Goal: Contribute content: Contribute content

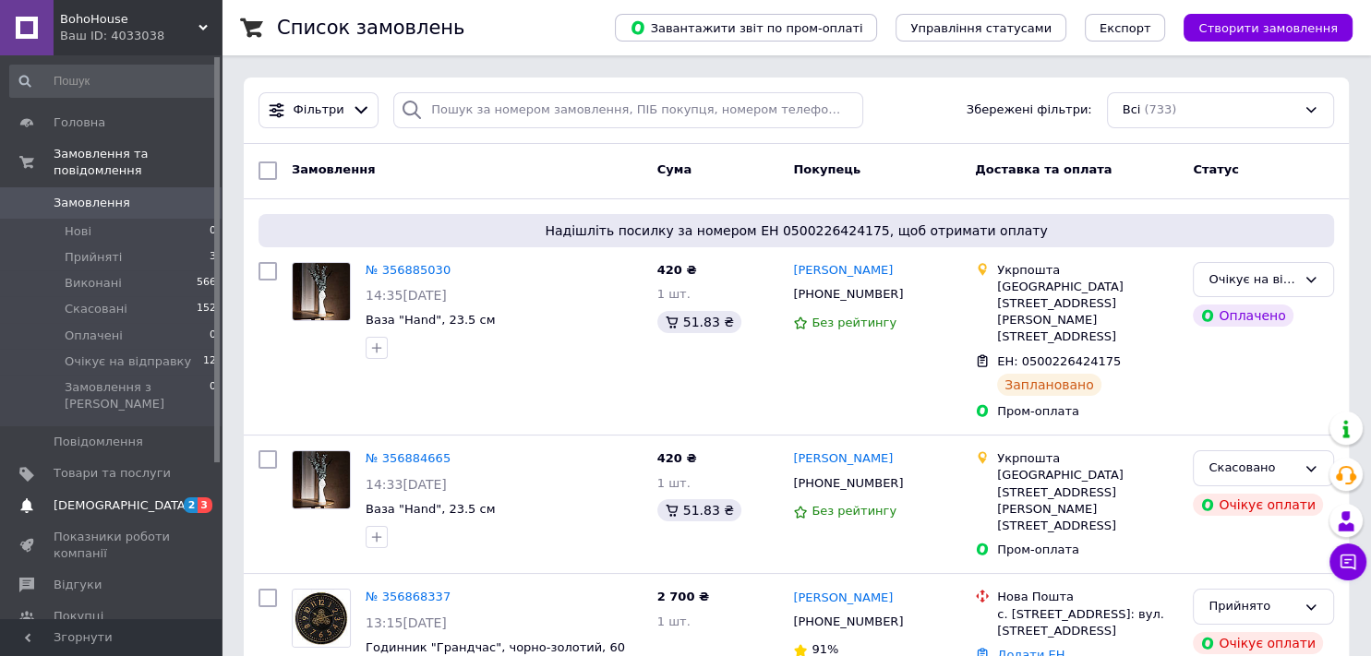
click at [97, 497] on span "[DEMOGRAPHIC_DATA]" at bounding box center [122, 505] width 137 height 17
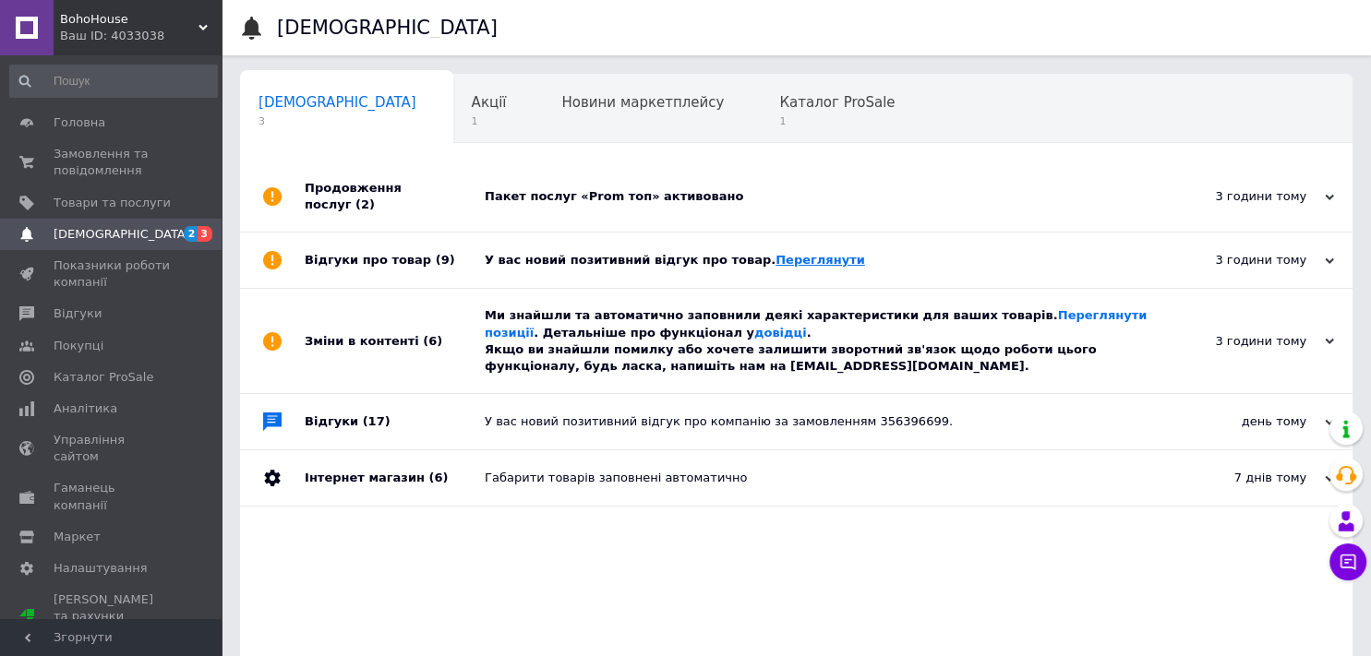
click at [779, 253] on link "Переглянути" at bounding box center [820, 260] width 90 height 14
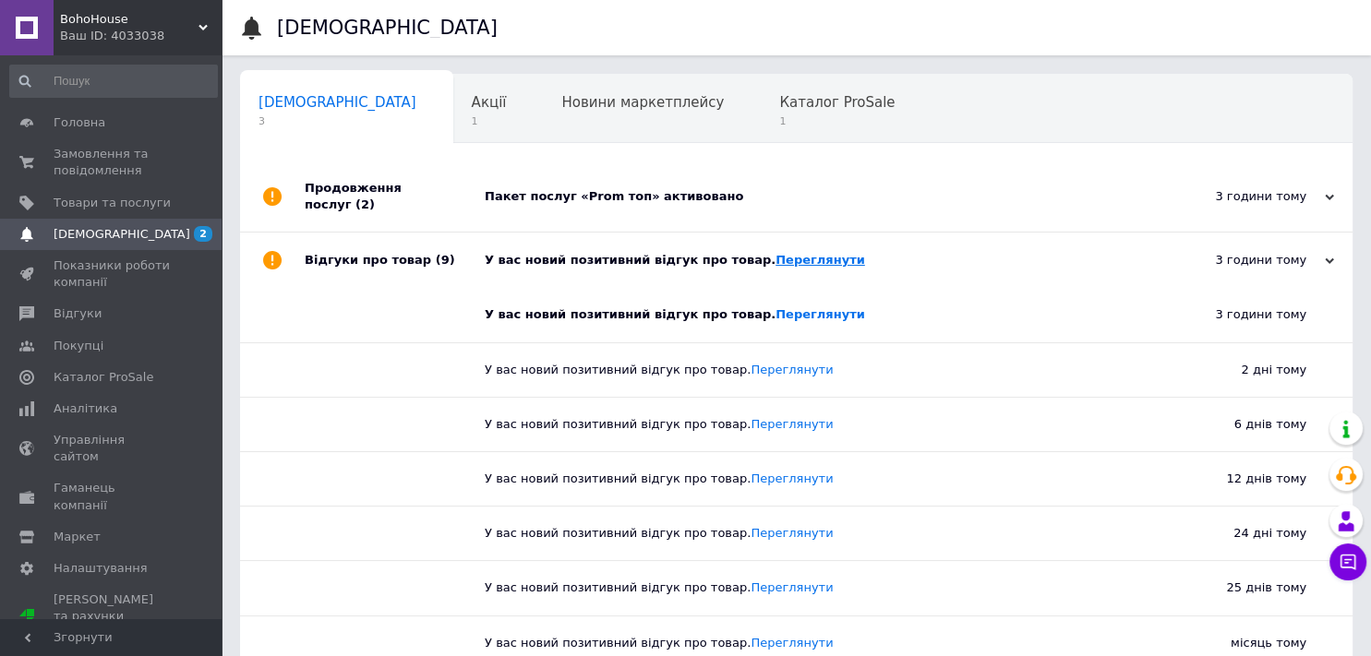
click at [785, 253] on link "Переглянути" at bounding box center [820, 260] width 90 height 14
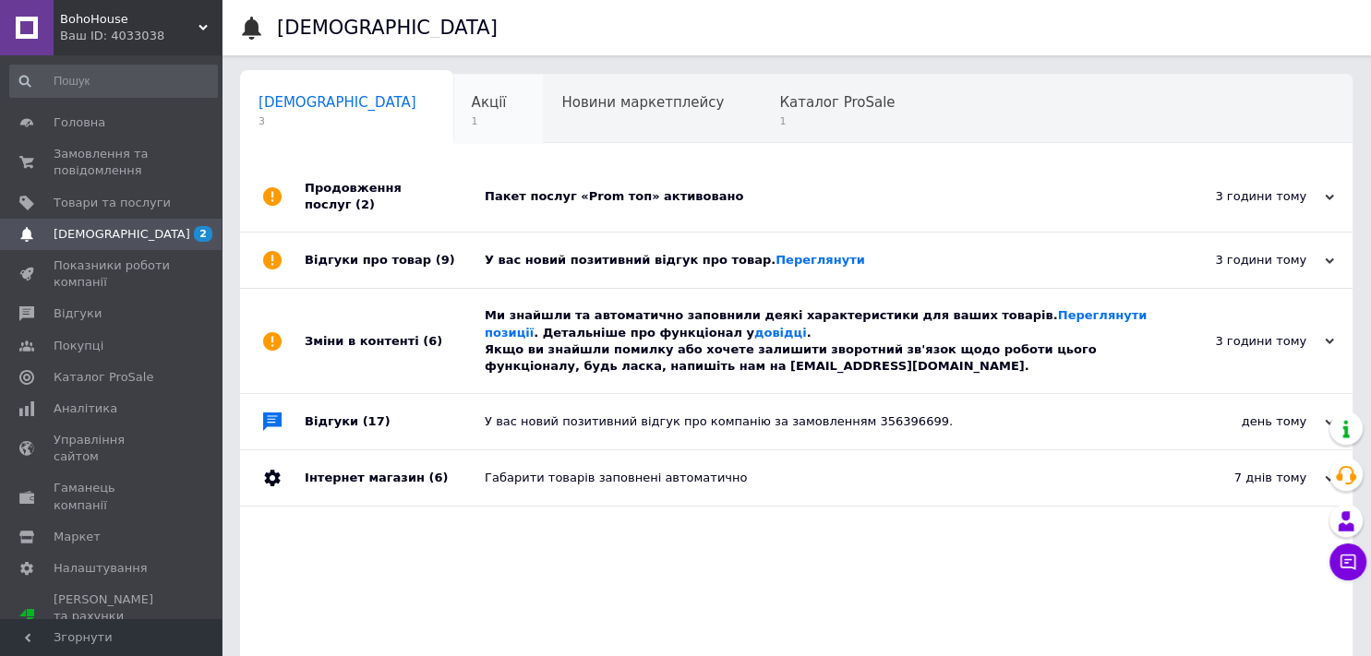
click at [453, 119] on div "Акції 1" at bounding box center [498, 110] width 90 height 70
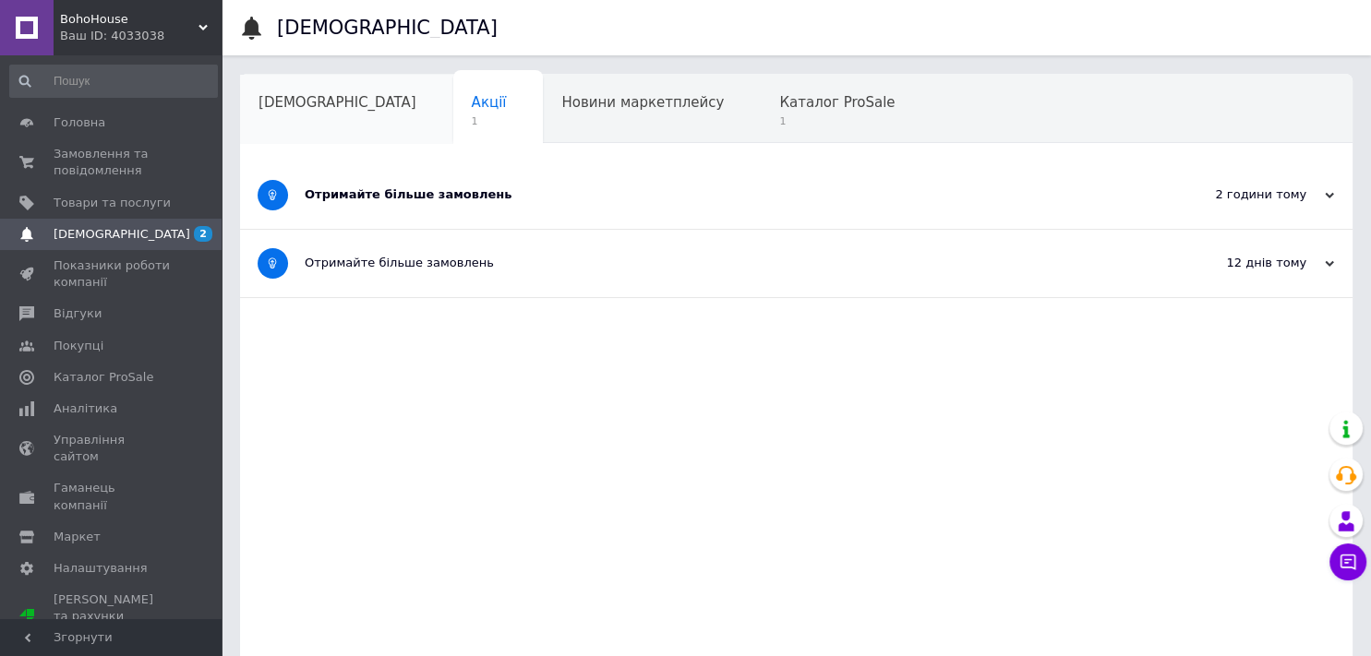
click at [316, 117] on div "[DEMOGRAPHIC_DATA]" at bounding box center [346, 110] width 213 height 70
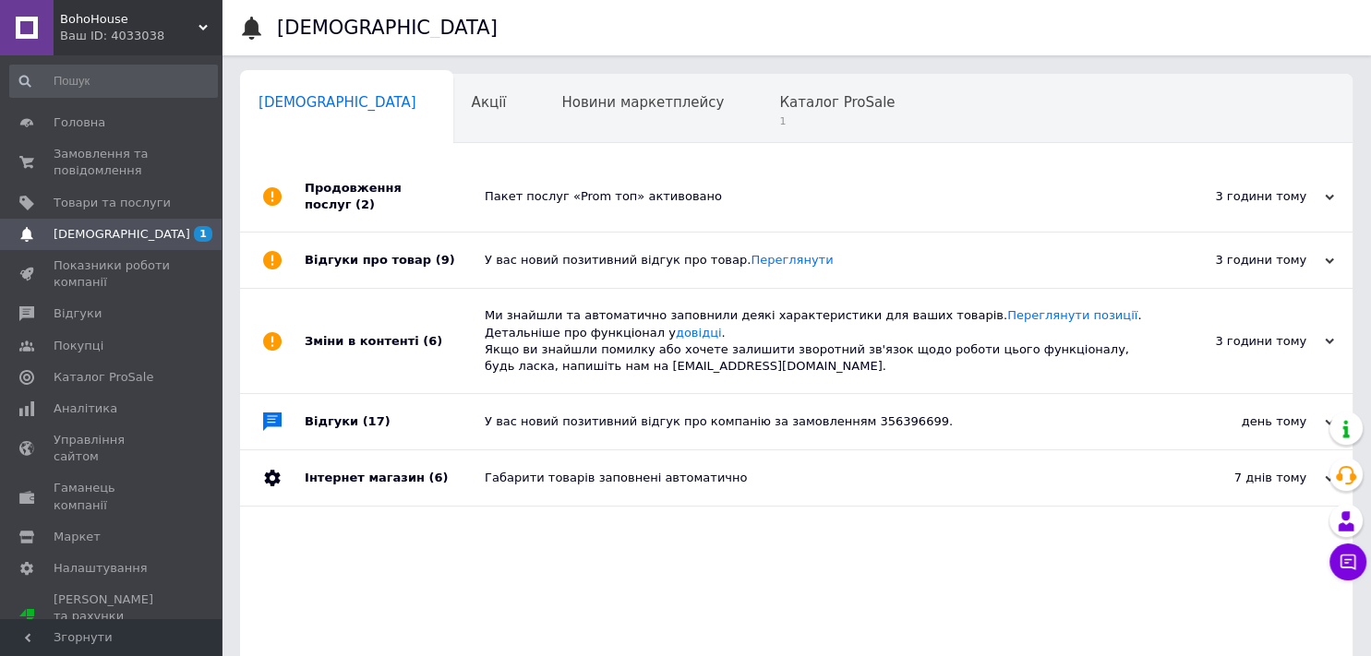
click at [394, 258] on div "Відгуки про товар (9)" at bounding box center [395, 260] width 180 height 55
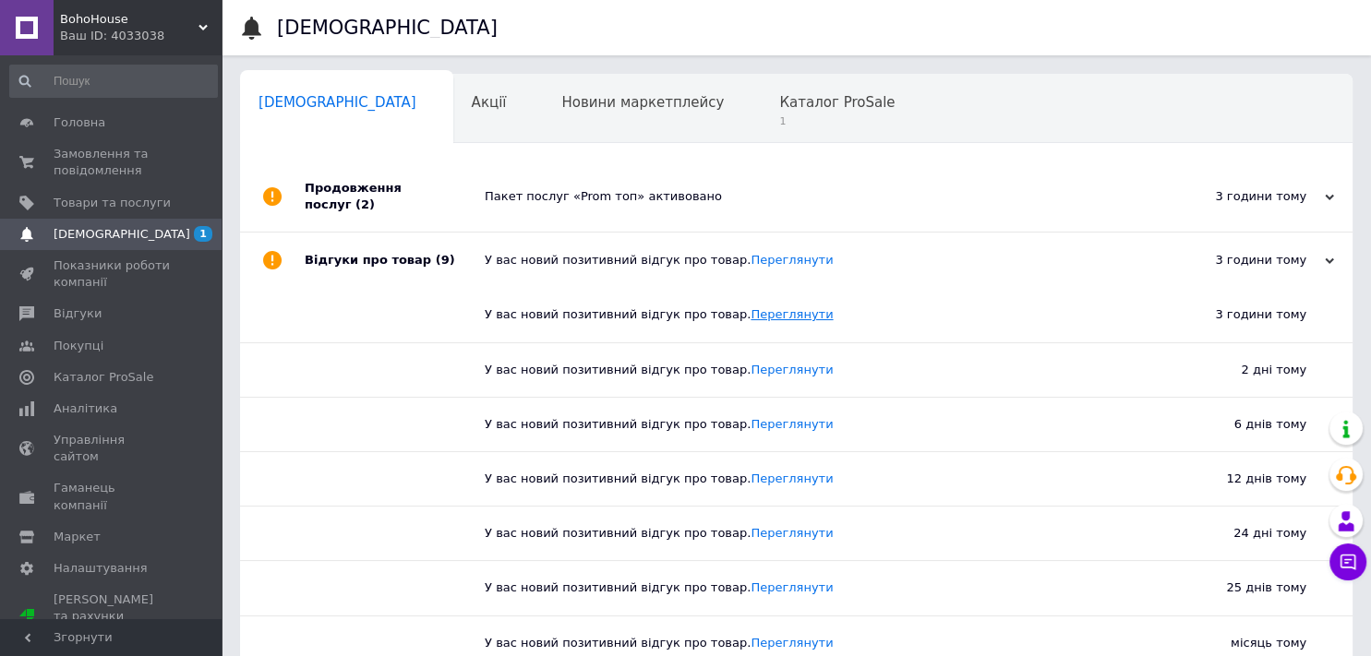
click at [765, 307] on link "Переглянути" at bounding box center [791, 314] width 82 height 14
click at [750, 363] on link "Переглянути" at bounding box center [791, 370] width 82 height 14
click at [754, 417] on link "Переглянути" at bounding box center [791, 424] width 82 height 14
click at [750, 472] on link "Переглянути" at bounding box center [791, 479] width 82 height 14
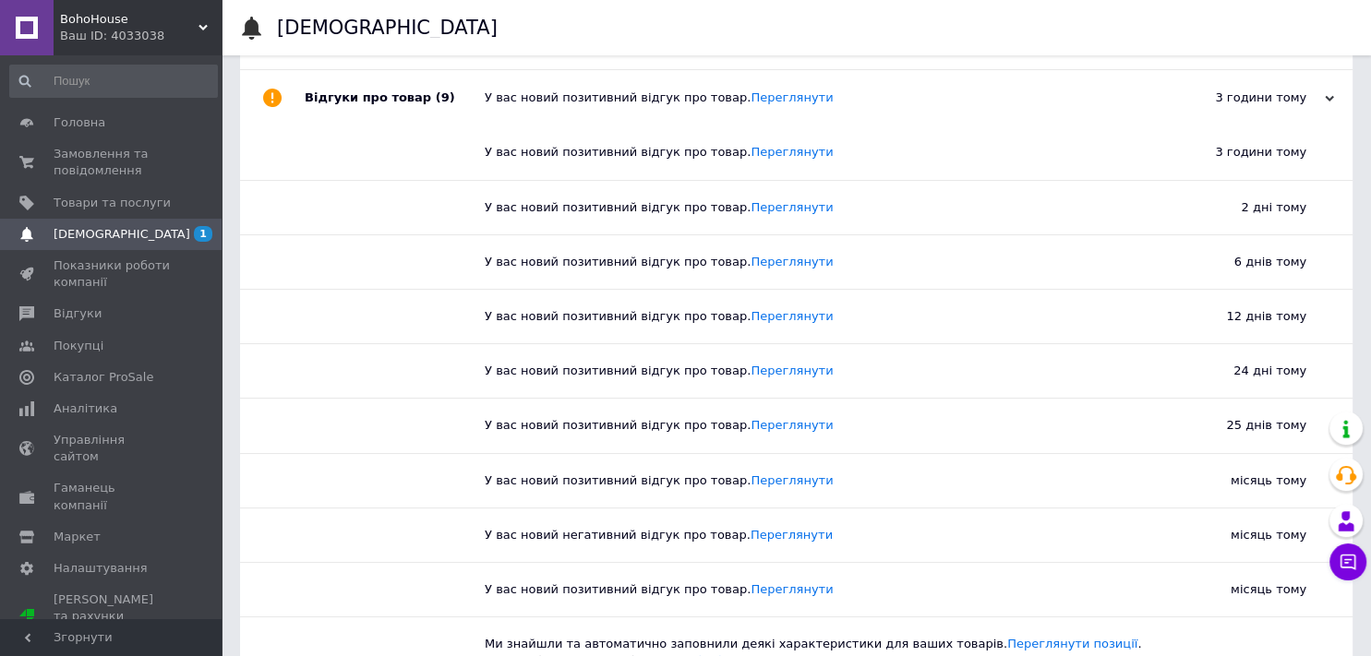
scroll to position [174, 0]
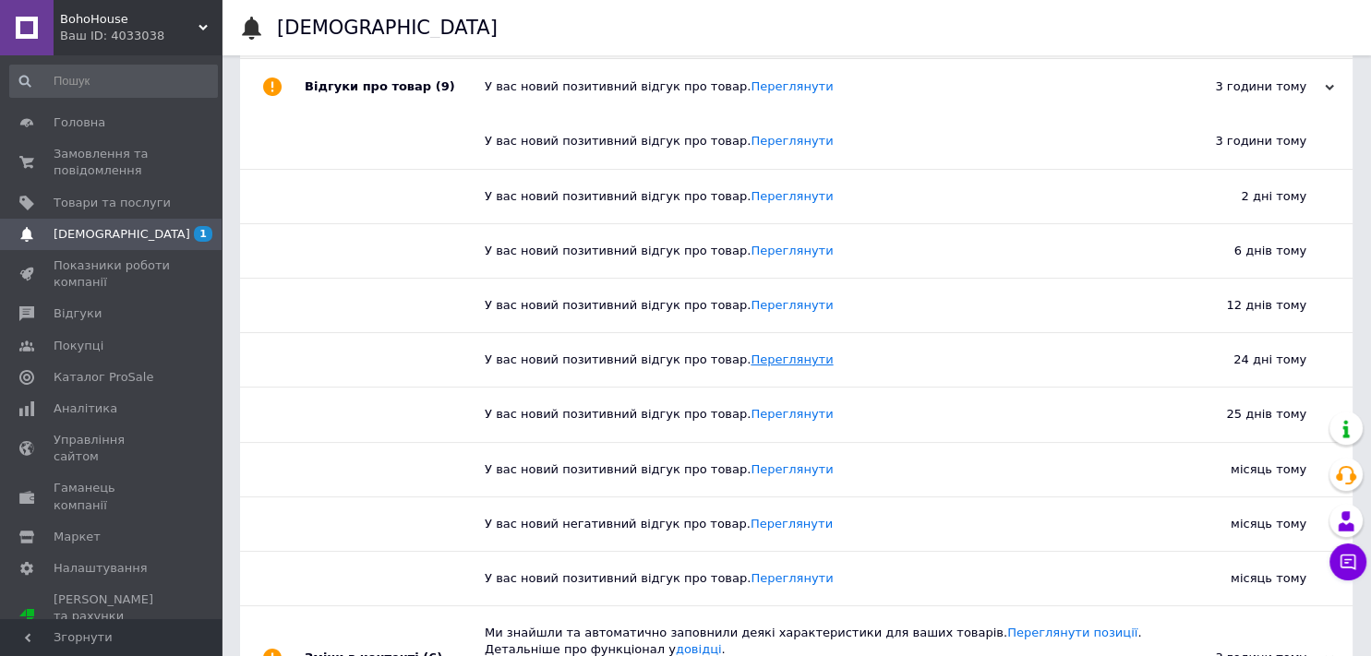
click at [750, 353] on link "Переглянути" at bounding box center [791, 360] width 82 height 14
click at [750, 407] on link "Переглянути" at bounding box center [791, 414] width 82 height 14
click at [750, 517] on link "Переглянути" at bounding box center [791, 524] width 82 height 14
click at [123, 209] on span "Товари та послуги" at bounding box center [112, 203] width 117 height 17
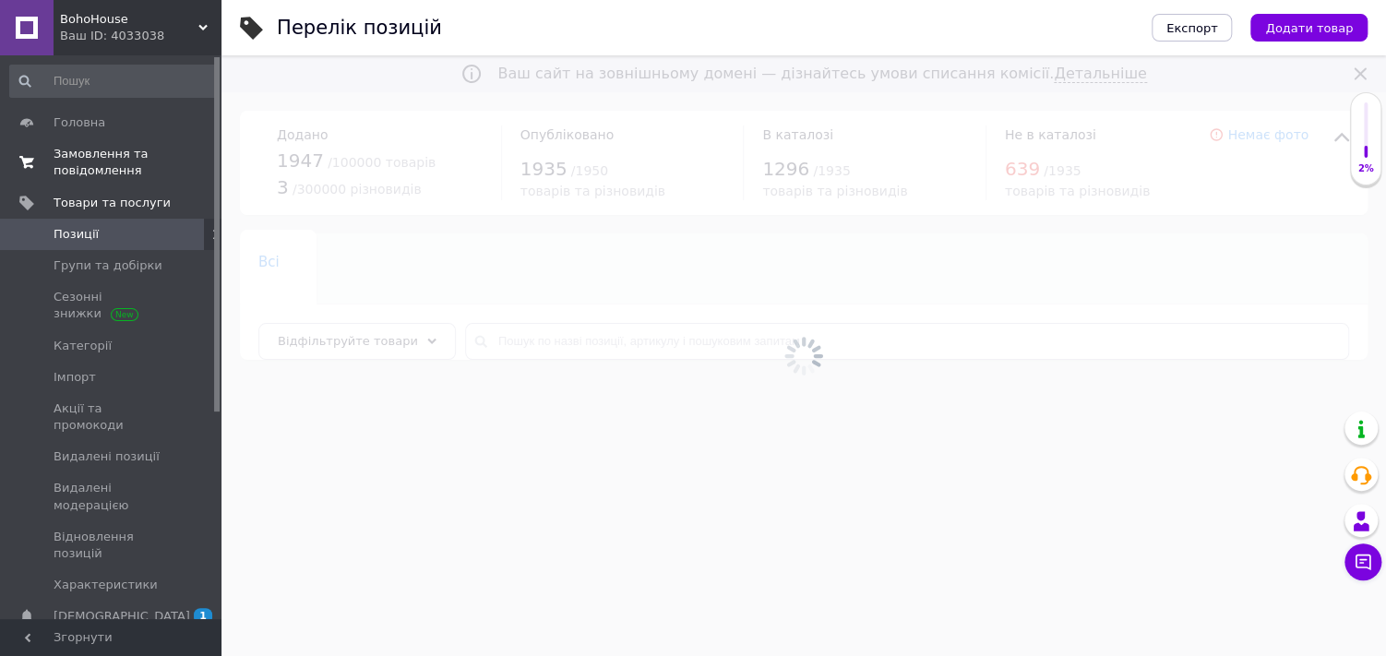
click at [103, 160] on span "Замовлення та повідомлення" at bounding box center [112, 162] width 117 height 33
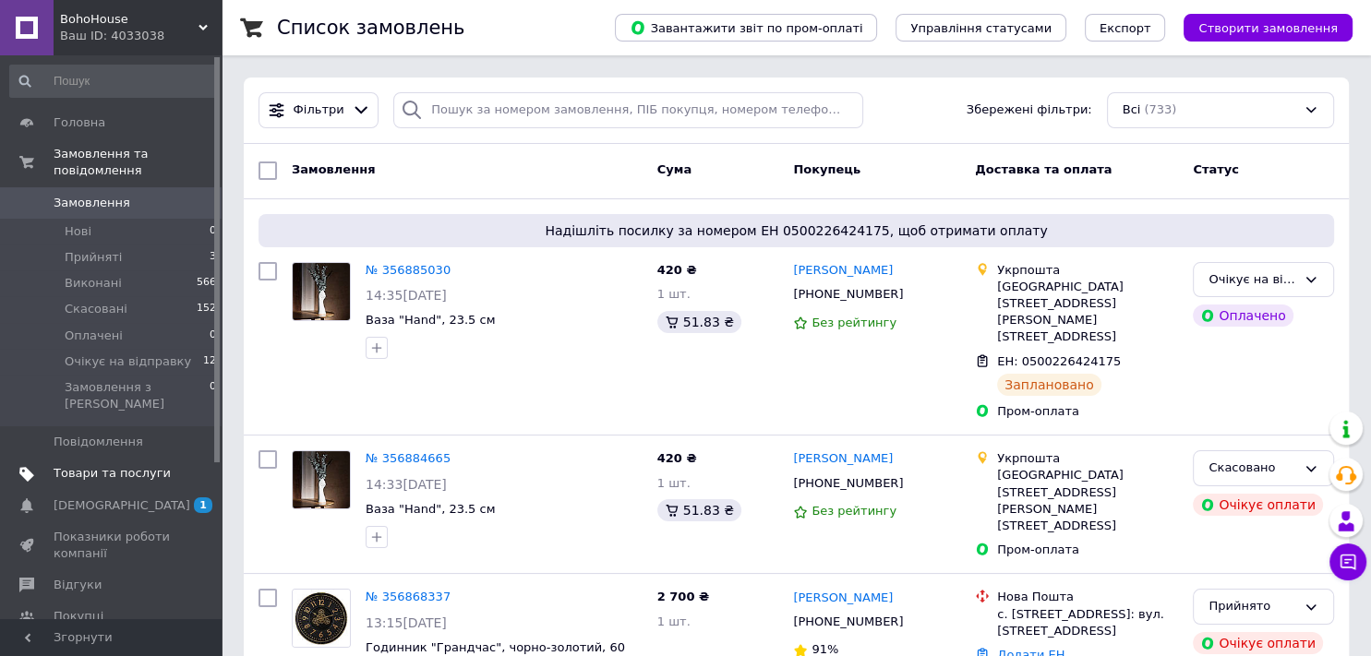
click at [121, 465] on span "Товари та послуги" at bounding box center [112, 473] width 117 height 17
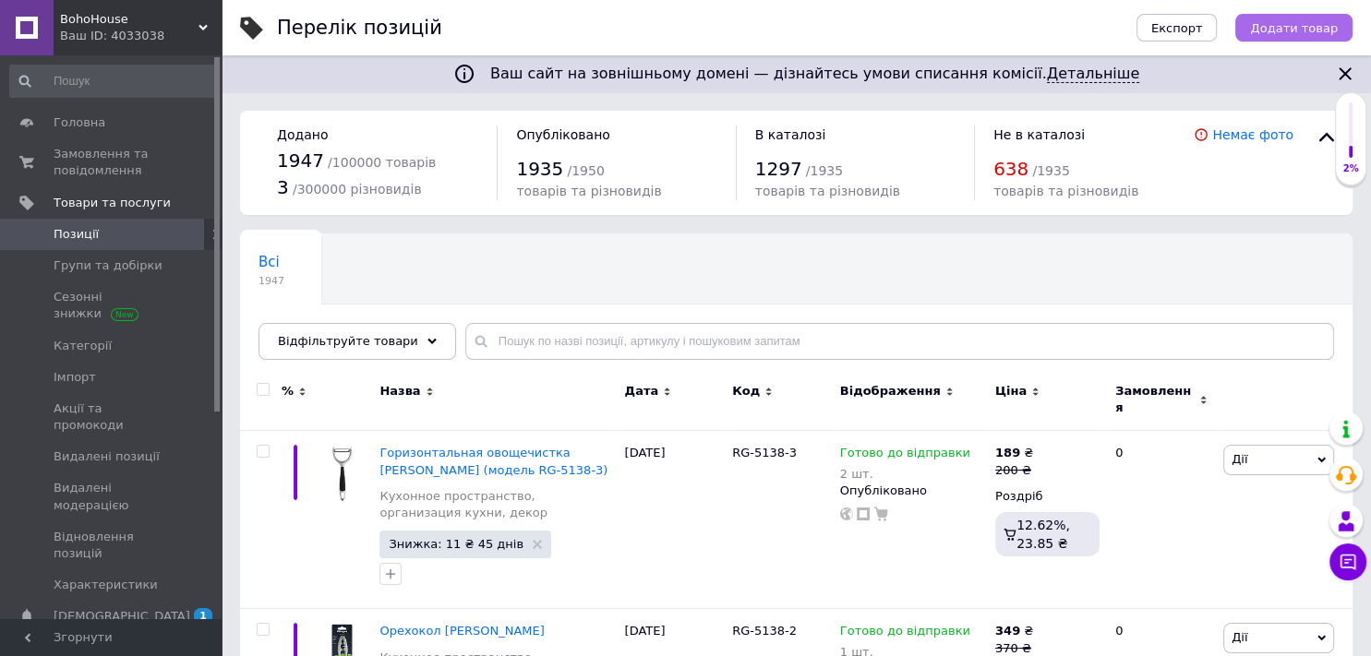
click at [1304, 18] on button "Додати товар" at bounding box center [1293, 28] width 117 height 28
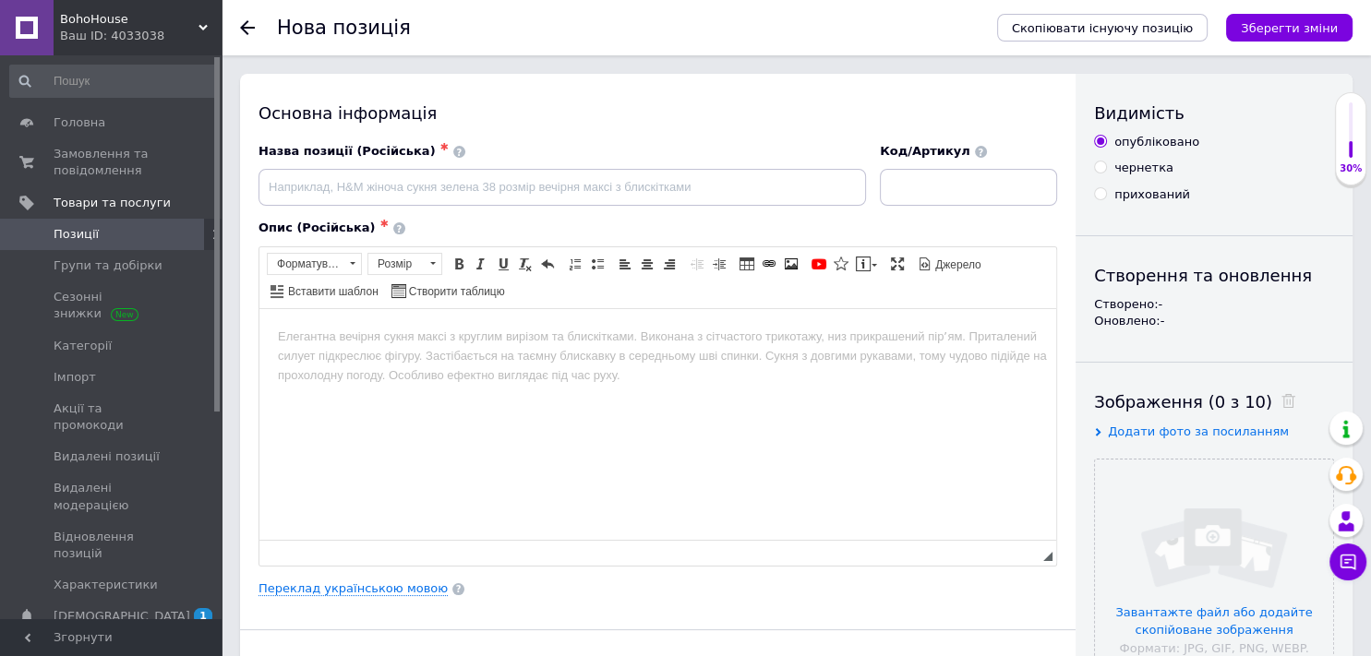
click at [1169, 427] on span "Додати фото за посиланням" at bounding box center [1198, 432] width 181 height 14
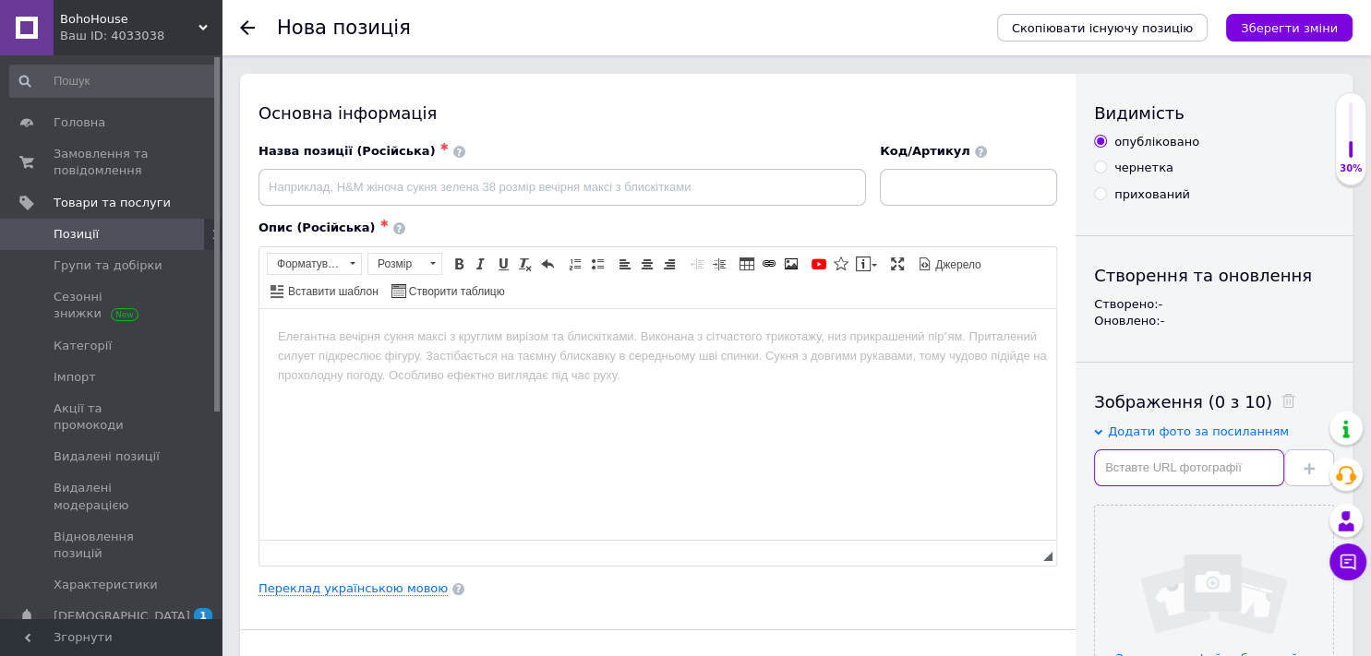
click at [1149, 454] on input "text" at bounding box center [1189, 467] width 190 height 37
paste input "[URL][DOMAIN_NAME][PERSON_NAME]"
type input "[URL][DOMAIN_NAME][PERSON_NAME]"
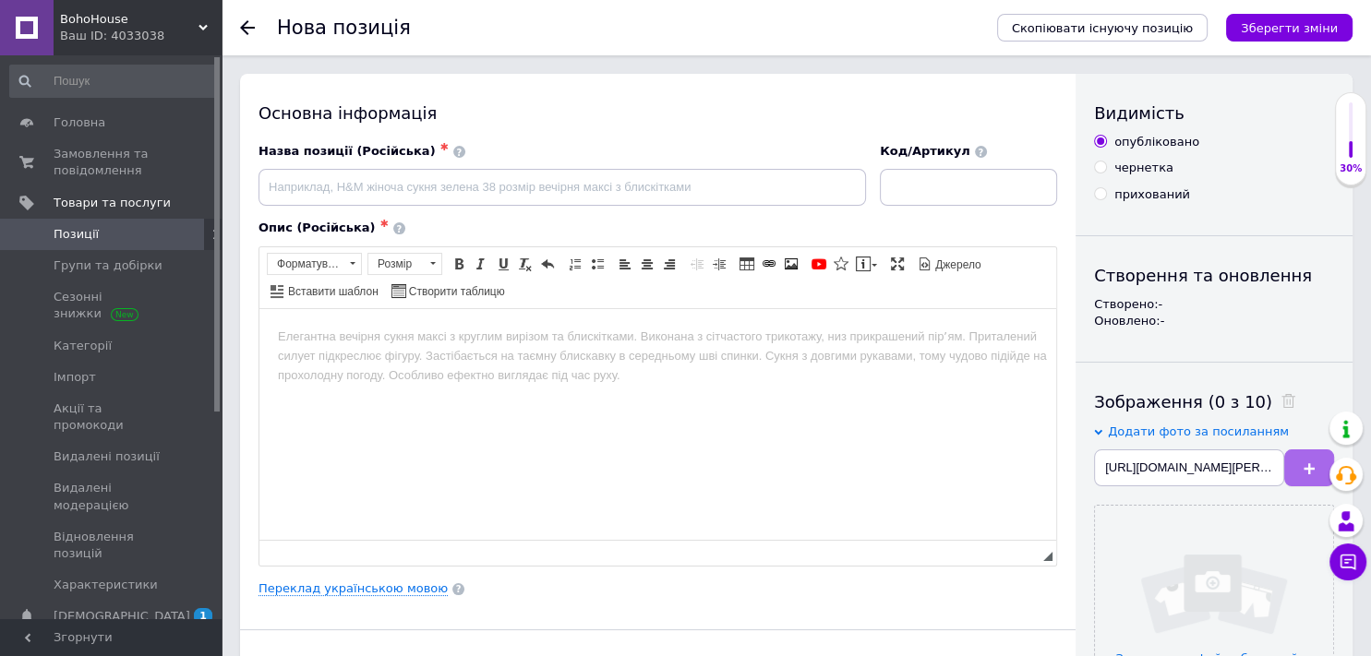
click at [1303, 466] on icon at bounding box center [1308, 468] width 11 height 11
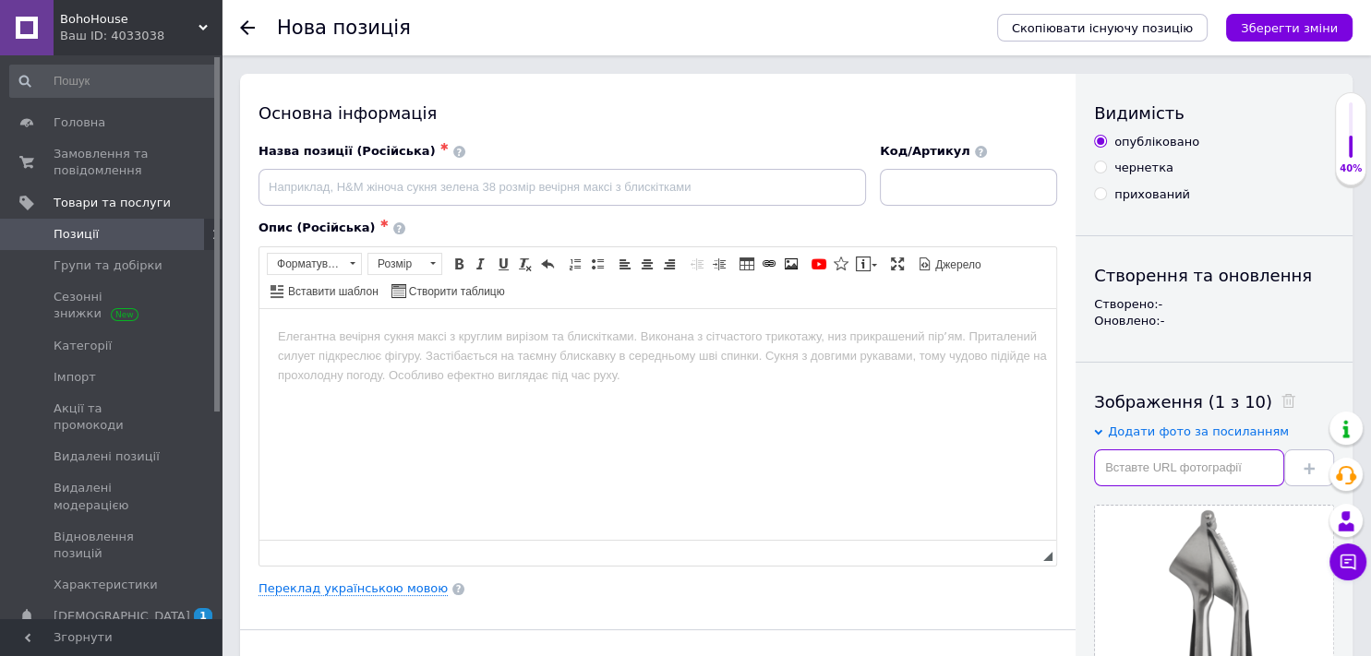
click at [1179, 455] on input "text" at bounding box center [1189, 467] width 190 height 37
paste input "[URL][DOMAIN_NAME][PERSON_NAME]"
type input "[URL][DOMAIN_NAME][PERSON_NAME]"
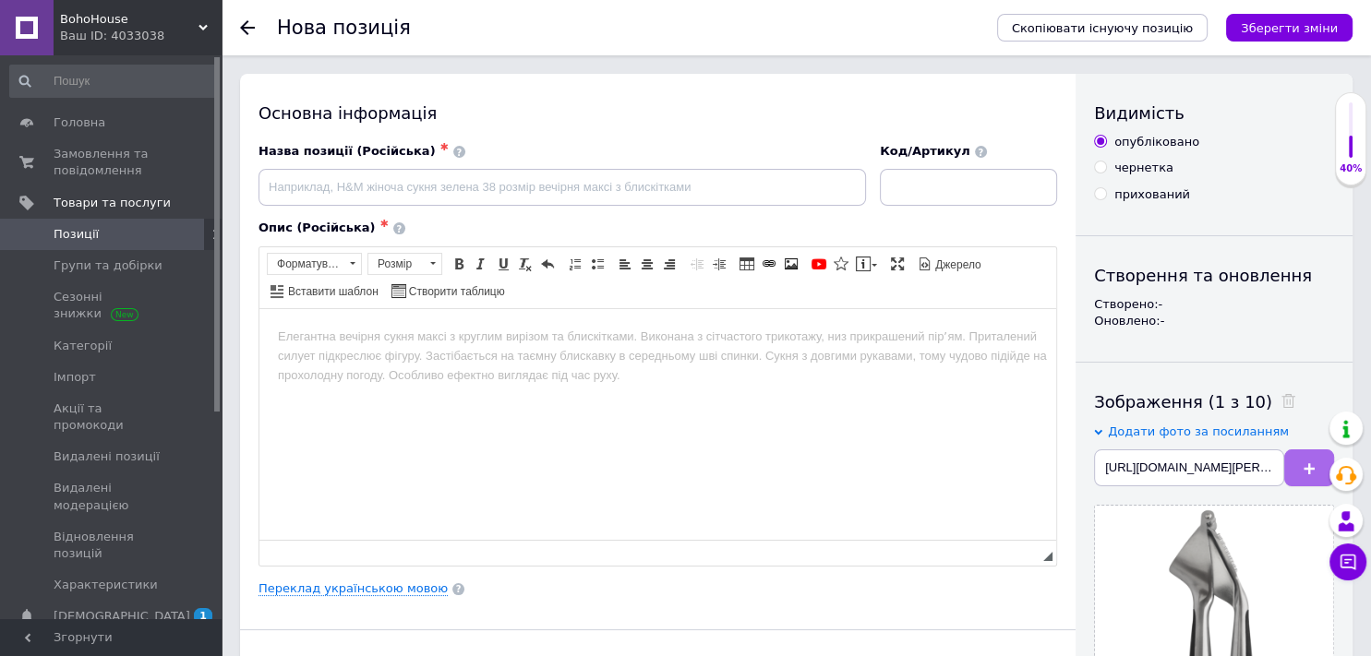
click at [1300, 457] on button at bounding box center [1309, 467] width 50 height 37
click at [1156, 466] on input "text" at bounding box center [1189, 467] width 190 height 37
paste input "[URL][DOMAIN_NAME][PERSON_NAME]"
type input "[URL][DOMAIN_NAME][PERSON_NAME]"
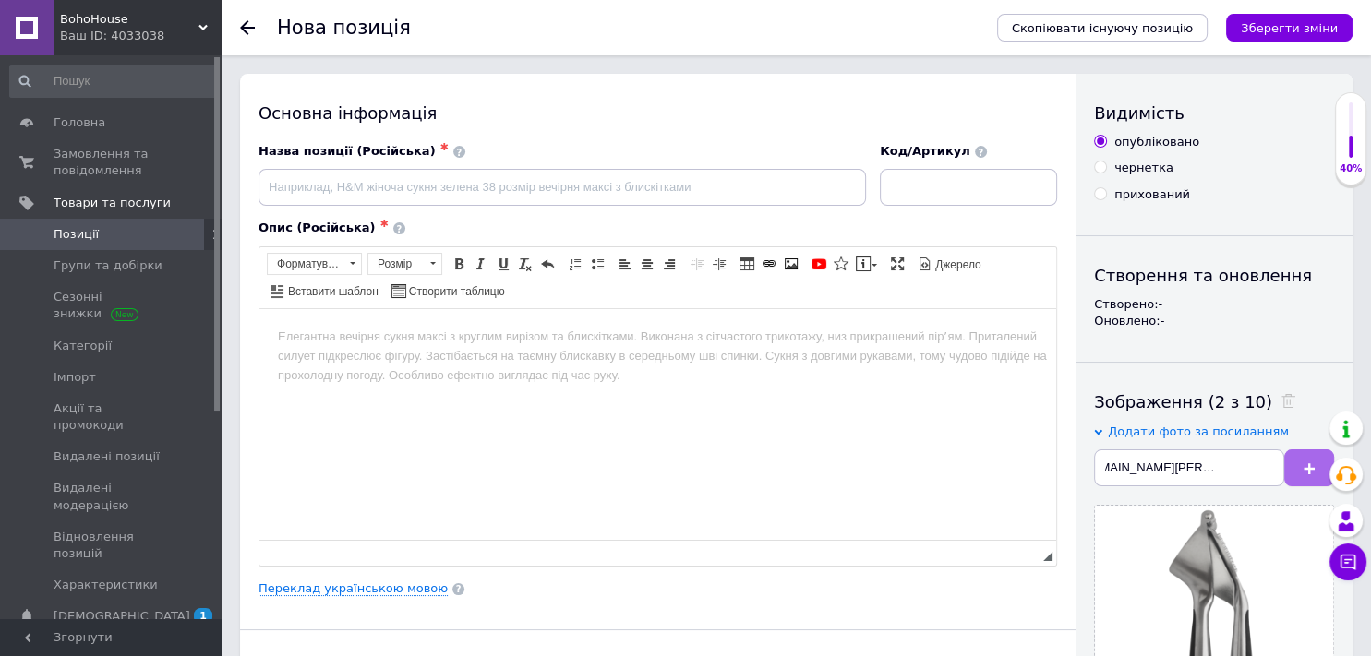
scroll to position [0, 0]
click at [1288, 462] on button at bounding box center [1309, 467] width 50 height 37
click at [1208, 474] on input "text" at bounding box center [1189, 467] width 190 height 37
paste input "[URL][DOMAIN_NAME][PERSON_NAME]"
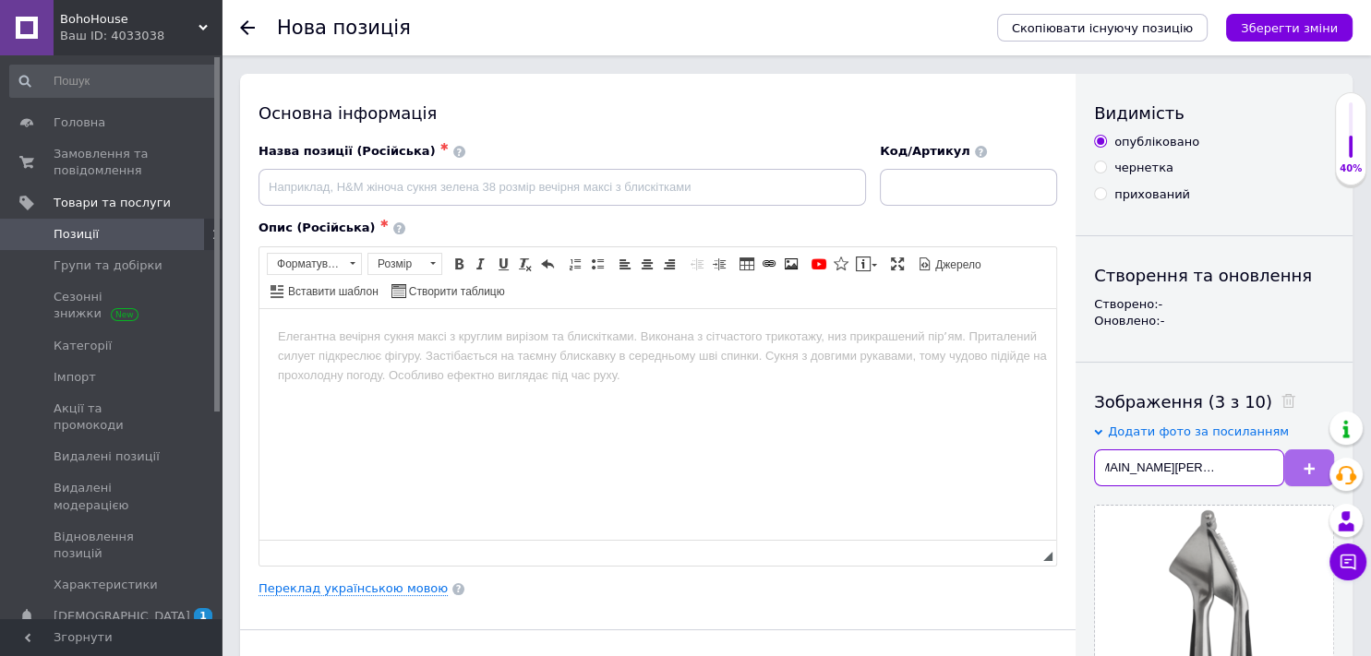
type input "[URL][DOMAIN_NAME][PERSON_NAME]"
click at [1289, 464] on button at bounding box center [1309, 467] width 50 height 37
click at [1142, 471] on input "text" at bounding box center [1189, 467] width 190 height 37
paste input "[URL][DOMAIN_NAME][PERSON_NAME]"
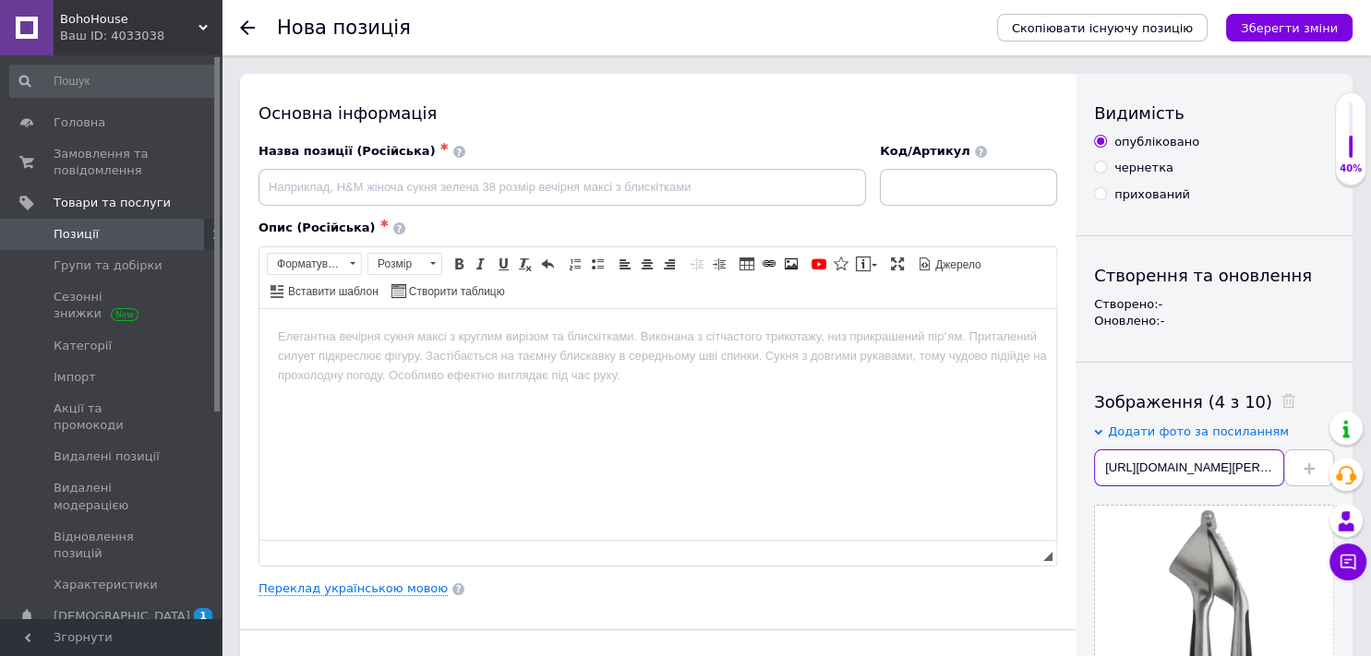
scroll to position [0, 170]
type input "[URL][DOMAIN_NAME][PERSON_NAME]"
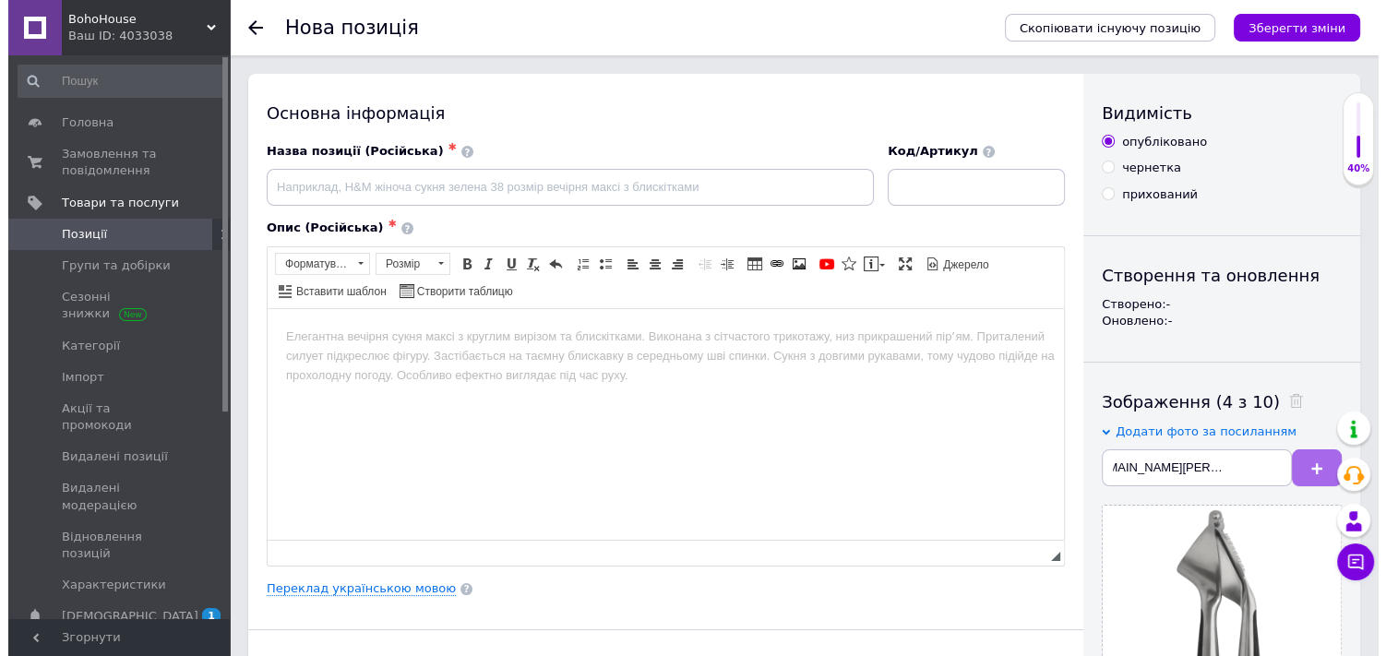
scroll to position [0, 0]
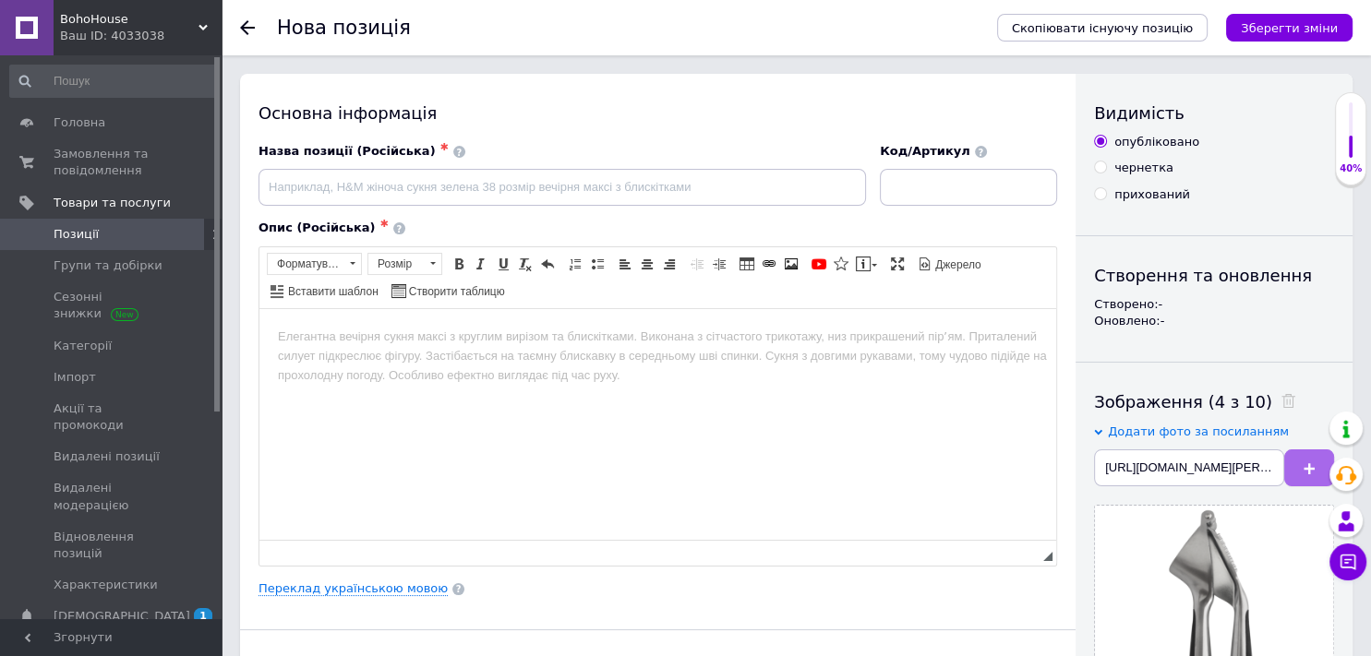
click at [1301, 468] on button at bounding box center [1309, 467] width 50 height 37
click at [328, 588] on link "Переклад українською мовою" at bounding box center [352, 588] width 189 height 15
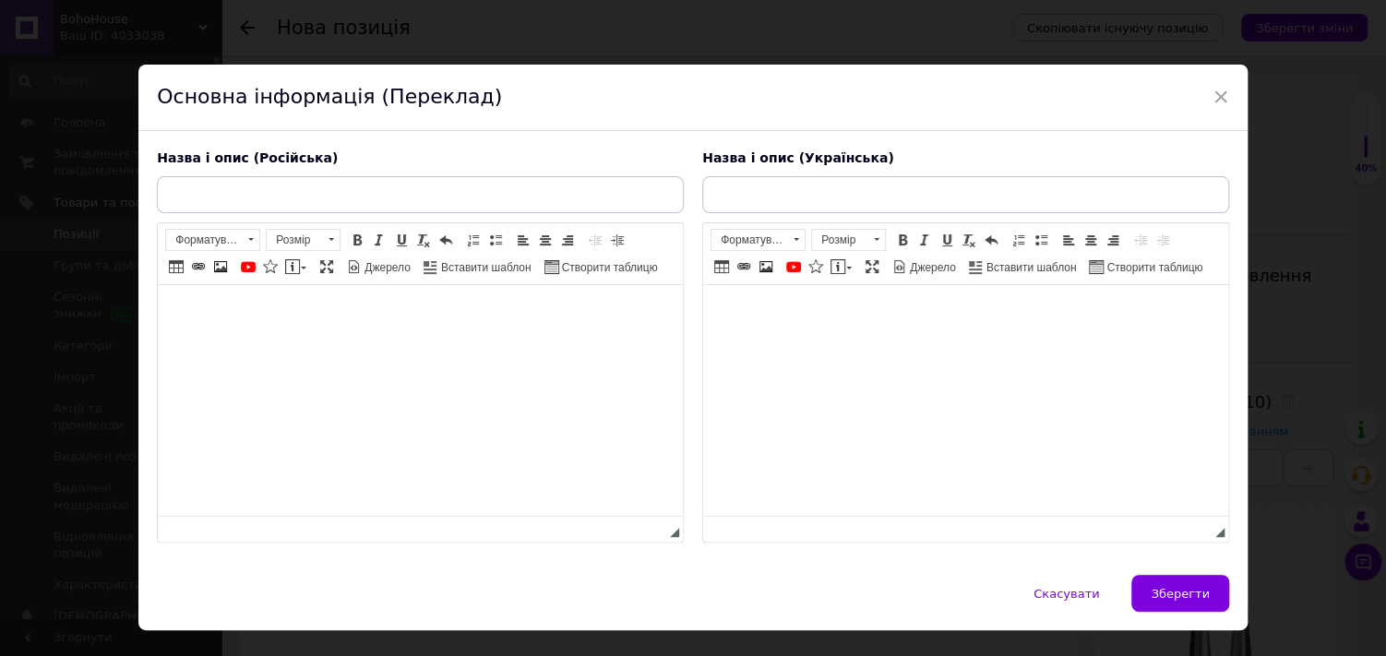
click at [737, 341] on html at bounding box center [965, 313] width 525 height 56
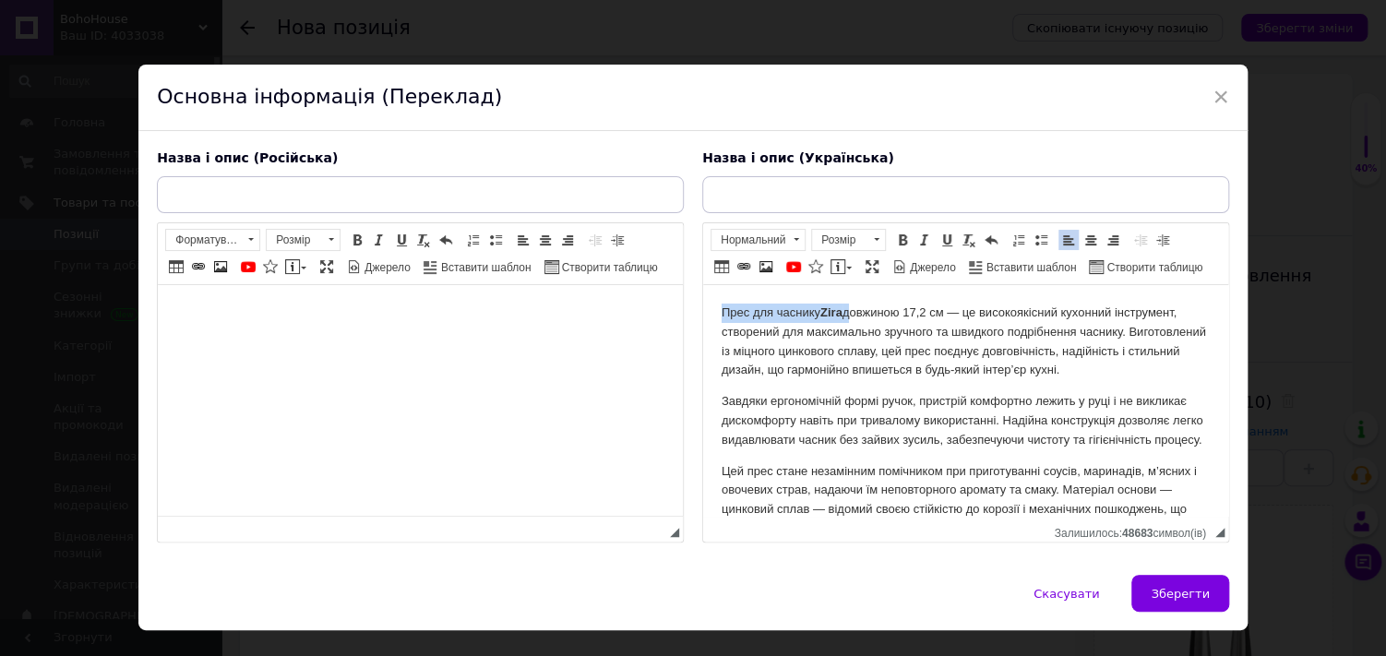
drag, startPoint x: 721, startPoint y: 308, endPoint x: 849, endPoint y: 302, distance: 128.5
click at [849, 302] on html "Прес для часнику Zira довжиною 17,2 см — це високоякісний кухонний інструмент, …" at bounding box center [965, 549] width 525 height 529
copy p "Прес для часнику Zira"
click at [917, 200] on input "text" at bounding box center [965, 194] width 527 height 37
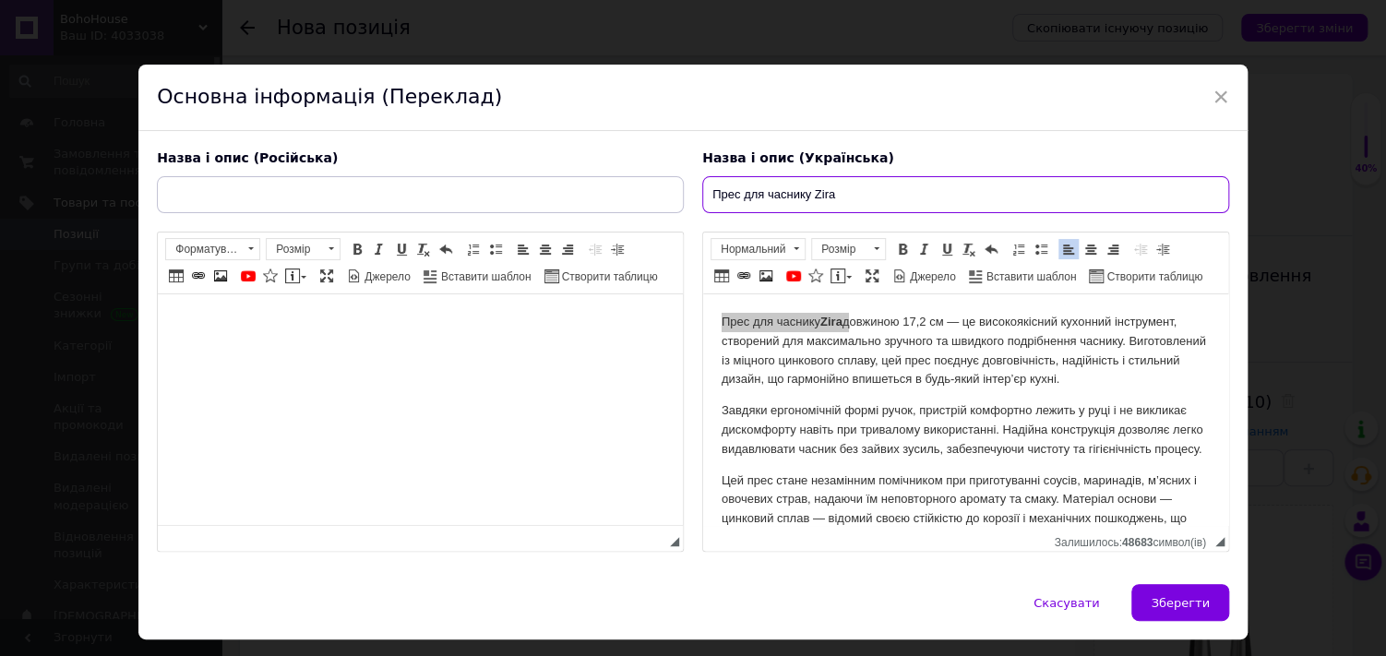
type input "Прес для часнику Zira"
click at [528, 351] on html at bounding box center [420, 322] width 525 height 56
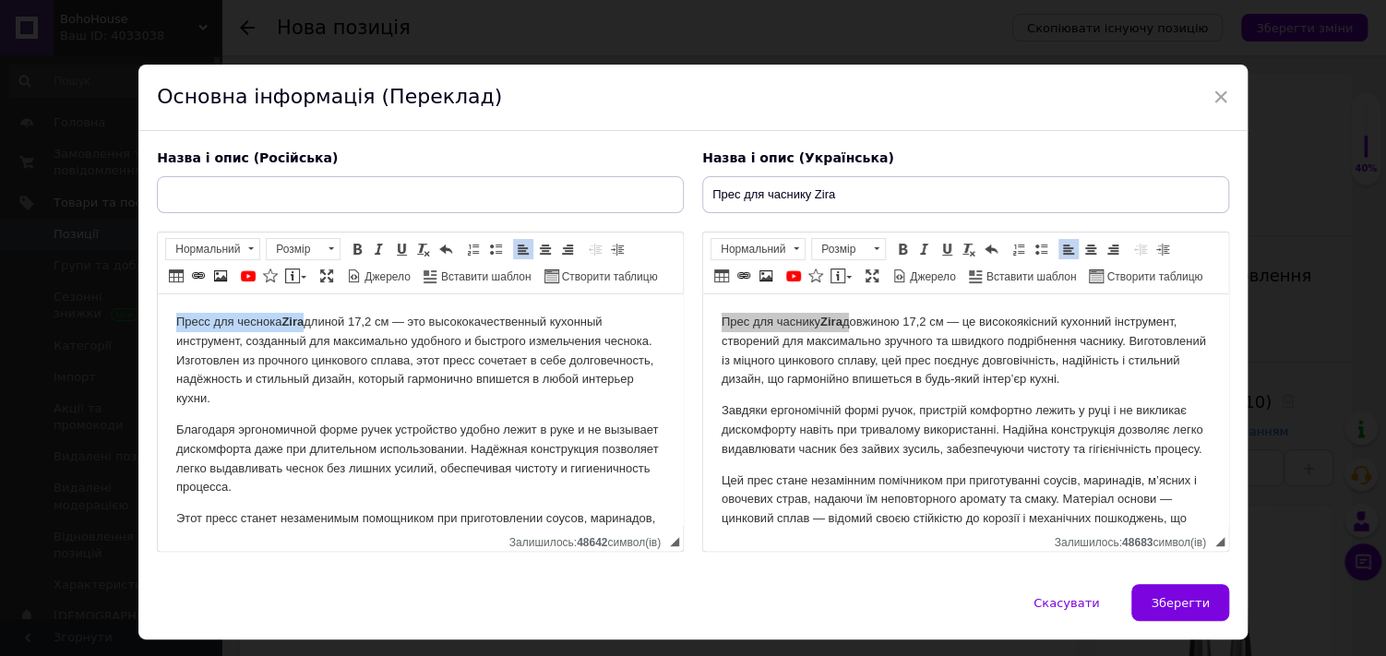
drag, startPoint x: 172, startPoint y: 319, endPoint x: 307, endPoint y: 316, distance: 135.7
click at [307, 316] on html "Пресс для чеснока Zira длиной 17,2 см — это высококачественный кухонный инструм…" at bounding box center [420, 587] width 525 height 586
copy p "Пресс для чеснока Zira"
click at [373, 198] on input "text" at bounding box center [420, 194] width 527 height 37
paste input "Пресс для чеснока Zira"
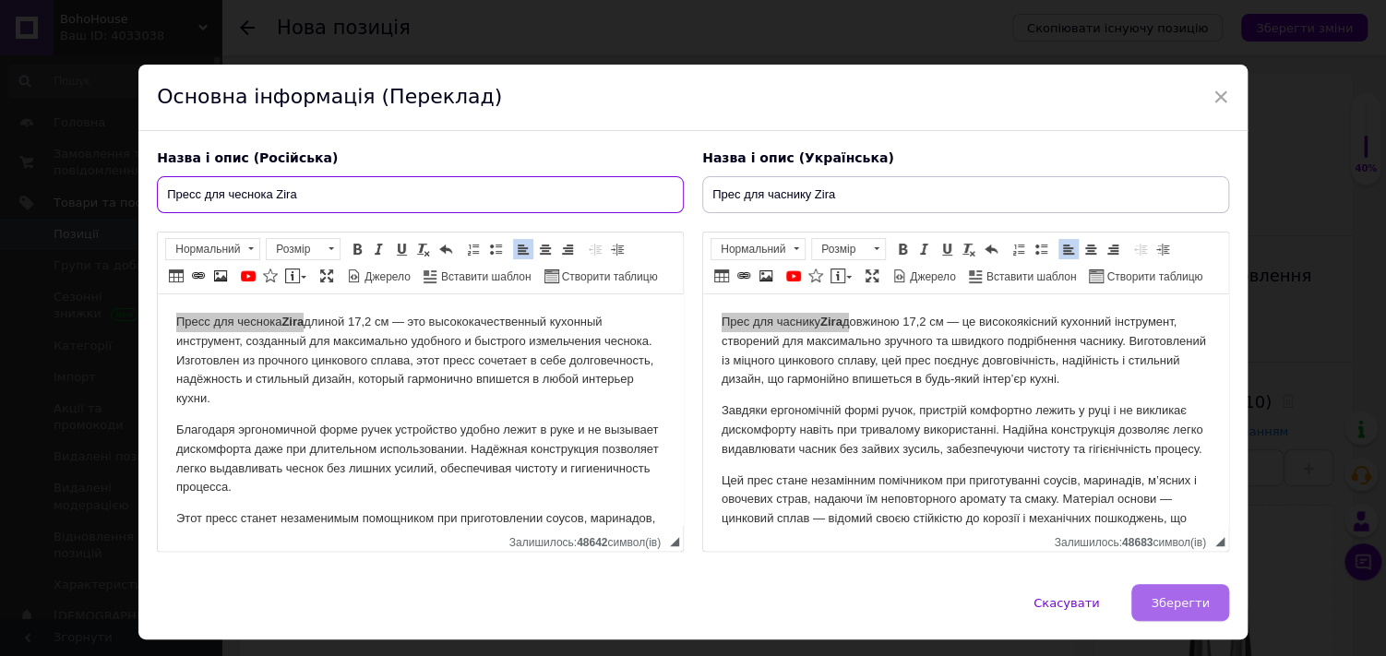
type input "Пресс для чеснока Zira"
click at [1155, 597] on span "Зберегти" at bounding box center [1180, 603] width 58 height 14
type input "Пресс для чеснока Zira"
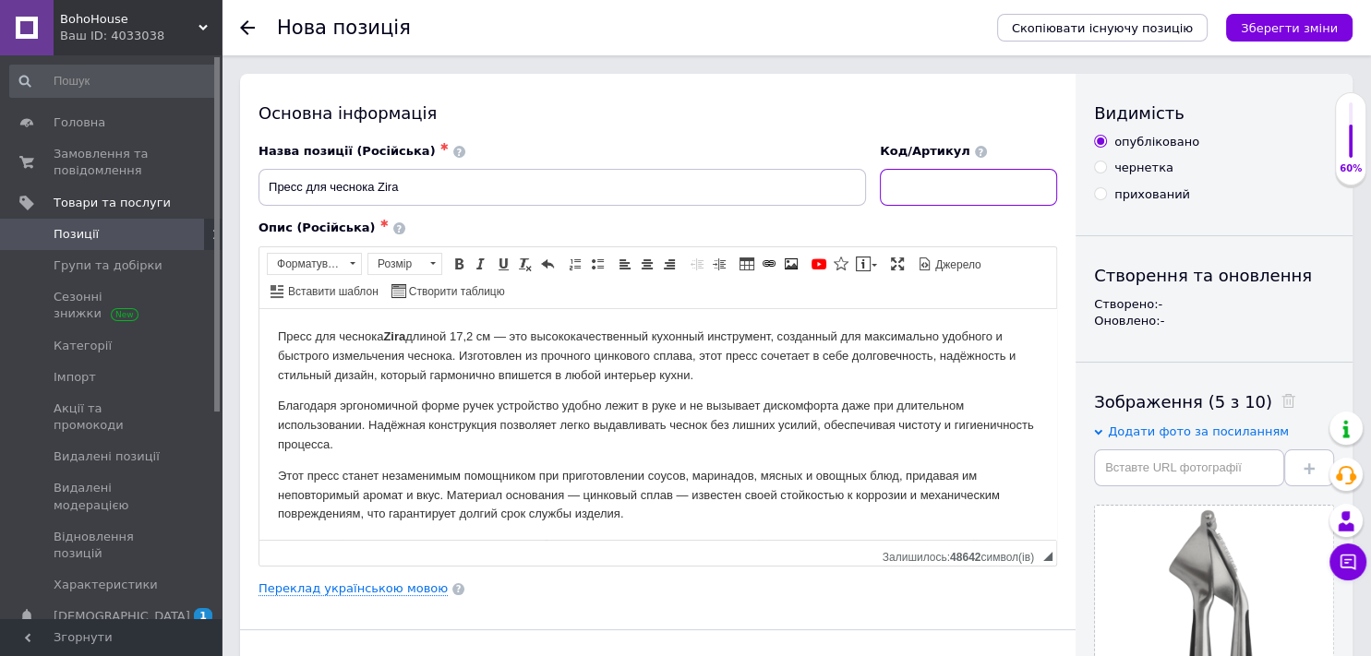
click at [891, 184] on input at bounding box center [968, 187] width 177 height 37
paste input "RG-5138-5"
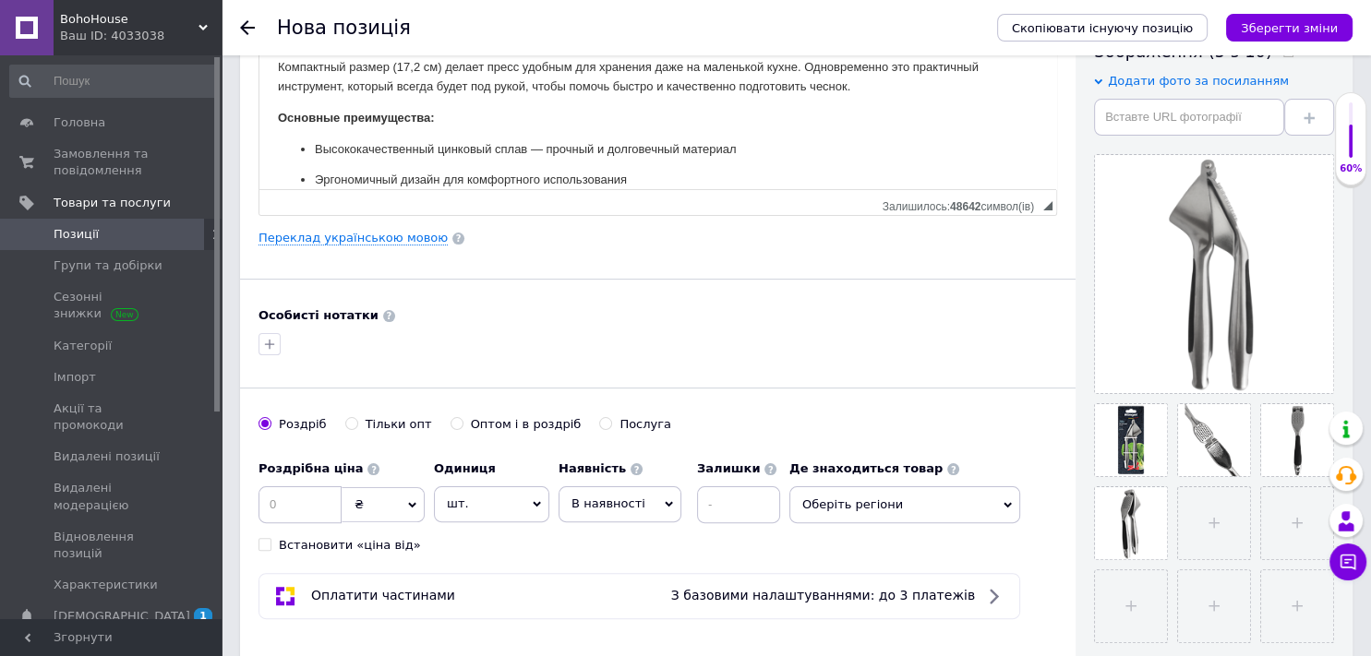
scroll to position [135, 0]
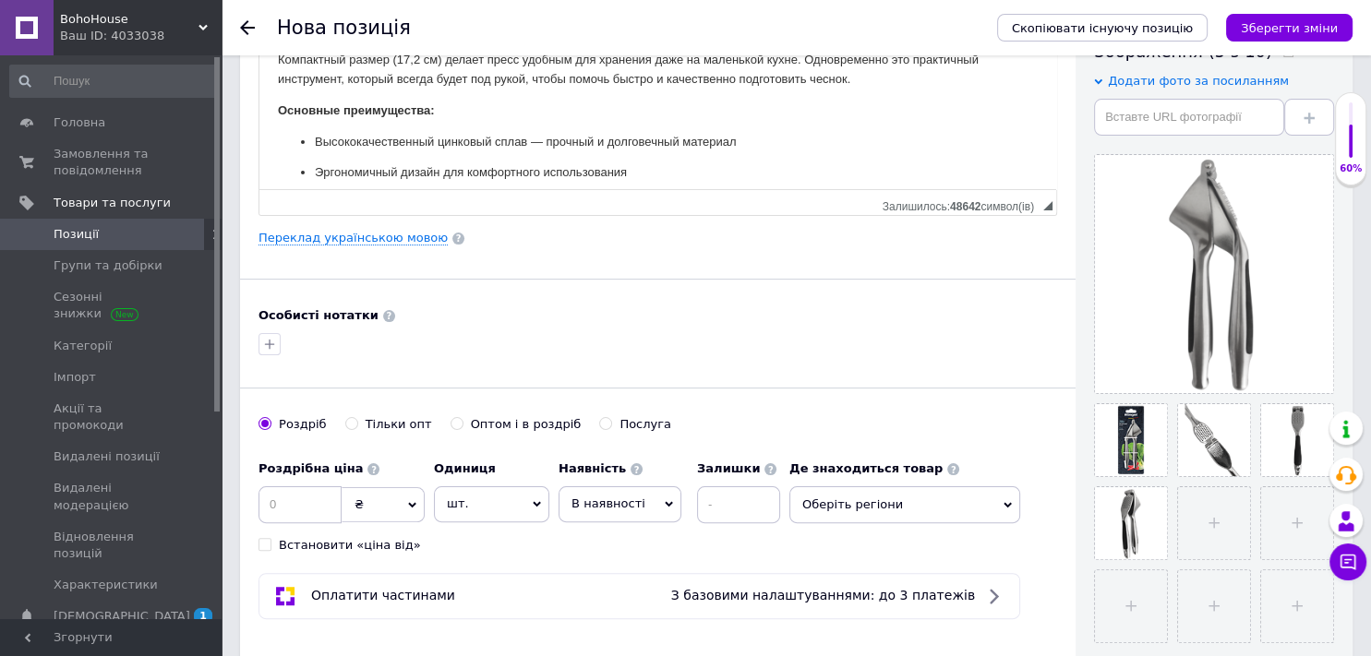
type input "RG-5138-5"
click at [721, 506] on input at bounding box center [738, 504] width 83 height 37
type input "2"
click at [282, 490] on input at bounding box center [299, 504] width 83 height 37
type input "400"
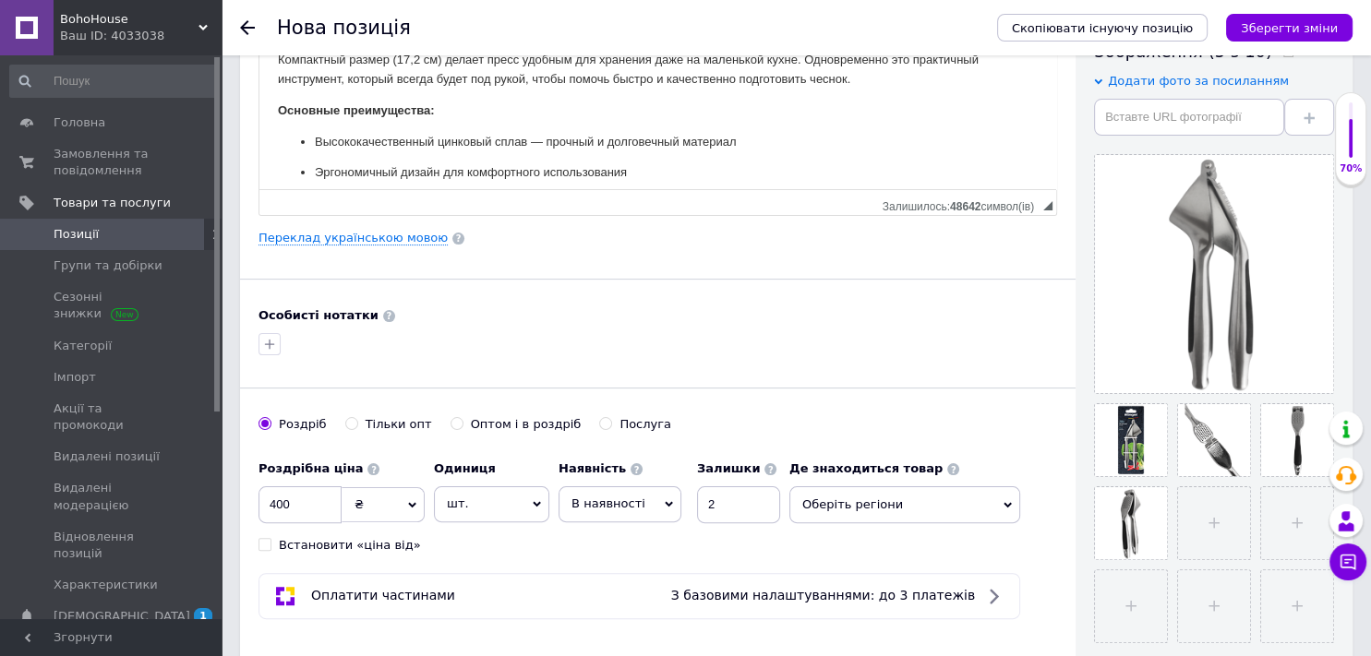
click at [624, 500] on span "В наявності" at bounding box center [608, 504] width 74 height 14
click at [618, 617] on li "Готово до відправки" at bounding box center [619, 619] width 121 height 42
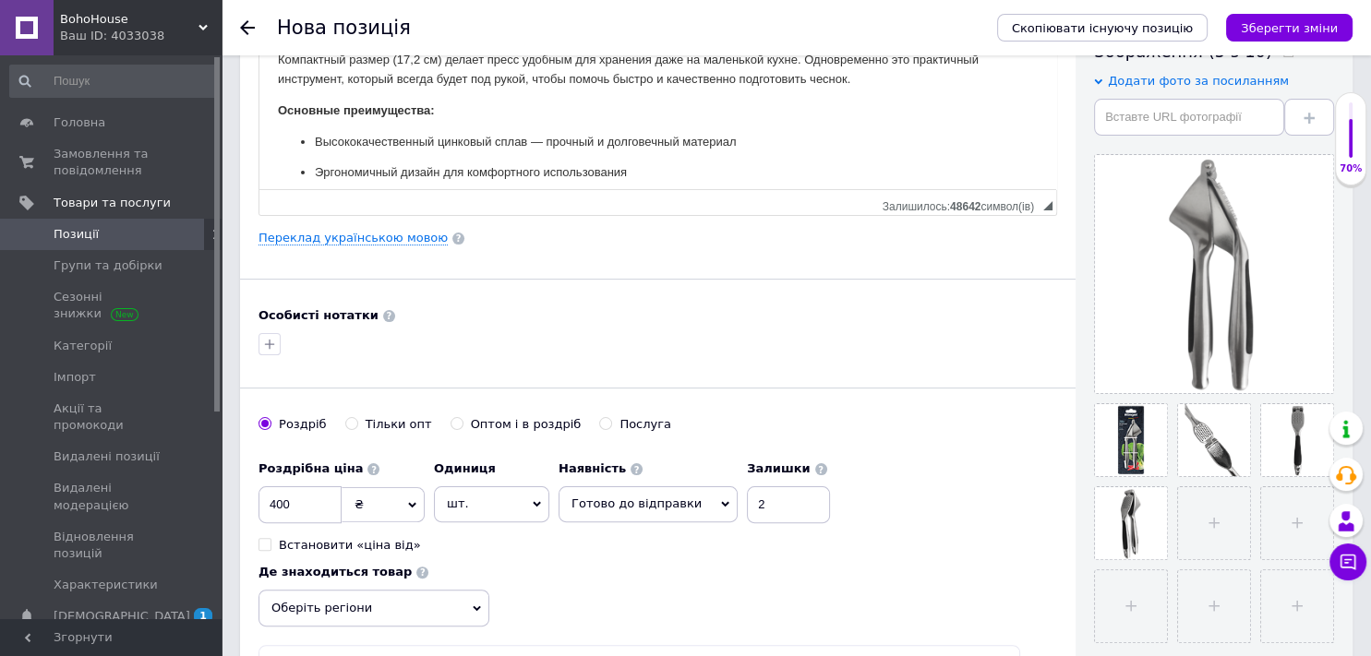
click at [384, 617] on span "Оберіть регіони" at bounding box center [373, 608] width 231 height 37
click at [363, 638] on input "text" at bounding box center [374, 656] width 210 height 37
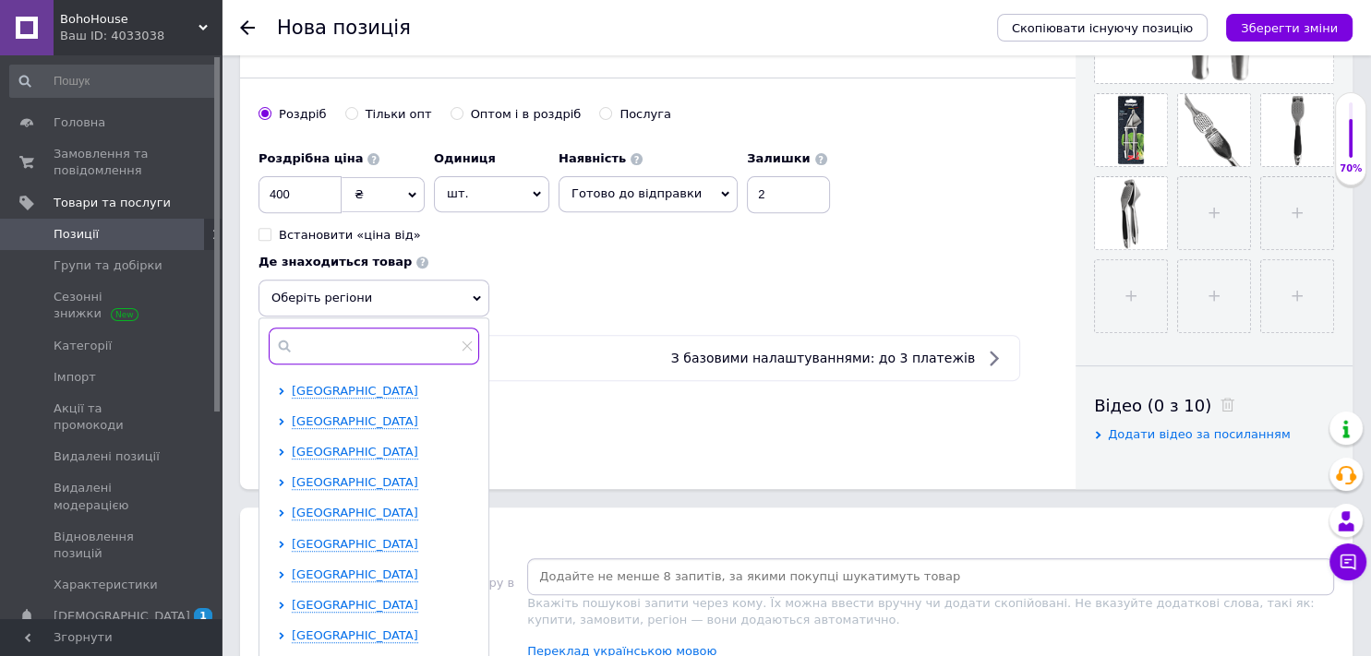
scroll to position [668, 0]
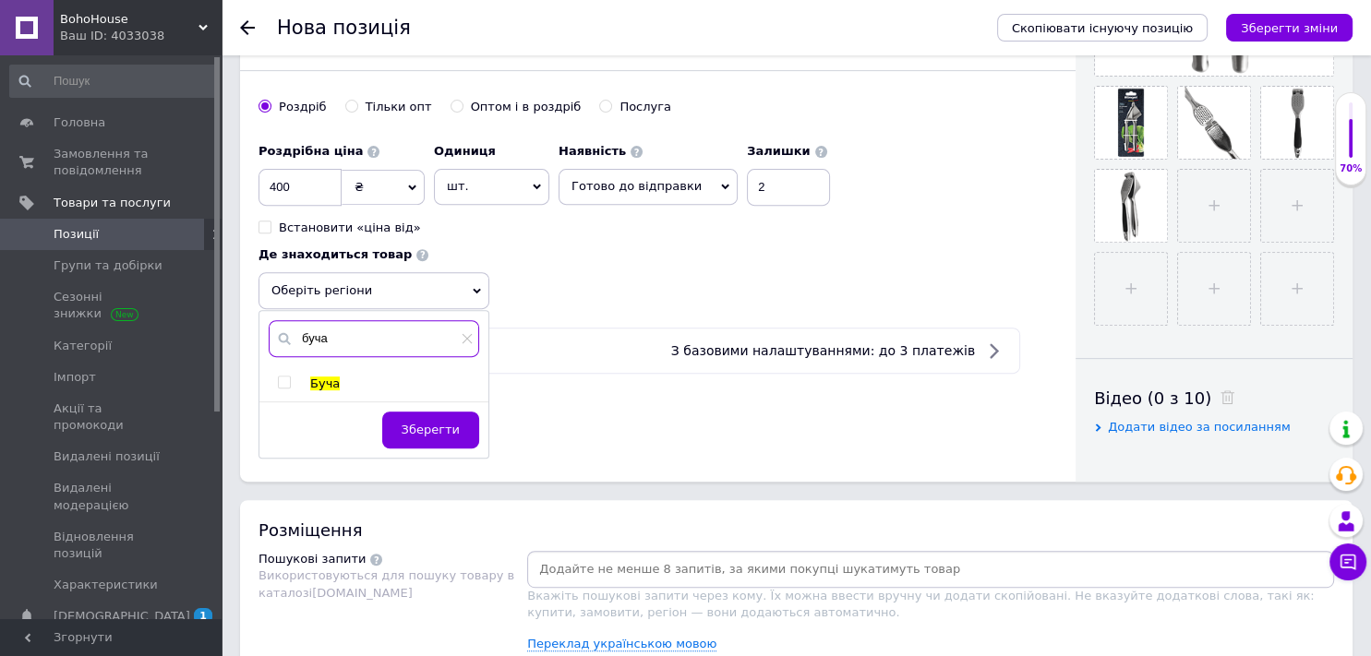
type input "буча"
click at [286, 377] on input "checkbox" at bounding box center [284, 383] width 12 height 12
checkbox input "true"
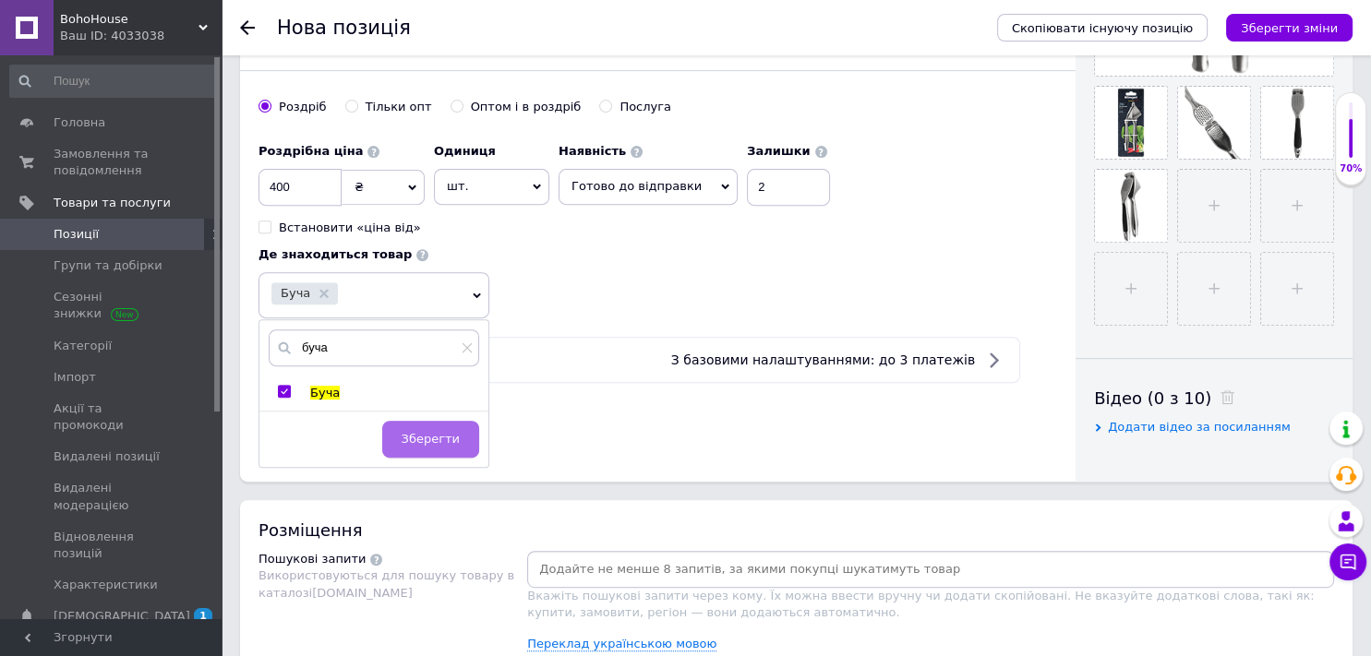
click at [437, 435] on span "Зберегти" at bounding box center [430, 439] width 58 height 14
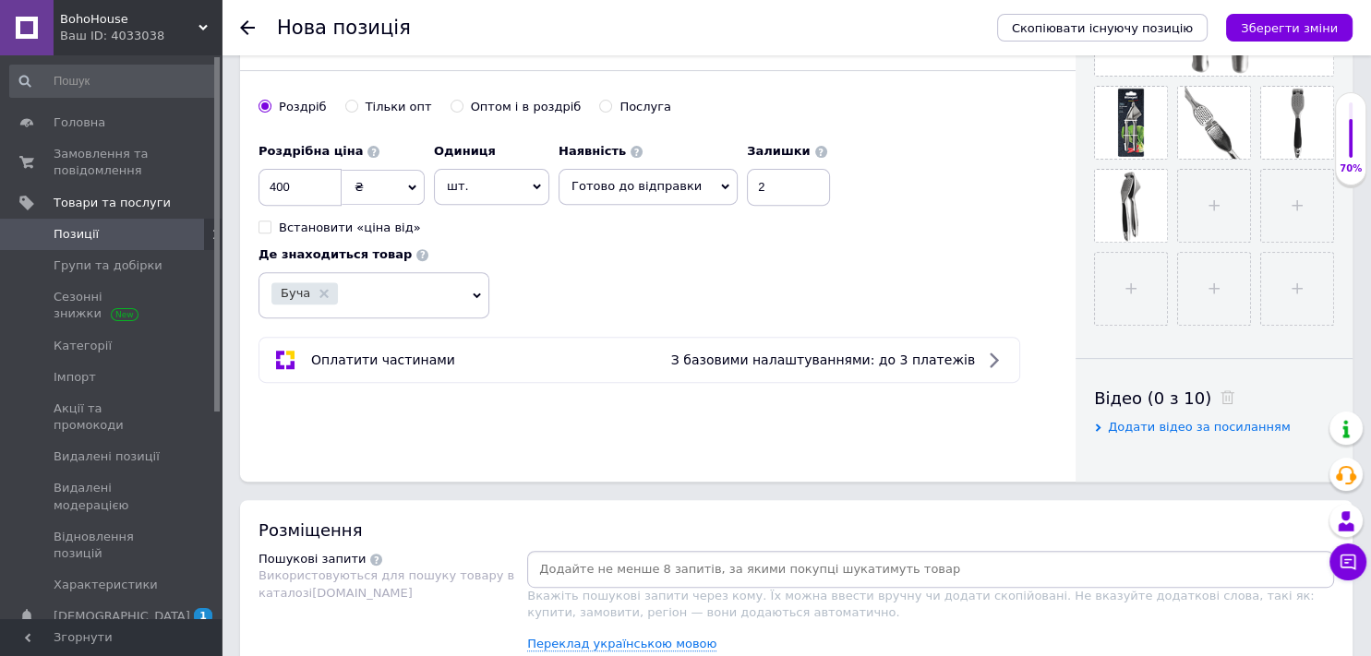
click at [629, 557] on input at bounding box center [930, 570] width 799 height 28
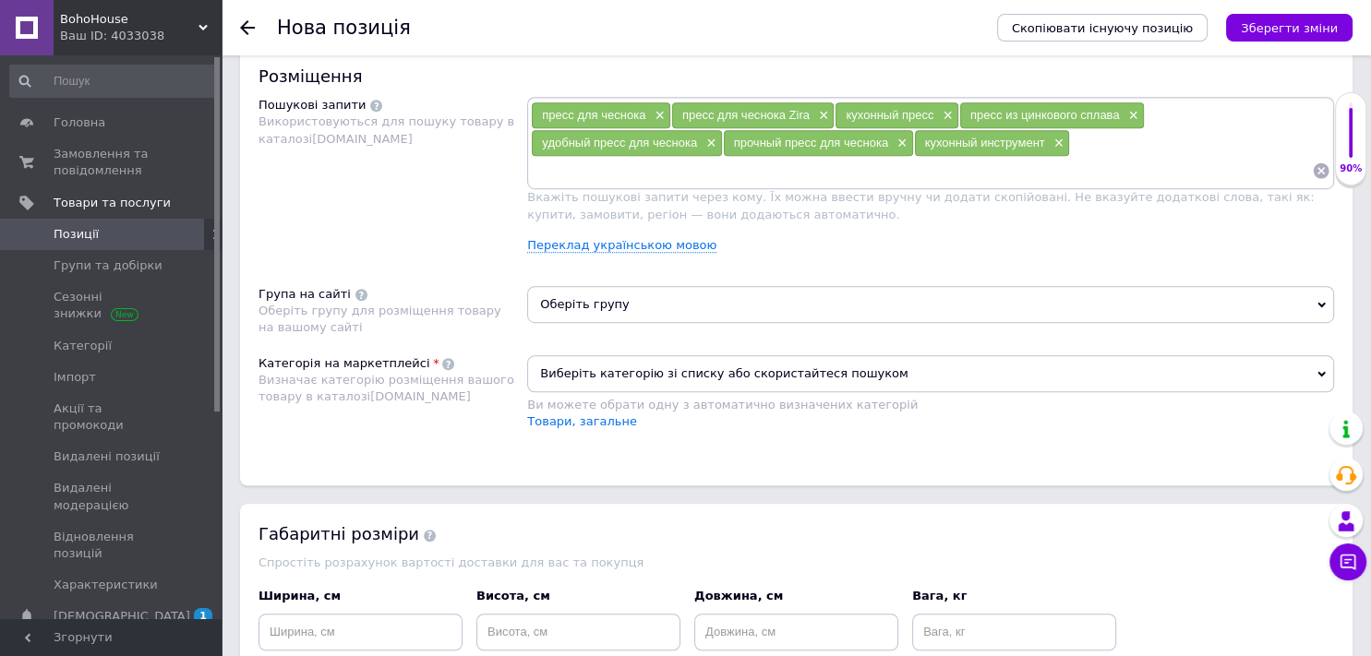
scroll to position [1139, 0]
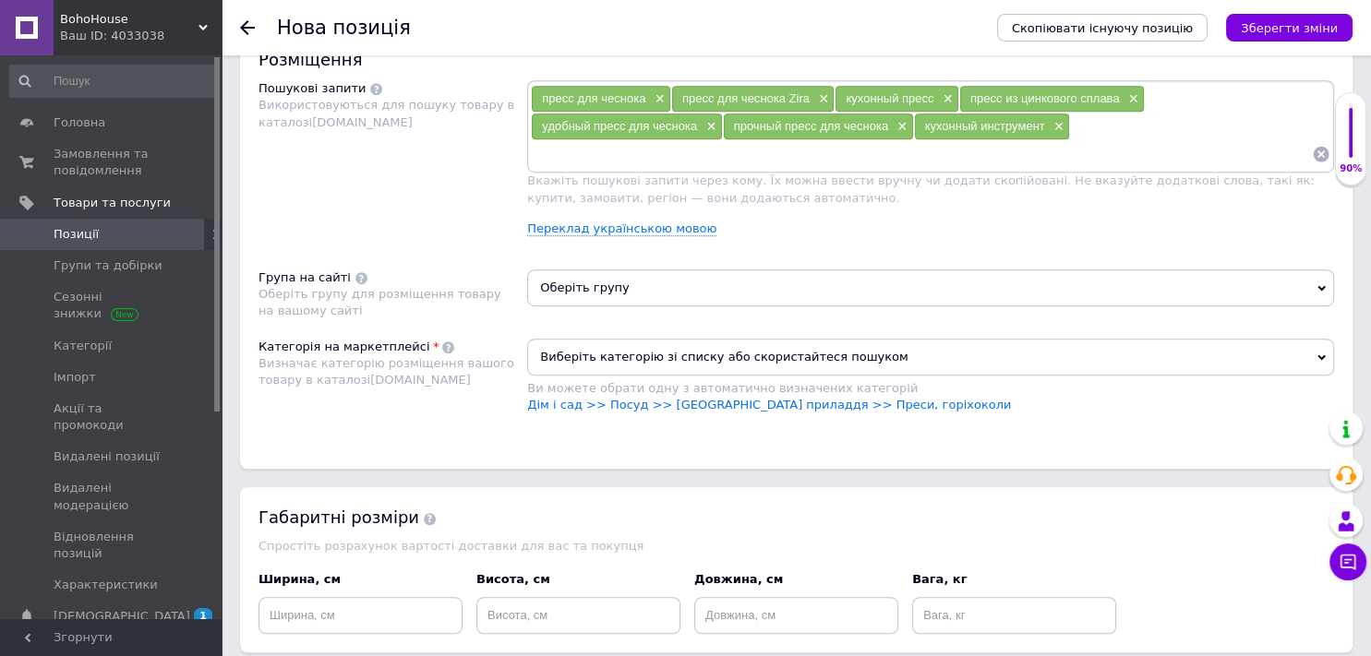
click at [590, 286] on span "Оберіть групу" at bounding box center [930, 288] width 807 height 37
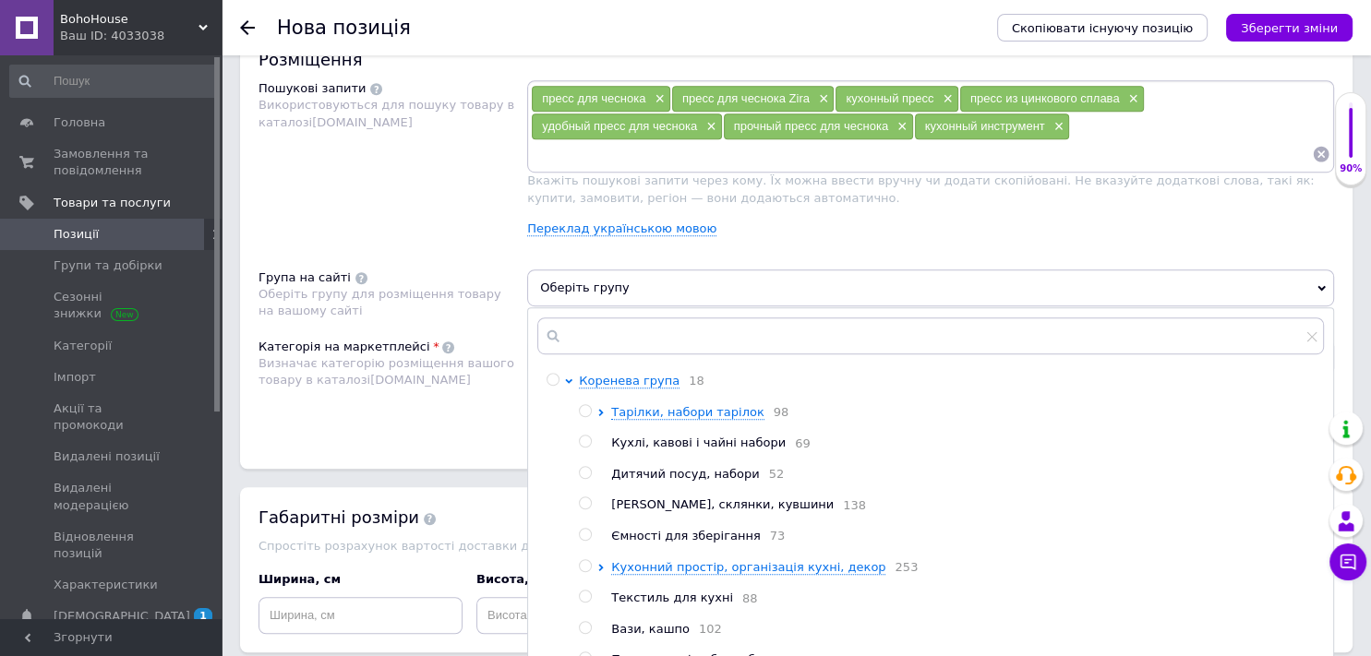
click at [586, 572] on input "radio" at bounding box center [585, 566] width 12 height 12
radio input "true"
click at [437, 434] on div "Розміщення Пошукові запити Використовуються для пошуку товару в каталозі [DOMAI…" at bounding box center [796, 249] width 1112 height 439
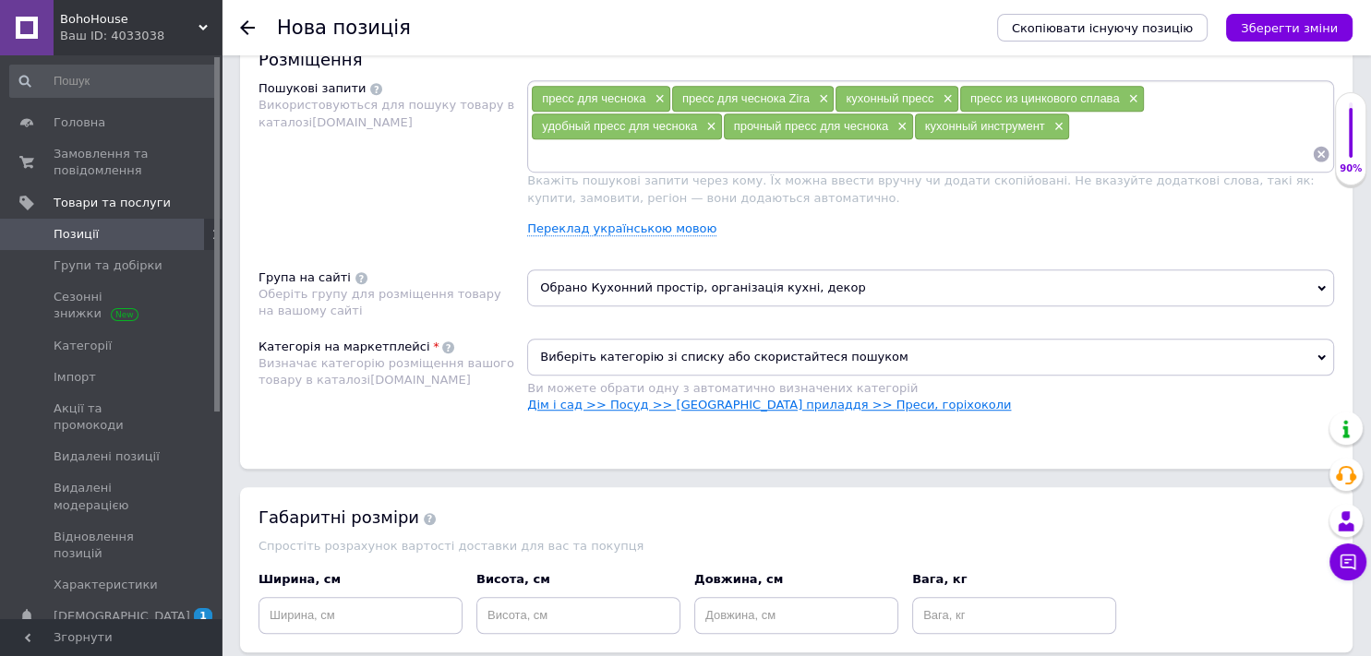
click at [615, 398] on link "Дім і сад >> Посуд >> [GEOGRAPHIC_DATA] приладдя >> Преси, горіхоколи" at bounding box center [769, 405] width 484 height 14
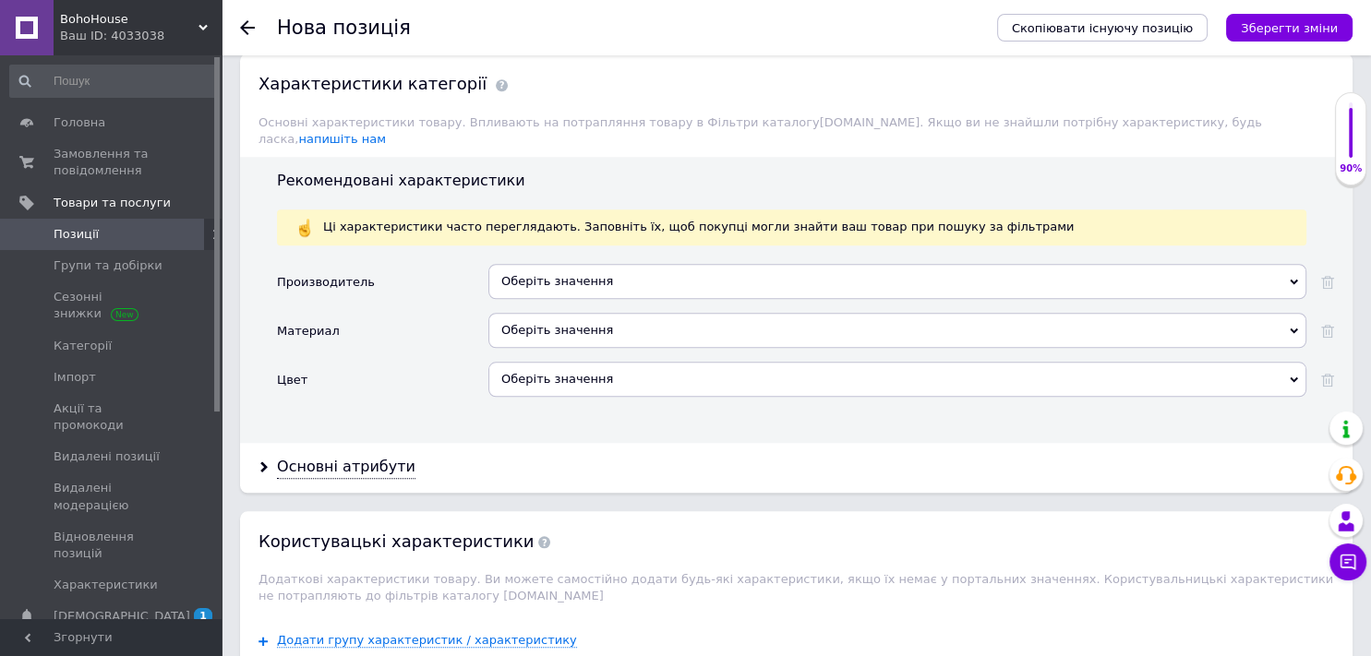
scroll to position [1576, 0]
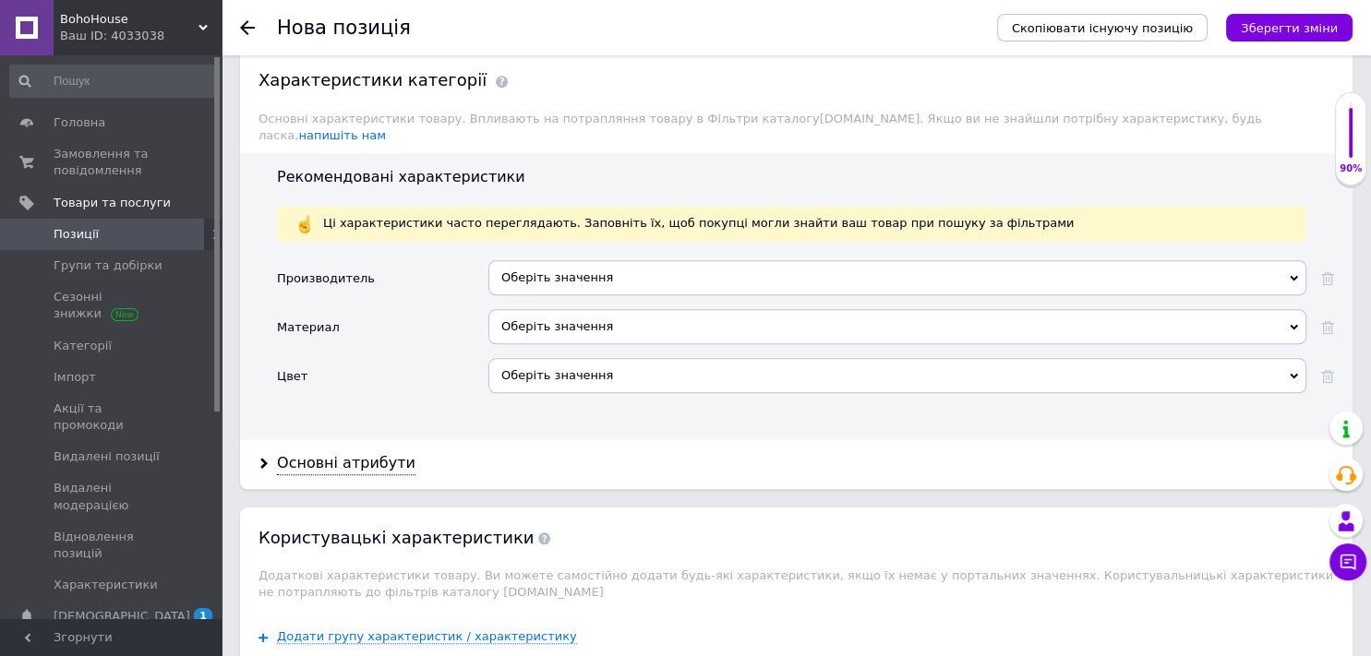
click at [533, 260] on div "Оберіть значення" at bounding box center [897, 277] width 818 height 35
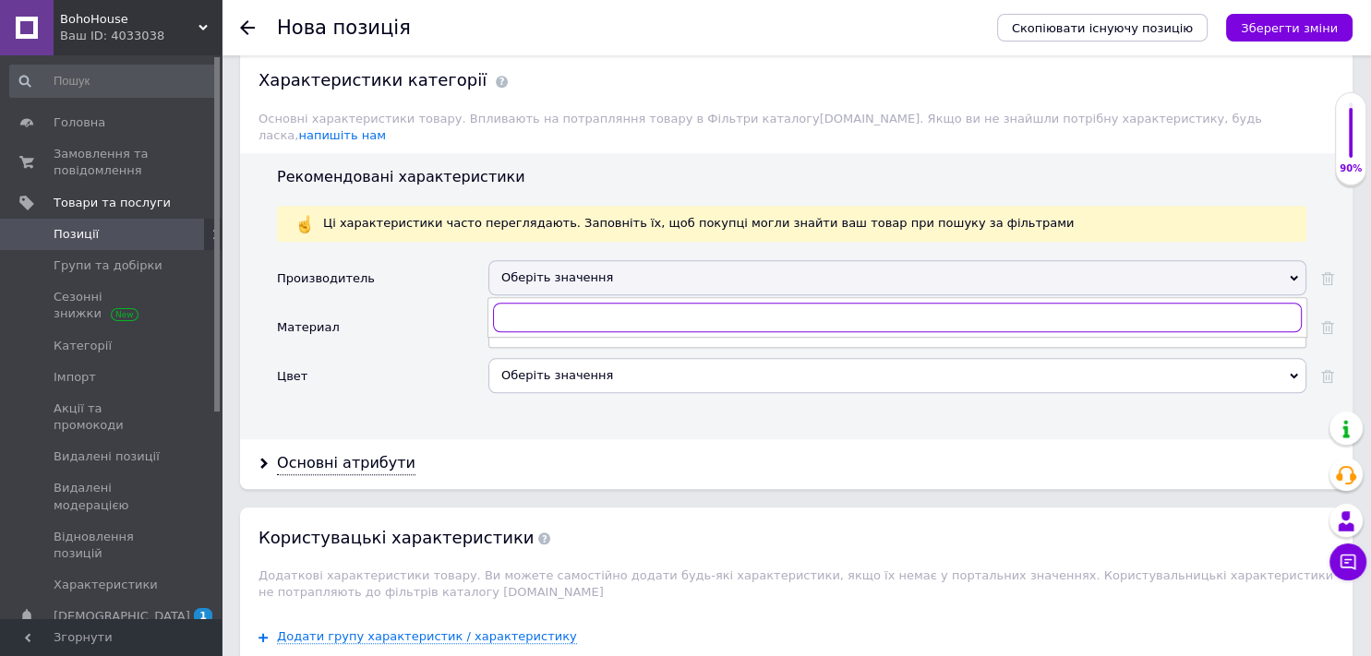
click at [533, 303] on input "text" at bounding box center [897, 318] width 809 height 30
type input "[PERSON_NAME]"
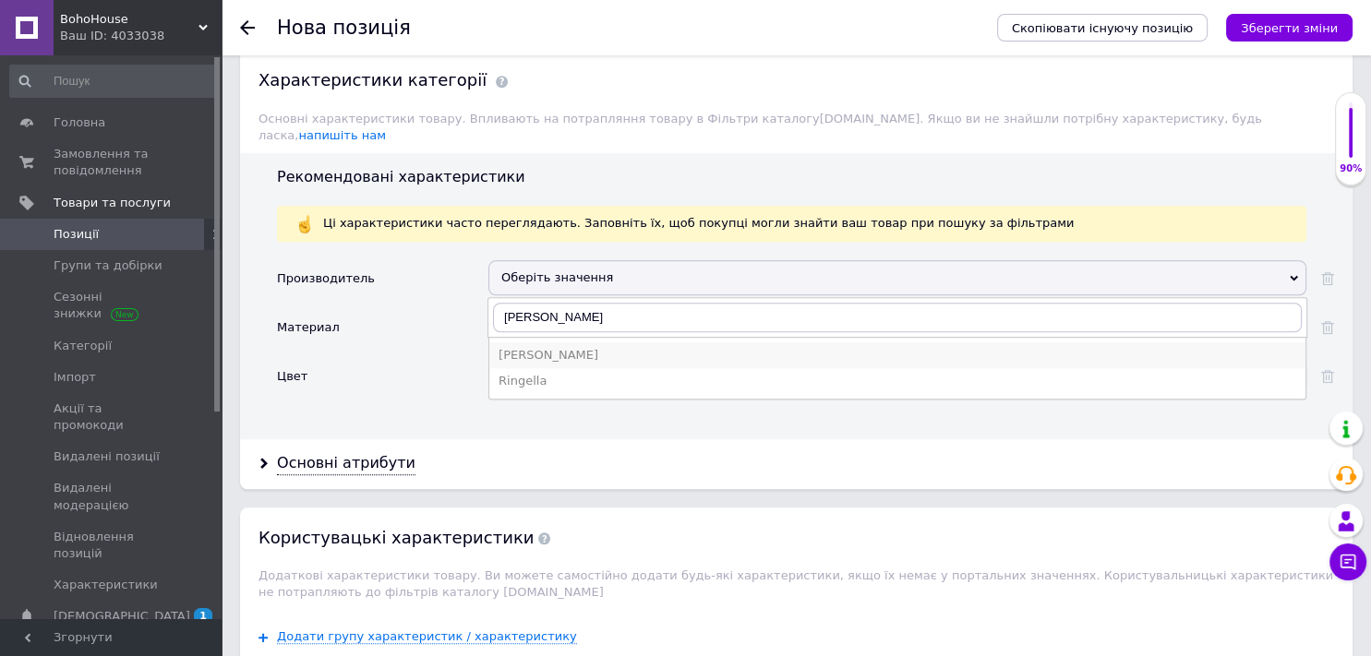
click at [516, 347] on div "[PERSON_NAME]" at bounding box center [896, 355] width 797 height 17
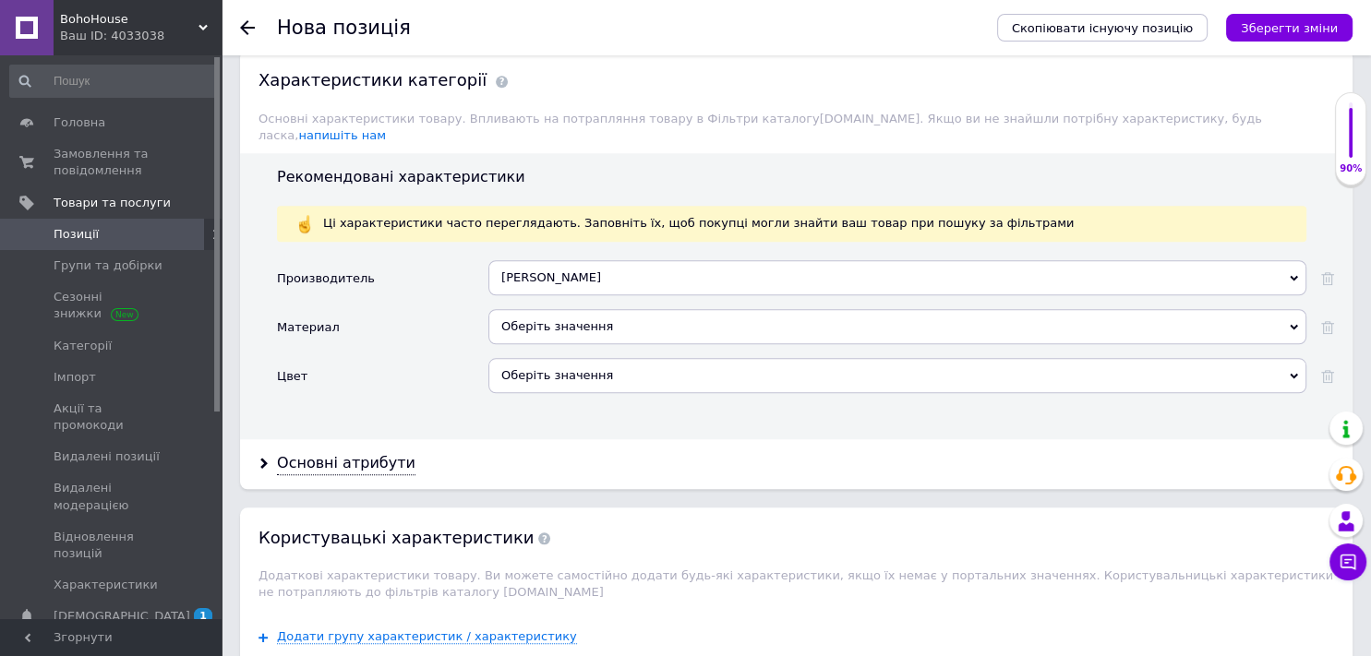
click at [560, 309] on div "Оберіть значення" at bounding box center [897, 326] width 818 height 35
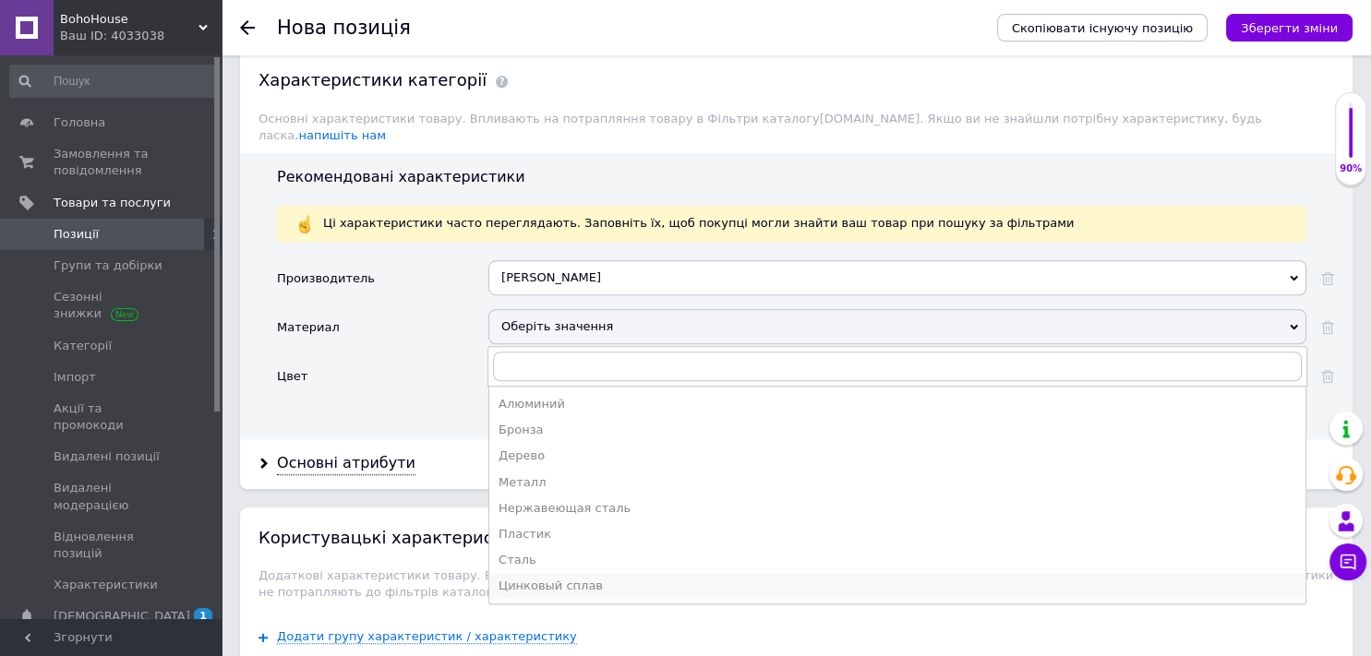
click at [527, 578] on div "Цинковый сплав" at bounding box center [896, 586] width 797 height 17
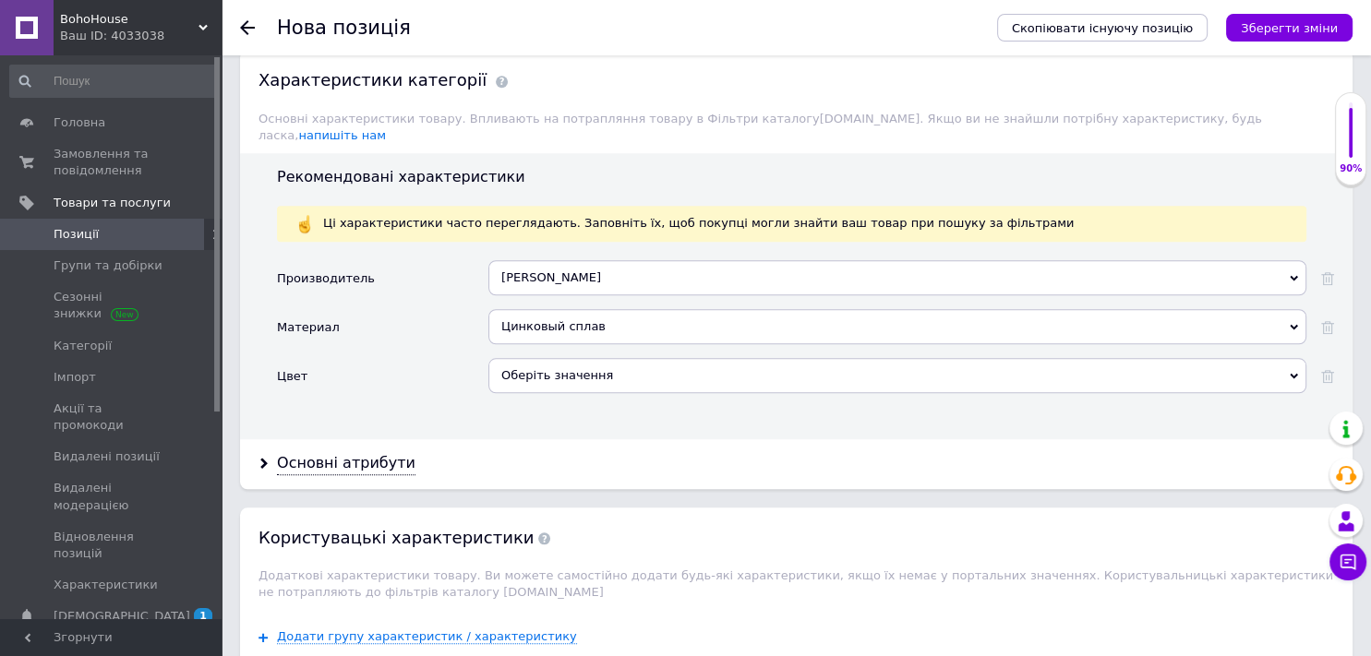
click at [567, 359] on div "Оберіть значення" at bounding box center [897, 375] width 818 height 35
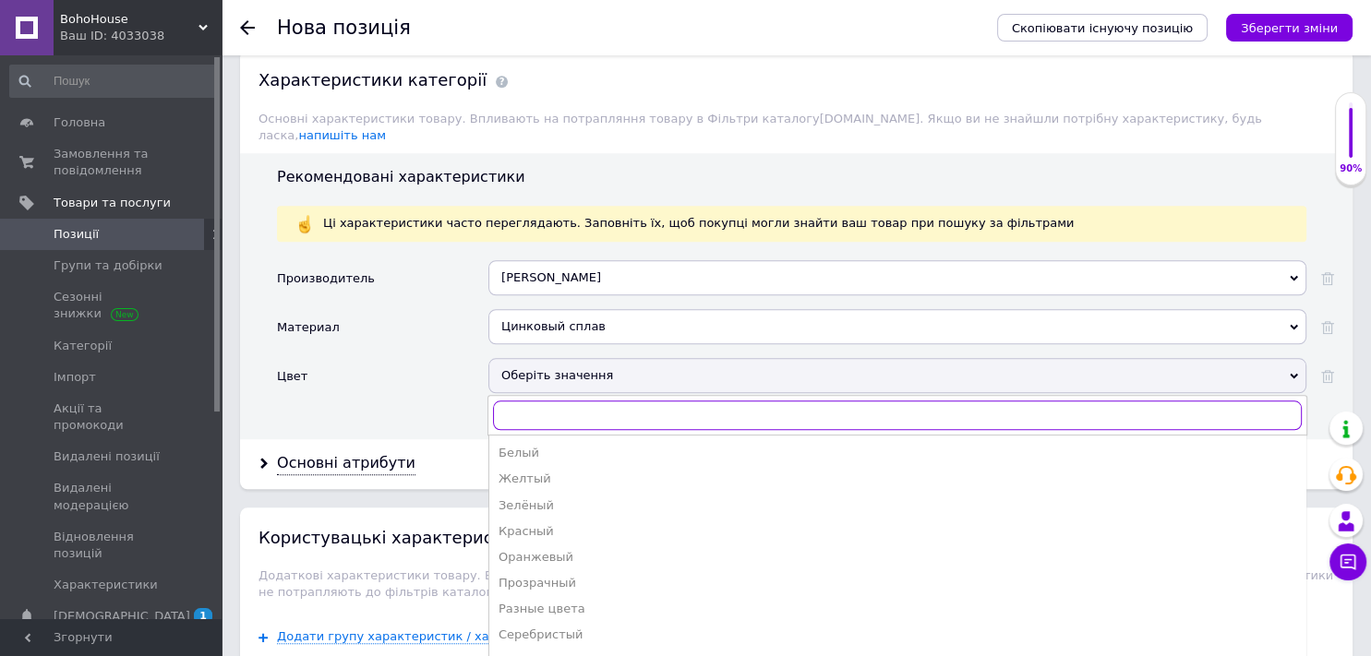
scroll to position [19, 0]
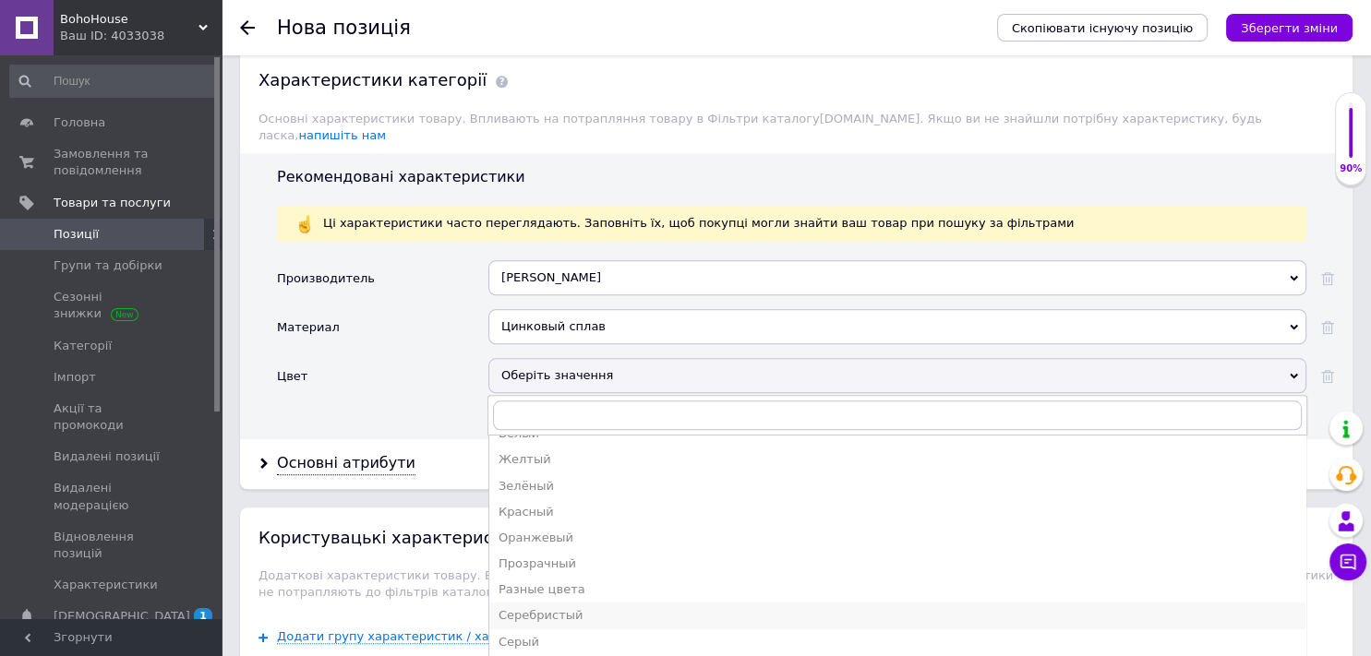
click at [529, 607] on div "Серебристый" at bounding box center [896, 615] width 797 height 17
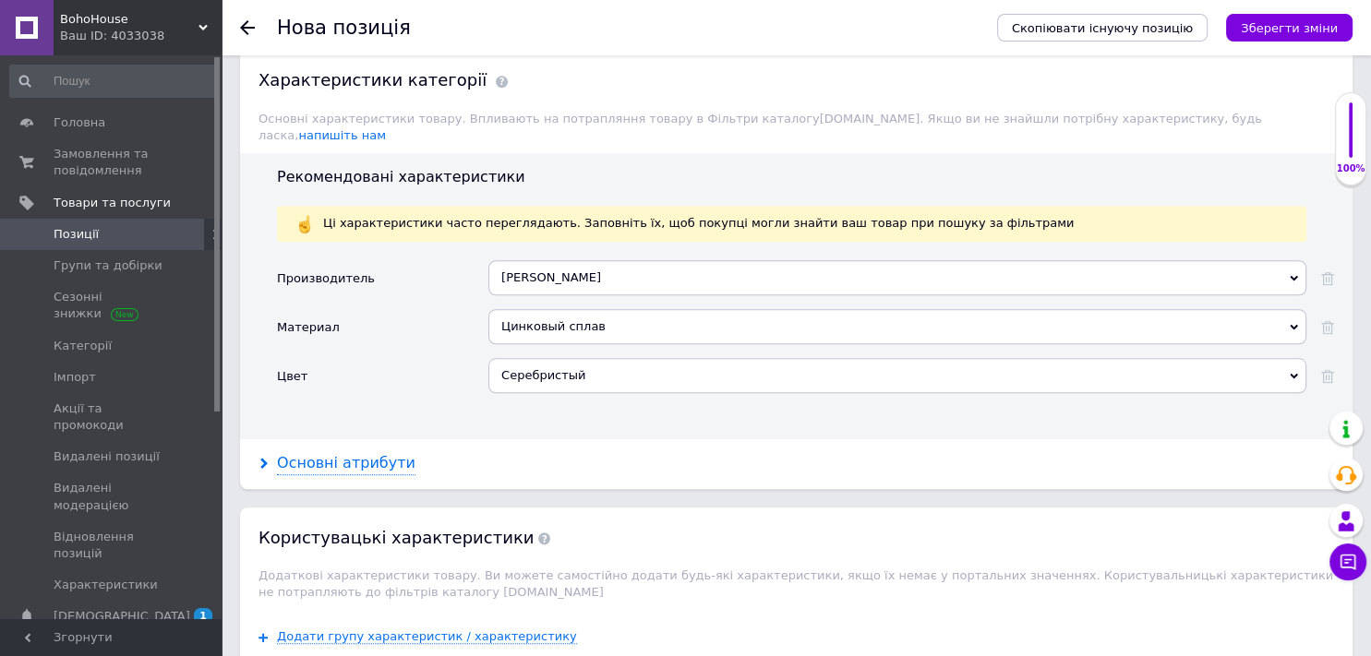
click at [365, 453] on div "Основні атрибути" at bounding box center [346, 463] width 138 height 21
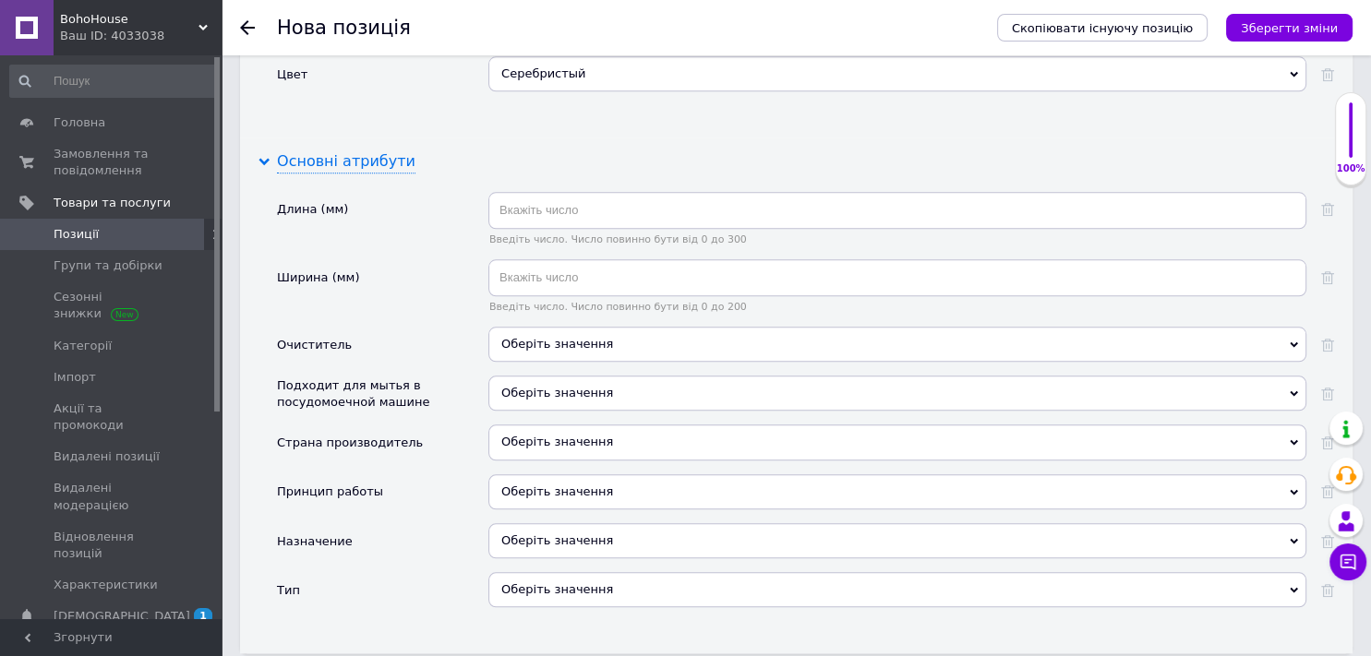
scroll to position [1883, 0]
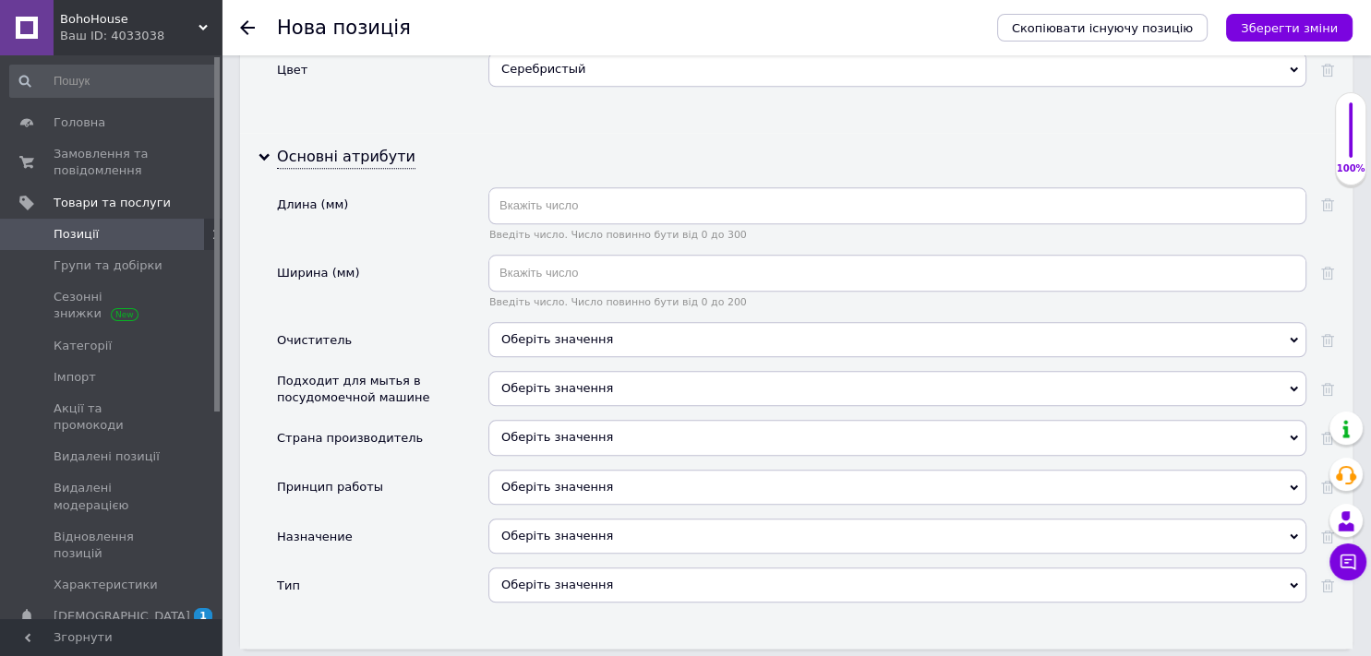
click at [620, 322] on div "Оберіть значення" at bounding box center [897, 339] width 818 height 35
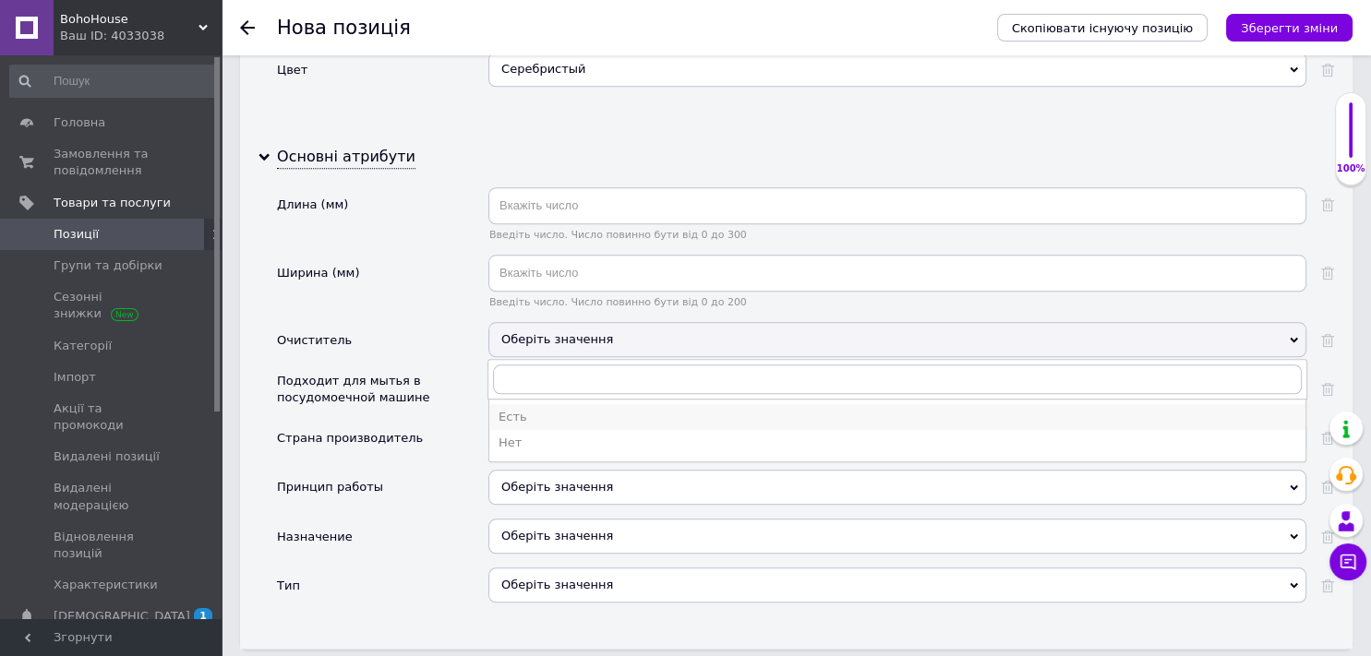
click at [507, 409] on div "Есть" at bounding box center [896, 417] width 797 height 17
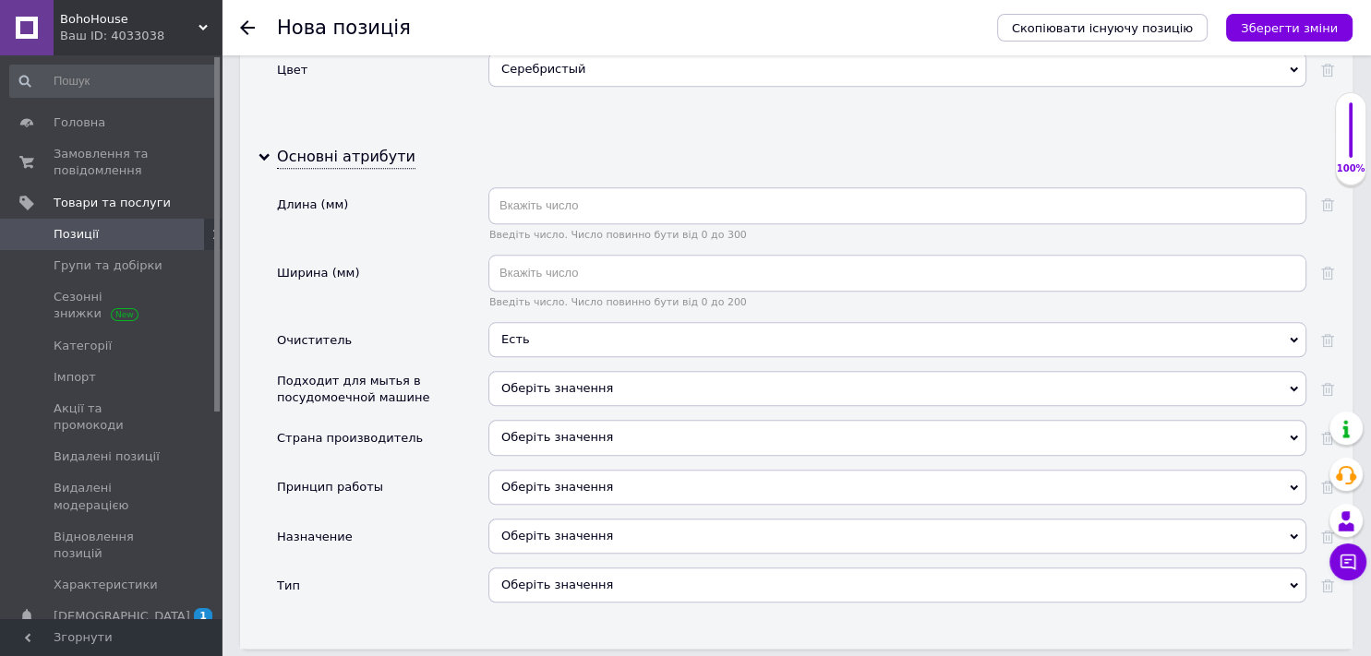
click at [522, 423] on div "Оберіть значення" at bounding box center [897, 437] width 818 height 35
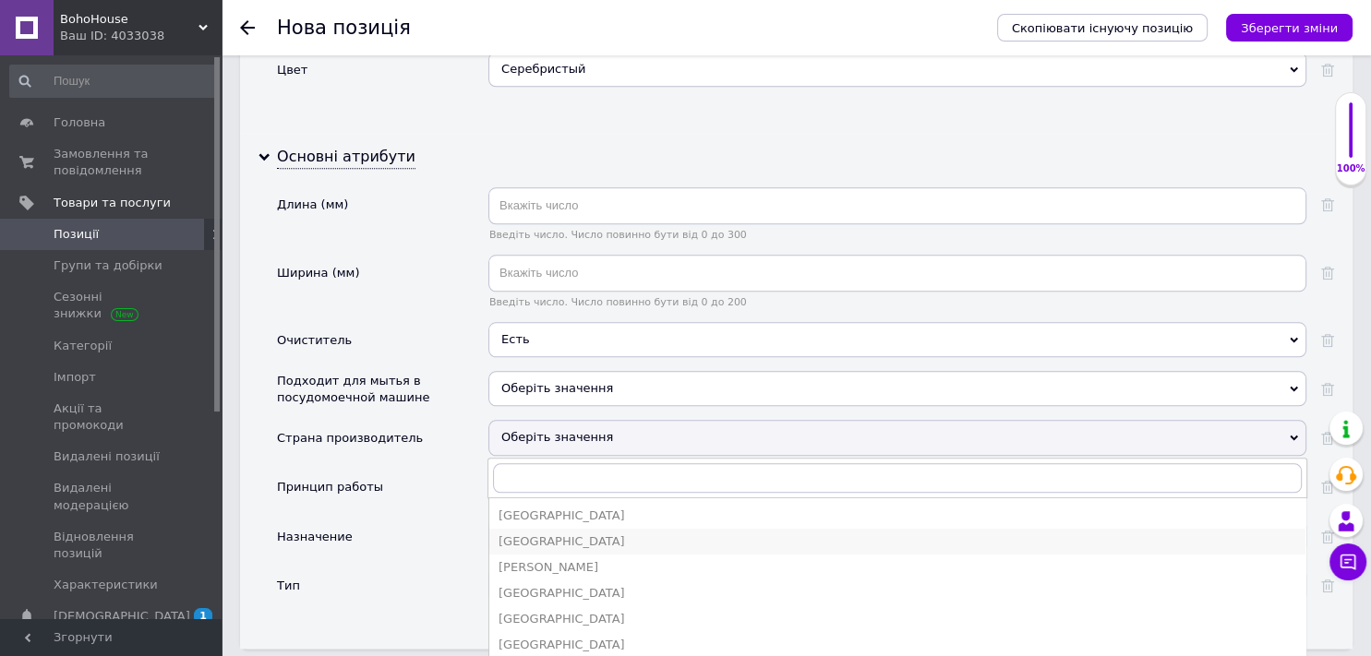
click at [527, 533] on div "[GEOGRAPHIC_DATA]" at bounding box center [896, 541] width 797 height 17
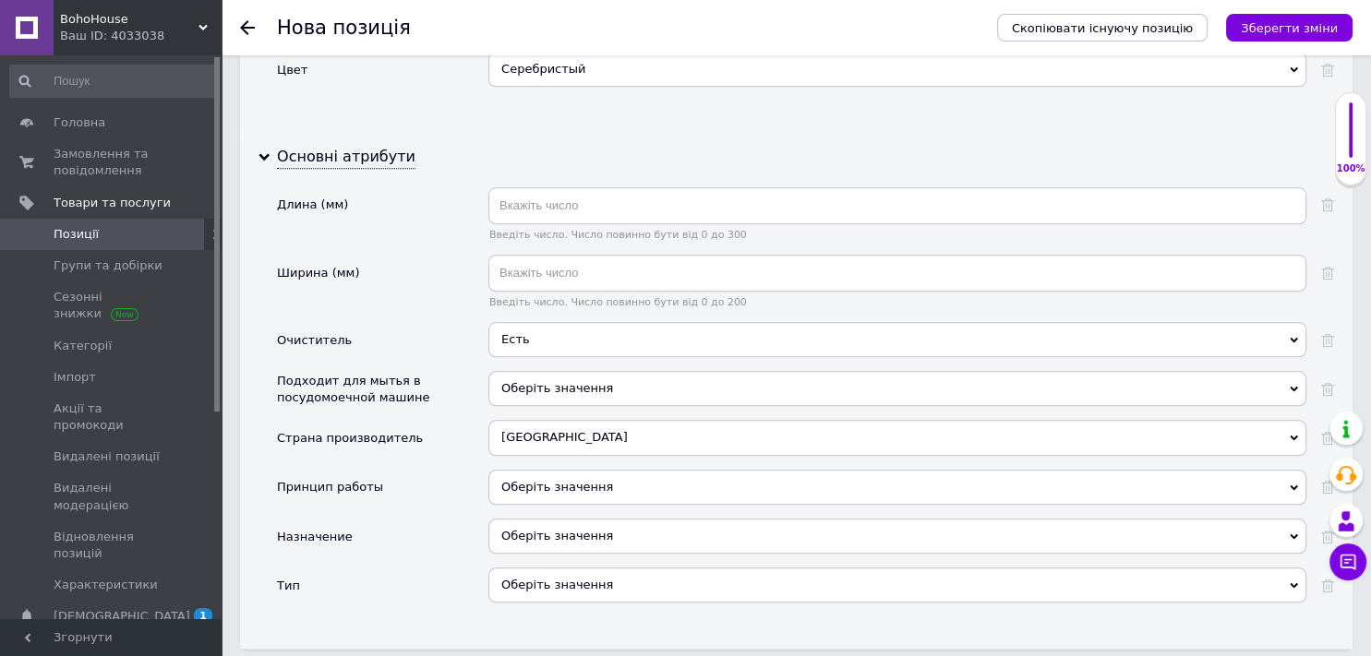
click at [515, 470] on div "Оберіть значення" at bounding box center [897, 487] width 818 height 35
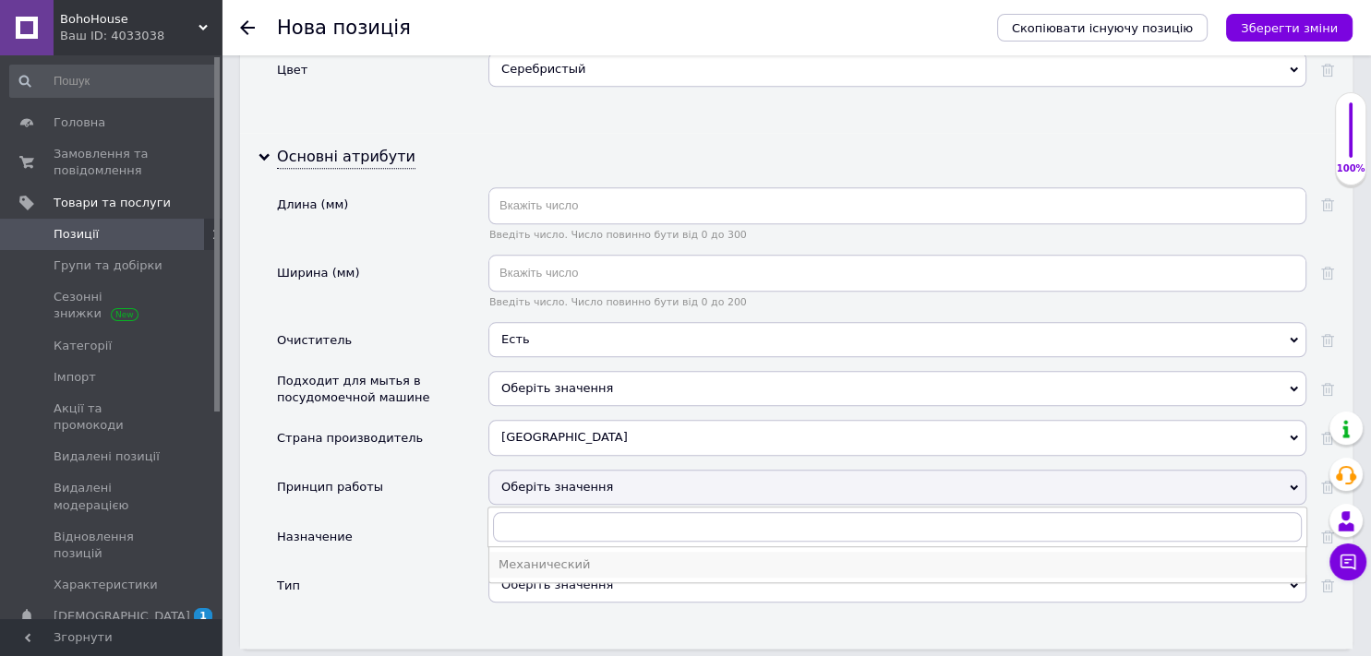
click at [540, 557] on div "Механический" at bounding box center [896, 565] width 797 height 17
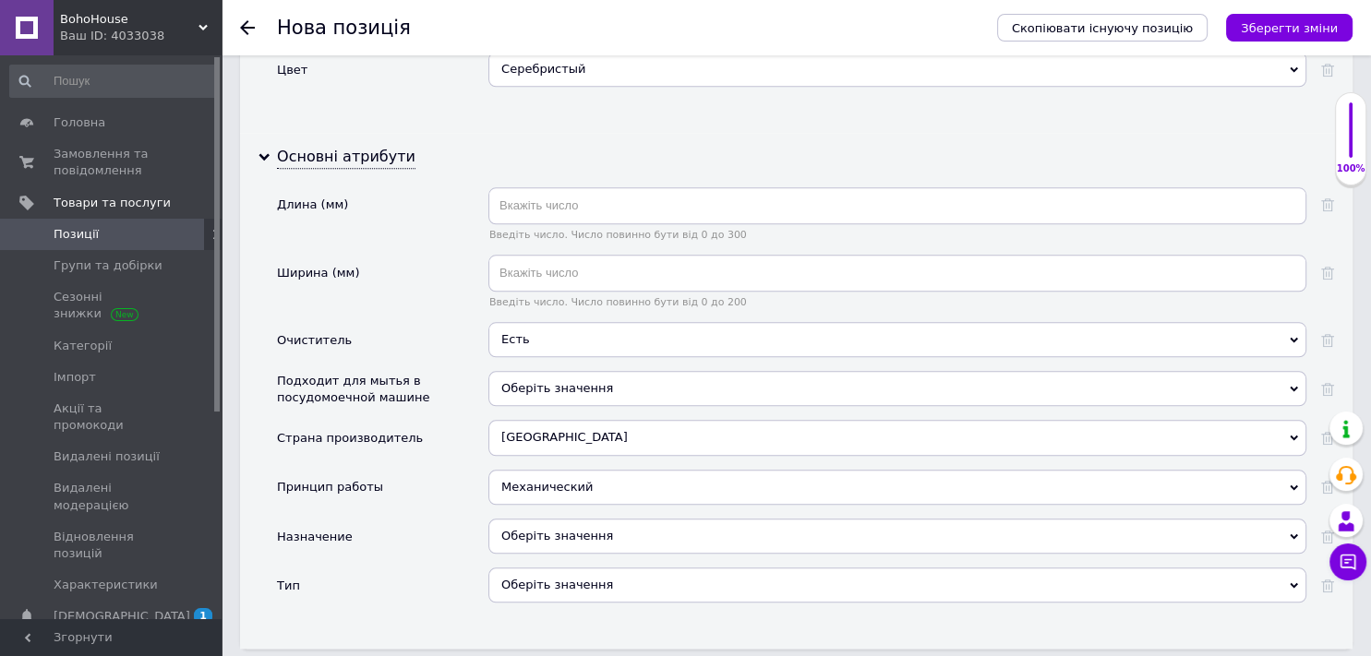
click at [529, 519] on div "Оберіть значення" at bounding box center [897, 536] width 818 height 35
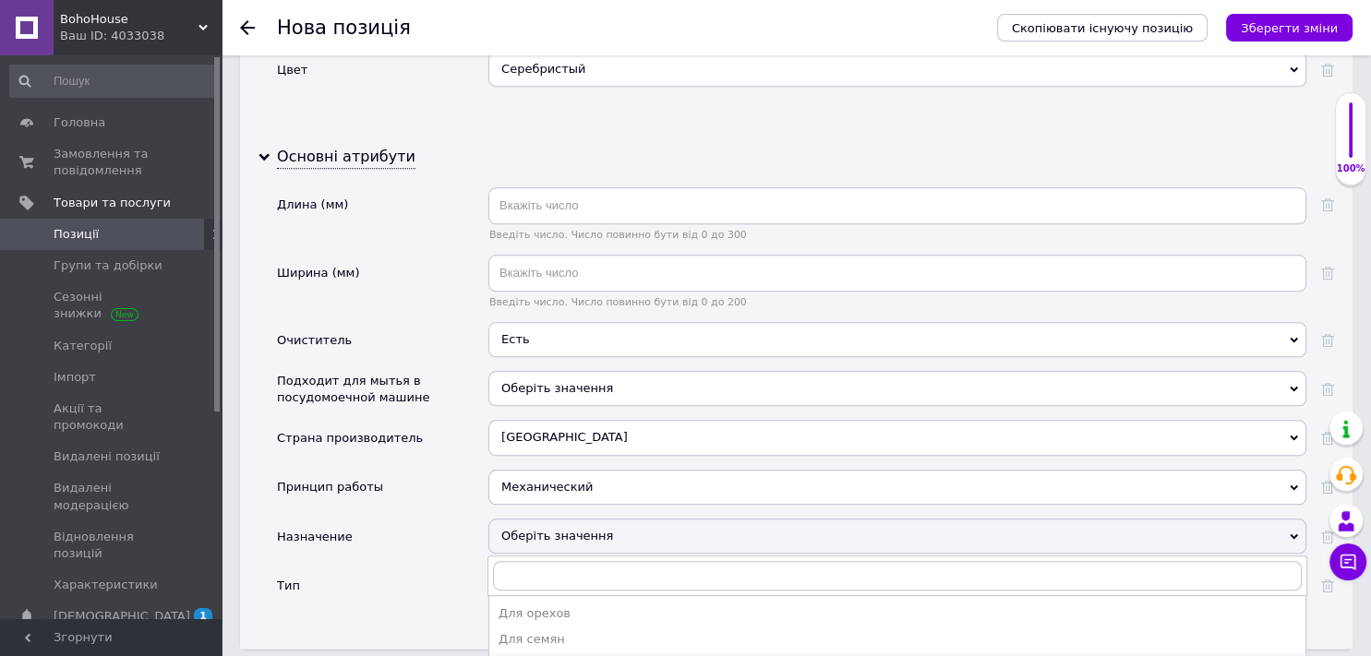
click at [551, 655] on div "Универсальный" at bounding box center [896, 665] width 797 height 17
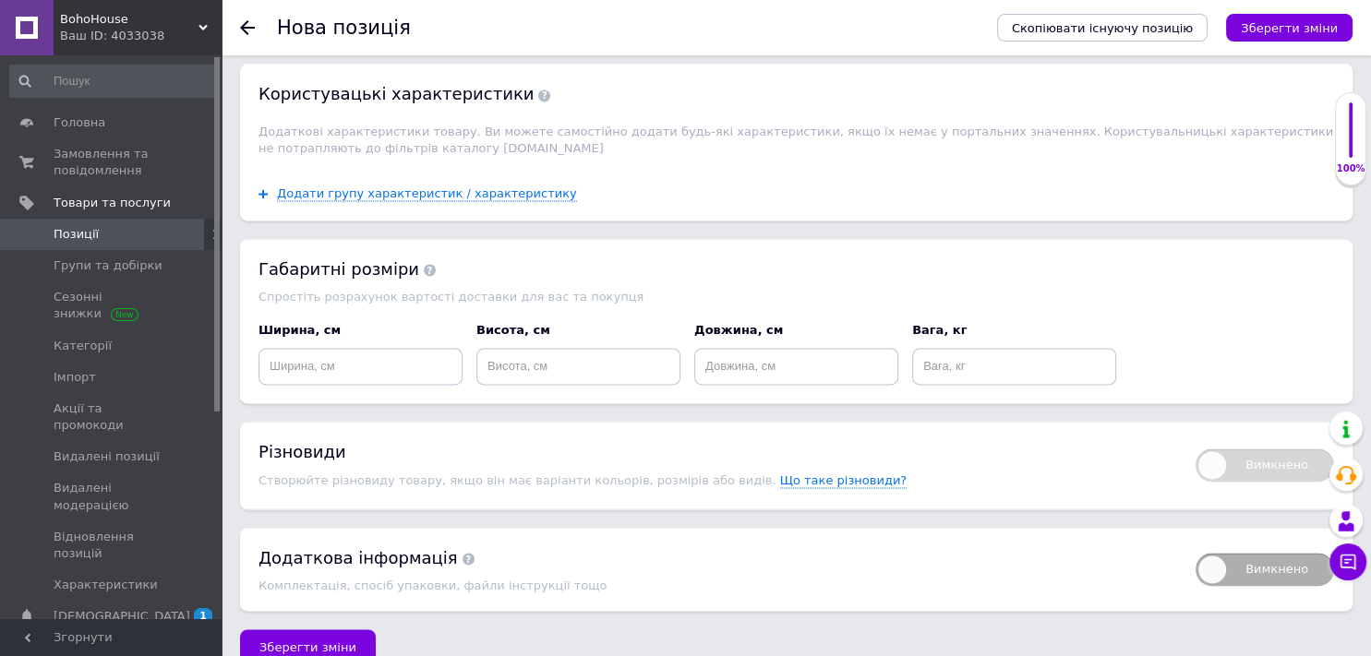
scroll to position [2494, 0]
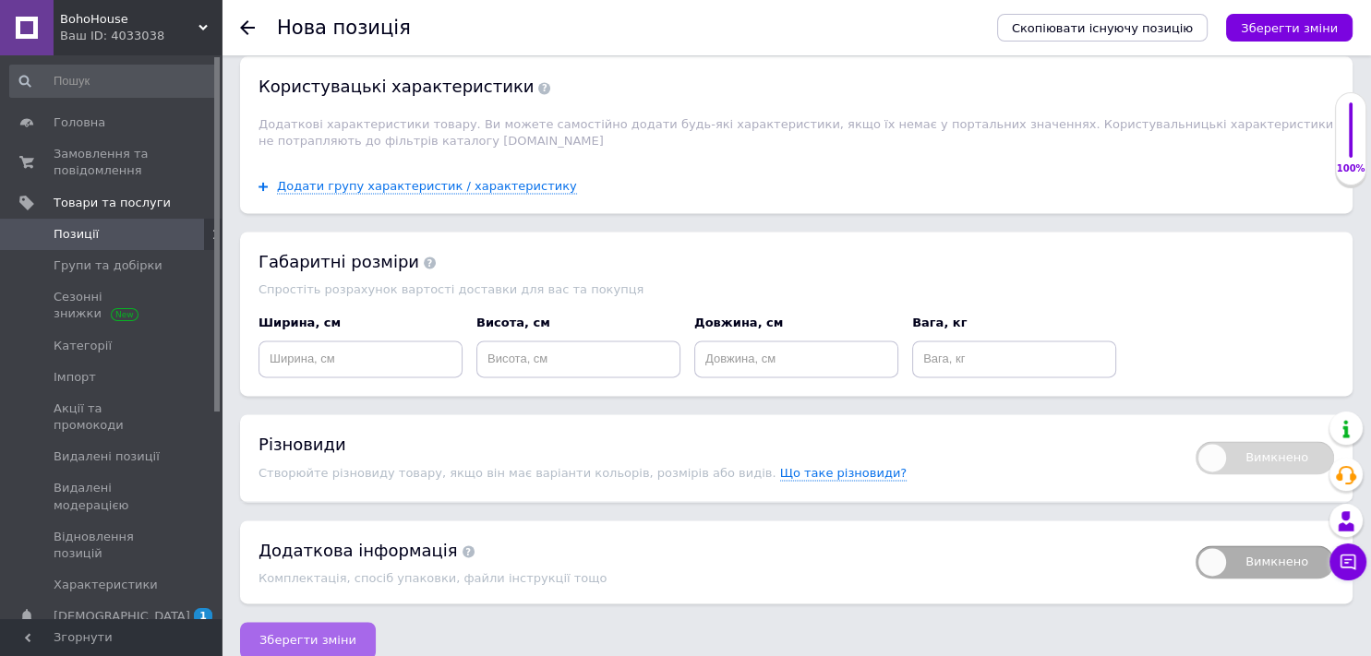
click at [312, 622] on button "Зберегти зміни" at bounding box center [308, 640] width 136 height 37
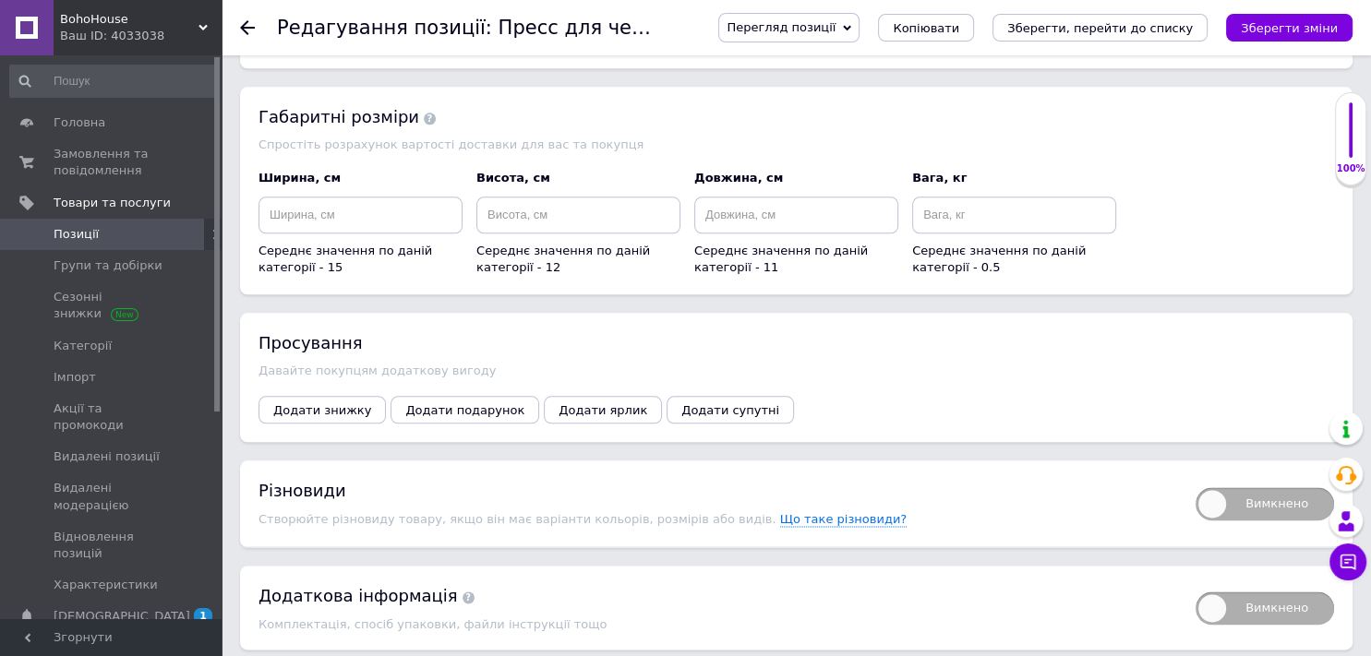
scroll to position [2110, 0]
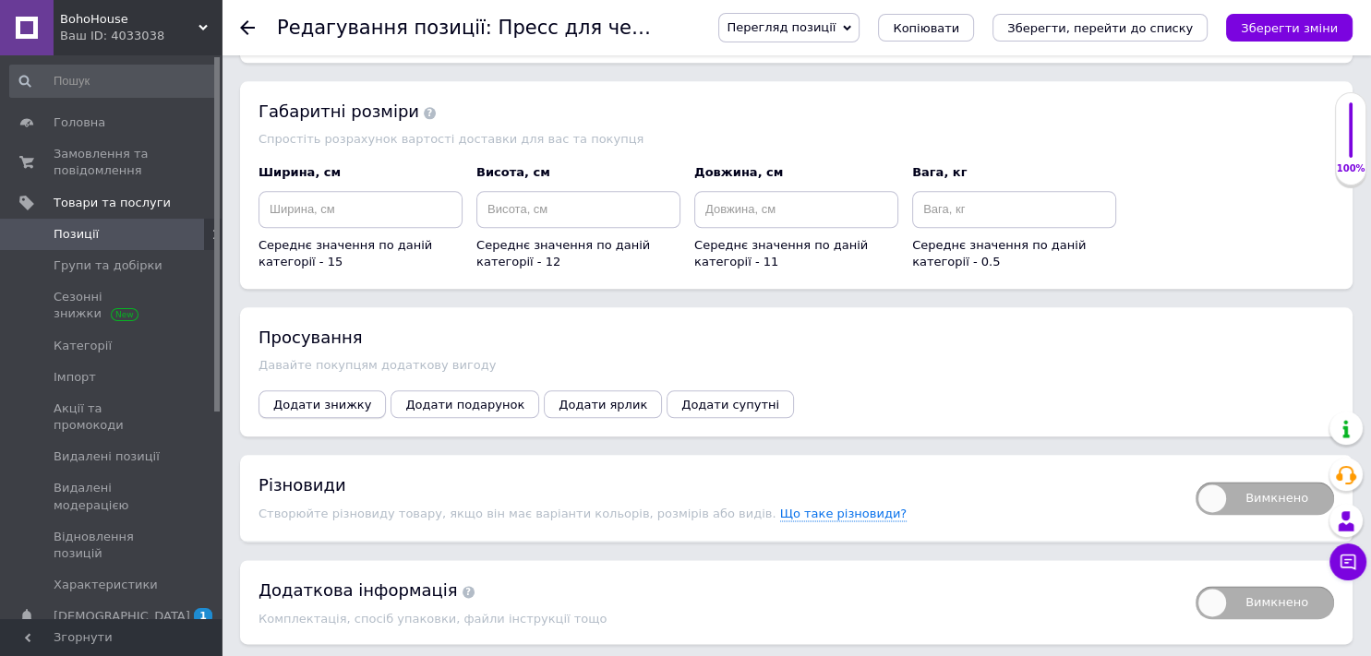
click at [322, 398] on span "Додати знижку" at bounding box center [322, 405] width 98 height 14
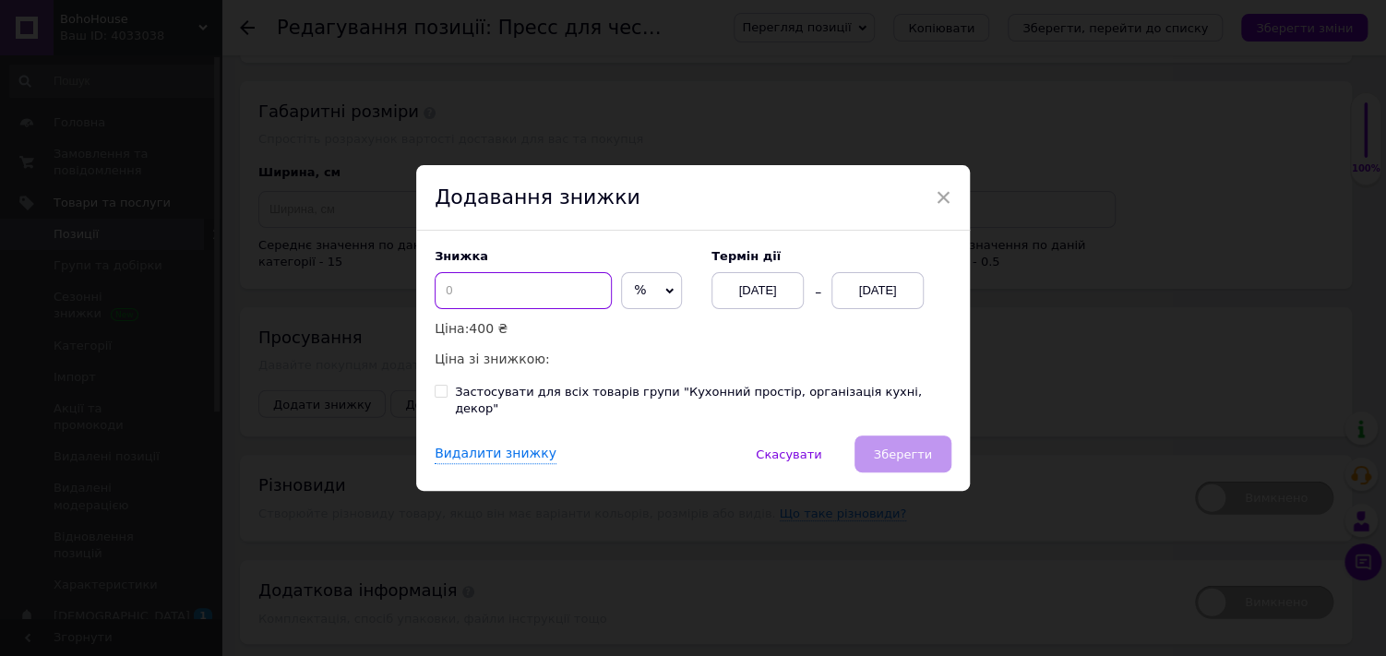
click at [533, 303] on input at bounding box center [523, 290] width 177 height 37
type input "22"
click at [653, 307] on span "%" at bounding box center [651, 290] width 61 height 37
click at [625, 340] on li "₴" at bounding box center [651, 330] width 59 height 26
click at [846, 302] on div "[DATE]" at bounding box center [878, 290] width 92 height 37
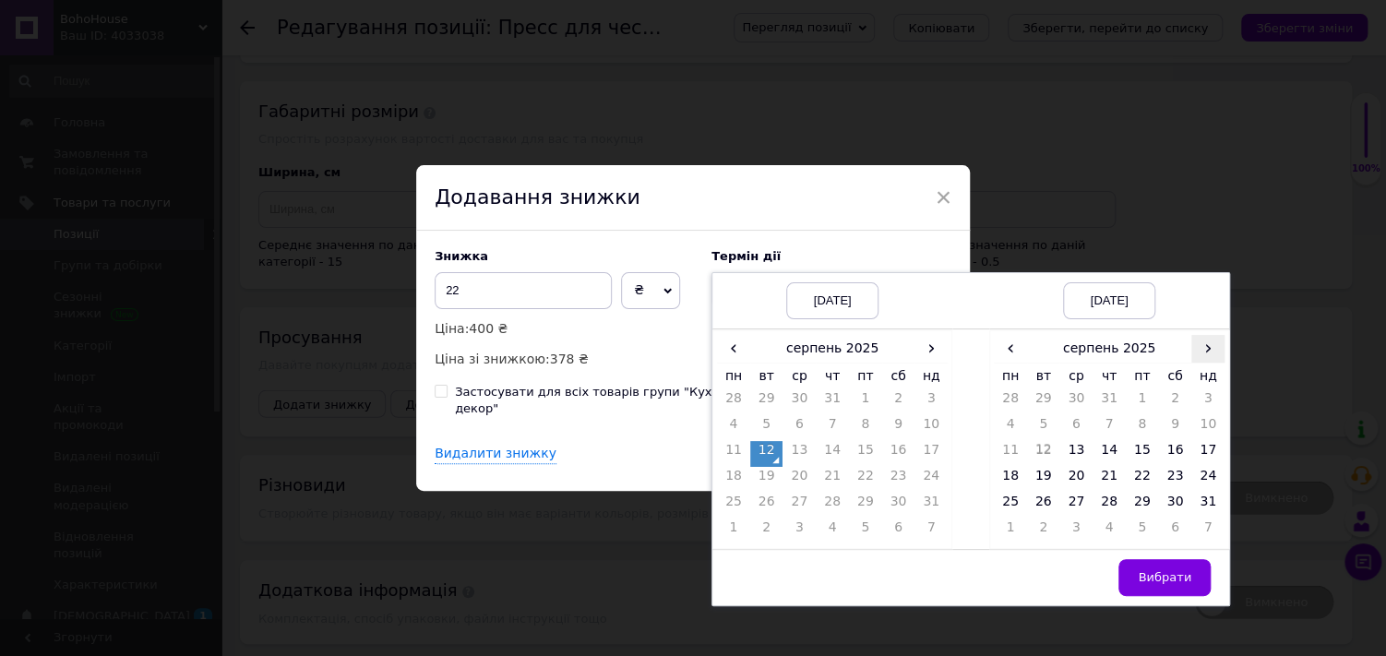
click at [1202, 350] on span "›" at bounding box center [1208, 348] width 33 height 27
click at [1139, 507] on td "26" at bounding box center [1142, 506] width 33 height 26
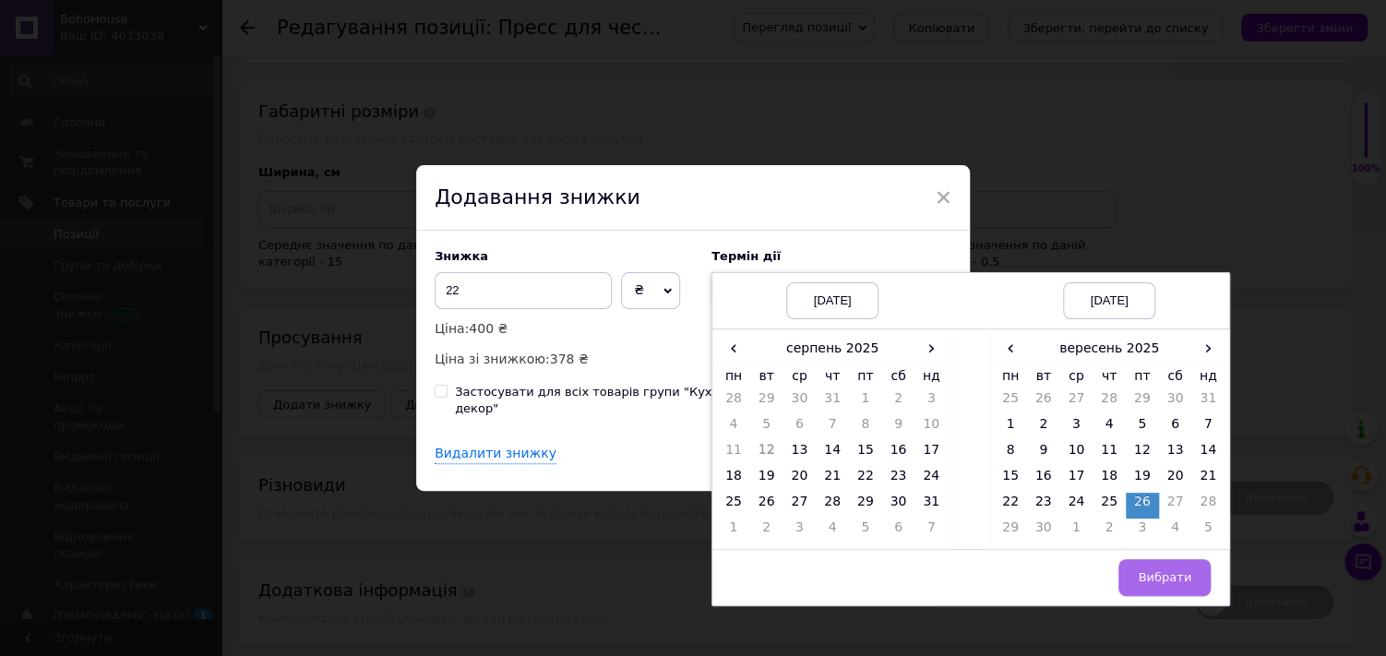
click at [1157, 596] on button "Вибрати" at bounding box center [1165, 577] width 92 height 37
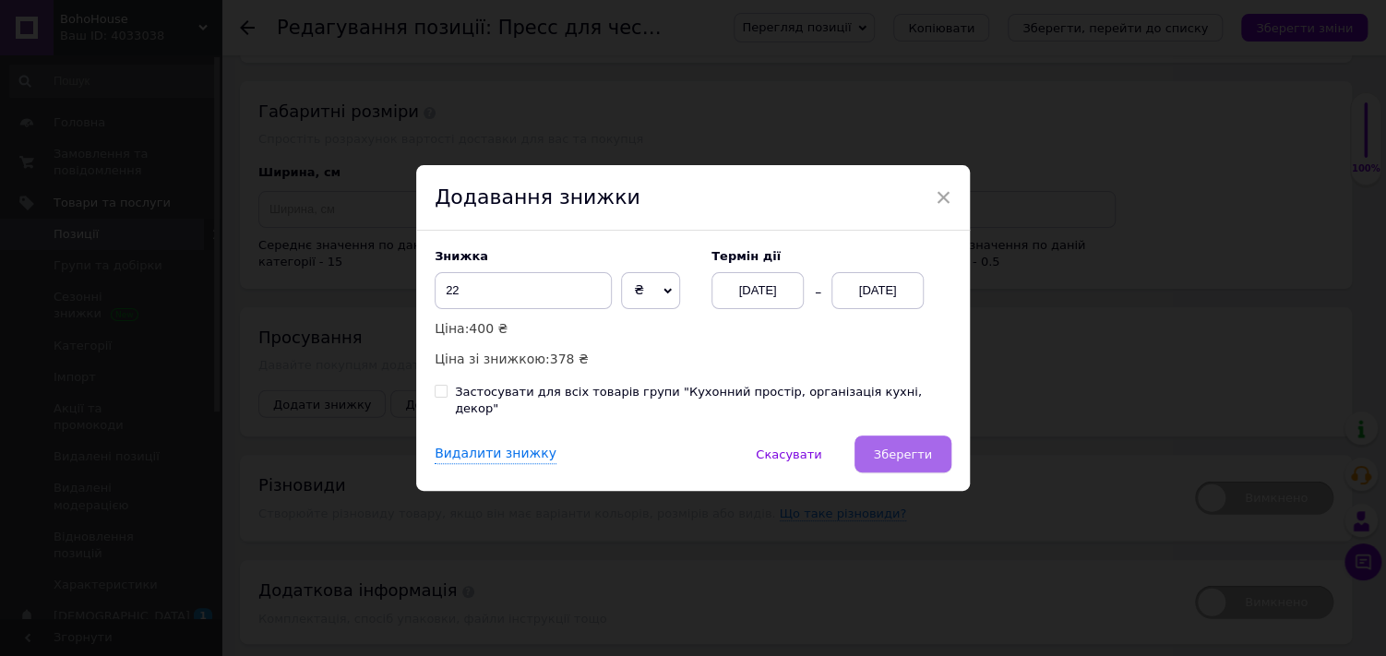
click at [914, 436] on button "Зберегти" at bounding box center [903, 454] width 97 height 37
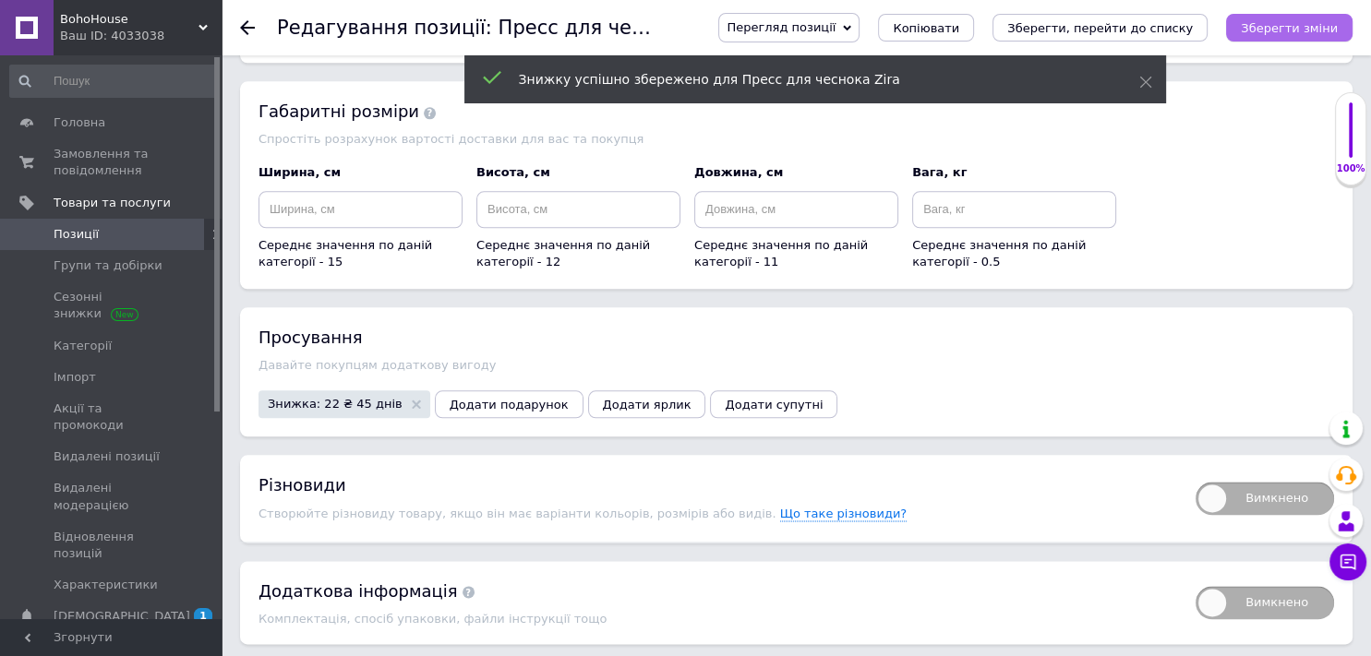
click at [1273, 21] on icon "Зберегти зміни" at bounding box center [1288, 28] width 97 height 14
click at [1184, 21] on icon "Зберегти, перейти до списку" at bounding box center [1100, 28] width 186 height 14
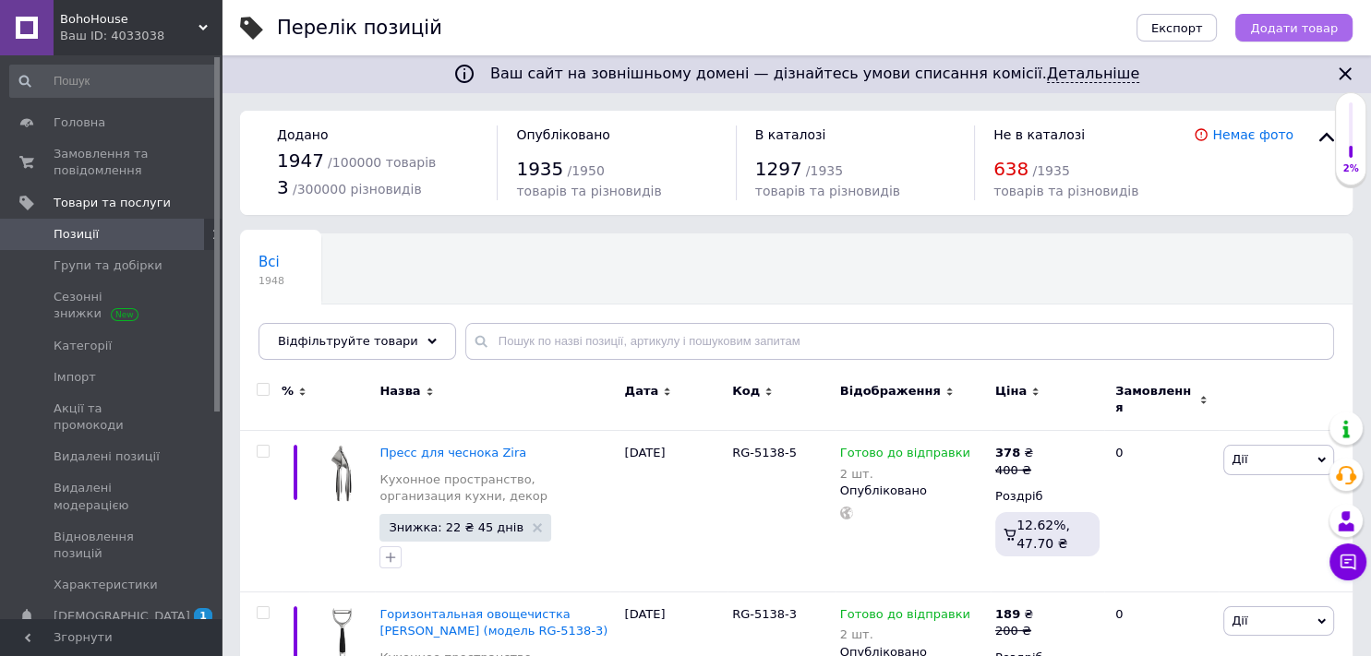
click at [1317, 35] on span "Додати товар" at bounding box center [1294, 28] width 88 height 14
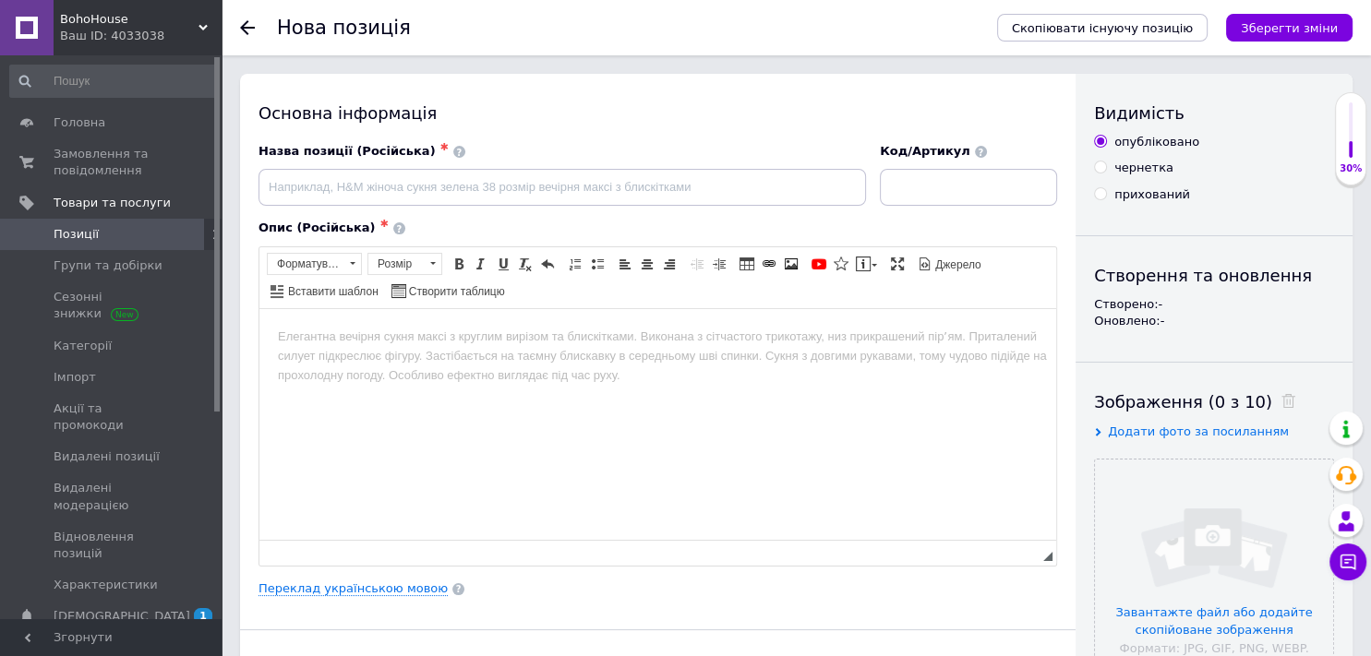
click at [1145, 432] on span "Додати фото за посиланням" at bounding box center [1198, 432] width 181 height 14
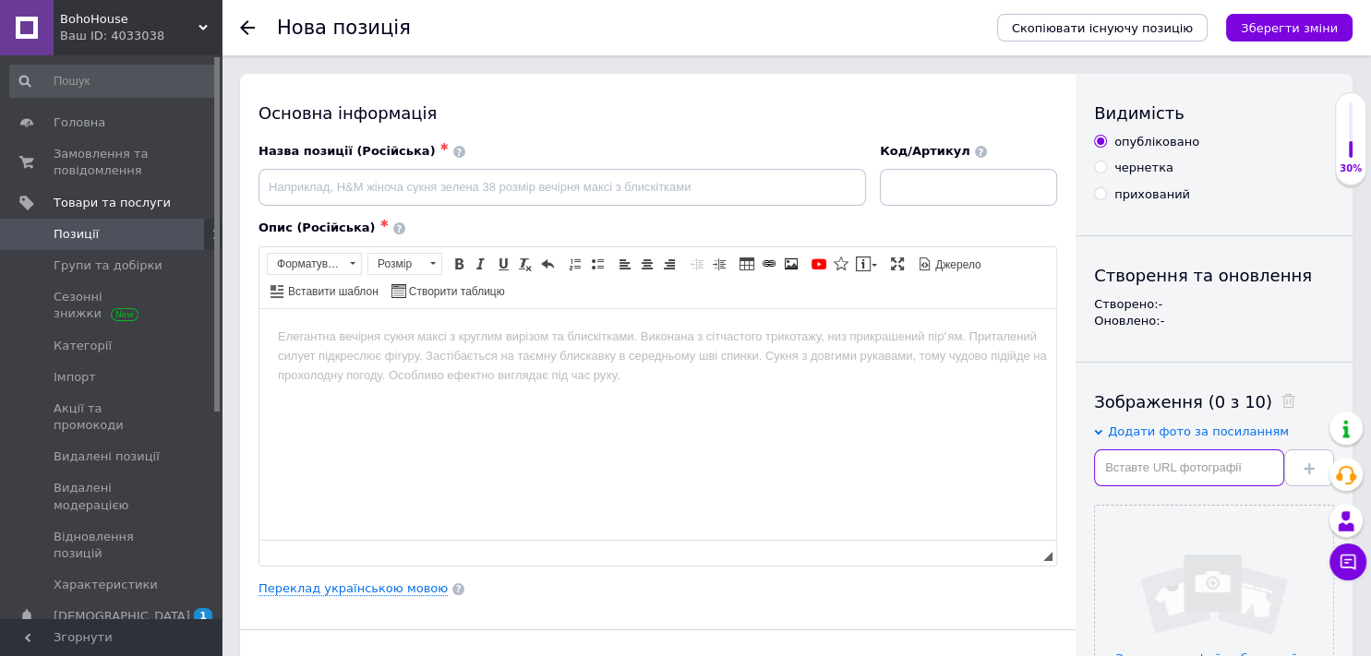
click at [1156, 481] on input "text" at bounding box center [1189, 467] width 190 height 37
paste input "[URL][DOMAIN_NAME][PERSON_NAME]"
type input "[URL][DOMAIN_NAME][PERSON_NAME]"
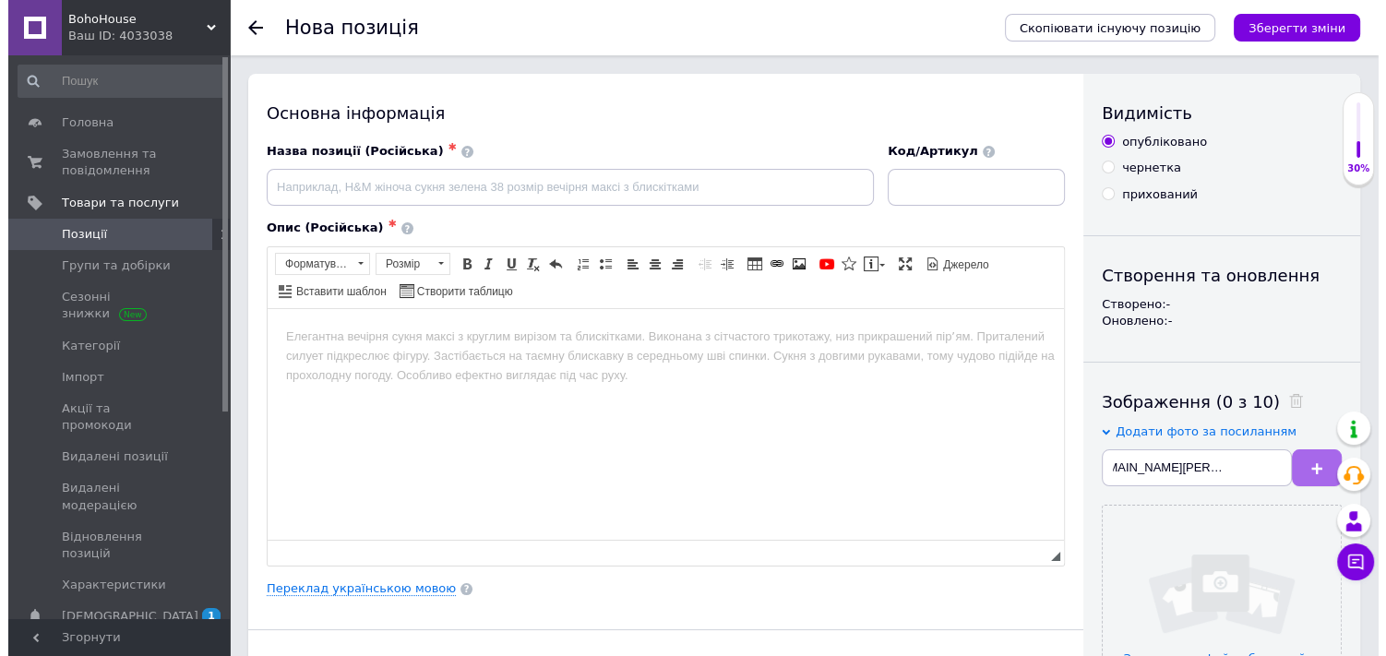
scroll to position [0, 0]
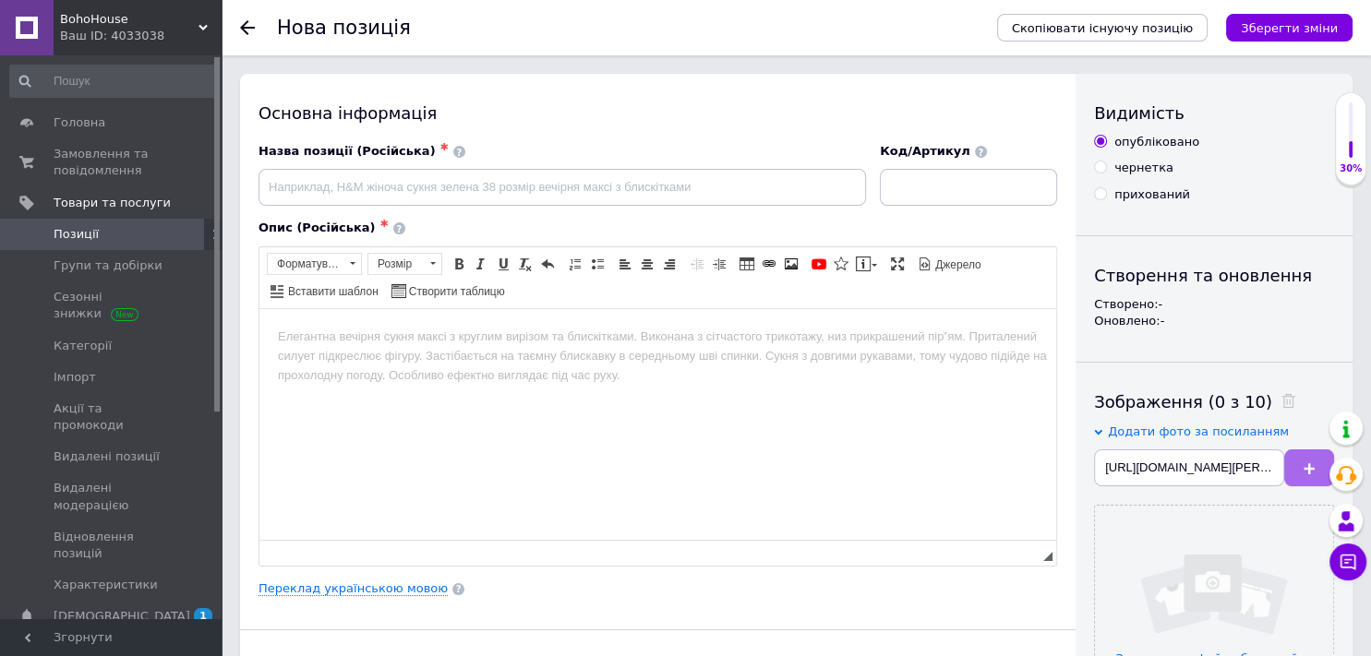
click at [1304, 468] on icon at bounding box center [1308, 468] width 11 height 11
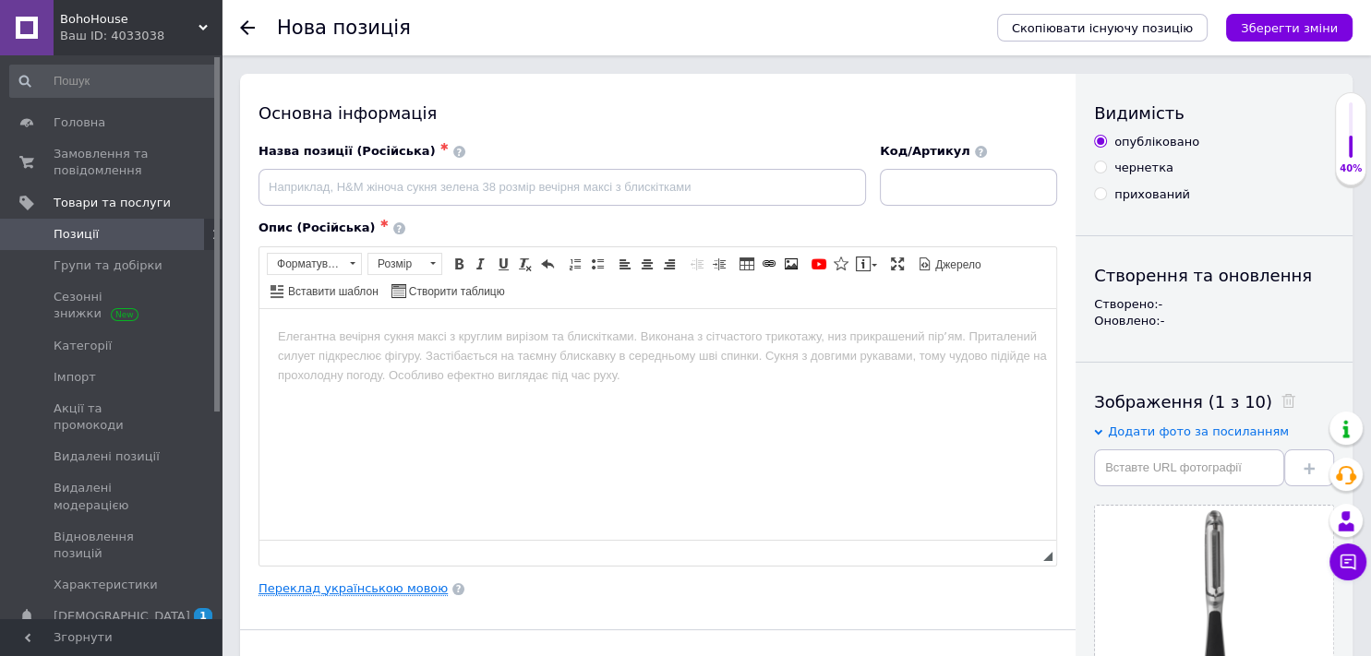
click at [311, 581] on link "Переклад українською мовою" at bounding box center [352, 588] width 189 height 15
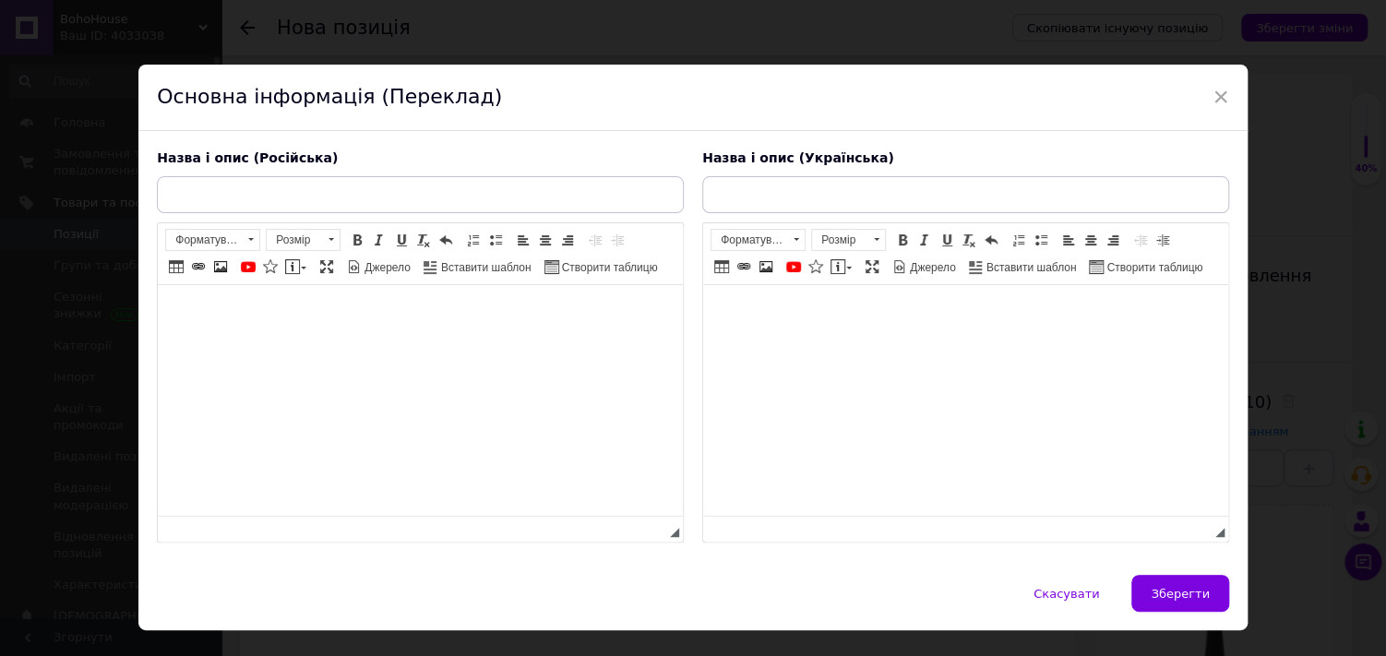
click at [404, 341] on html at bounding box center [420, 313] width 525 height 56
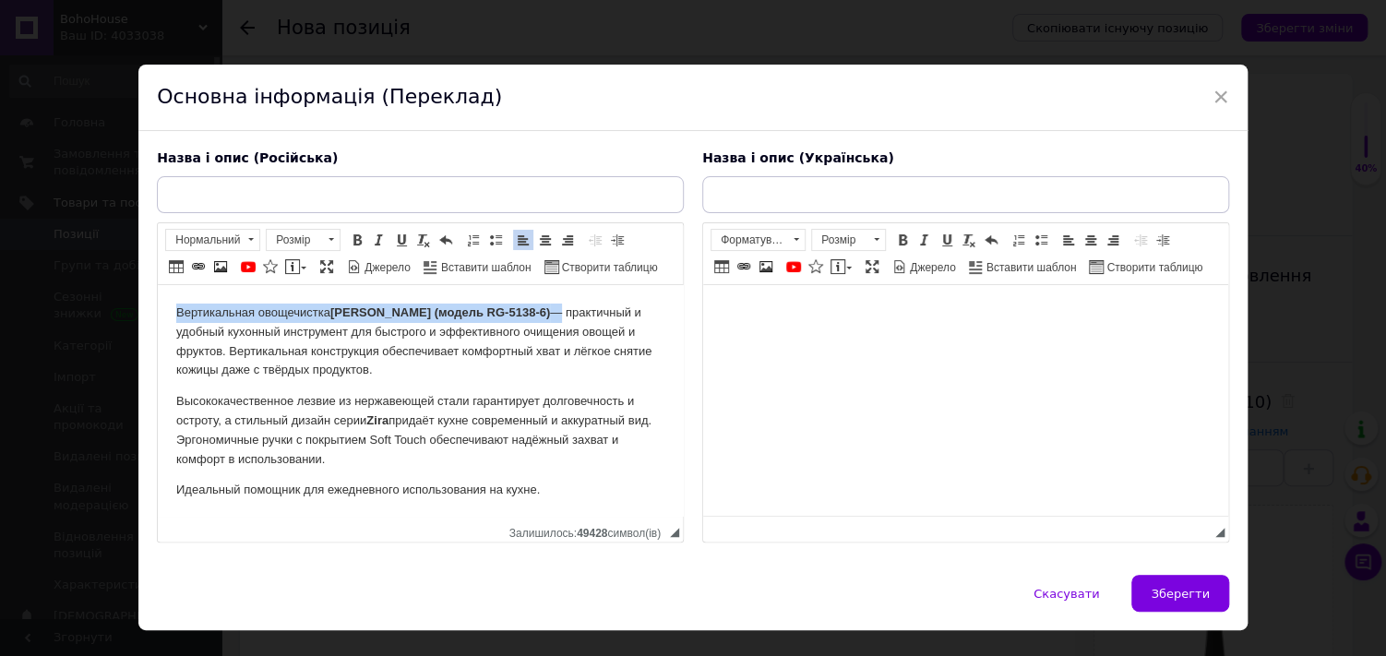
drag, startPoint x: 175, startPoint y: 307, endPoint x: 525, endPoint y: 305, distance: 349.8
click at [525, 305] on p "Вертикальная овощечистка [PERSON_NAME] (модель RG-5138-6) — практичный и удобны…" at bounding box center [420, 342] width 488 height 77
copy p "Вертикальная овощечистка [PERSON_NAME] (модель RG-5138-6)"
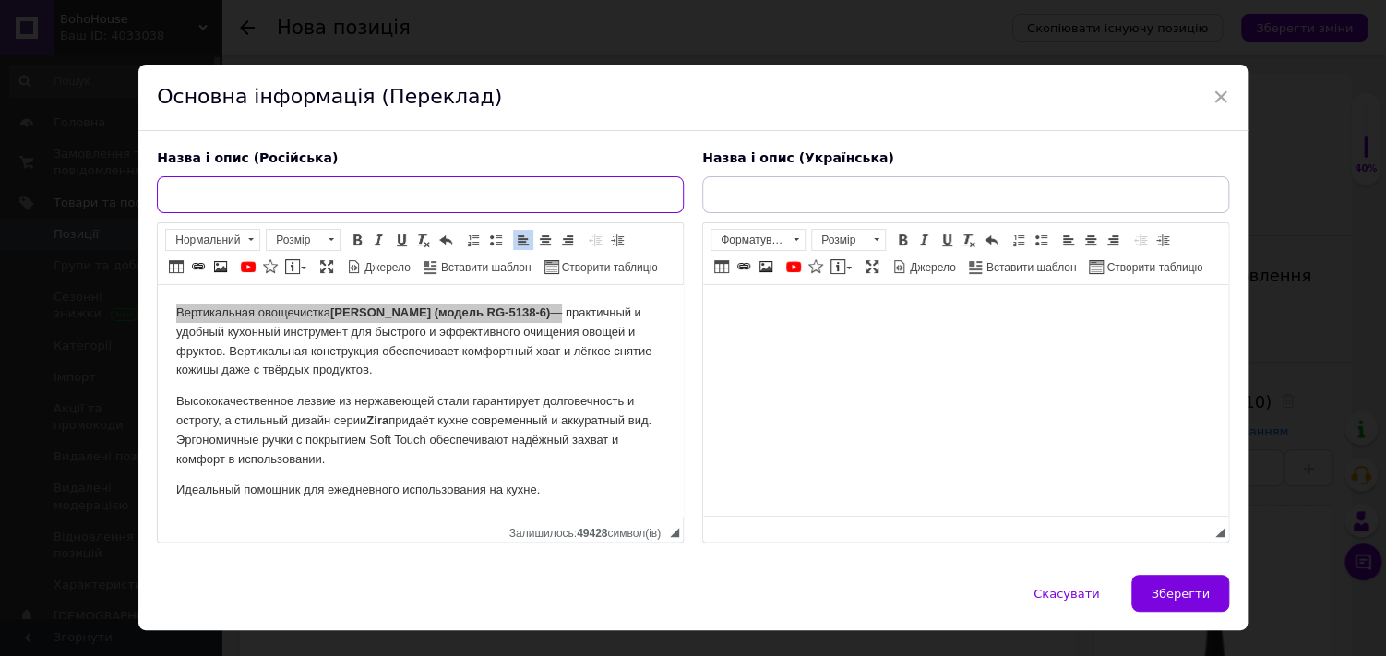
click at [518, 204] on input "text" at bounding box center [420, 194] width 527 height 37
paste input "Вертикальная овощечистка [PERSON_NAME] (модель RG-5138-6)"
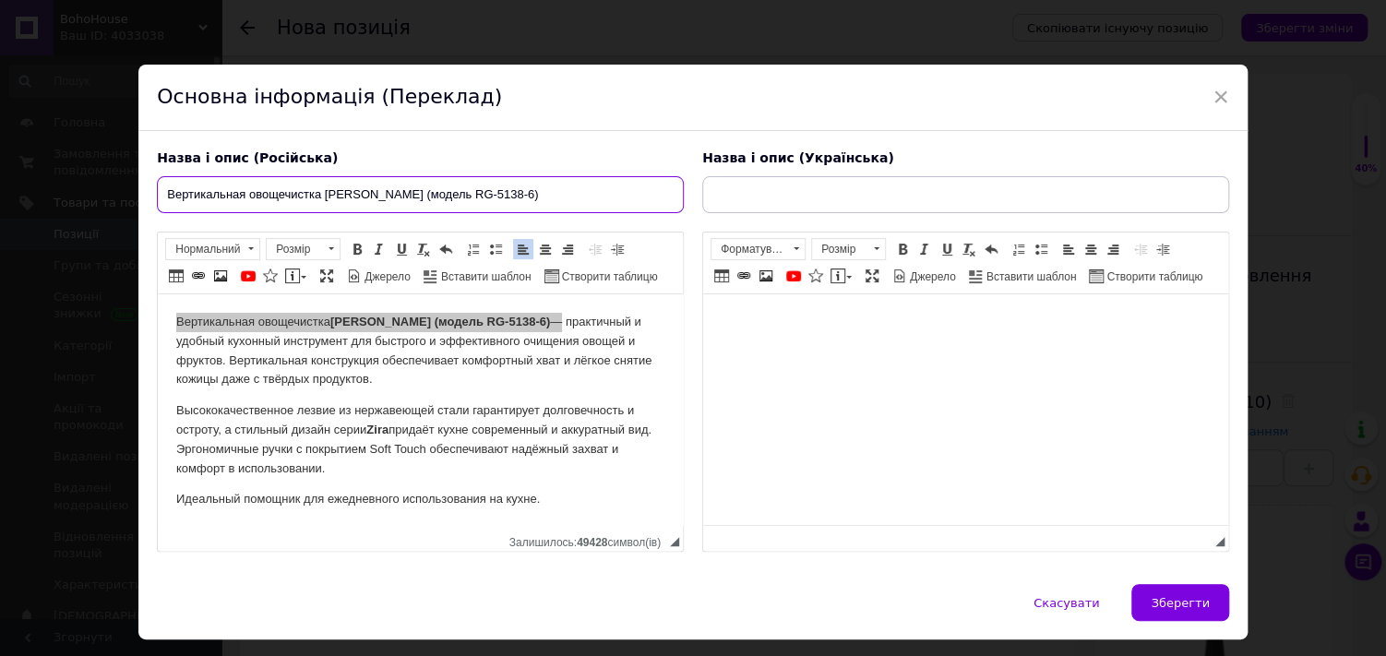
type input "Вертикальная овощечистка [PERSON_NAME] (модель RG-5138-6)"
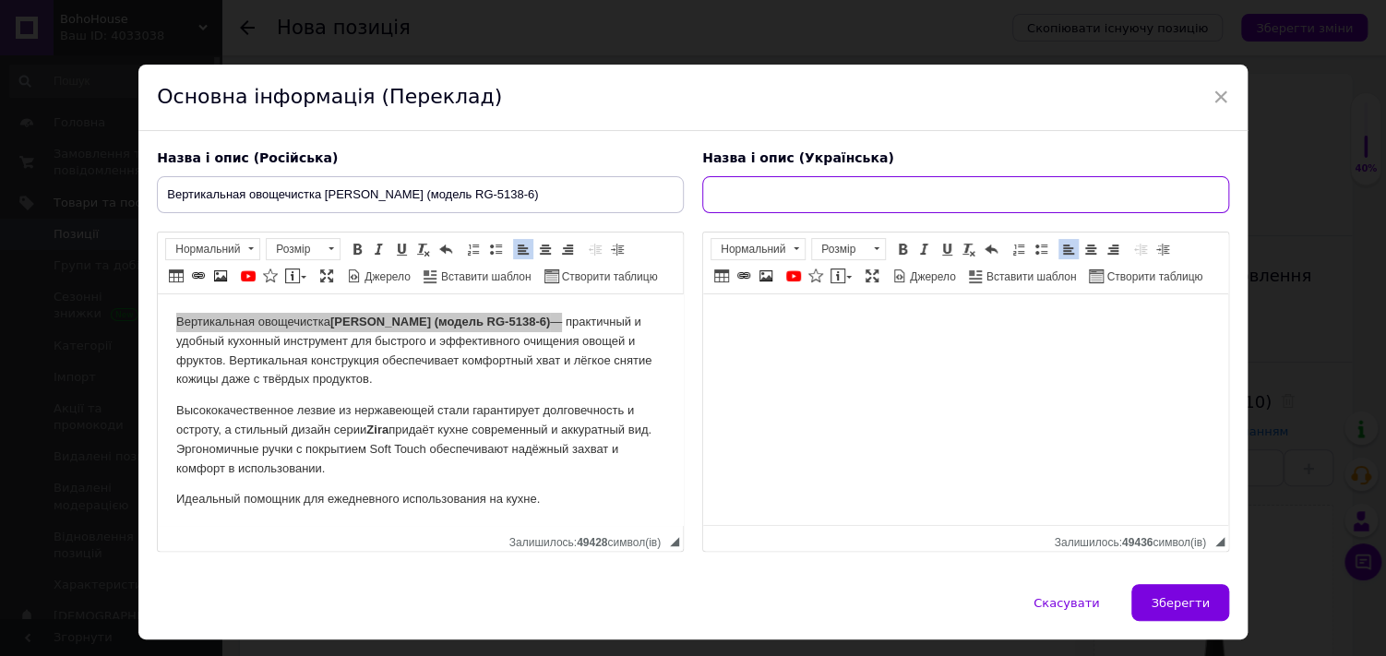
click at [1043, 183] on input "text" at bounding box center [965, 194] width 527 height 37
paste input "Вертикальная овощечистка [PERSON_NAME] (модель RG-5138-6)"
type input "Вертикальная овощечистка [PERSON_NAME] (модель RG-5138-6)"
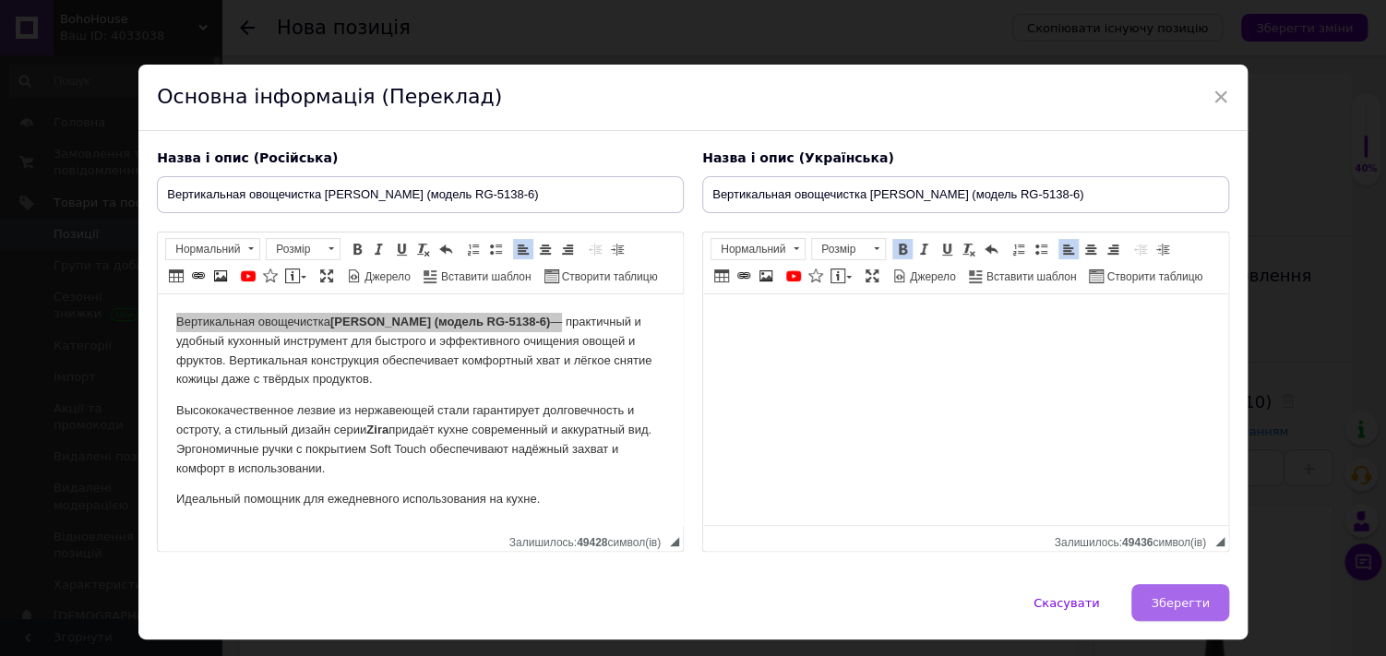
click at [1190, 608] on button "Зберегти" at bounding box center [1180, 602] width 97 height 37
type input "Вертикальная овощечистка [PERSON_NAME] (модель RG-5138-6)"
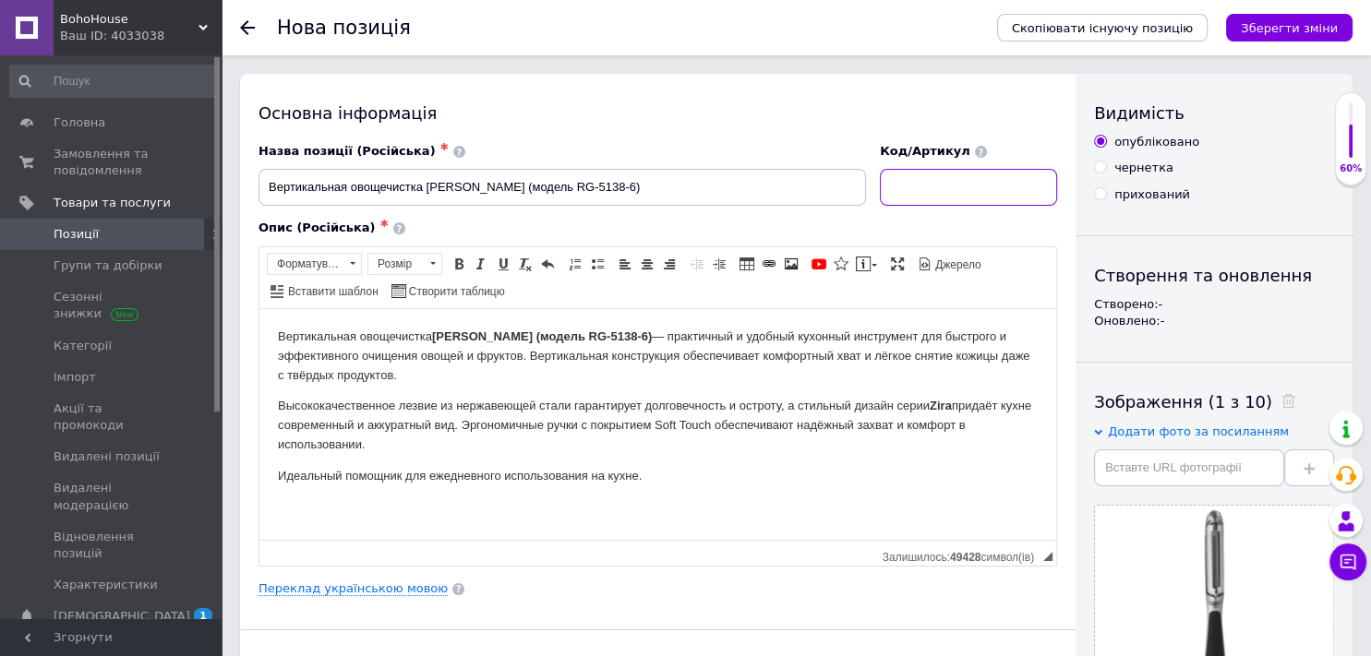
click at [946, 183] on input at bounding box center [968, 187] width 177 height 37
paste input "RG-5138-6"
type input "RG-5138-6"
click at [388, 581] on link "Переклад українською мовою" at bounding box center [352, 588] width 189 height 15
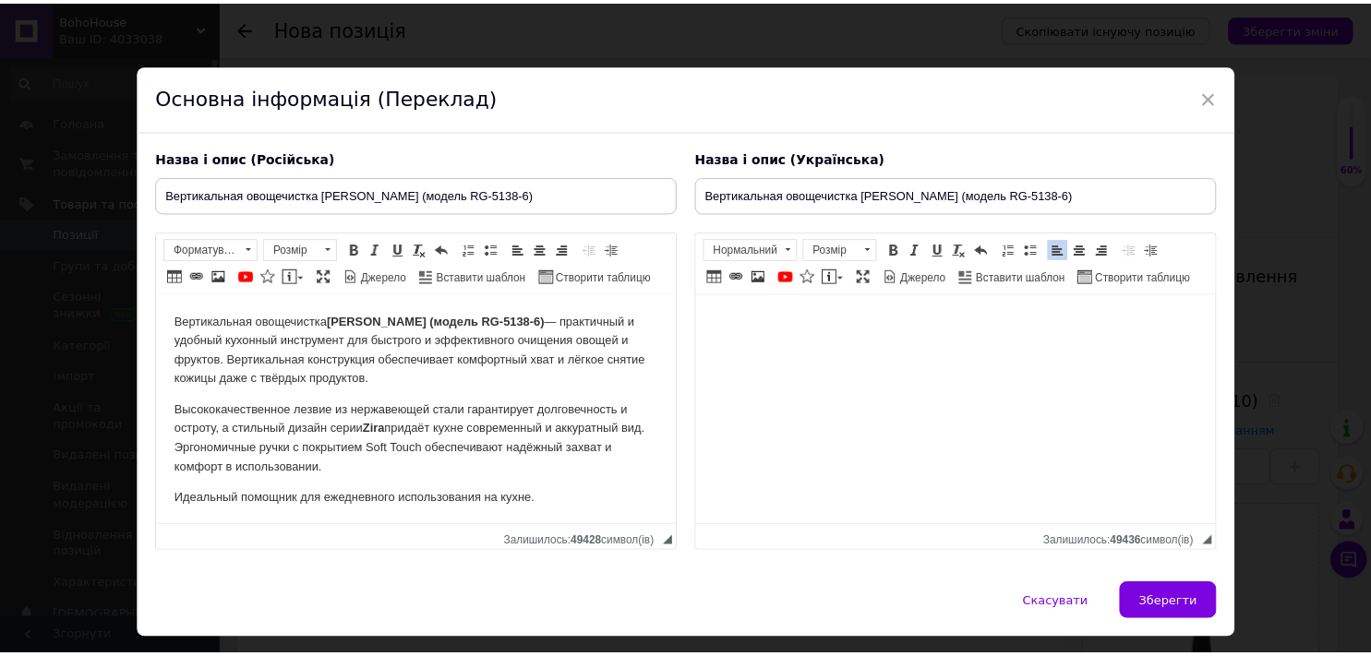
scroll to position [45, 0]
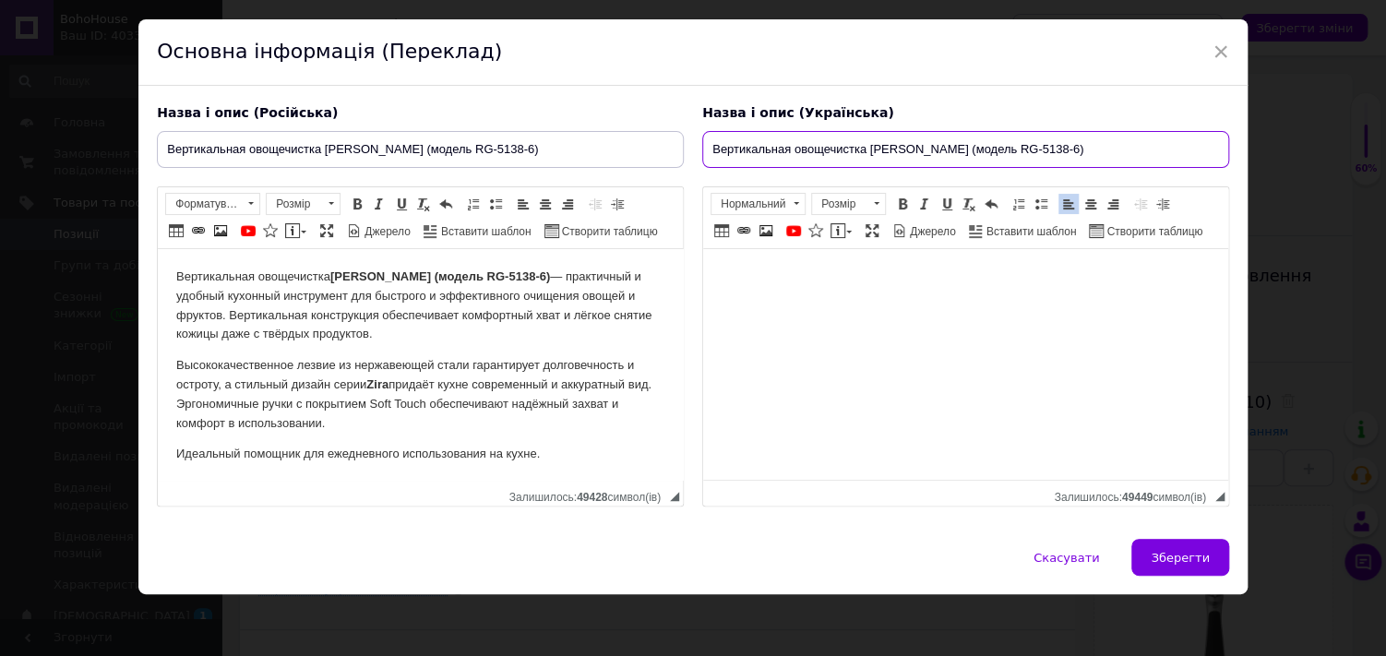
drag, startPoint x: 1094, startPoint y: 145, endPoint x: 706, endPoint y: 130, distance: 387.9
click at [706, 131] on input "Вертикальная овощечистка [PERSON_NAME] (модель RG-5138-6)" at bounding box center [965, 149] width 527 height 37
paste input "Овочечистка вертикальна [PERSON_NAME] (модель RG-5138-6)"
type input "Овочечистка вертикальна [PERSON_NAME] (модель RG-5138-6)"
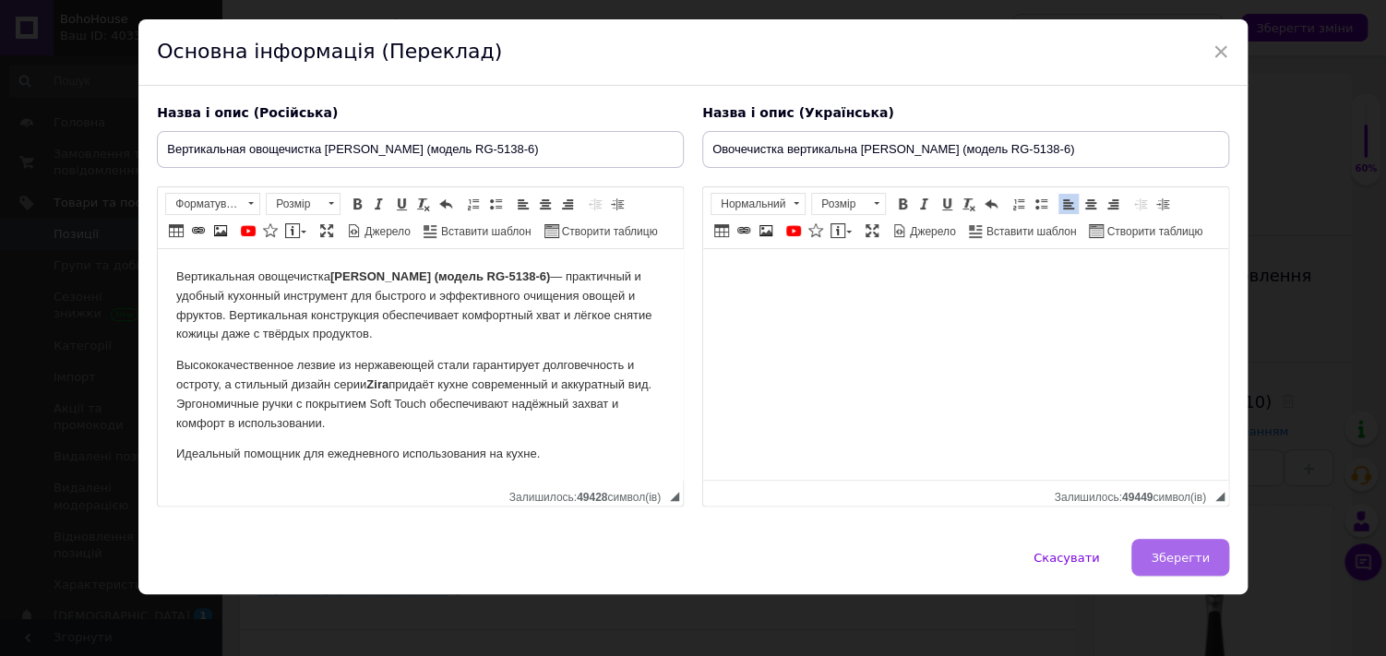
click at [1193, 558] on span "Зберегти" at bounding box center [1180, 558] width 58 height 14
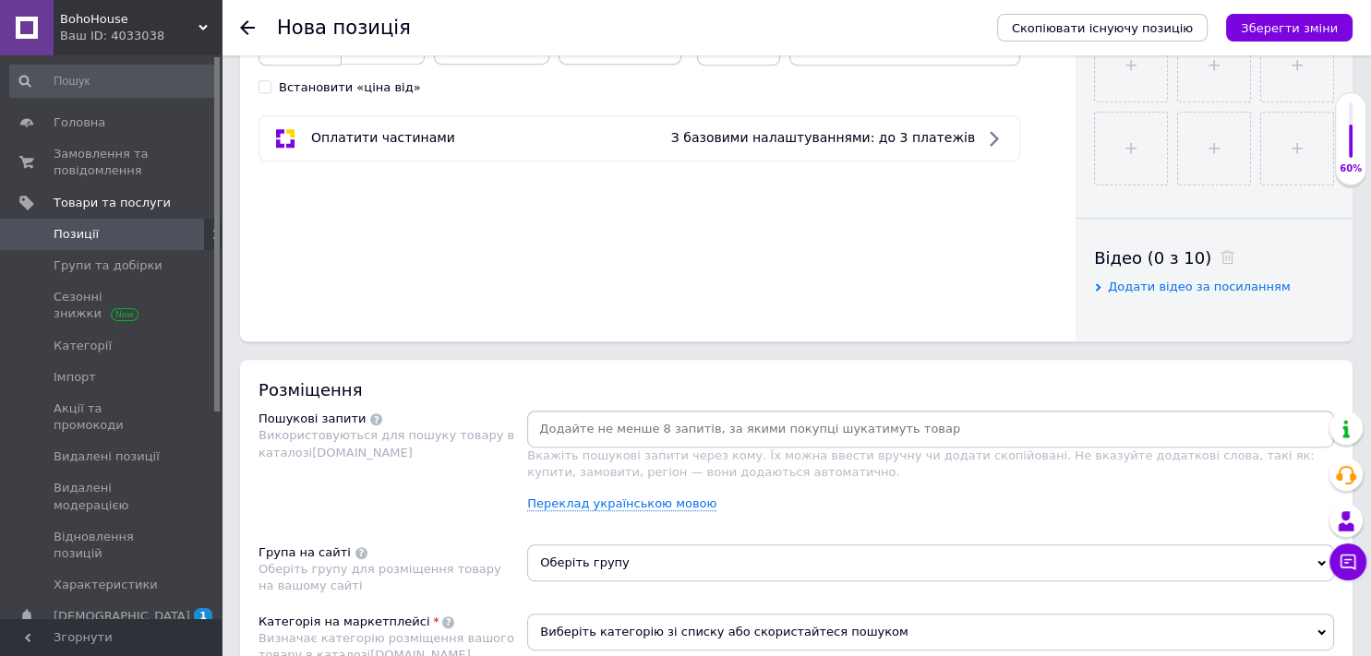
scroll to position [809, 0]
click at [640, 429] on input at bounding box center [930, 429] width 799 height 28
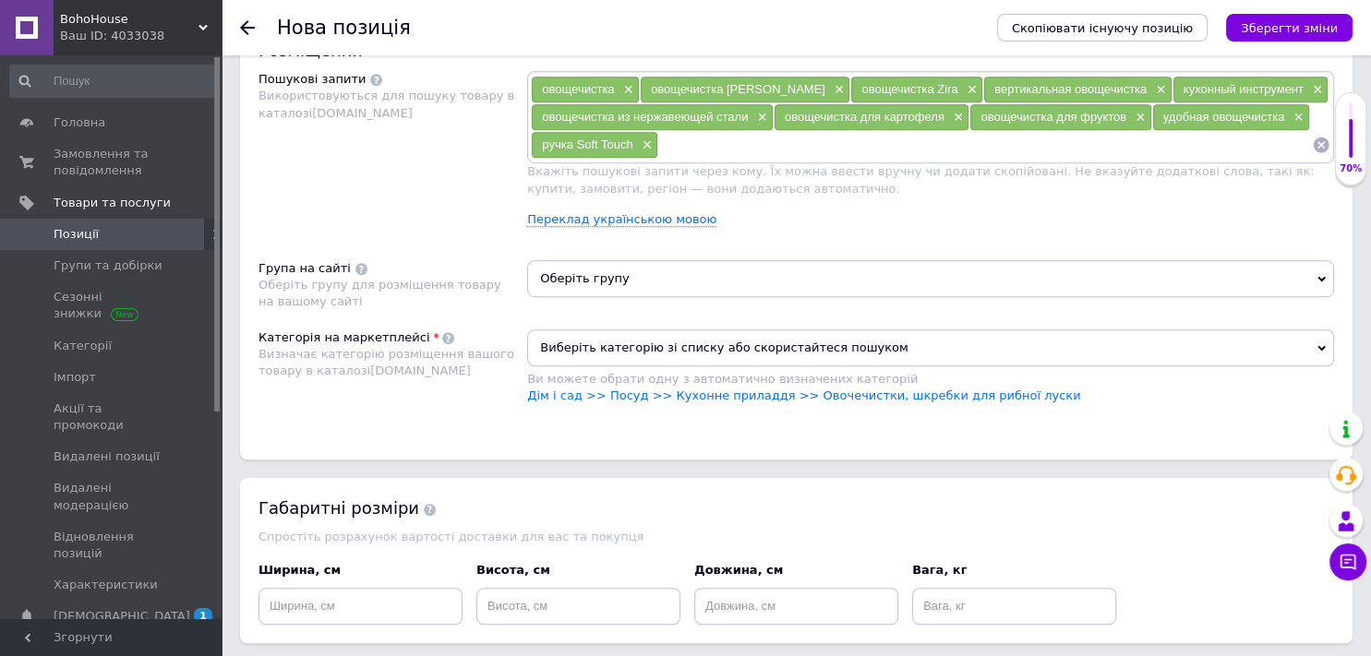
scroll to position [1158, 0]
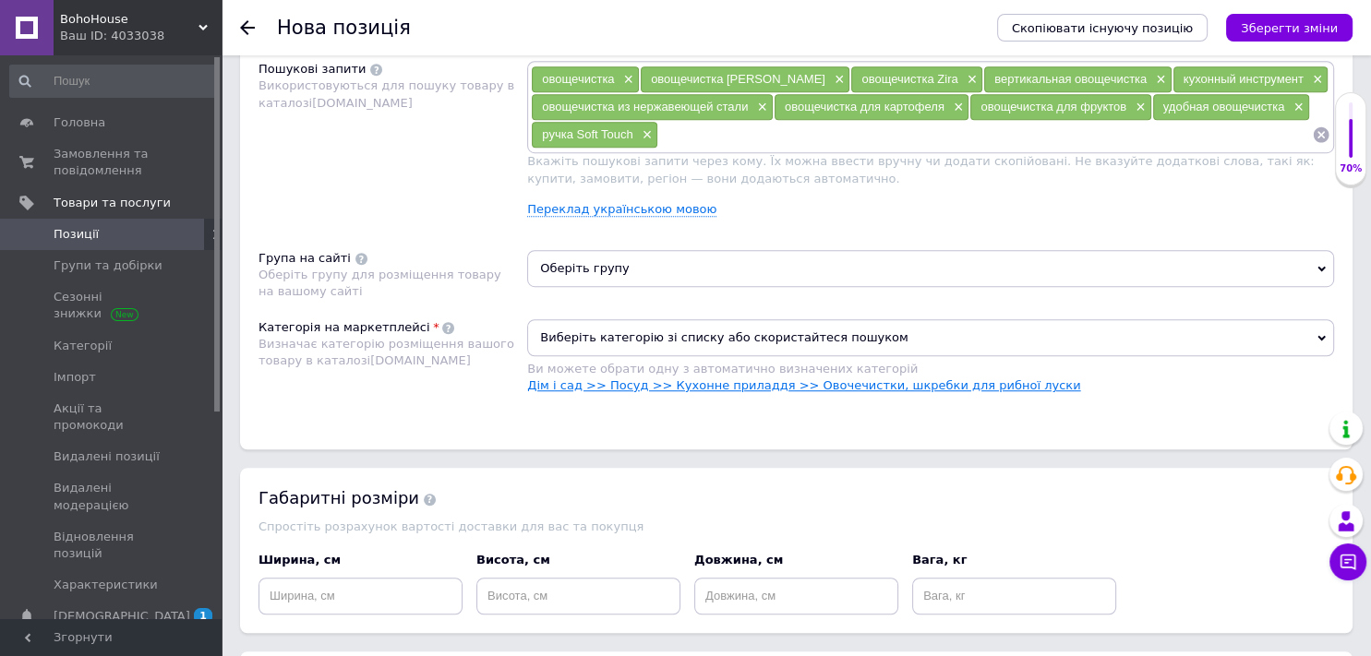
click at [617, 380] on link "Дім і сад >> Посуд >> Кухонне приладдя >> Овочечистки, шкребки для рибної луски" at bounding box center [803, 385] width 553 height 14
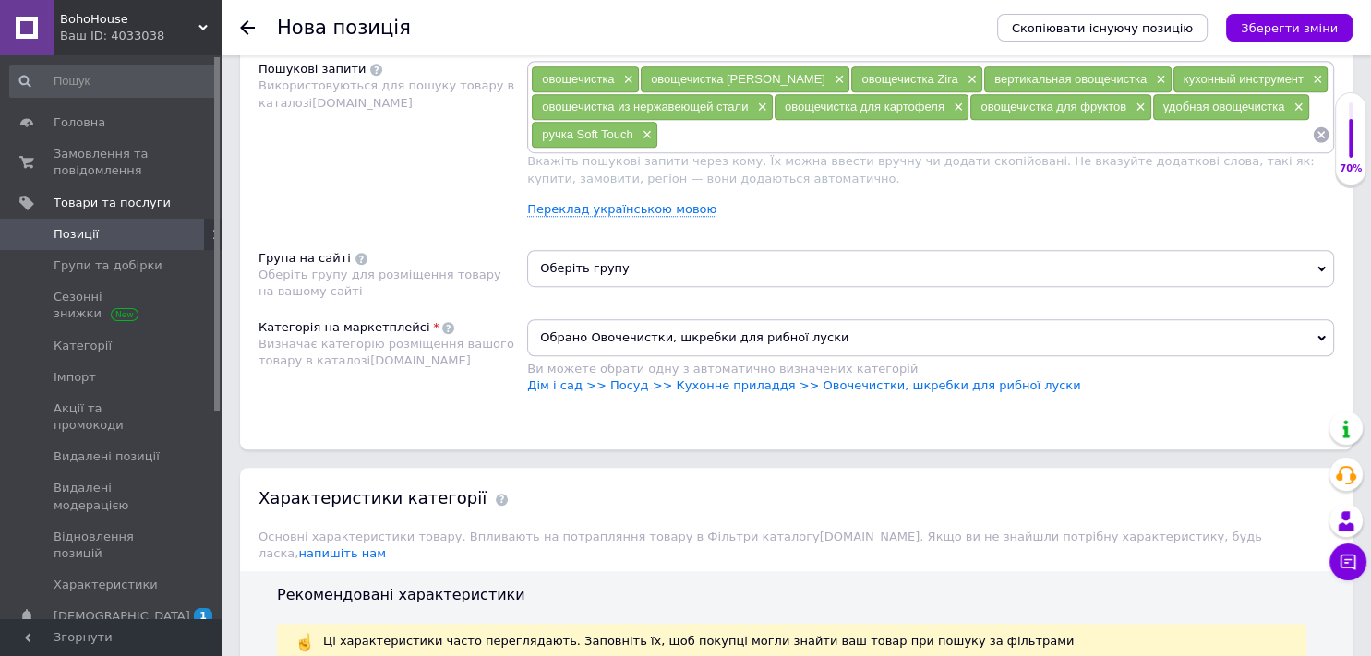
click at [592, 258] on span "Оберіть групу" at bounding box center [930, 268] width 807 height 37
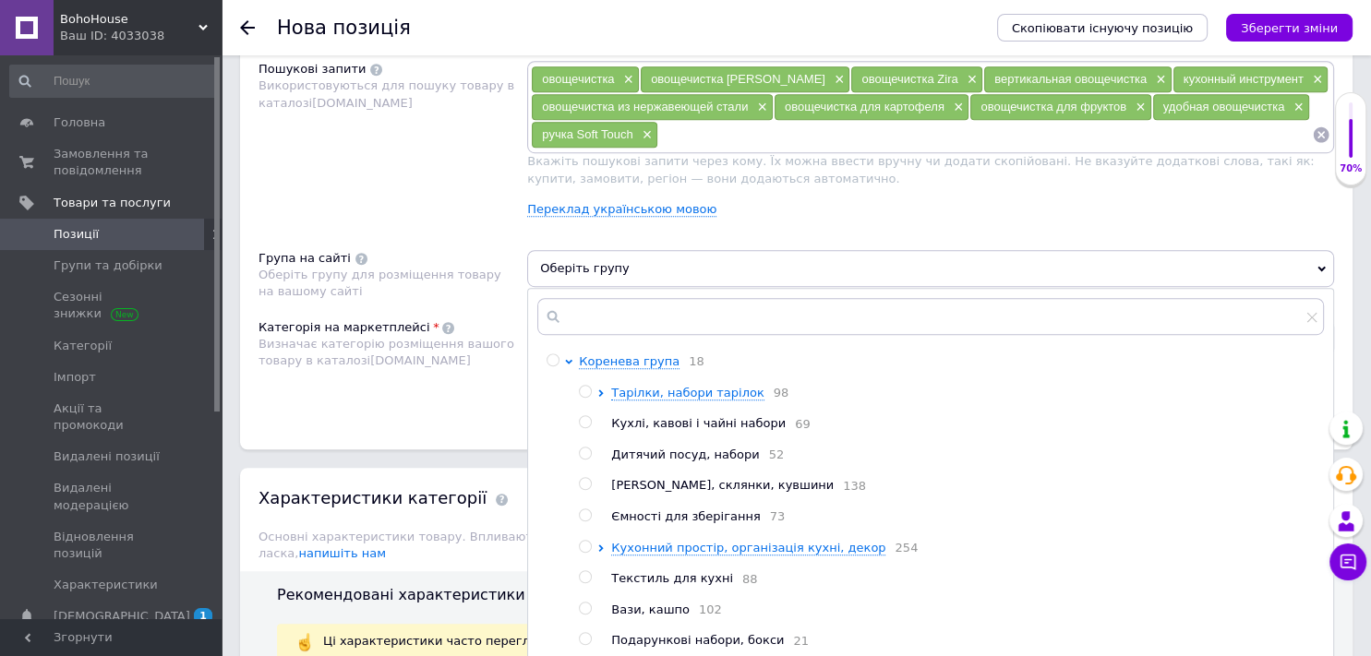
click at [589, 553] on input "radio" at bounding box center [585, 547] width 12 height 12
radio input "true"
click at [450, 437] on div "Розміщення Пошукові запити Використовуються для пошуку товару в каталозі [DOMAI…" at bounding box center [796, 229] width 1112 height 439
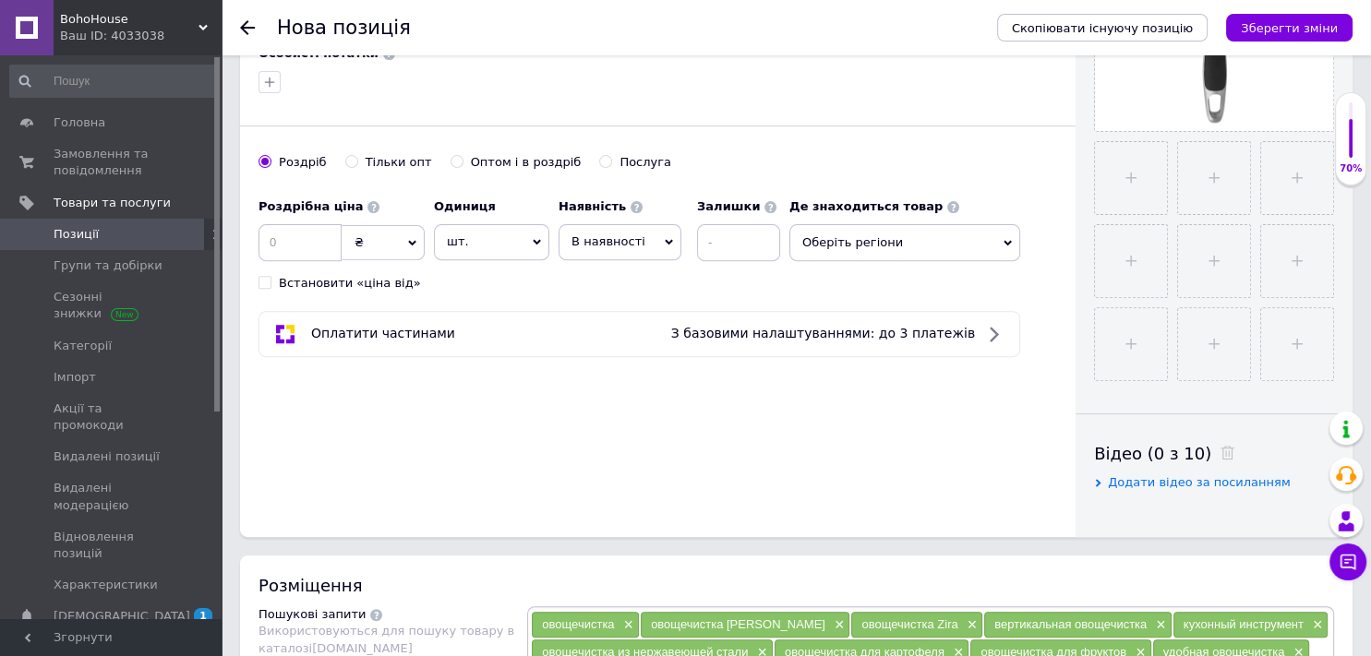
scroll to position [604, 0]
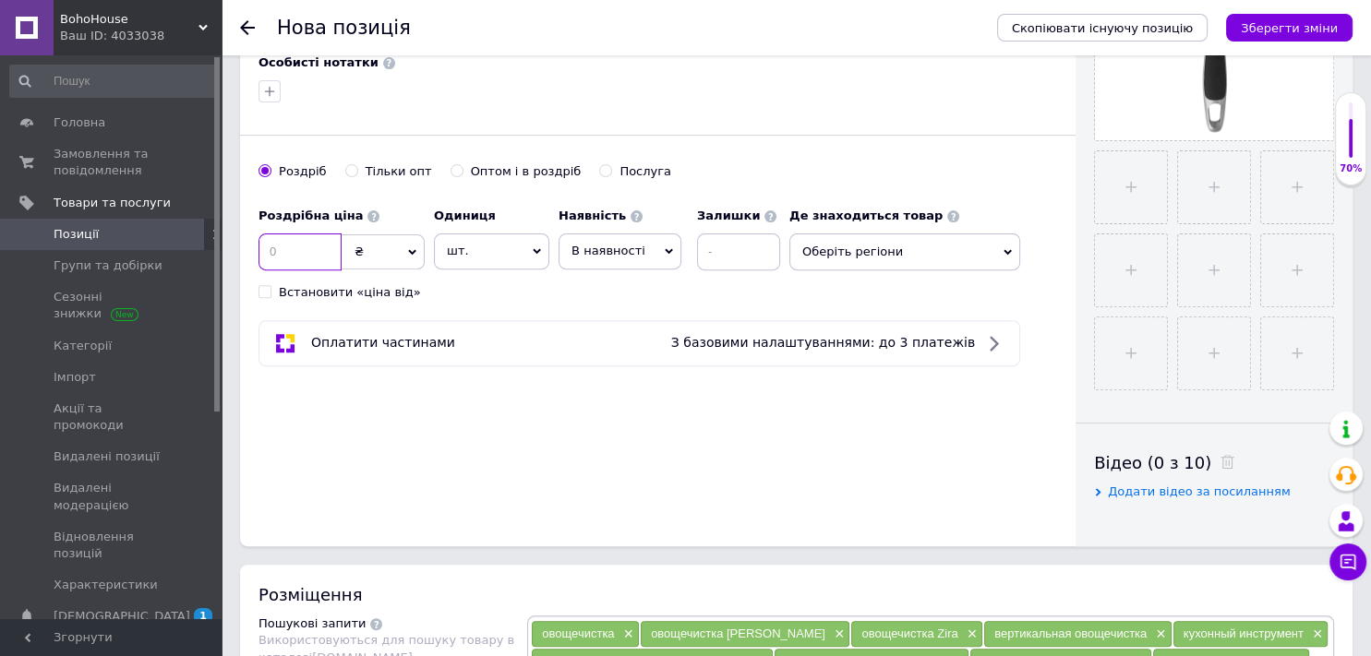
click at [326, 250] on input at bounding box center [299, 252] width 83 height 37
type input "200"
click at [721, 249] on input at bounding box center [738, 252] width 83 height 37
type input "2"
click at [651, 254] on span "В наявності" at bounding box center [619, 251] width 123 height 35
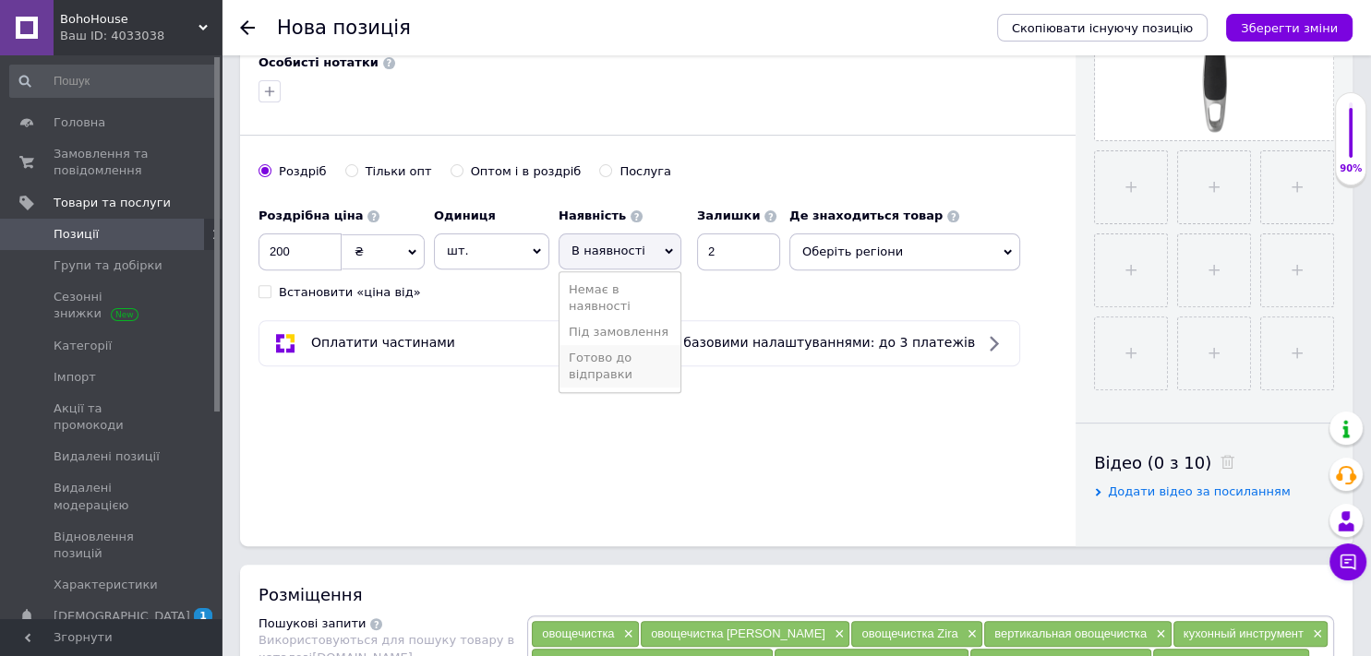
click at [641, 356] on li "Готово до відправки" at bounding box center [619, 366] width 121 height 42
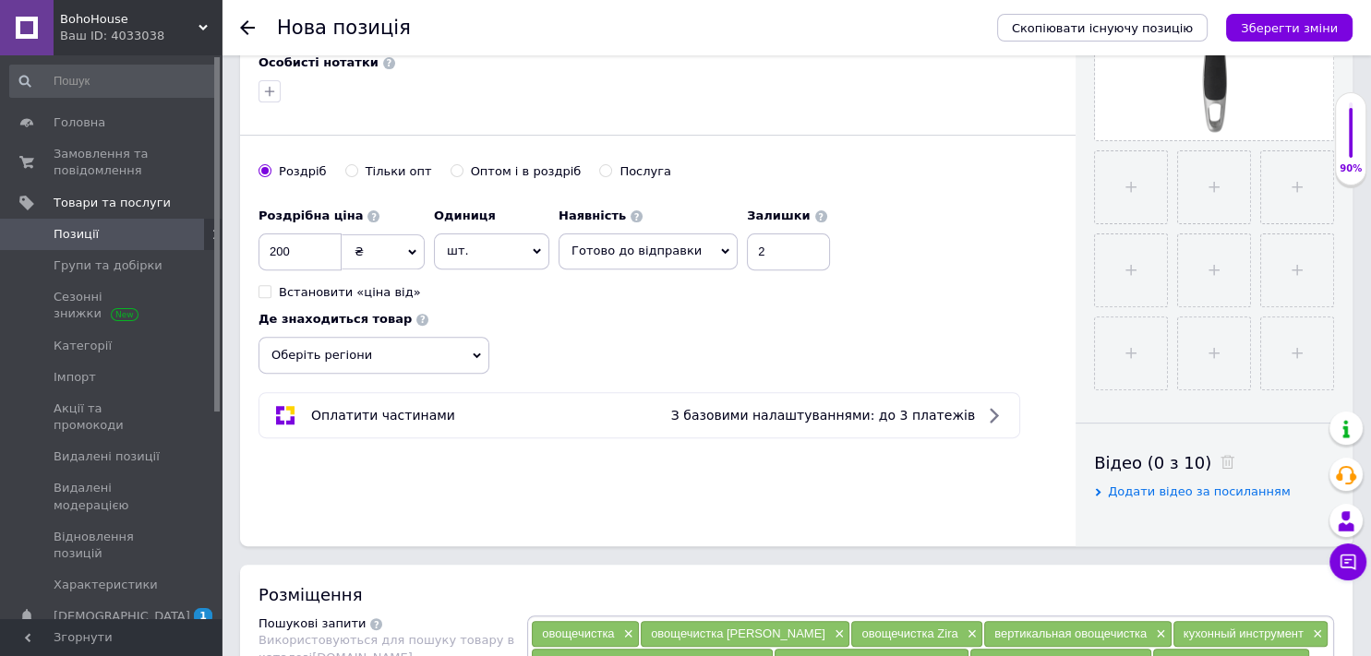
click at [432, 352] on span "Оберіть регіони" at bounding box center [373, 355] width 231 height 37
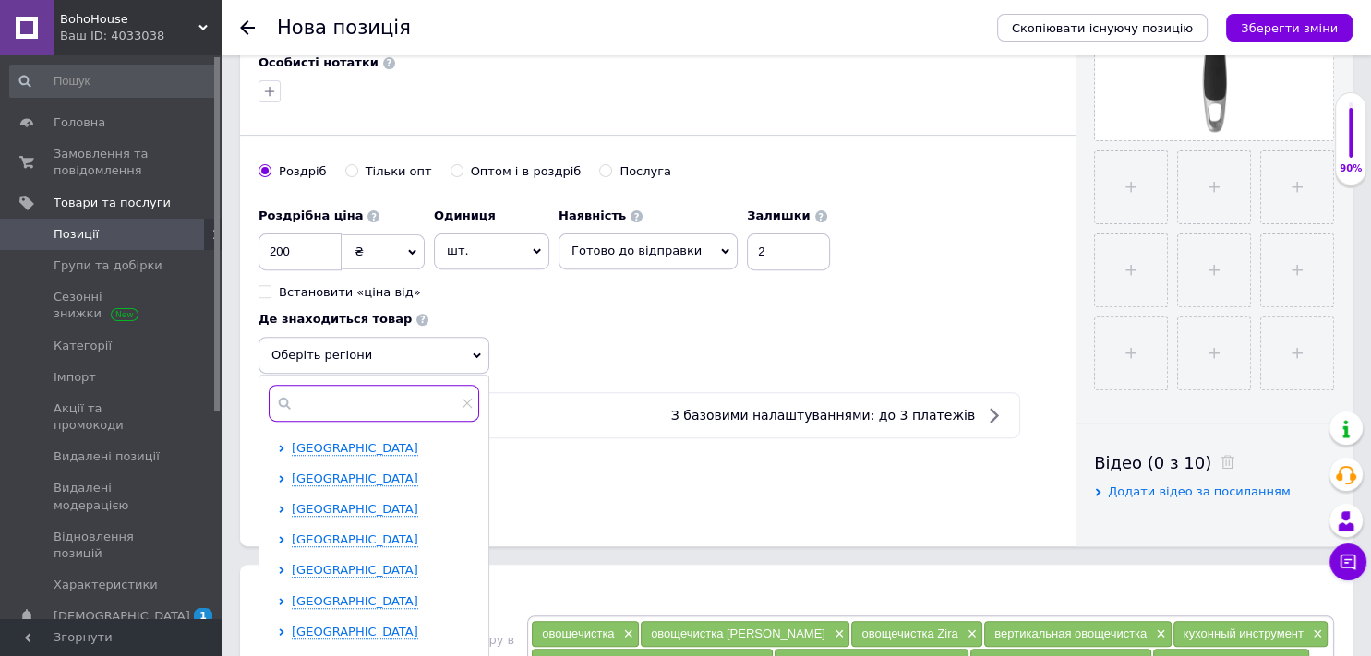
click at [420, 399] on input "text" at bounding box center [374, 403] width 210 height 37
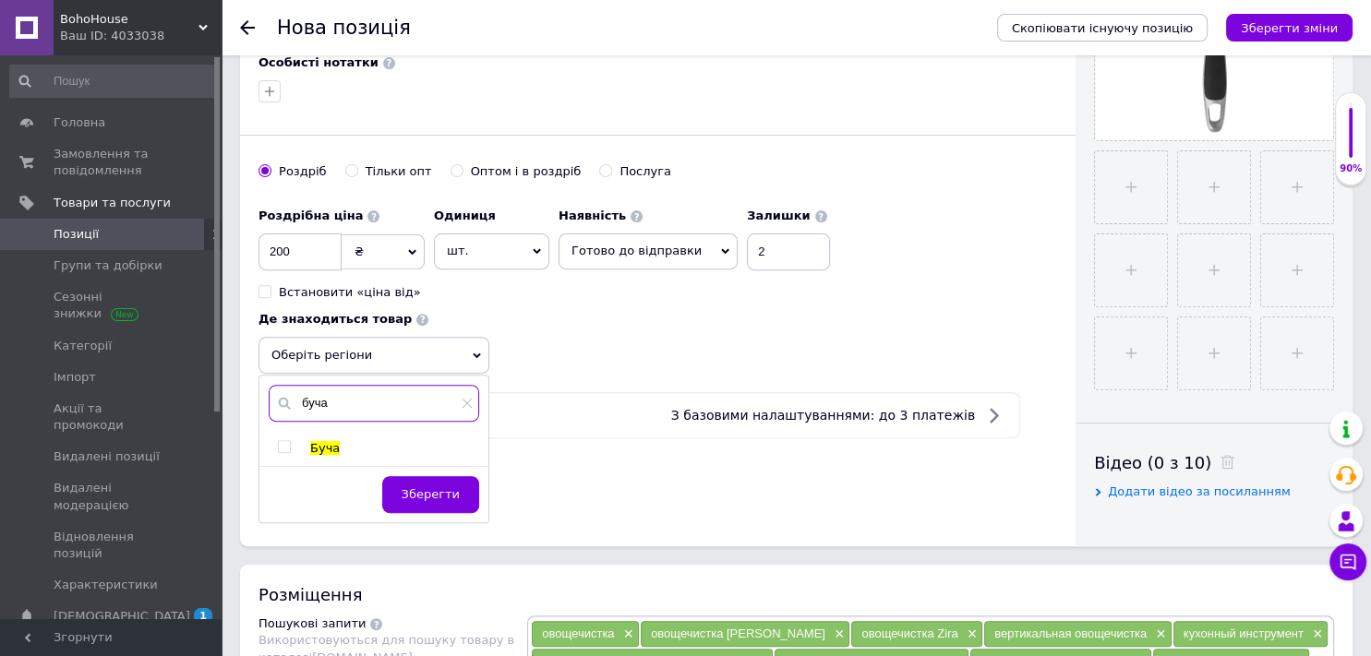
type input "буча"
click at [281, 443] on input "checkbox" at bounding box center [284, 447] width 12 height 12
checkbox input "true"
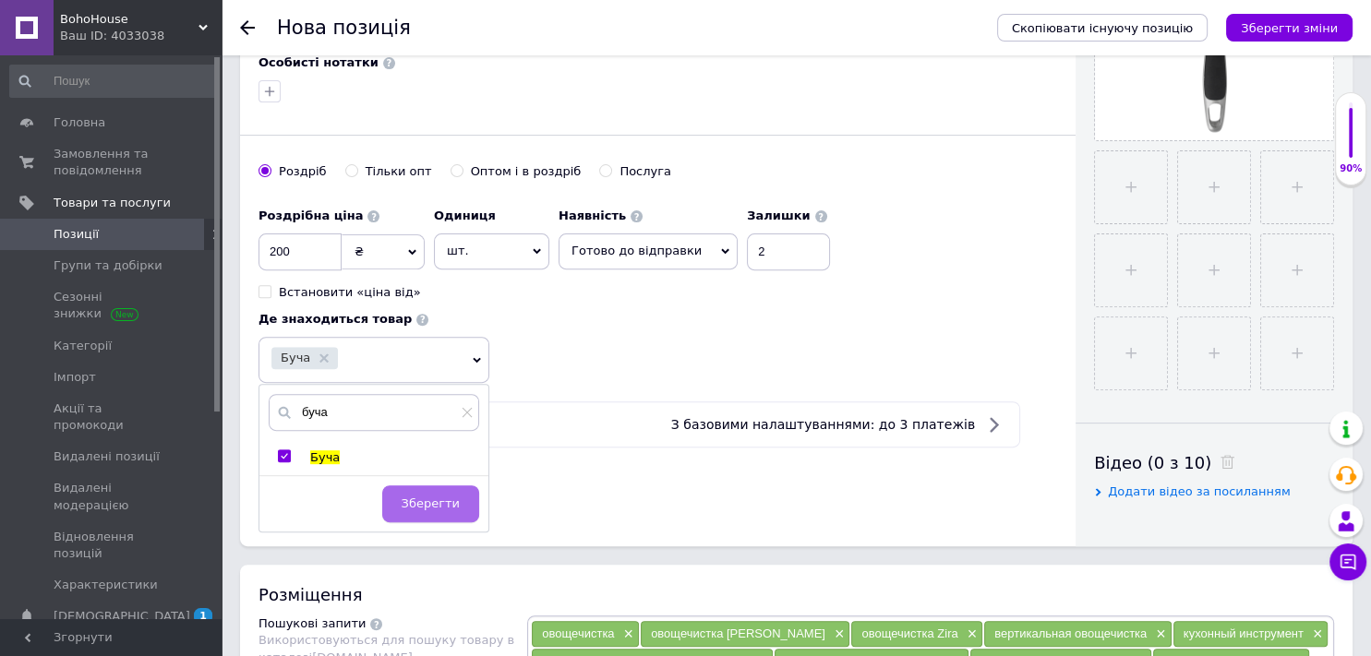
click at [450, 509] on button "Зберегти" at bounding box center [430, 503] width 97 height 37
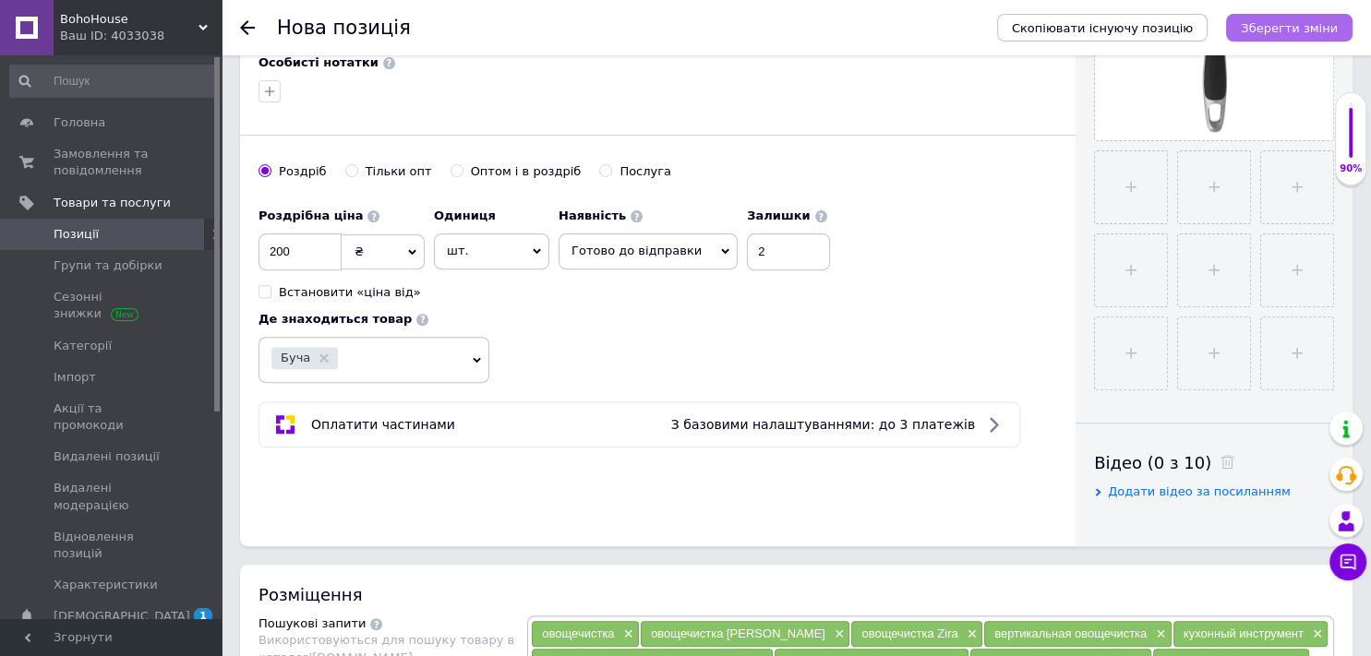
click at [1267, 29] on icon "Зберегти зміни" at bounding box center [1288, 28] width 97 height 14
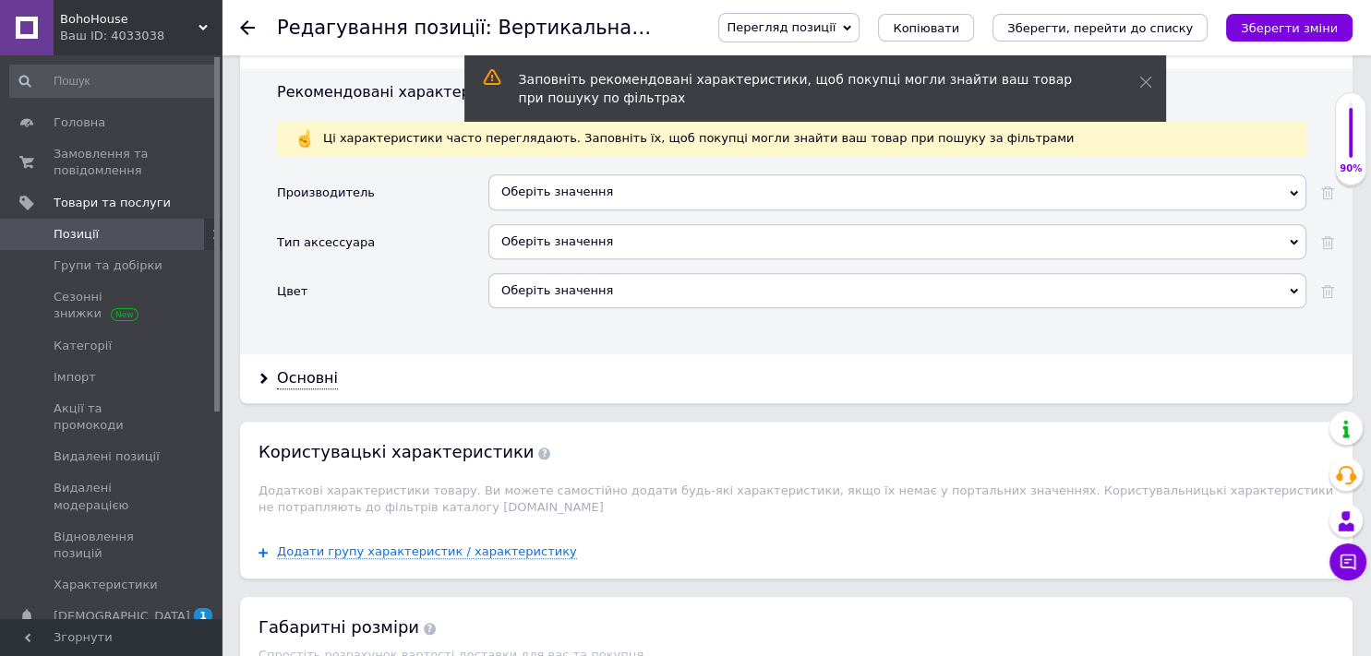
scroll to position [1600, 0]
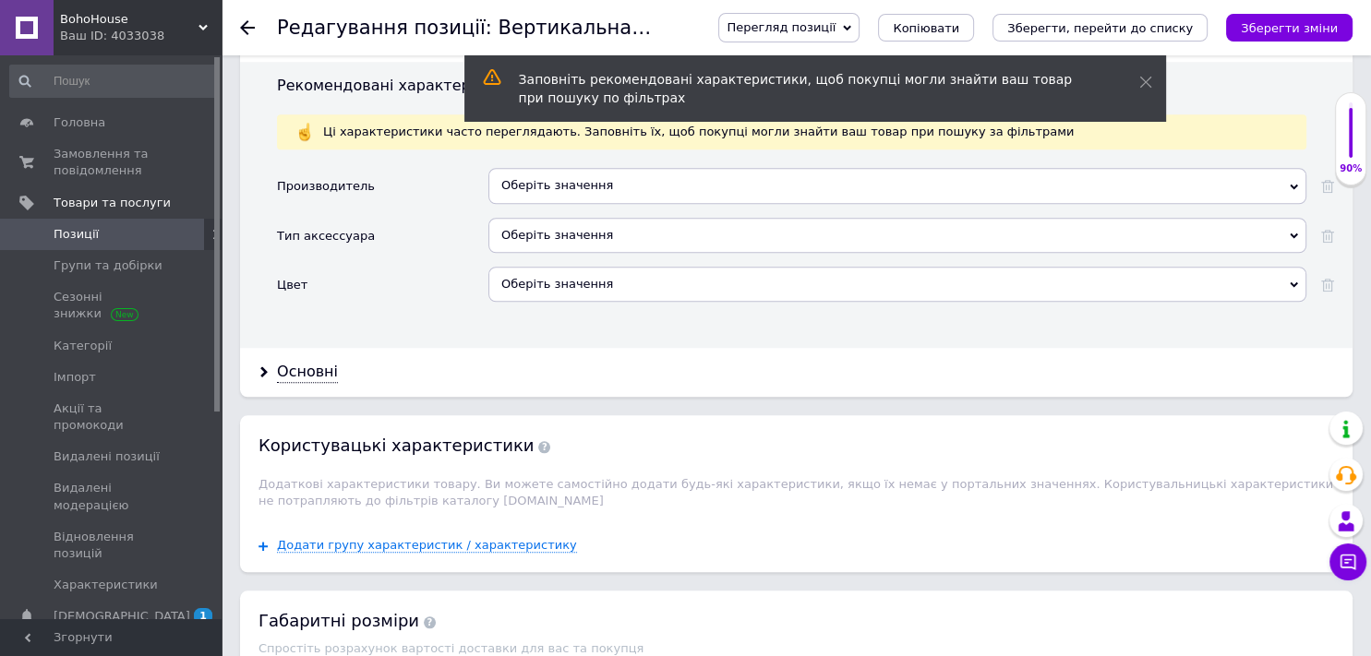
click at [585, 168] on div "Оберіть значення" at bounding box center [897, 185] width 818 height 35
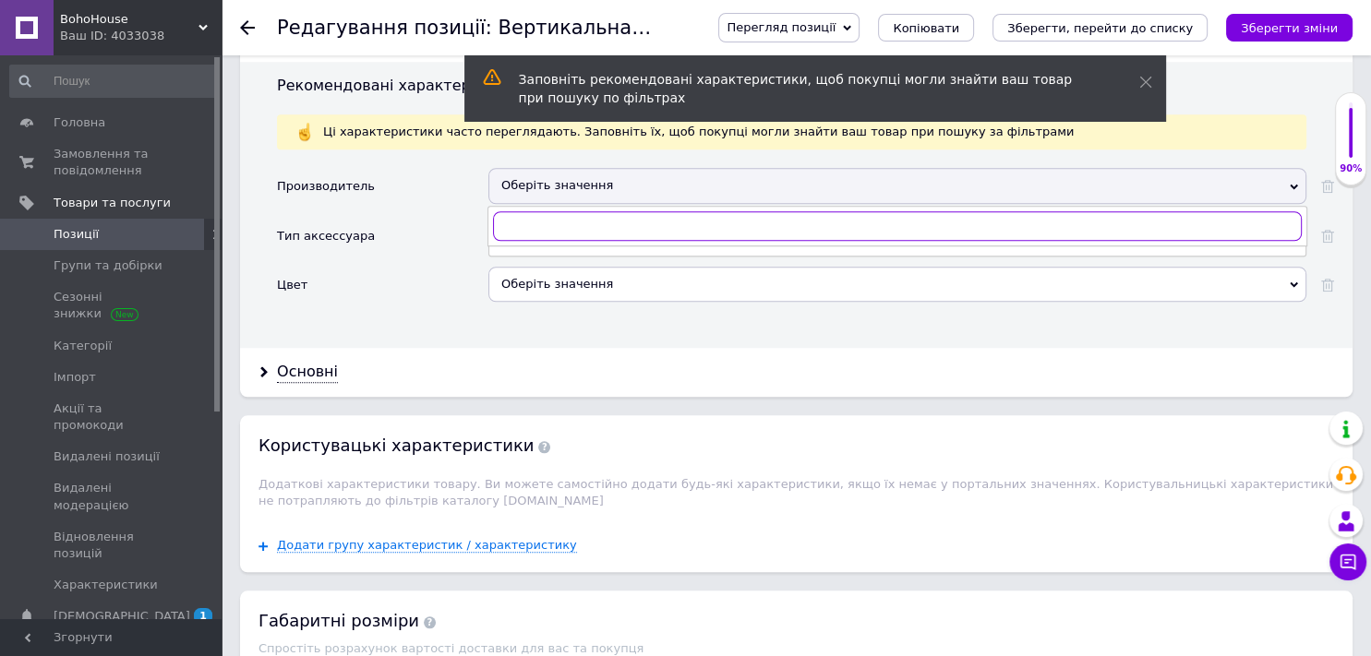
click at [570, 211] on input "text" at bounding box center [897, 226] width 809 height 30
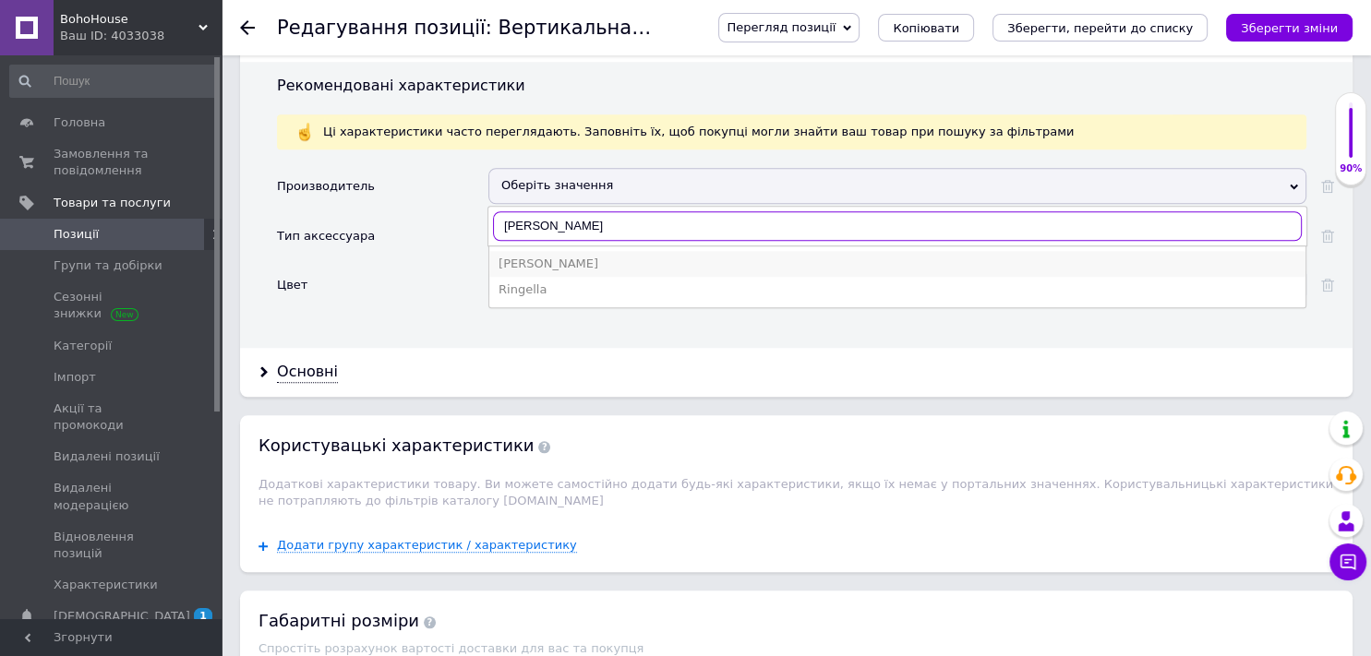
type input "[PERSON_NAME]"
click at [533, 256] on div "[PERSON_NAME]" at bounding box center [896, 264] width 797 height 17
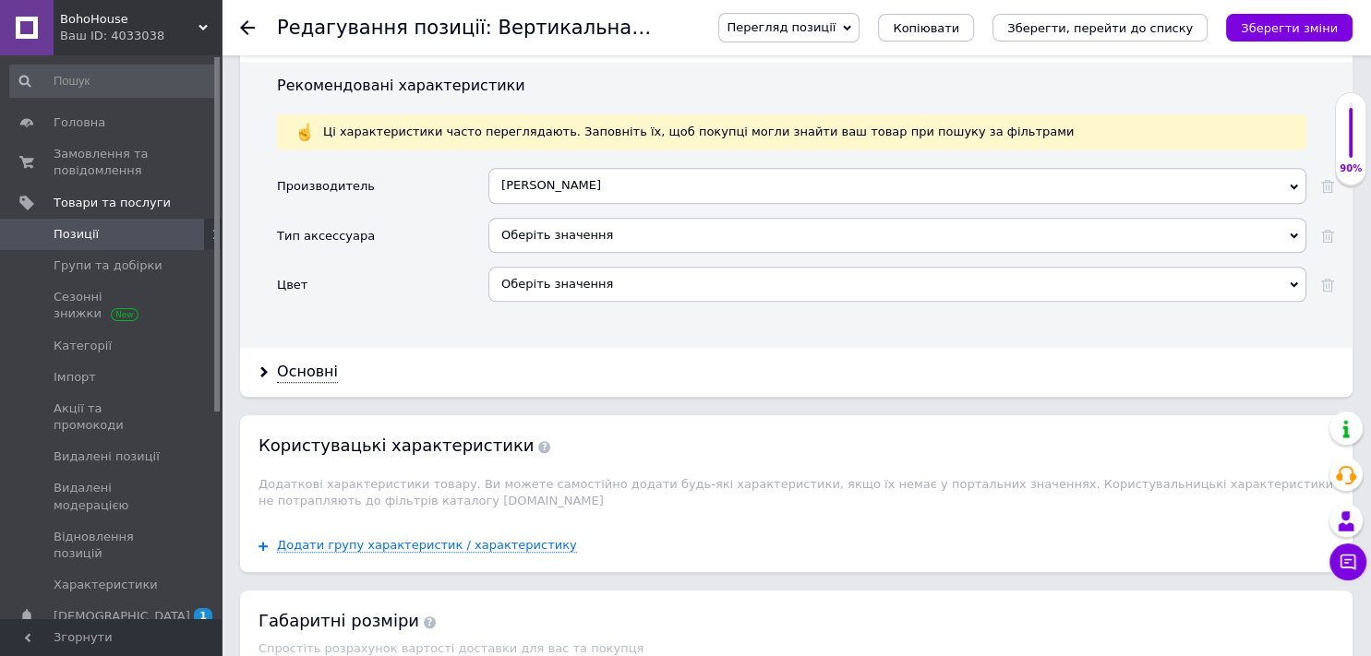
click at [580, 218] on div "Оберіть значення" at bounding box center [897, 235] width 818 height 35
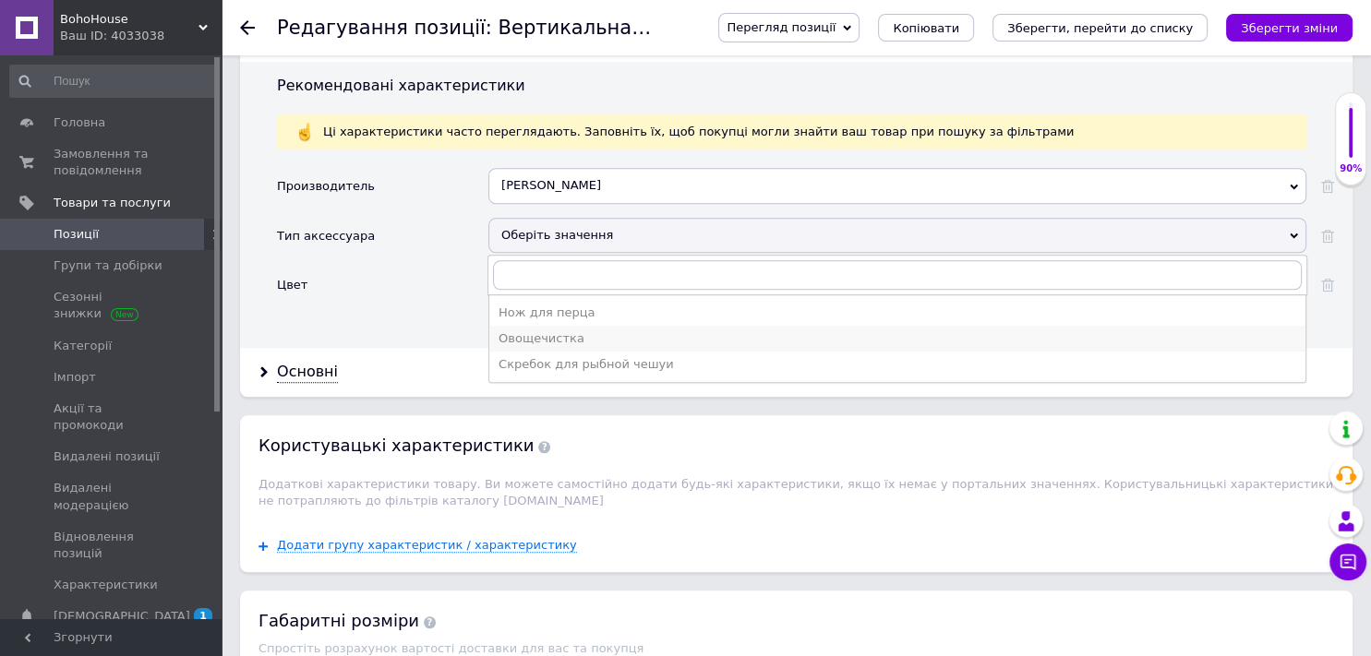
click at [558, 326] on li "Овощечистка" at bounding box center [897, 339] width 816 height 26
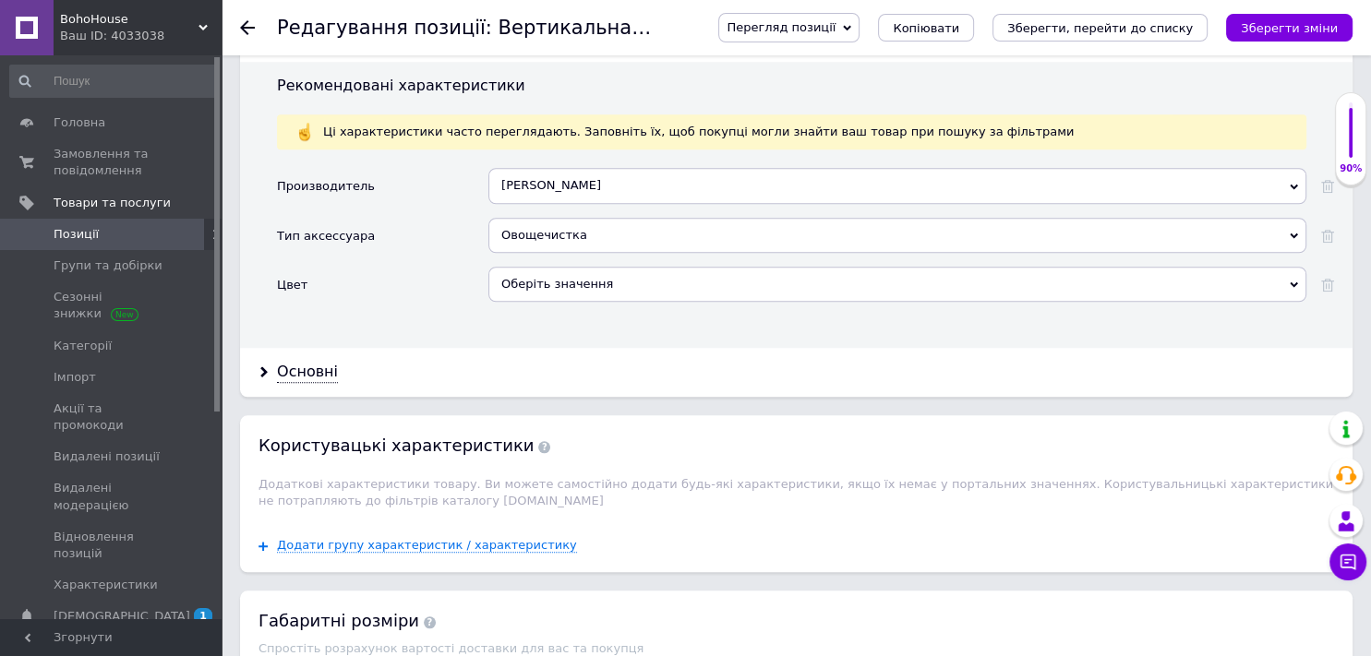
click at [558, 272] on div "Оберіть значення" at bounding box center [897, 284] width 818 height 35
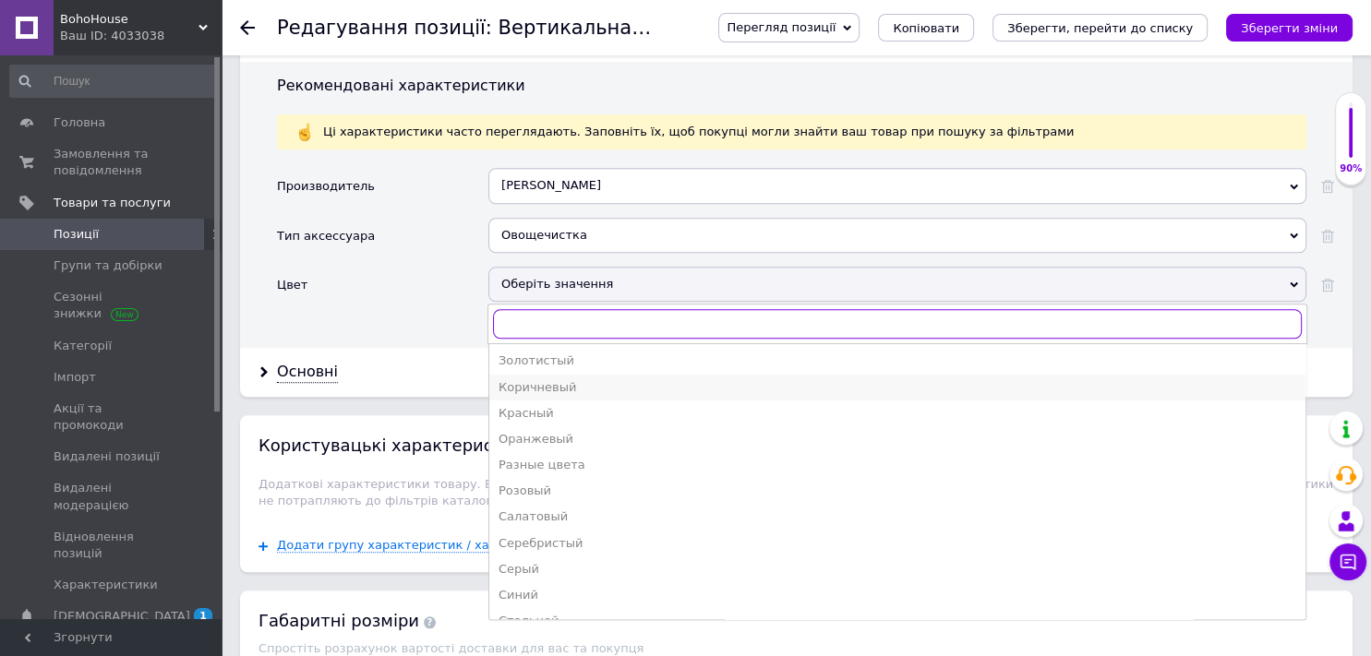
scroll to position [185, 0]
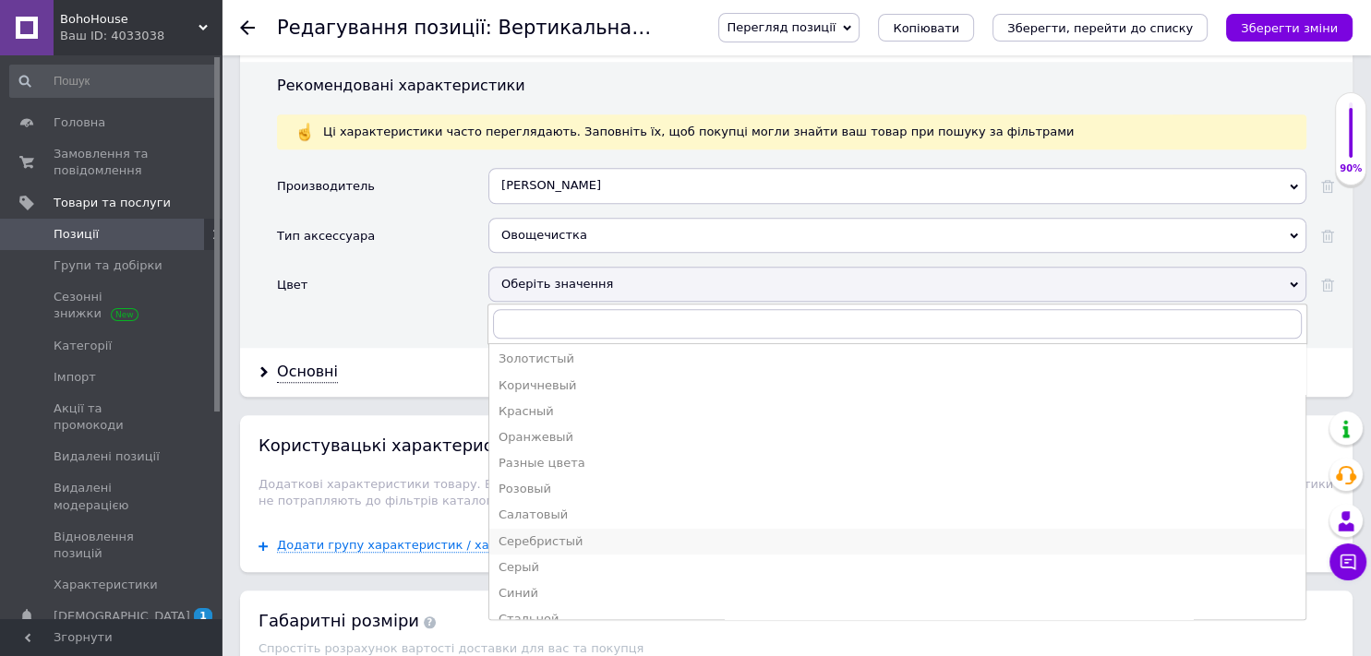
click at [540, 533] on div "Серебристый" at bounding box center [896, 541] width 797 height 17
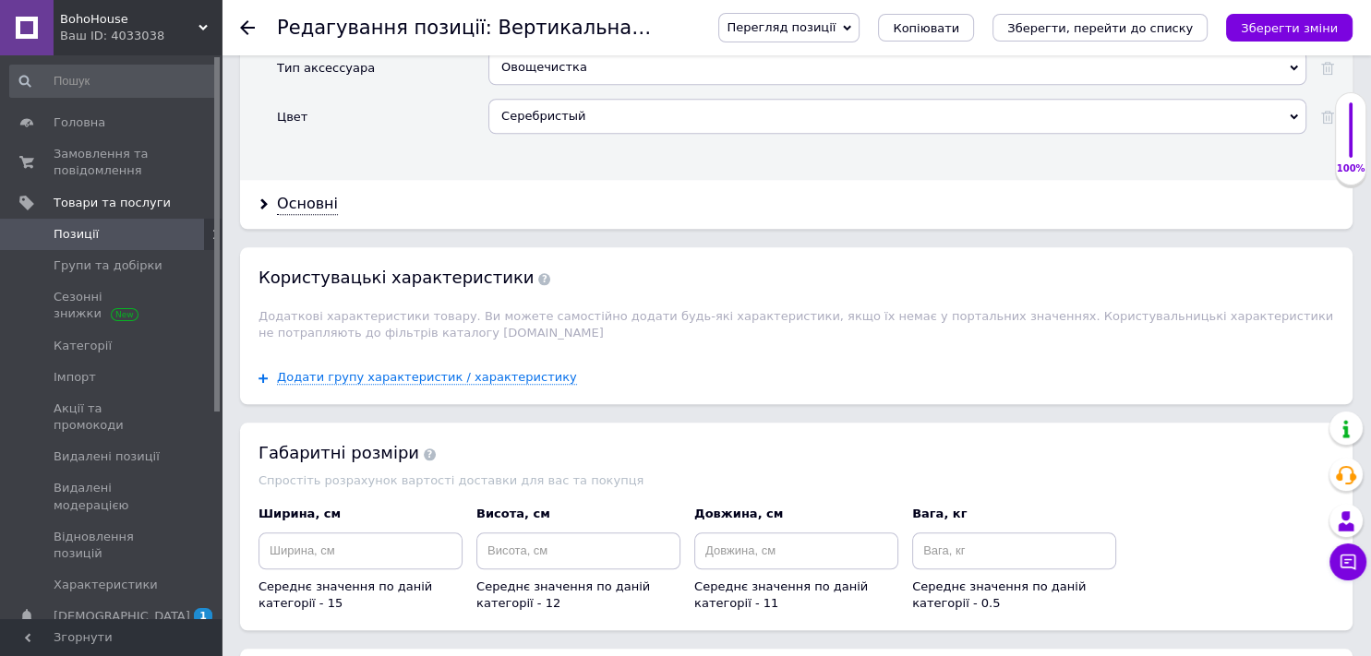
scroll to position [1768, 0]
click at [299, 194] on div "Основні" at bounding box center [307, 204] width 61 height 21
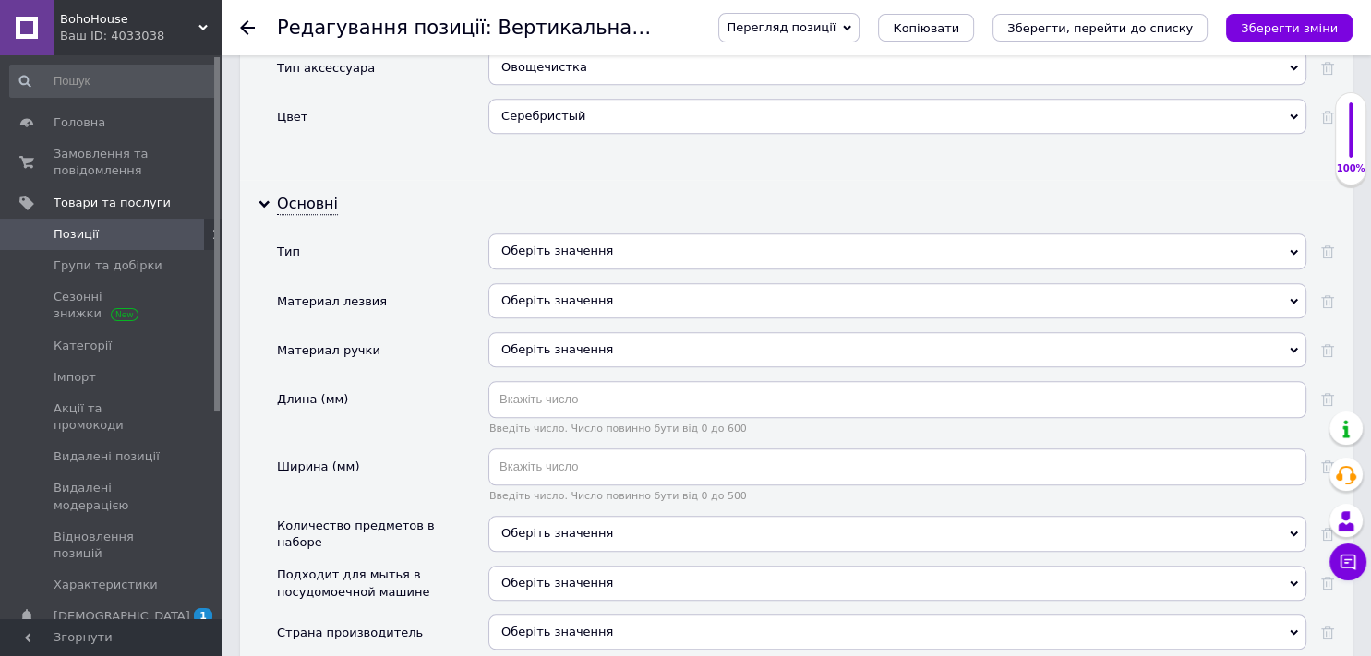
click at [534, 234] on div "Оберіть значення" at bounding box center [897, 251] width 818 height 35
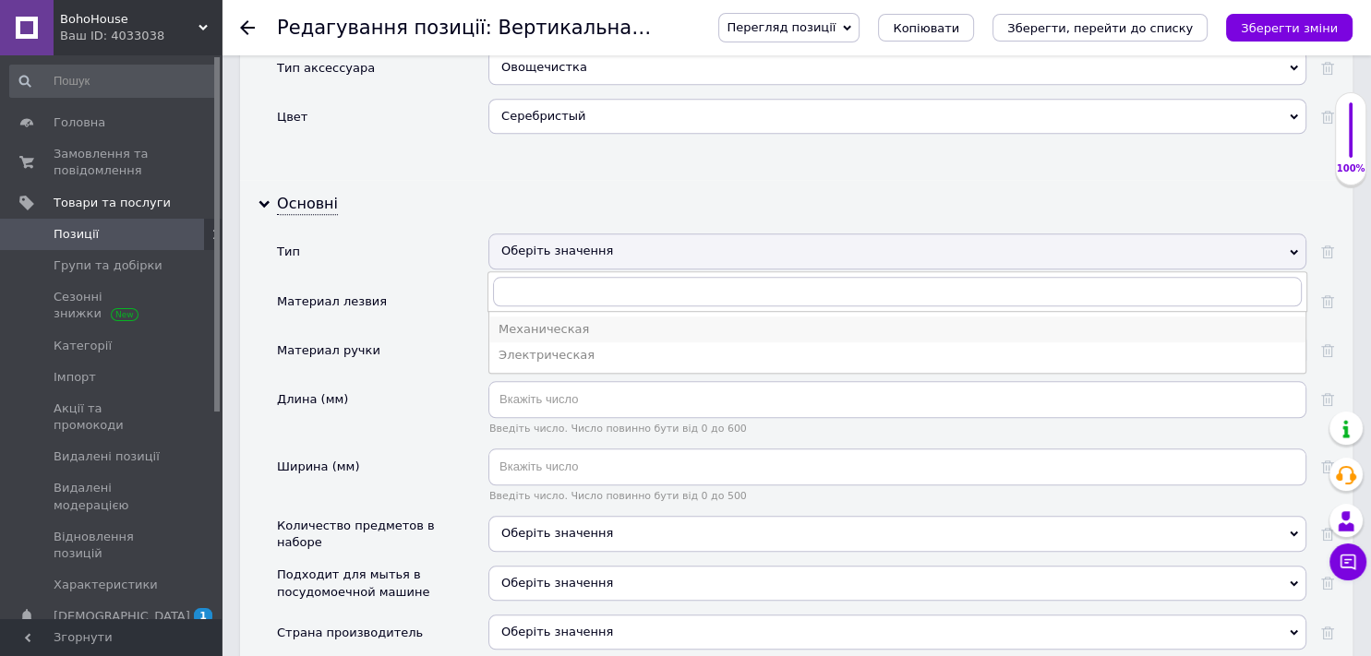
click at [556, 321] on div "Механическая" at bounding box center [896, 329] width 797 height 17
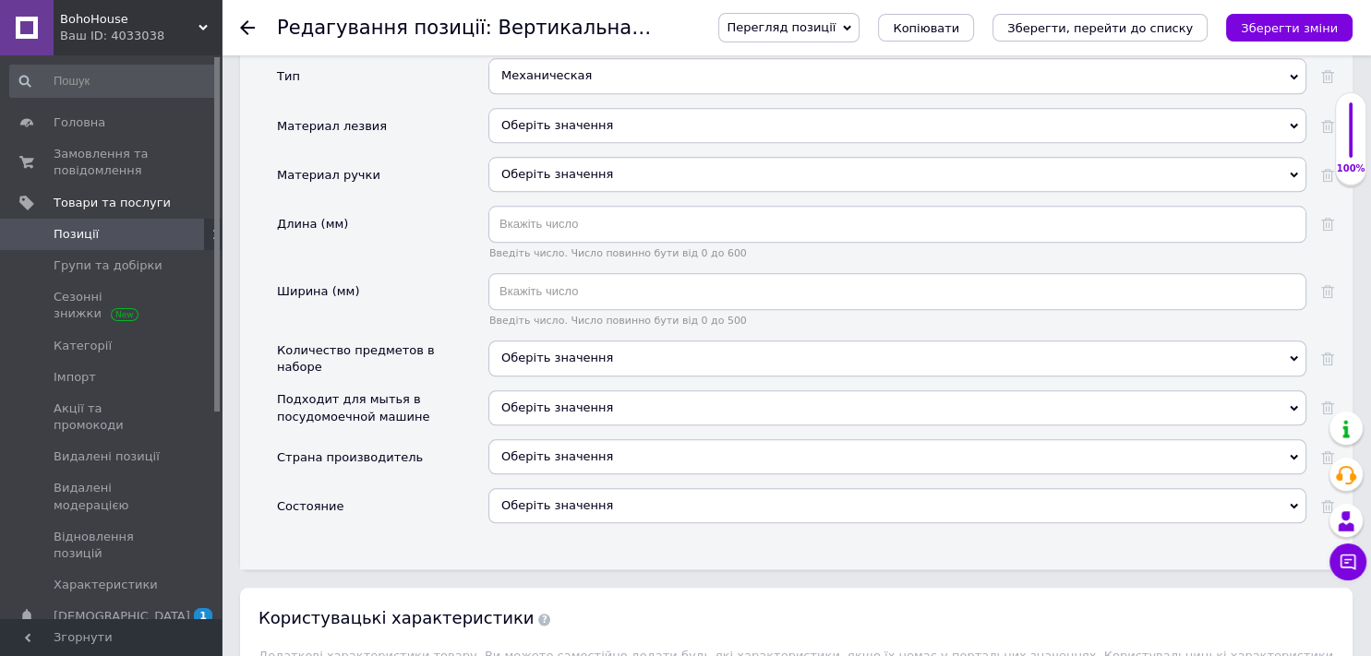
scroll to position [1945, 0]
click at [555, 400] on span "Оберіть значення" at bounding box center [557, 407] width 112 height 14
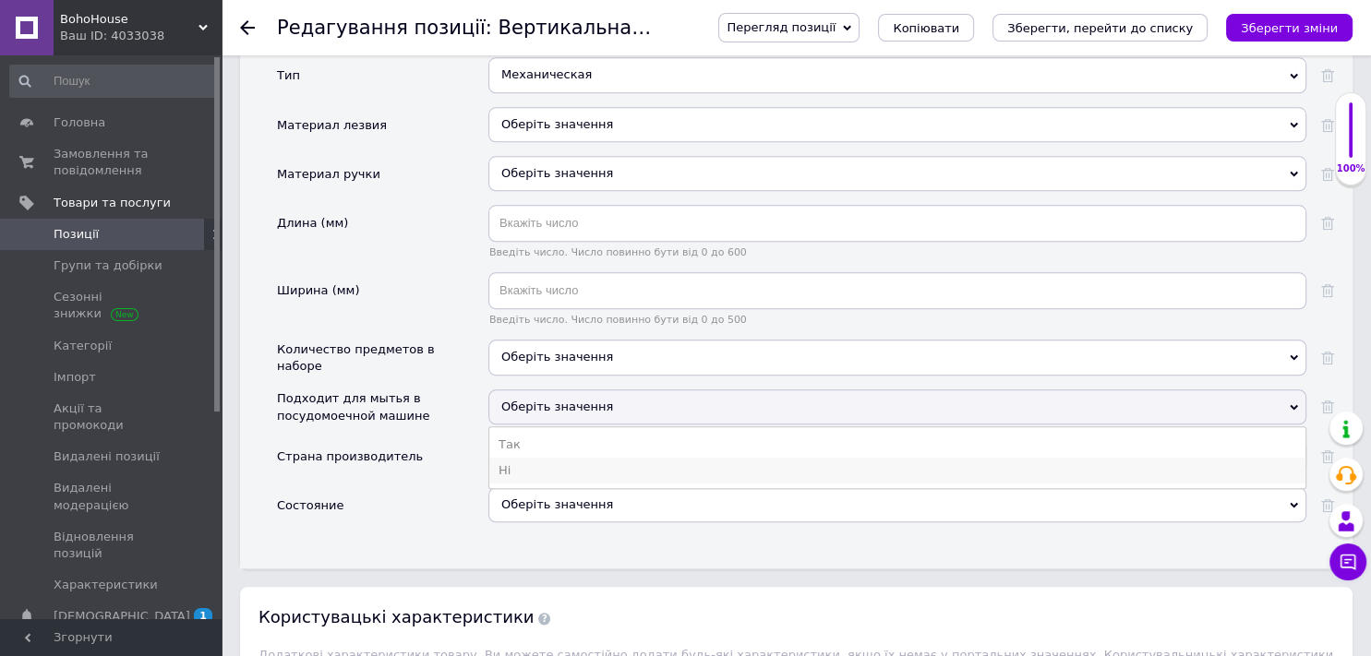
click at [558, 458] on li "Ні" at bounding box center [897, 471] width 816 height 26
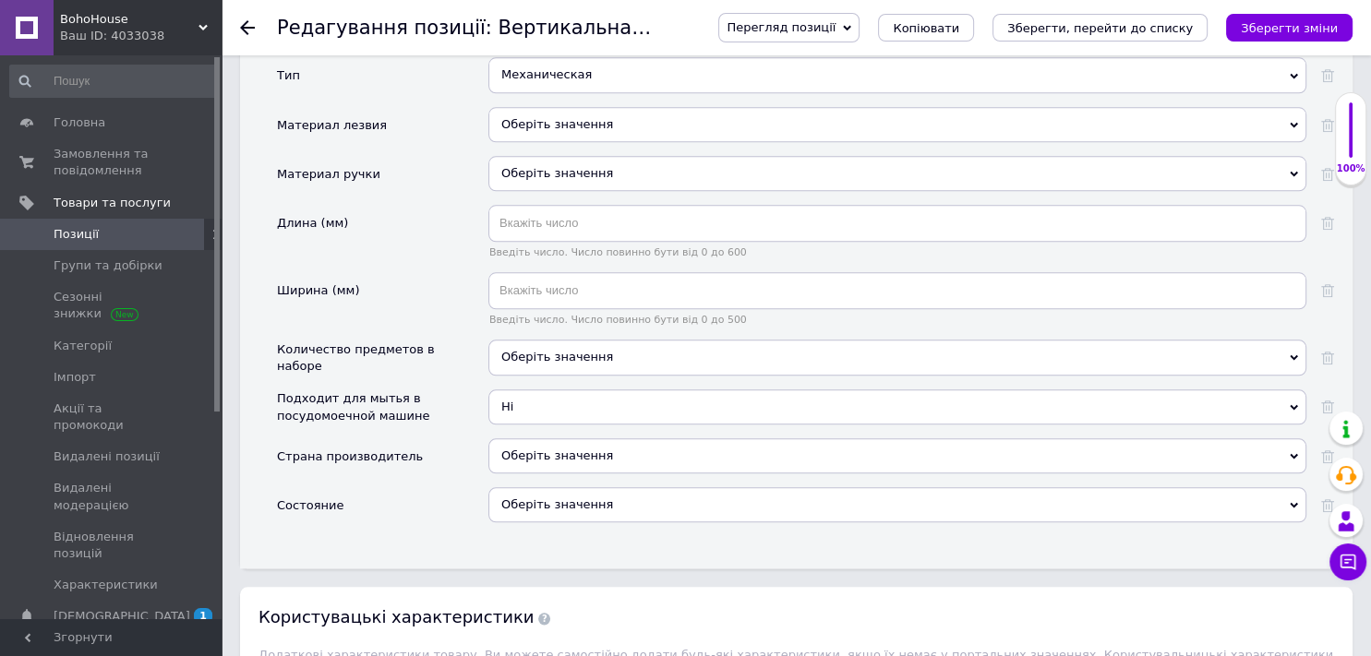
click at [568, 442] on div "Оберіть значення" at bounding box center [897, 455] width 818 height 35
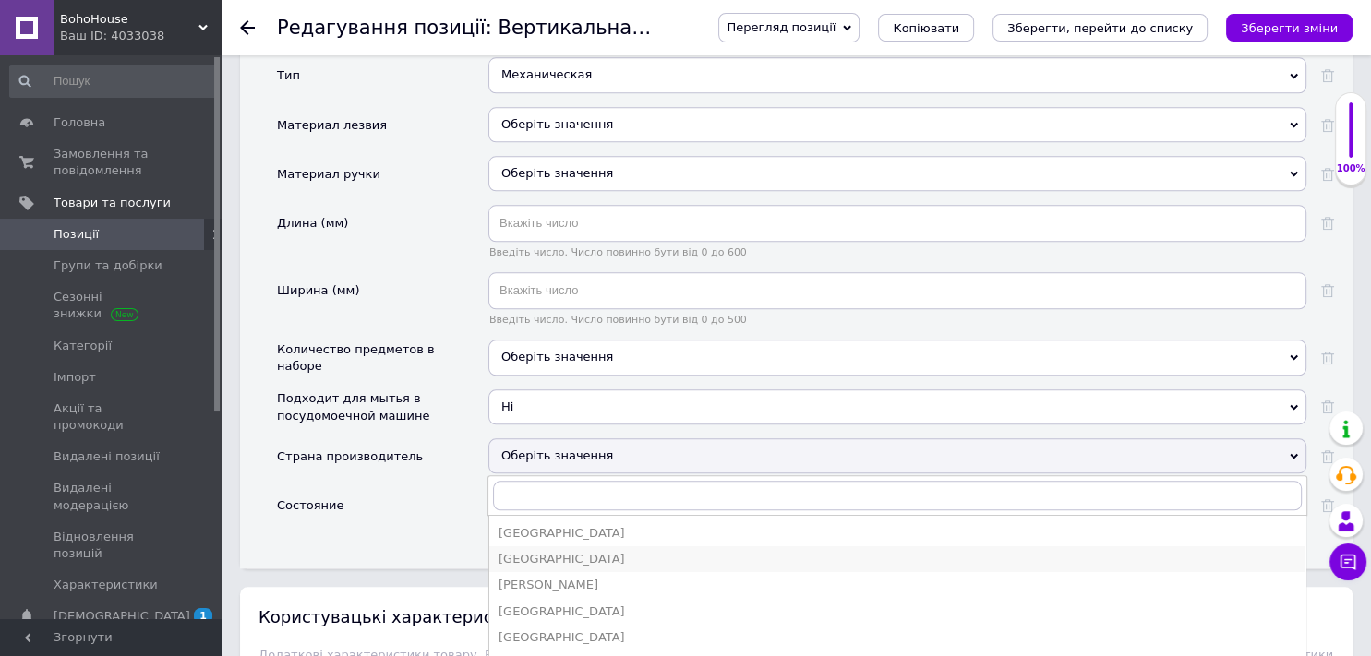
click at [536, 551] on div "[GEOGRAPHIC_DATA]" at bounding box center [896, 559] width 797 height 17
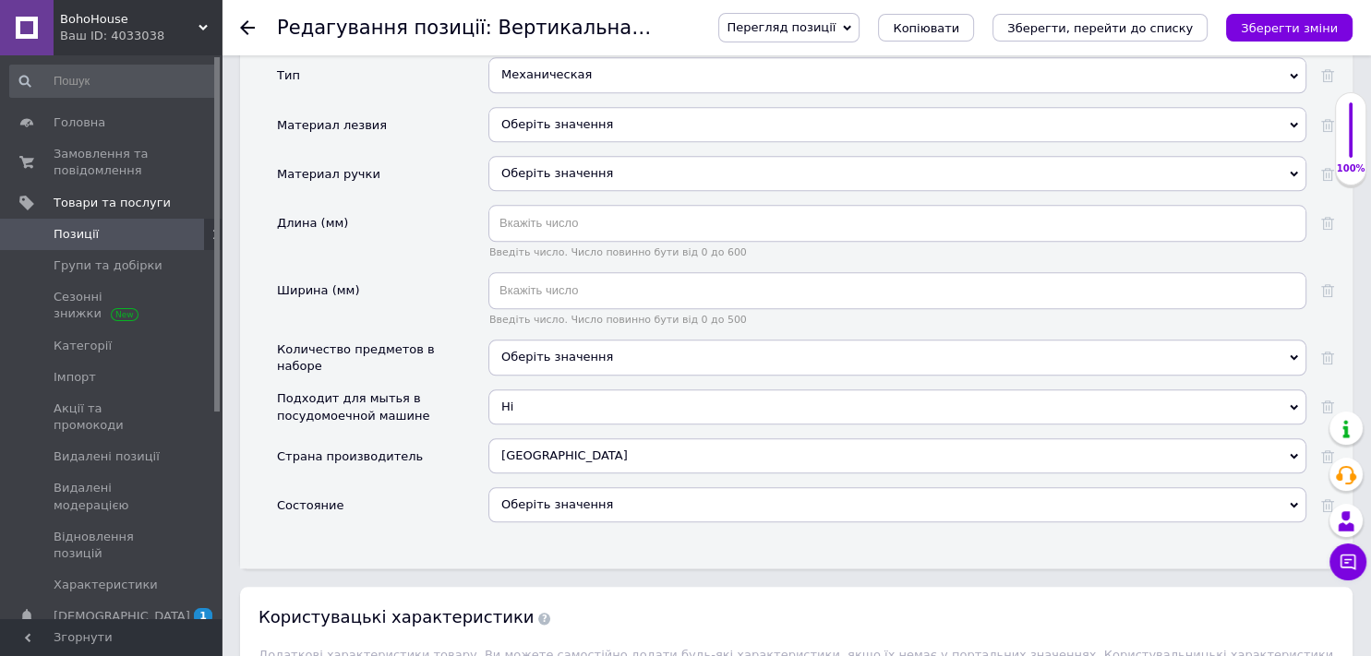
click at [566, 488] on div "Оберіть значення" at bounding box center [897, 504] width 818 height 35
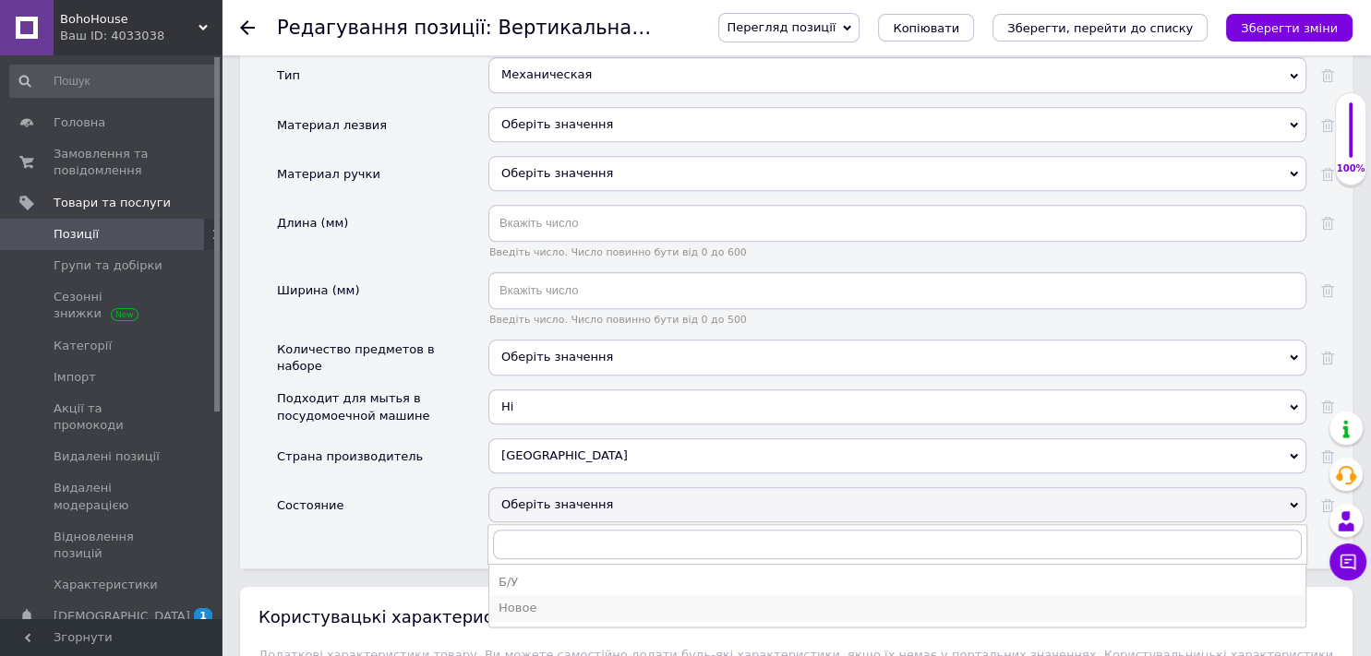
click at [566, 600] on div "Новое" at bounding box center [896, 608] width 797 height 17
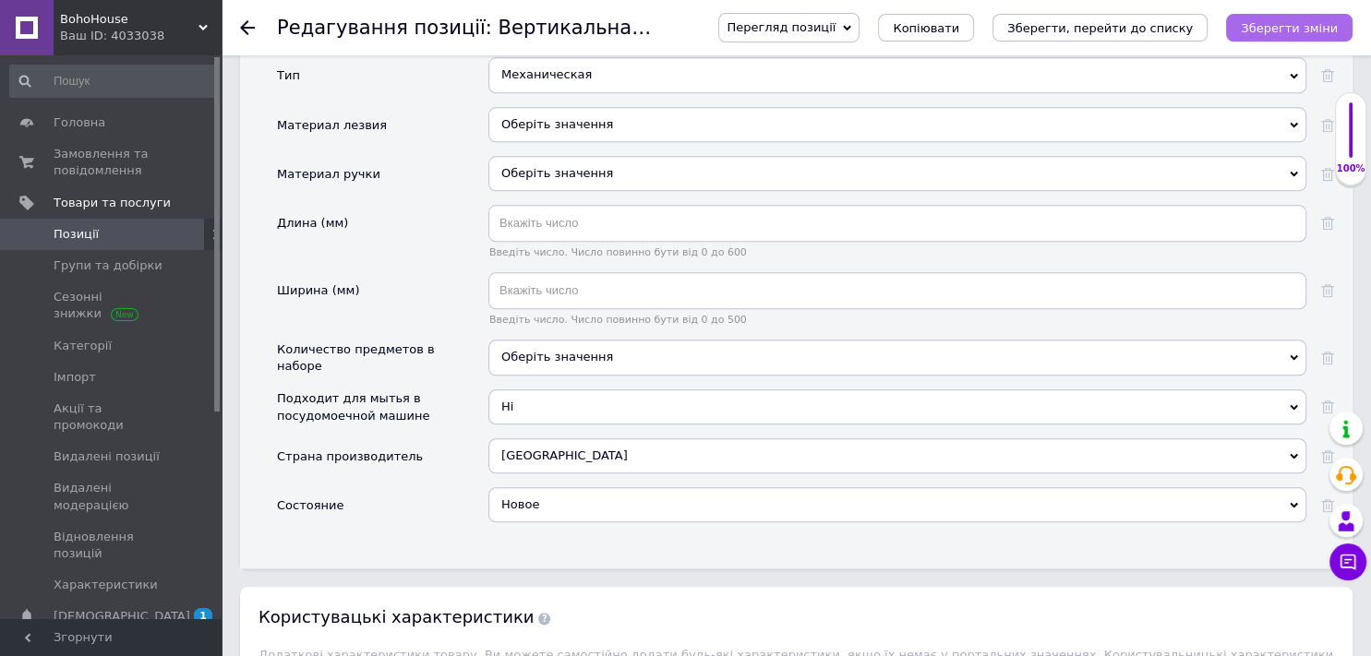
click at [1275, 38] on button "Зберегти зміни" at bounding box center [1289, 28] width 126 height 28
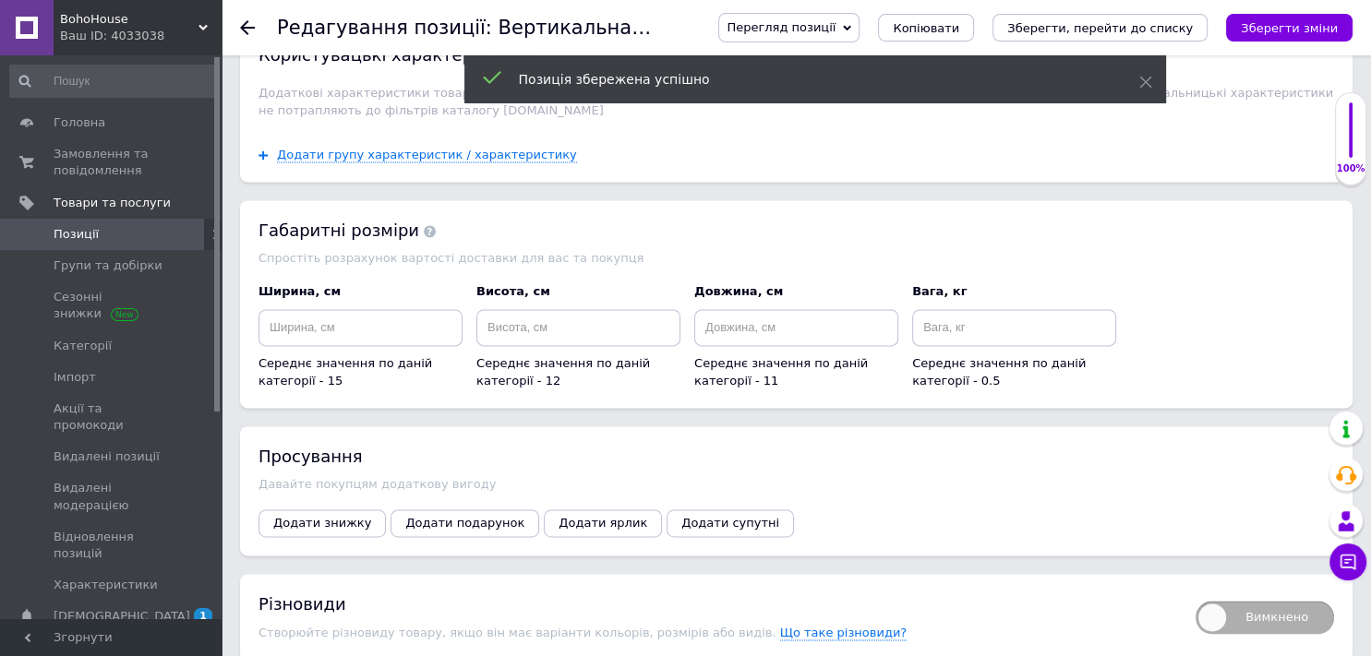
scroll to position [2668, 0]
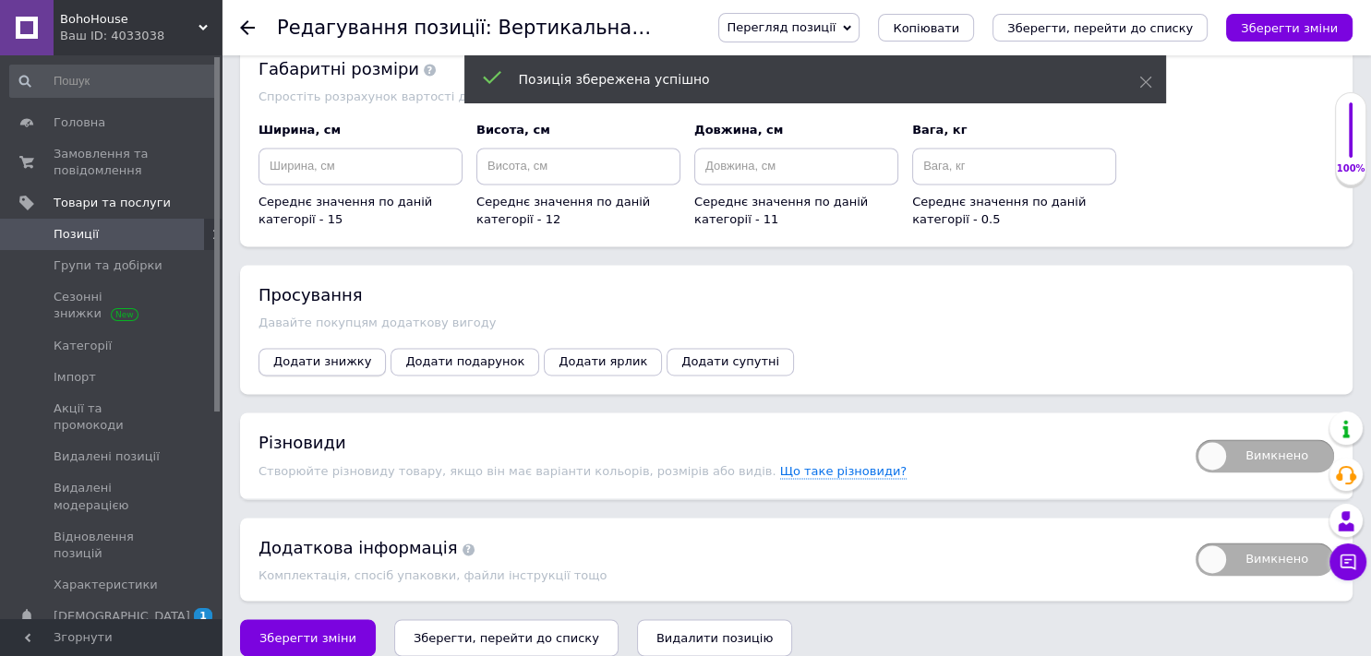
click at [318, 354] on span "Додати знижку" at bounding box center [322, 361] width 98 height 14
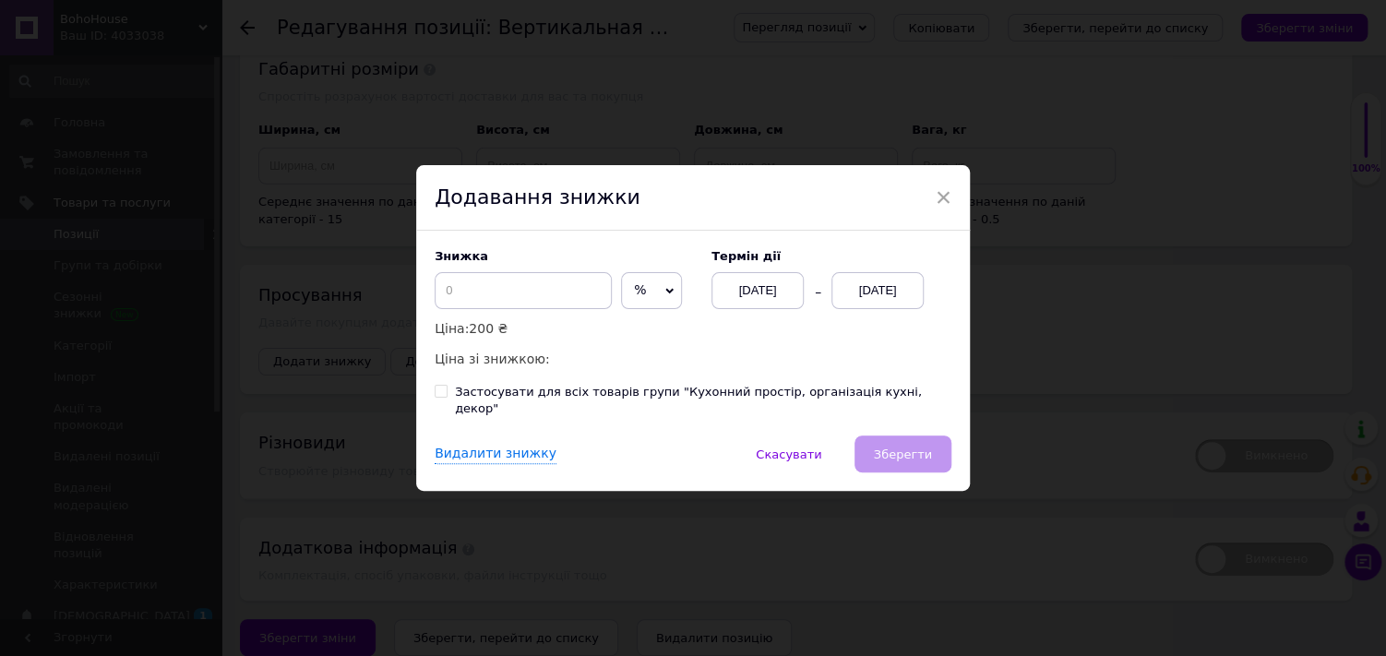
click at [652, 290] on span "%" at bounding box center [651, 290] width 61 height 37
click at [644, 327] on li "₴" at bounding box center [651, 330] width 59 height 26
click at [536, 294] on input at bounding box center [523, 290] width 177 height 37
type input "20"
click at [905, 291] on div "[DATE]" at bounding box center [878, 290] width 92 height 37
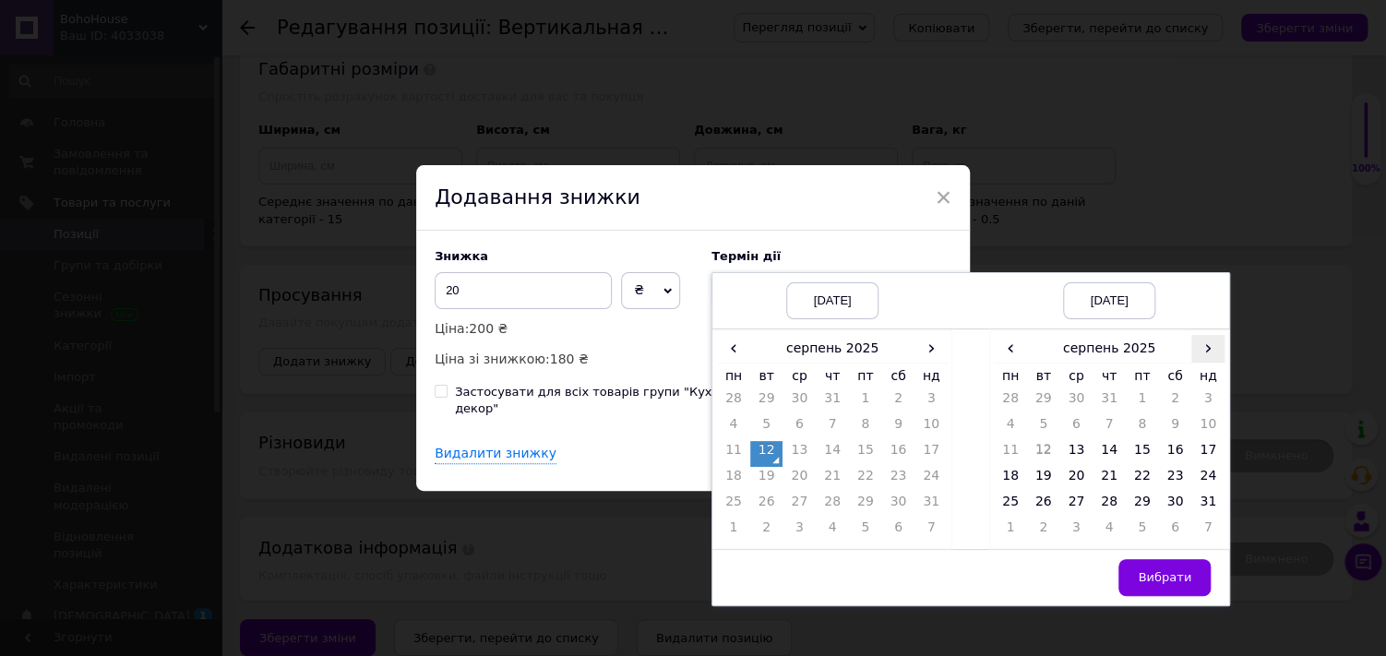
click at [1211, 359] on span "›" at bounding box center [1208, 348] width 33 height 27
click at [1142, 515] on td "26" at bounding box center [1142, 506] width 33 height 26
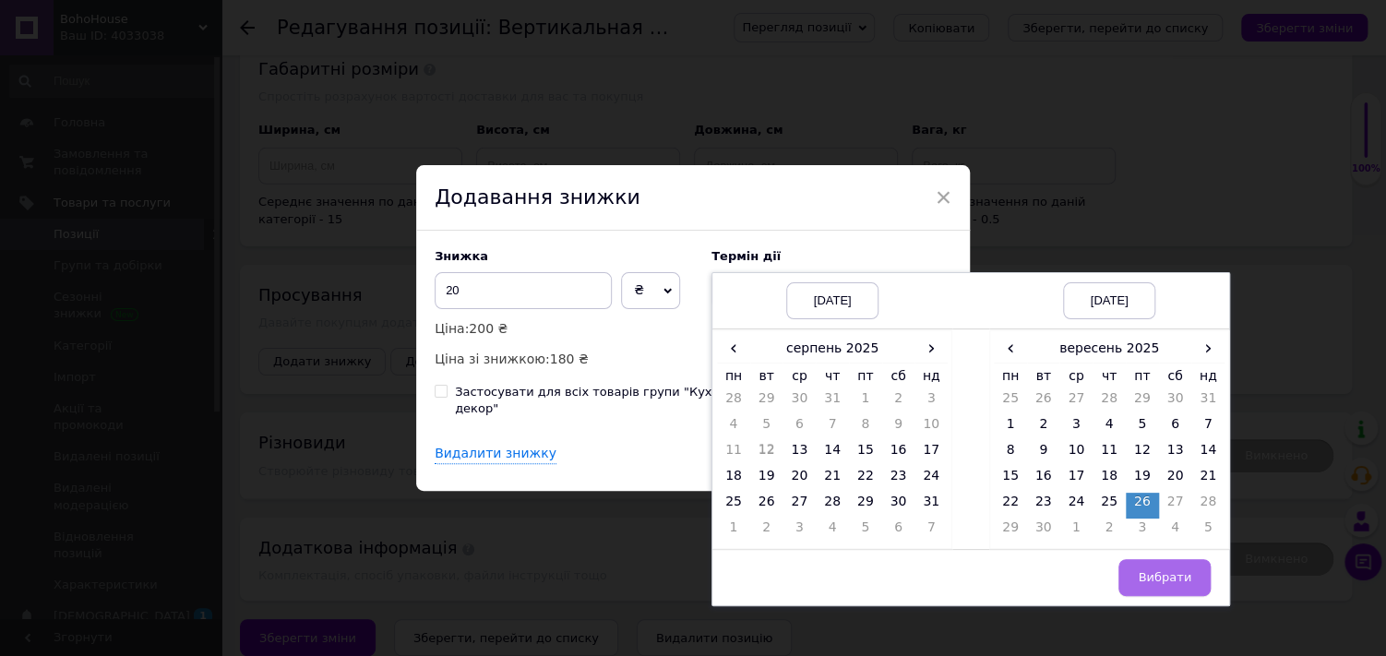
click at [1144, 584] on span "Вибрати" at bounding box center [1165, 577] width 54 height 14
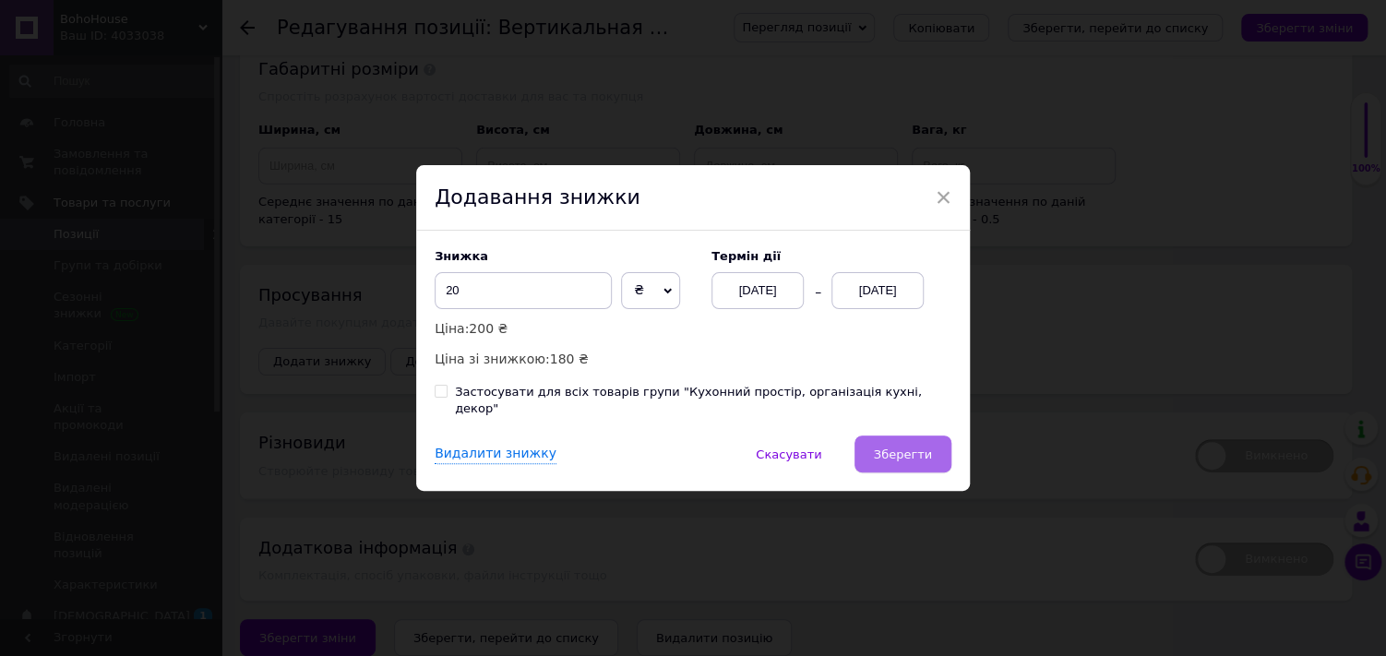
click at [913, 452] on span "Зберегти" at bounding box center [903, 455] width 58 height 14
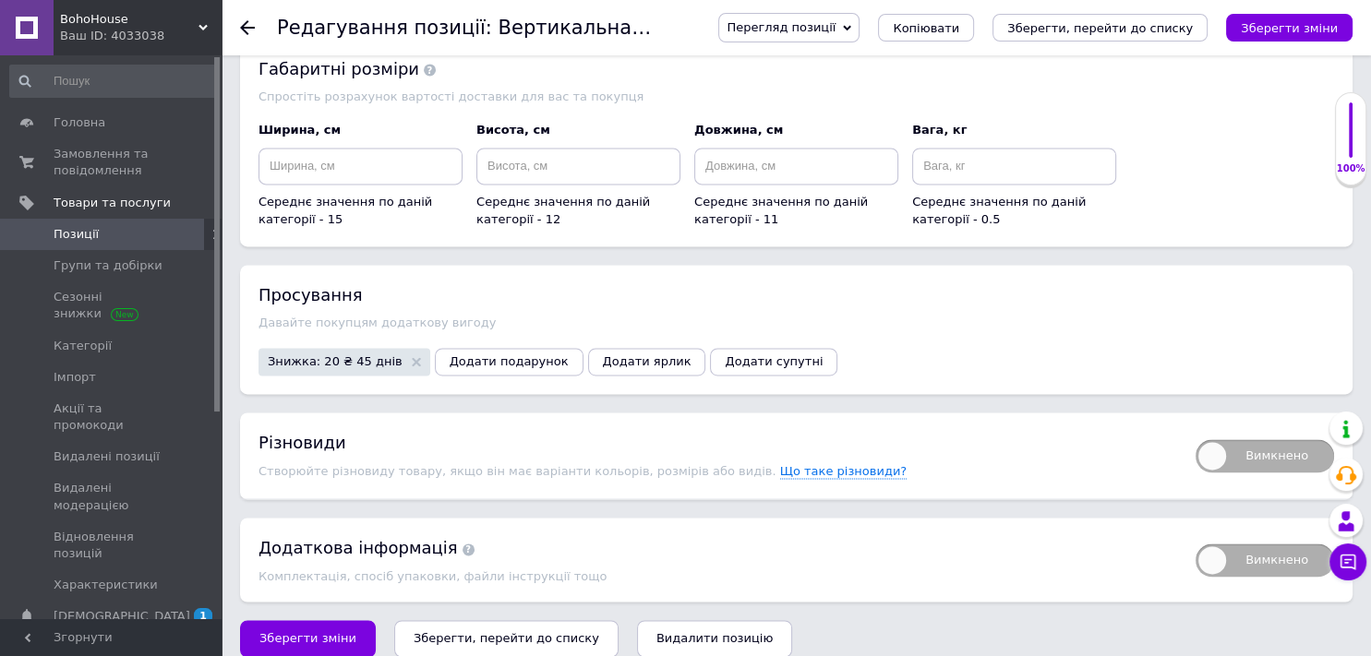
click at [498, 631] on icon "Зберегти, перейти до списку" at bounding box center [506, 638] width 186 height 14
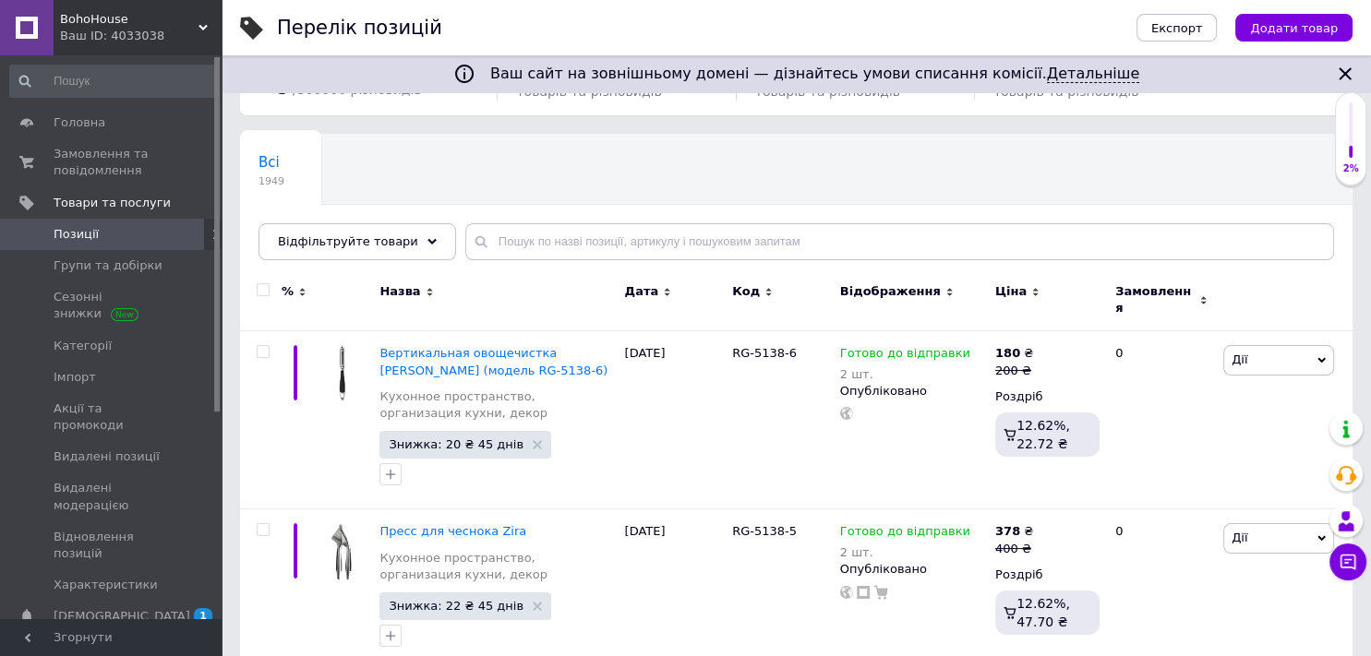
scroll to position [103, 0]
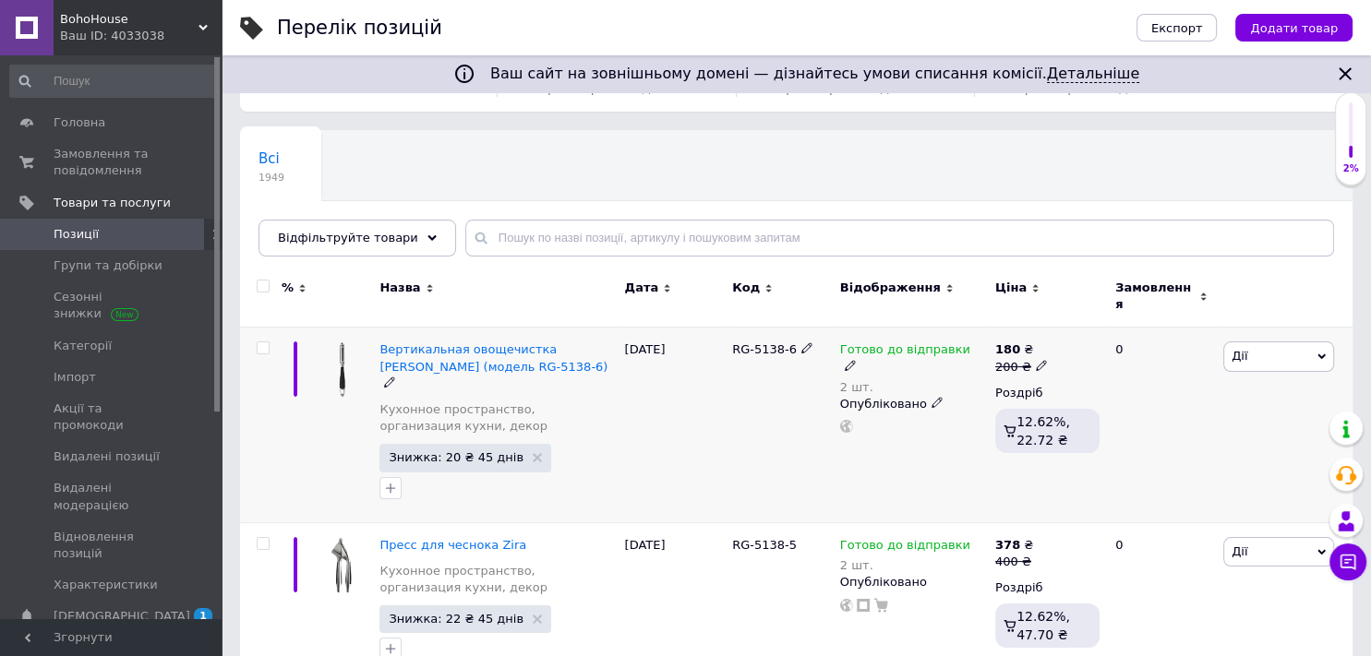
click at [454, 473] on div at bounding box center [497, 488] width 243 height 30
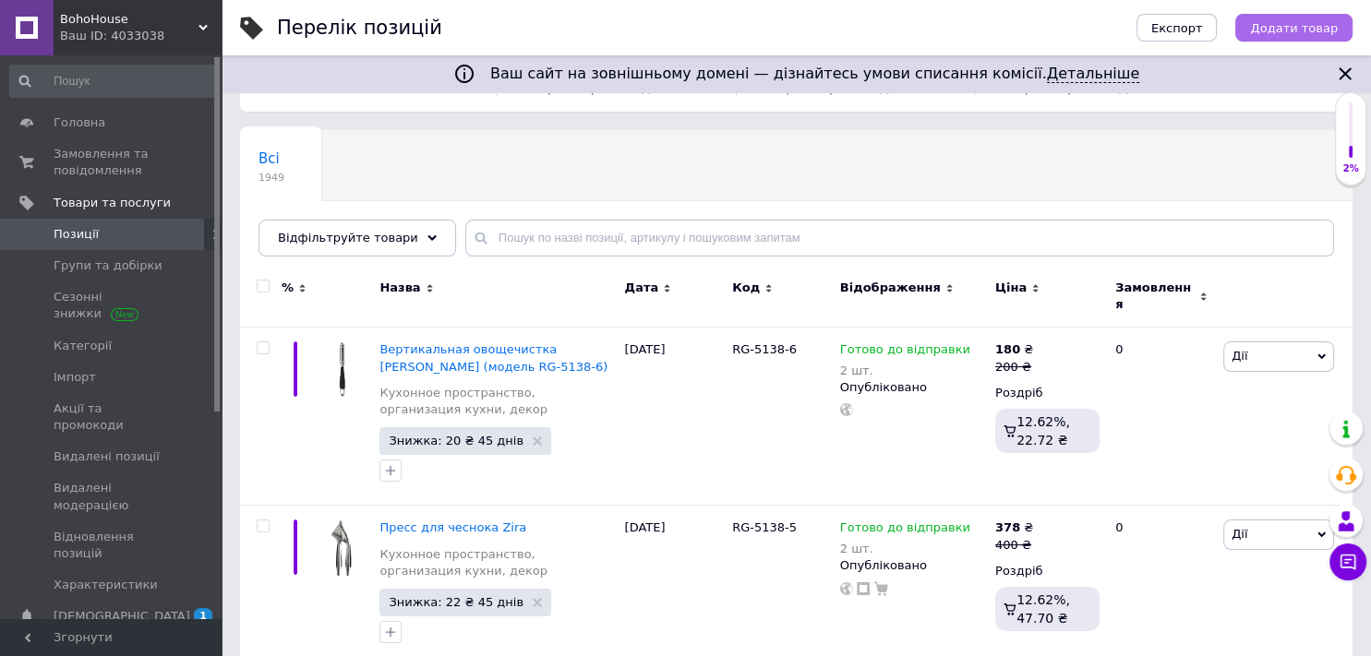
click at [1287, 24] on span "Додати товар" at bounding box center [1294, 28] width 88 height 14
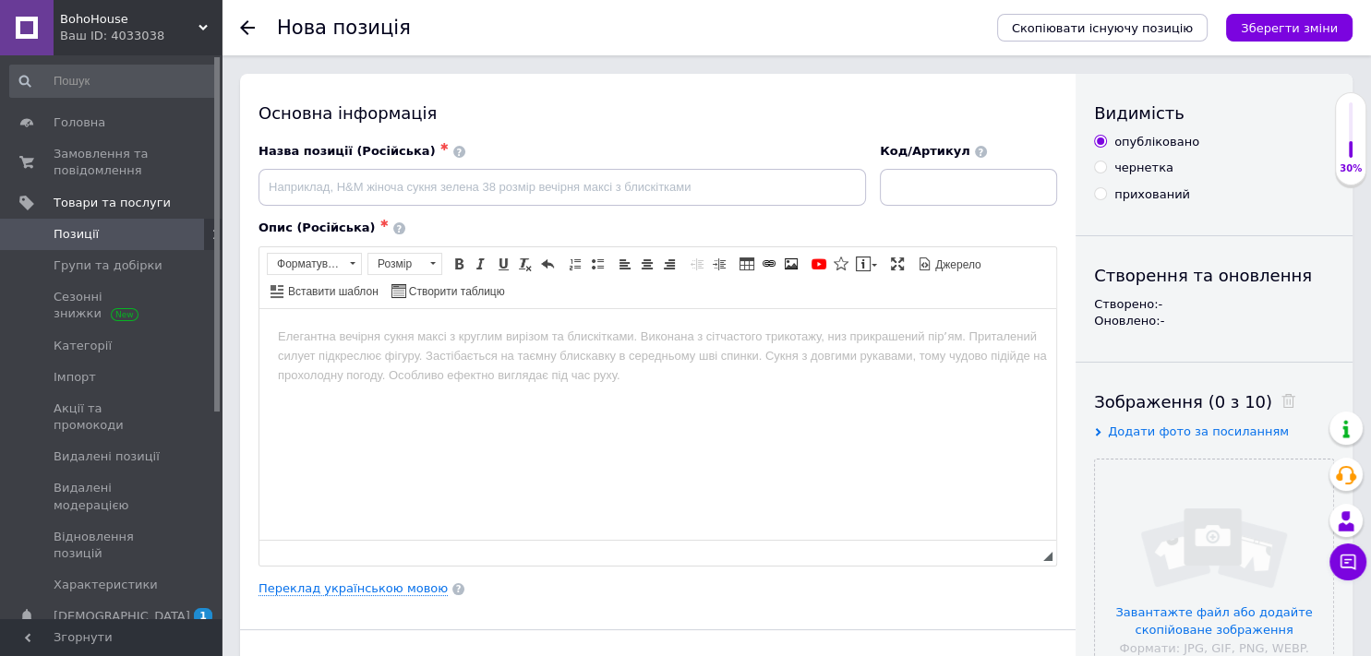
click at [1173, 431] on span "Додати фото за посиланням" at bounding box center [1198, 432] width 181 height 14
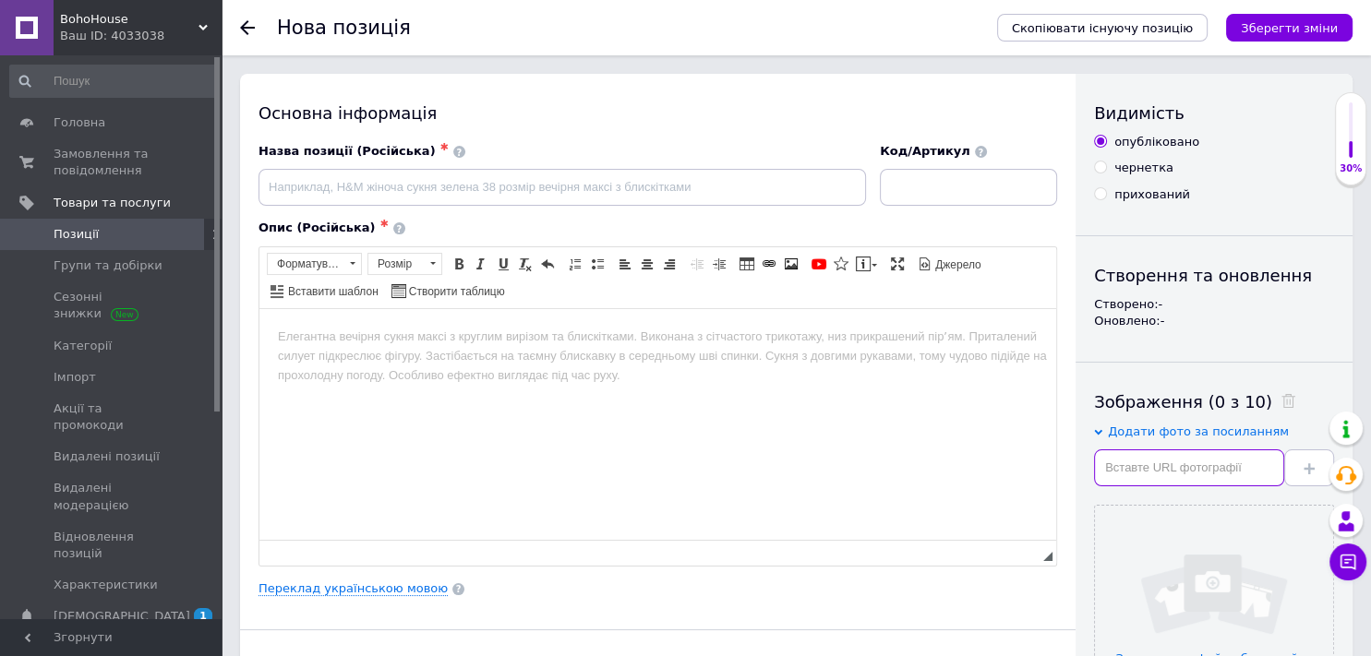
click at [1171, 461] on input "text" at bounding box center [1189, 467] width 190 height 37
paste input "[URL][DOMAIN_NAME][PERSON_NAME]"
type input "[URL][DOMAIN_NAME][PERSON_NAME]"
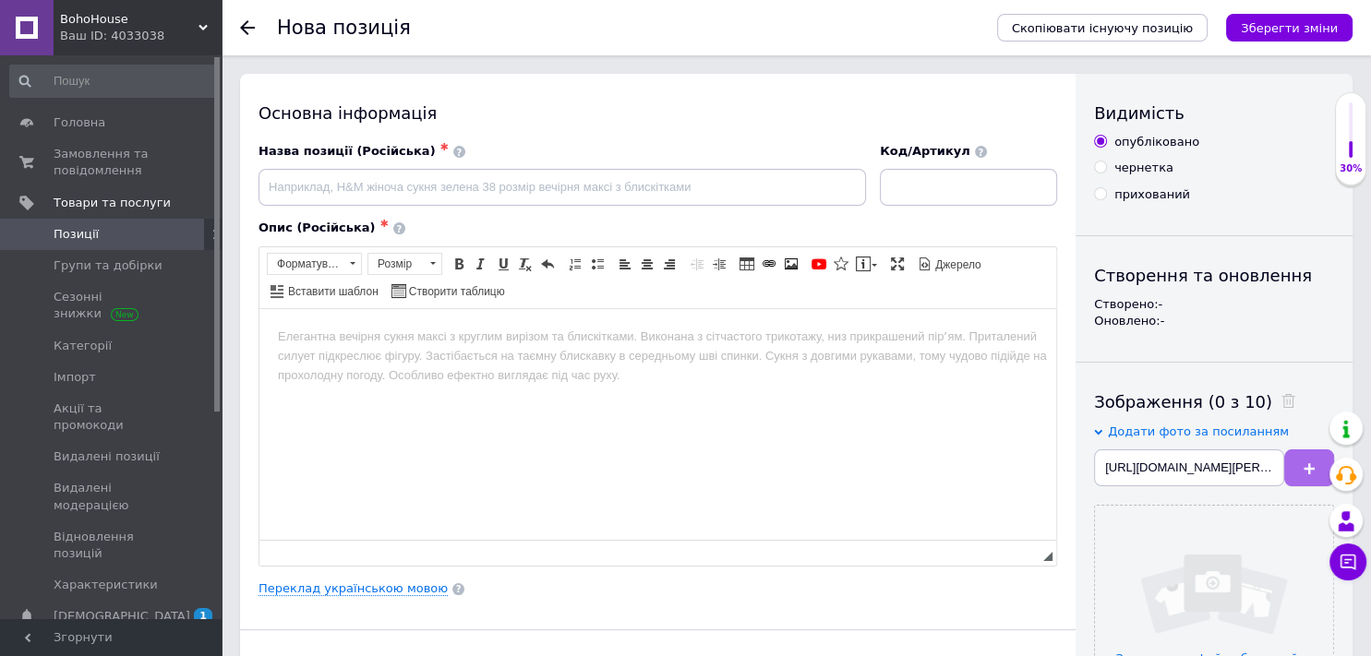
click at [1304, 477] on button at bounding box center [1309, 467] width 50 height 37
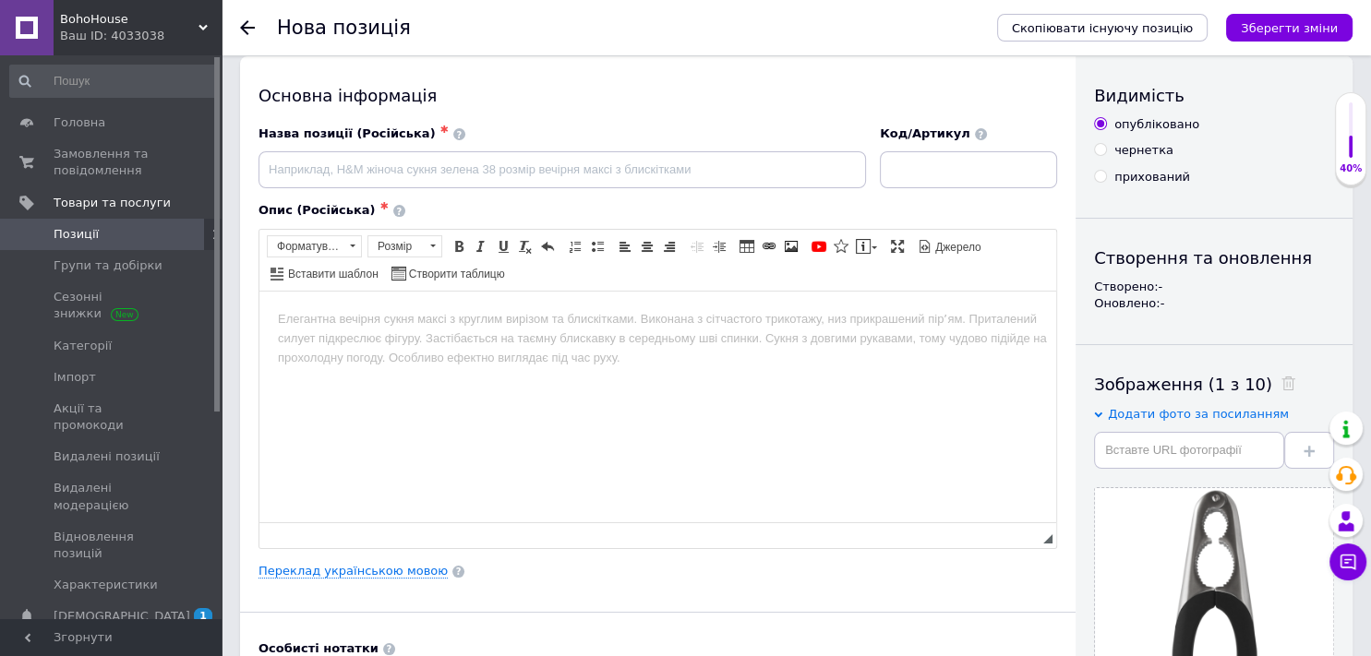
scroll to position [18, 0]
click at [1120, 437] on input "text" at bounding box center [1189, 449] width 190 height 37
paste input "[URL][DOMAIN_NAME][PERSON_NAME]"
type input "[URL][DOMAIN_NAME][PERSON_NAME]"
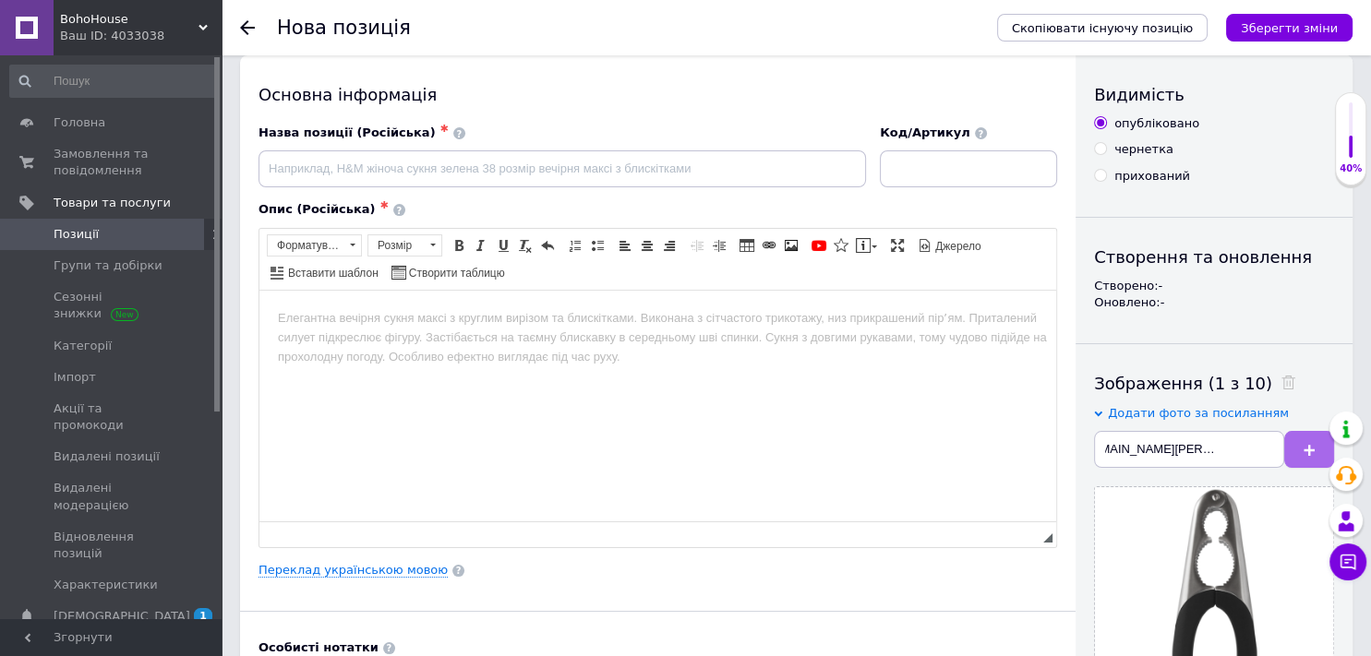
scroll to position [0, 0]
click at [1288, 440] on button at bounding box center [1309, 449] width 50 height 37
click at [1127, 447] on input "text" at bounding box center [1189, 449] width 190 height 37
paste input "[URL][DOMAIN_NAME][PERSON_NAME]"
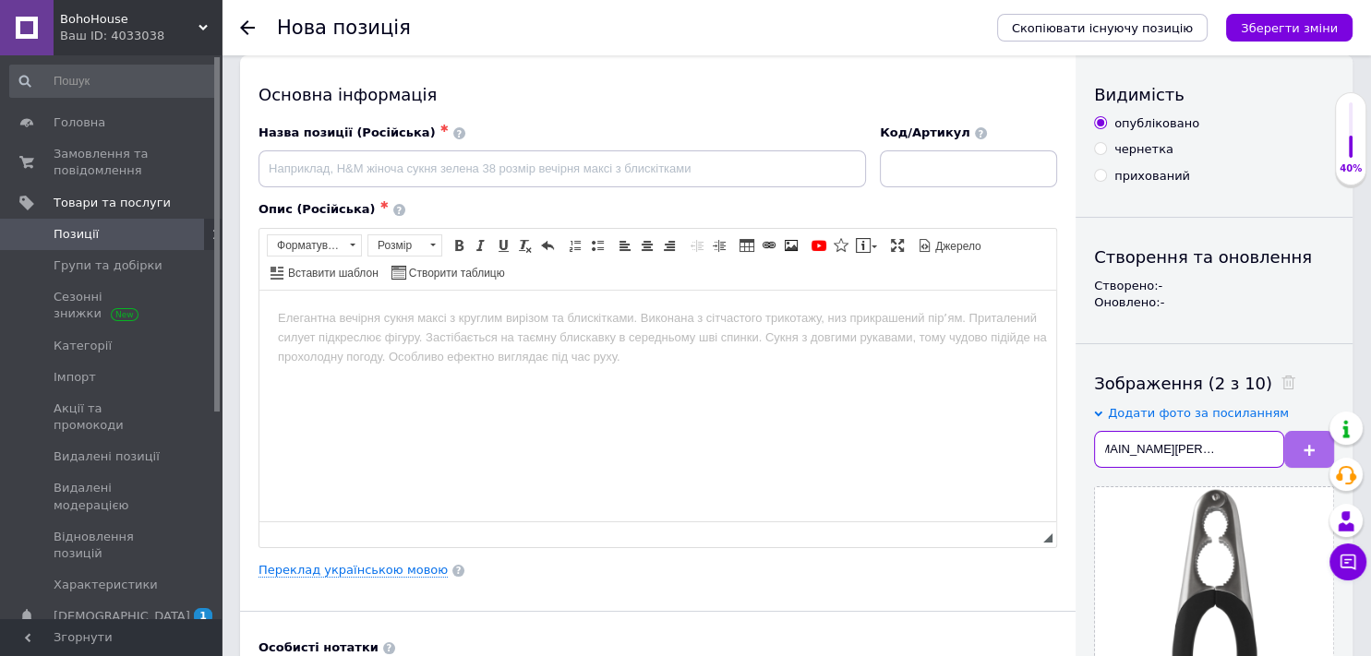
type input "[URL][DOMAIN_NAME][PERSON_NAME]"
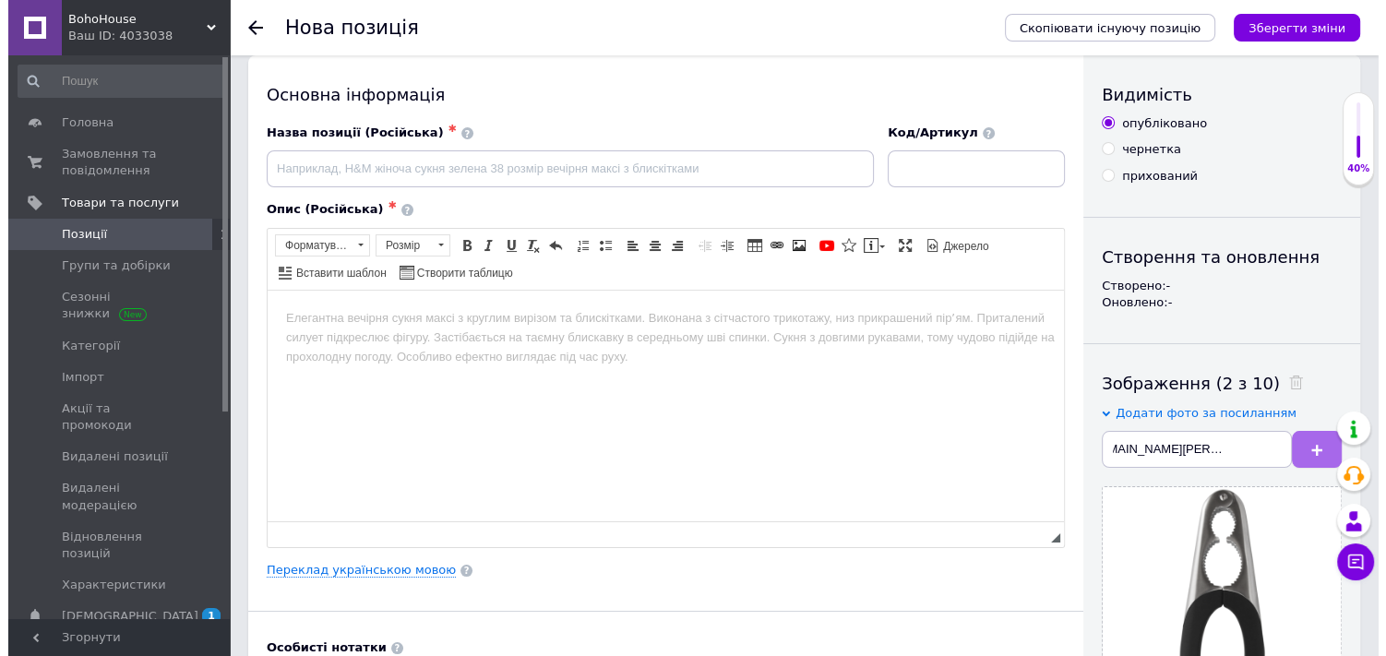
scroll to position [0, 0]
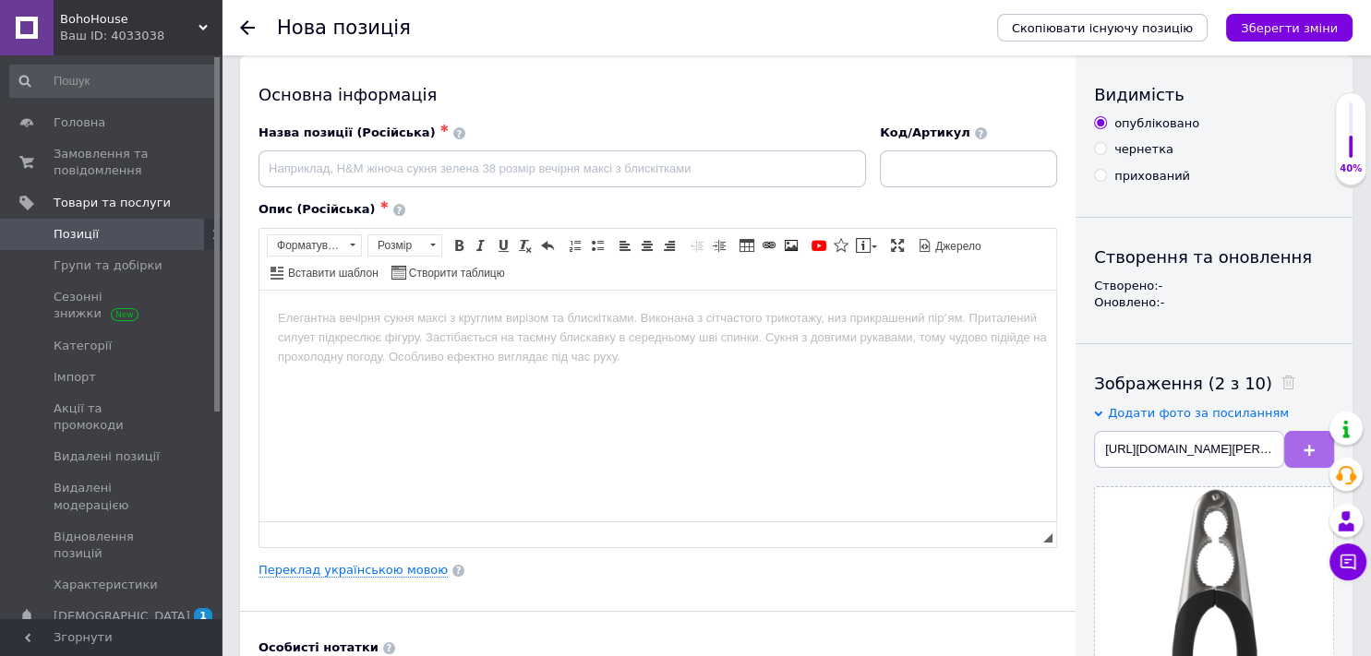
click at [1301, 456] on button at bounding box center [1309, 449] width 50 height 37
click at [309, 566] on link "Переклад українською мовою" at bounding box center [352, 570] width 189 height 15
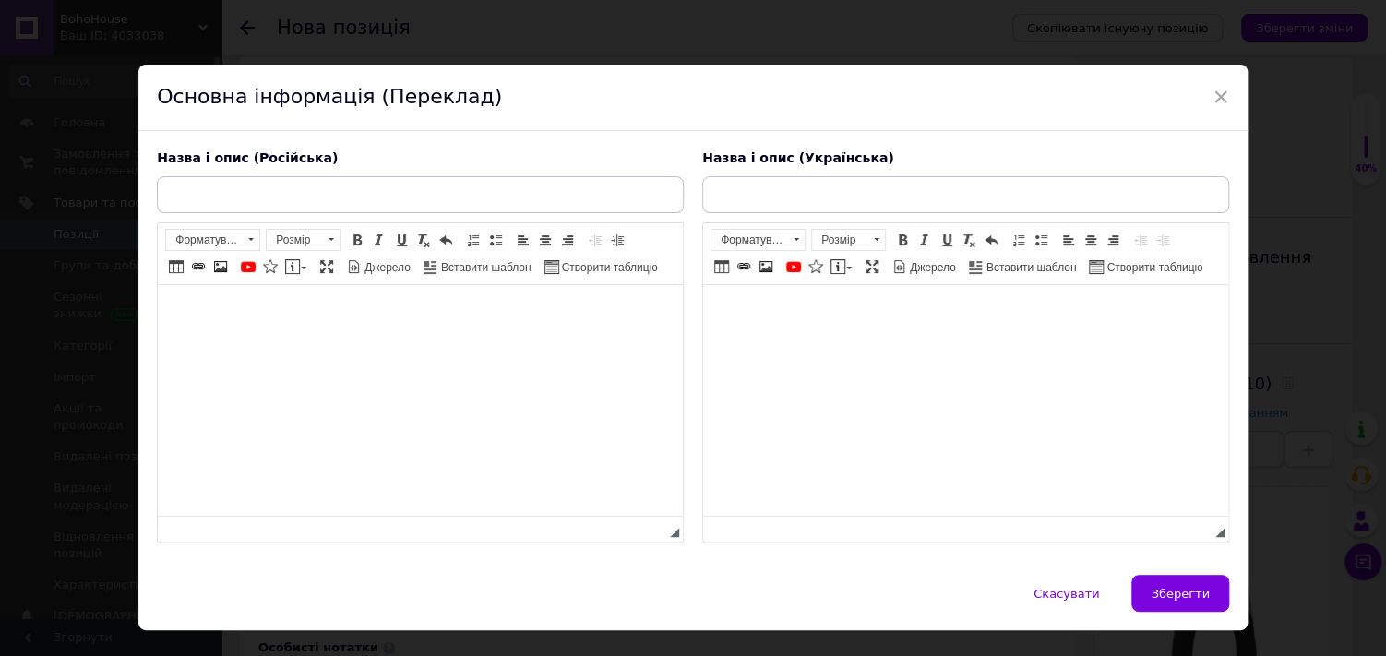
click at [761, 341] on html at bounding box center [965, 313] width 525 height 56
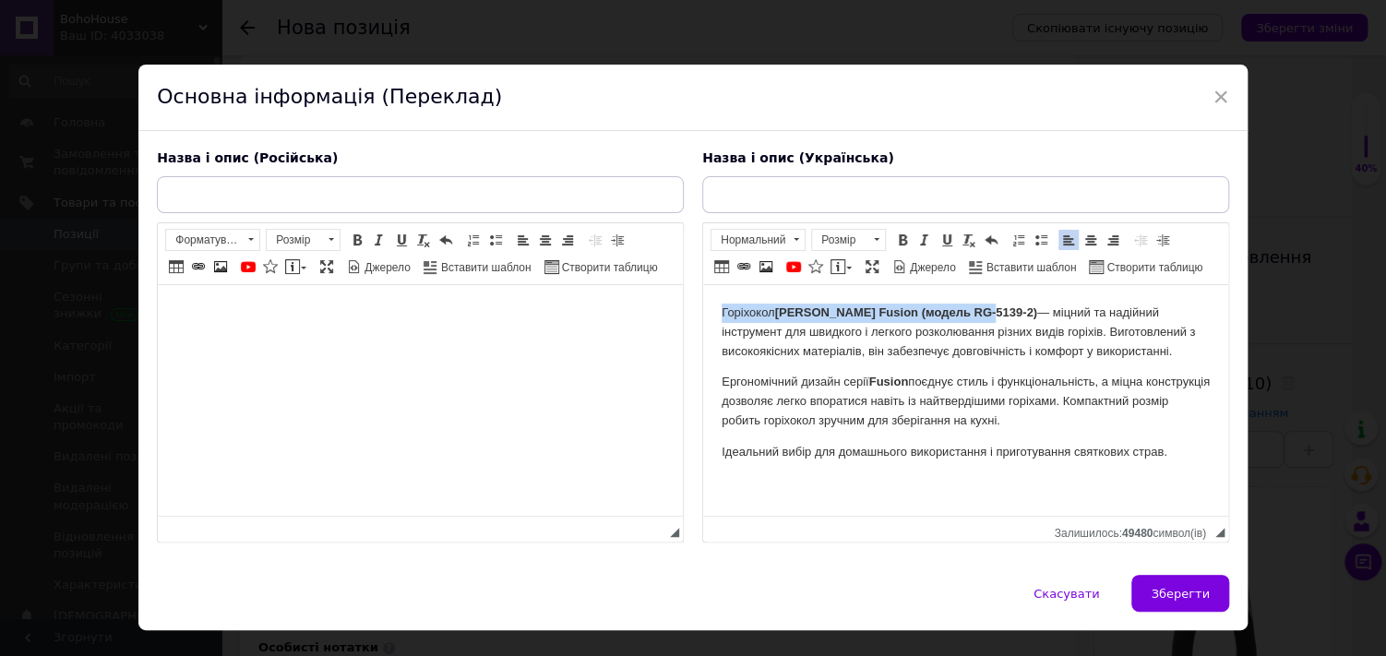
drag, startPoint x: 719, startPoint y: 310, endPoint x: 984, endPoint y: 300, distance: 265.1
click at [984, 300] on html "Горіхокол [PERSON_NAME] Fusion (модель RG-5139-2) — міцний та надійний інструме…" at bounding box center [965, 383] width 525 height 196
copy p "Горіхокол [PERSON_NAME] Fusion (модель RG-5139-2)"
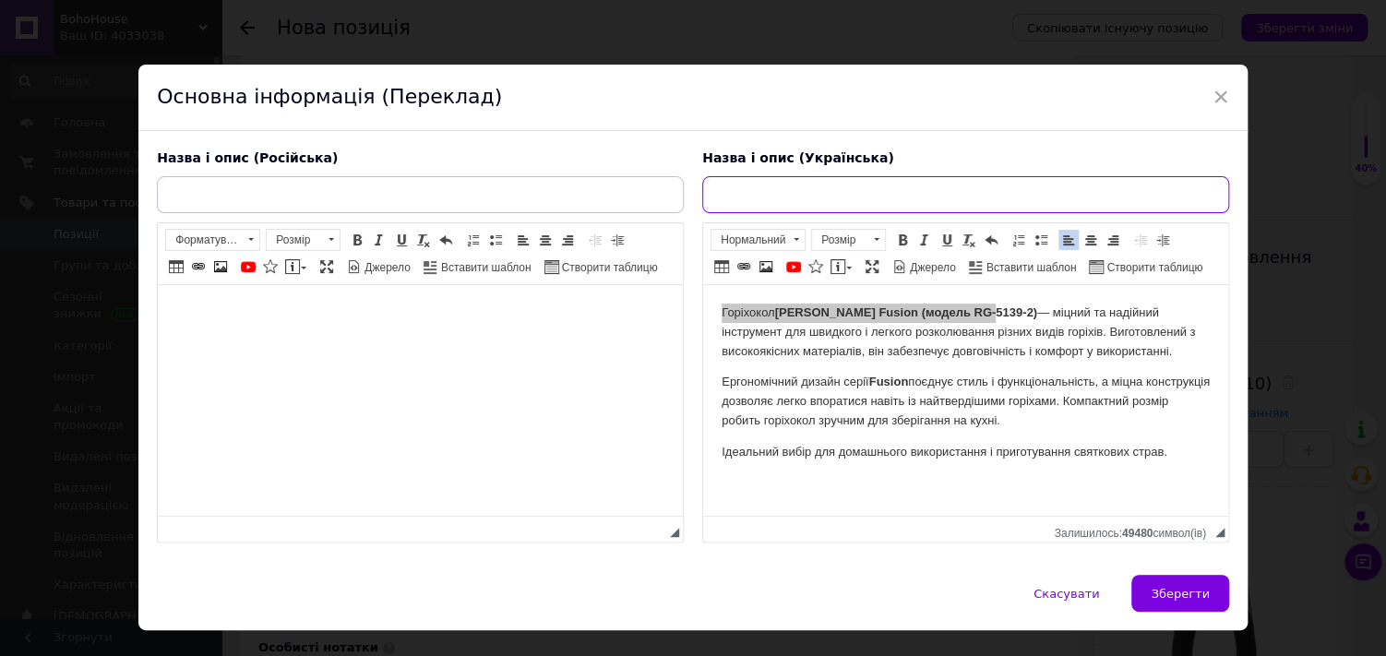
click at [916, 203] on input "text" at bounding box center [965, 194] width 527 height 37
paste input "Горіхокол [PERSON_NAME] Fusion (модель RG-5139-2)"
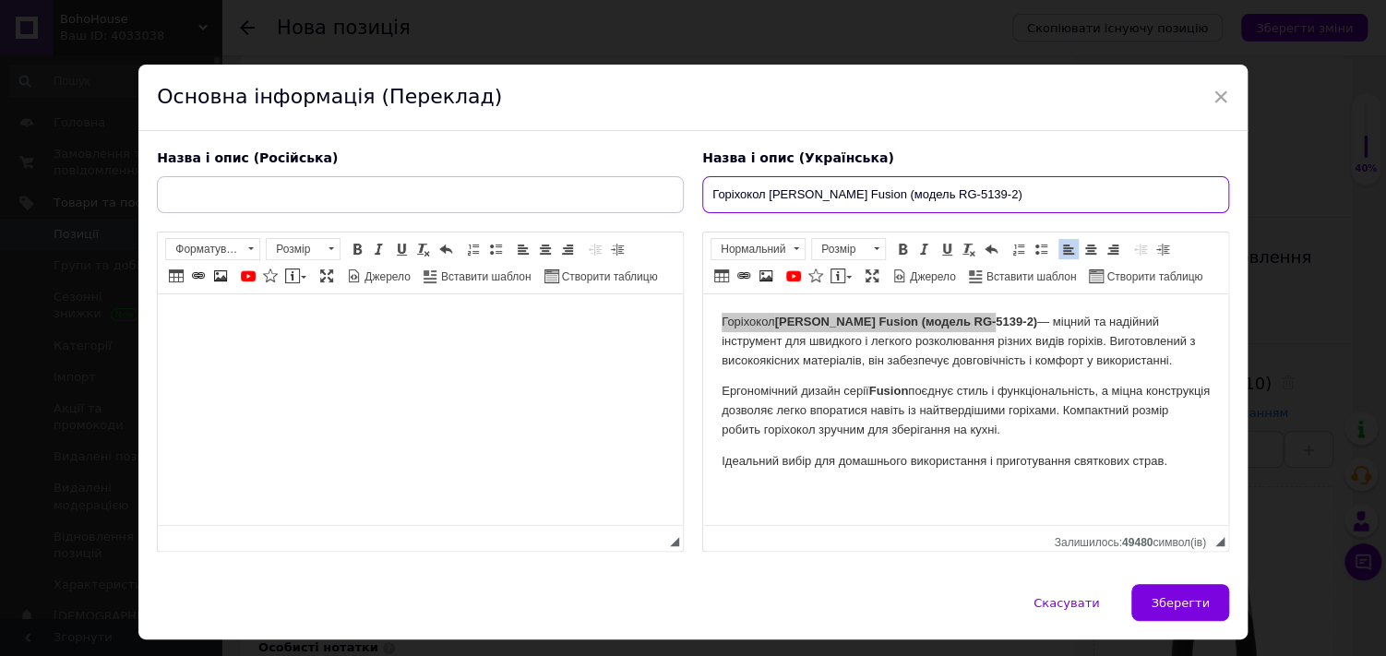
drag, startPoint x: 903, startPoint y: 197, endPoint x: 962, endPoint y: 198, distance: 59.1
click at [962, 198] on input "Горіхокол [PERSON_NAME] Fusion (модель RG-5139-2)" at bounding box center [965, 194] width 527 height 37
type input "Горіхокол [PERSON_NAME] Fusion (модель RG-5139-2)"
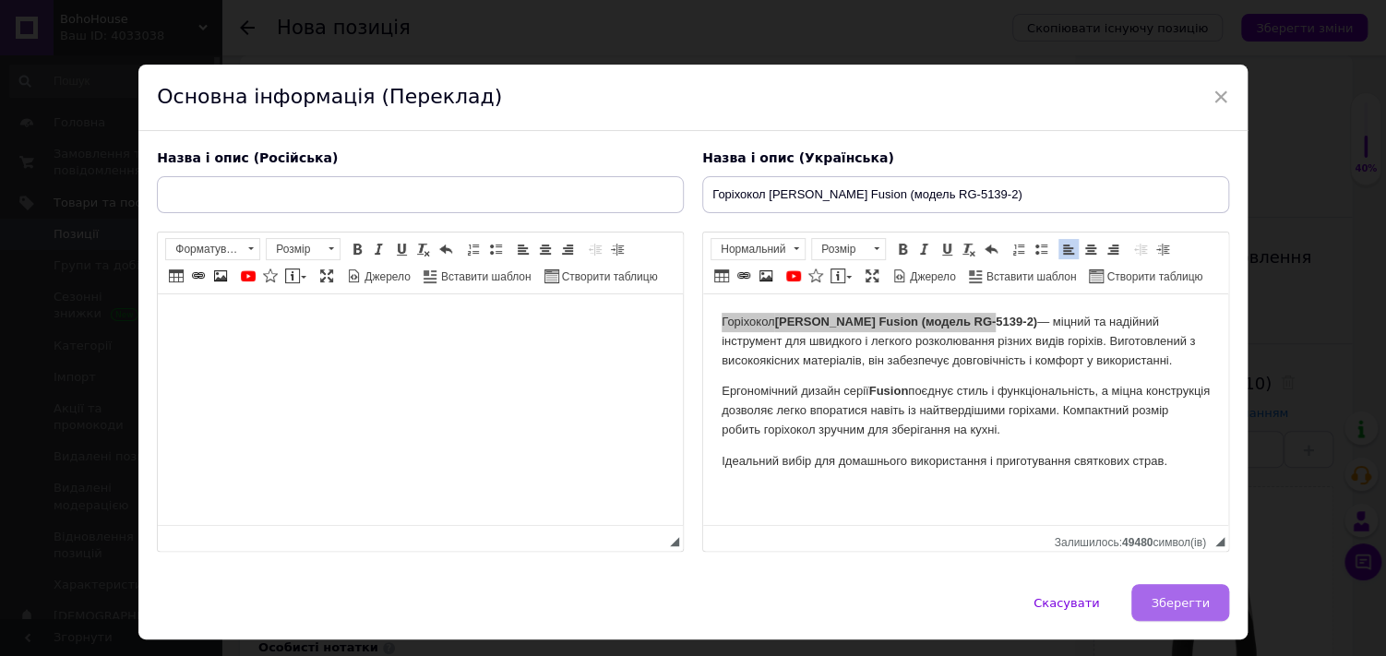
click at [1152, 591] on button "Зберегти" at bounding box center [1180, 602] width 97 height 37
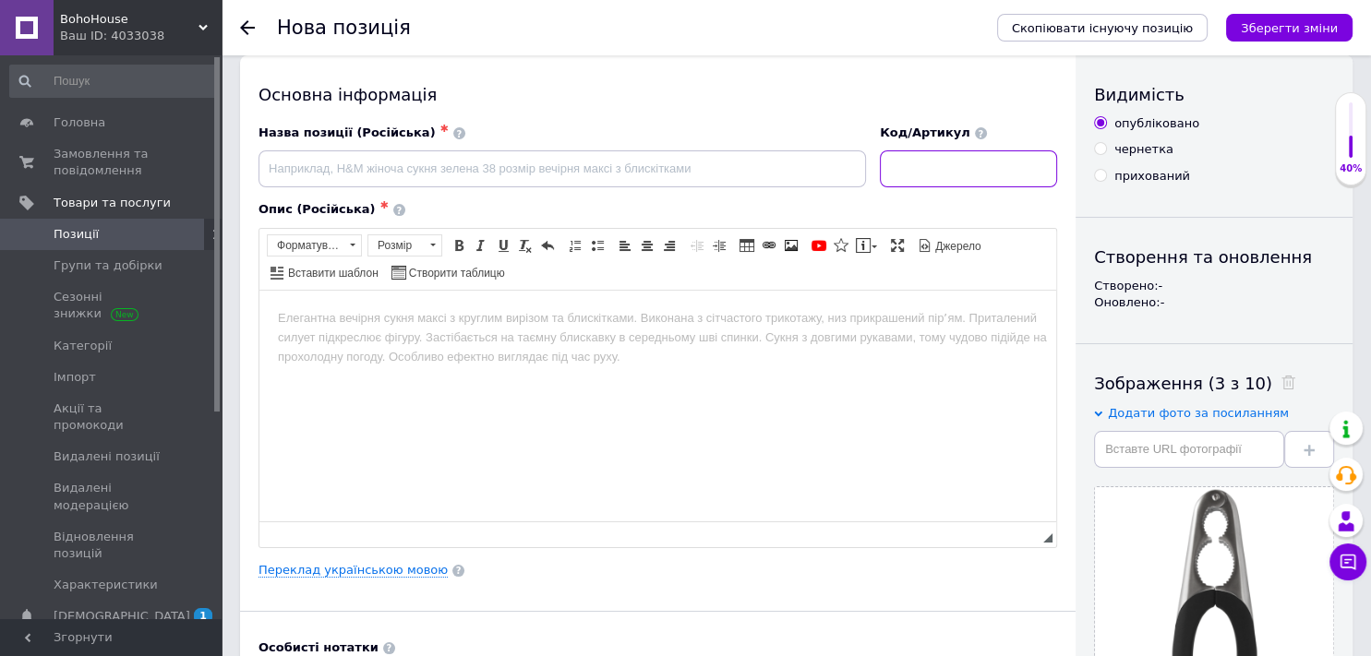
click at [906, 169] on input at bounding box center [968, 168] width 177 height 37
paste input "RG-5139-2"
type input "RG-5139-2"
click at [381, 571] on link "Переклад українською мовою" at bounding box center [352, 570] width 189 height 15
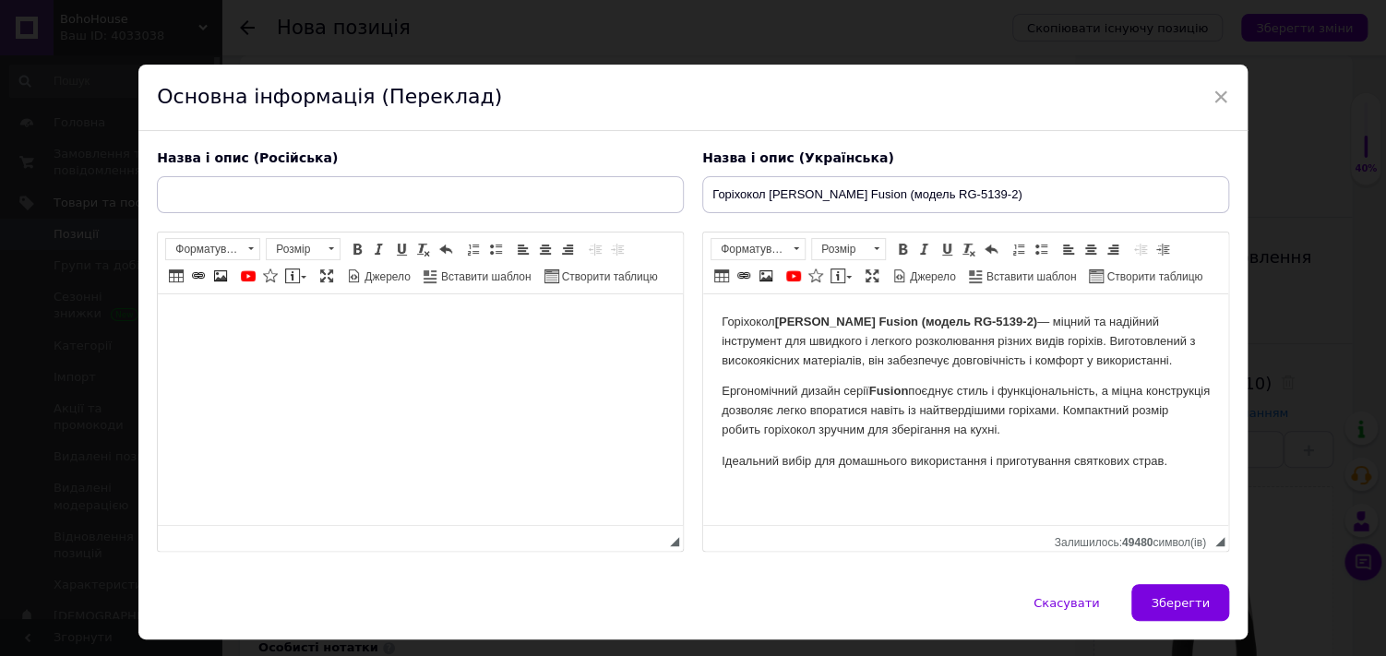
click at [504, 351] on html at bounding box center [420, 322] width 525 height 56
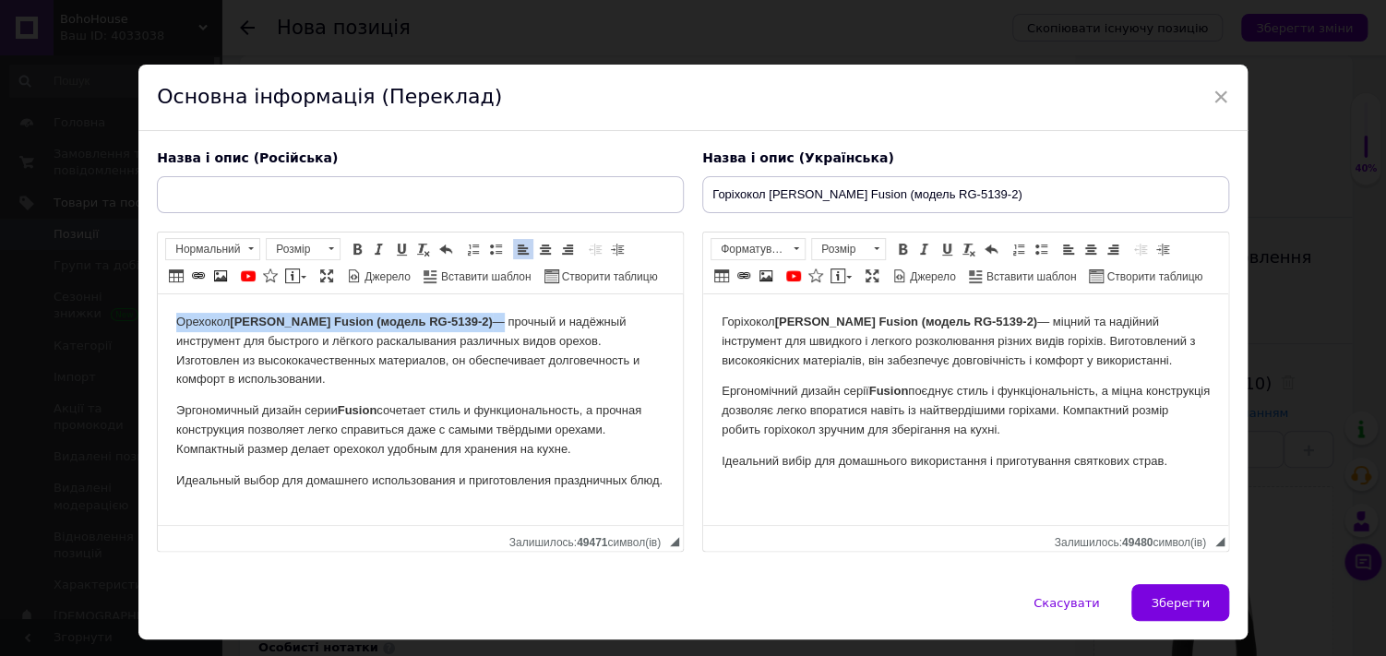
drag, startPoint x: 174, startPoint y: 319, endPoint x: 445, endPoint y: 323, distance: 271.4
click at [445, 323] on html "Орехокол [PERSON_NAME] Fusion (модель RG-5139-2) — прочный и надёжный инструмен…" at bounding box center [420, 401] width 525 height 214
copy p "Орехокол [PERSON_NAME] Fusion (модель RG-5139-2)"
click at [448, 193] on input "text" at bounding box center [420, 194] width 527 height 37
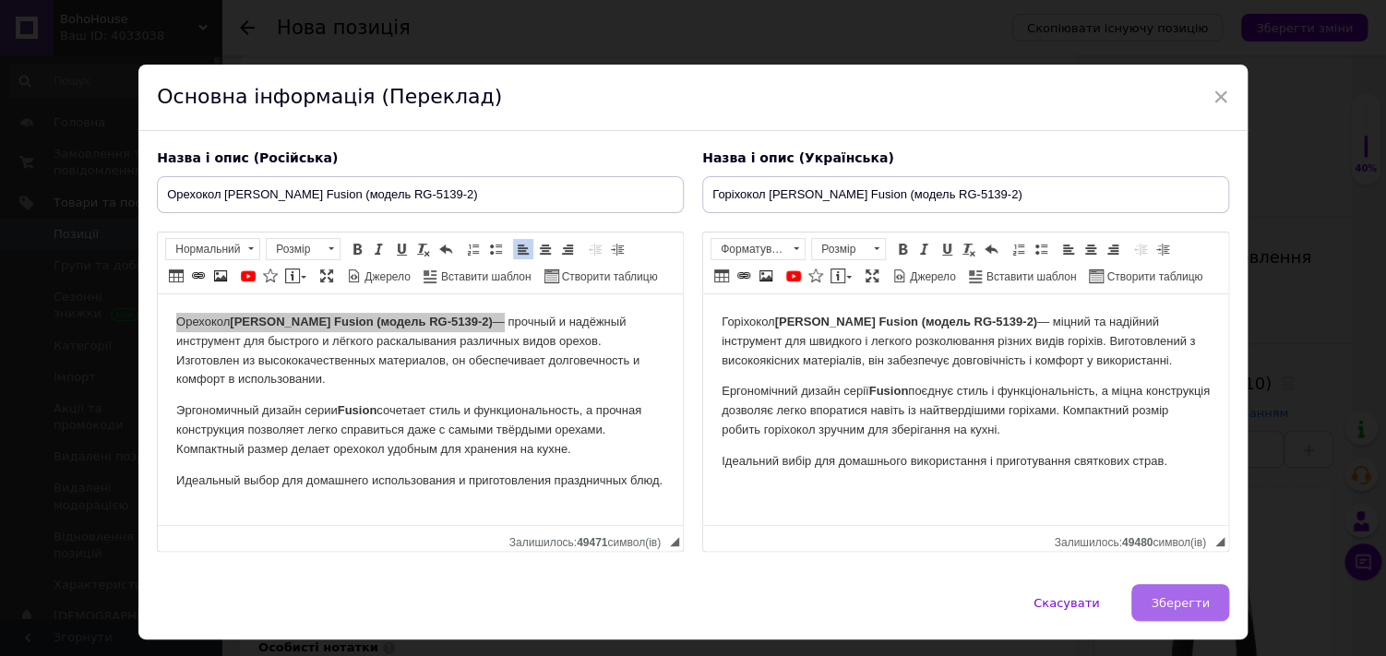
type input "Орехокол [PERSON_NAME] Fusion (модель RG-5139-2)"
click at [1160, 596] on span "Зберегти" at bounding box center [1180, 603] width 58 height 14
type input "Орехокол [PERSON_NAME] Fusion (модель RG-5139-2)"
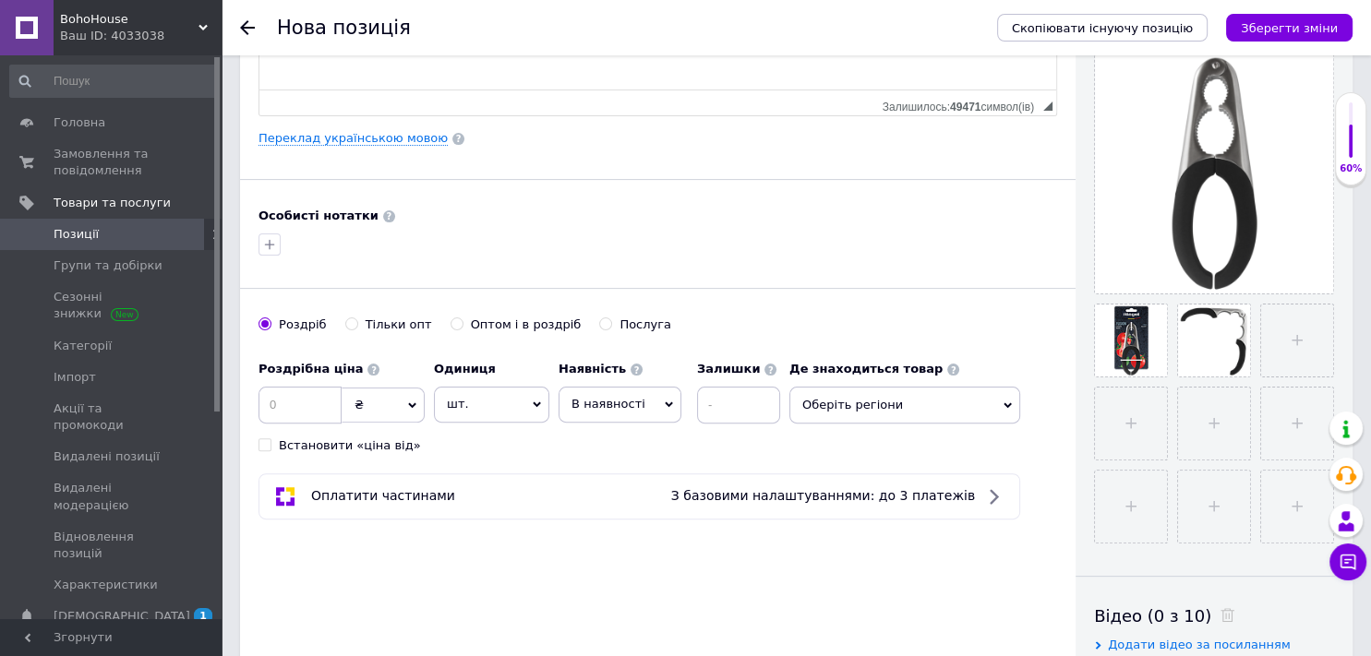
scroll to position [450, 0]
click at [274, 388] on input at bounding box center [299, 405] width 83 height 37
type input "450"
click at [739, 413] on input at bounding box center [738, 405] width 83 height 37
type input "1"
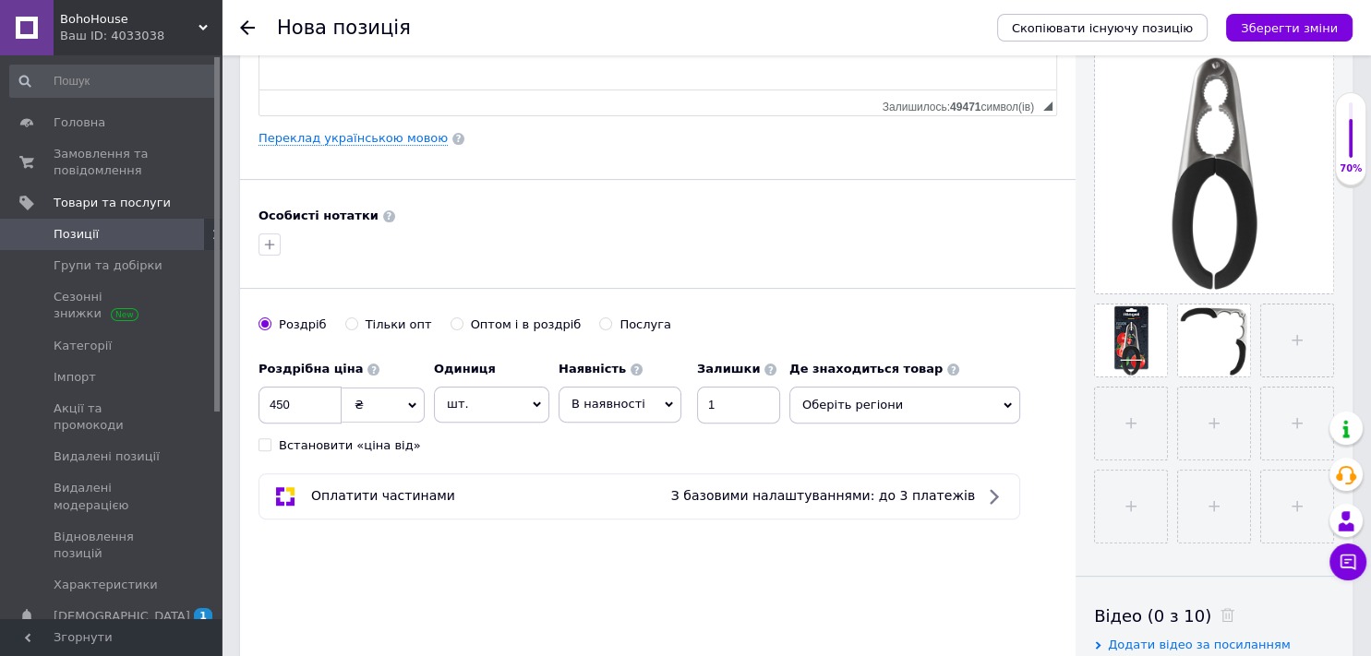
click at [628, 401] on span "В наявності" at bounding box center [608, 404] width 74 height 14
click at [614, 505] on li "Готово до відправки" at bounding box center [619, 519] width 121 height 42
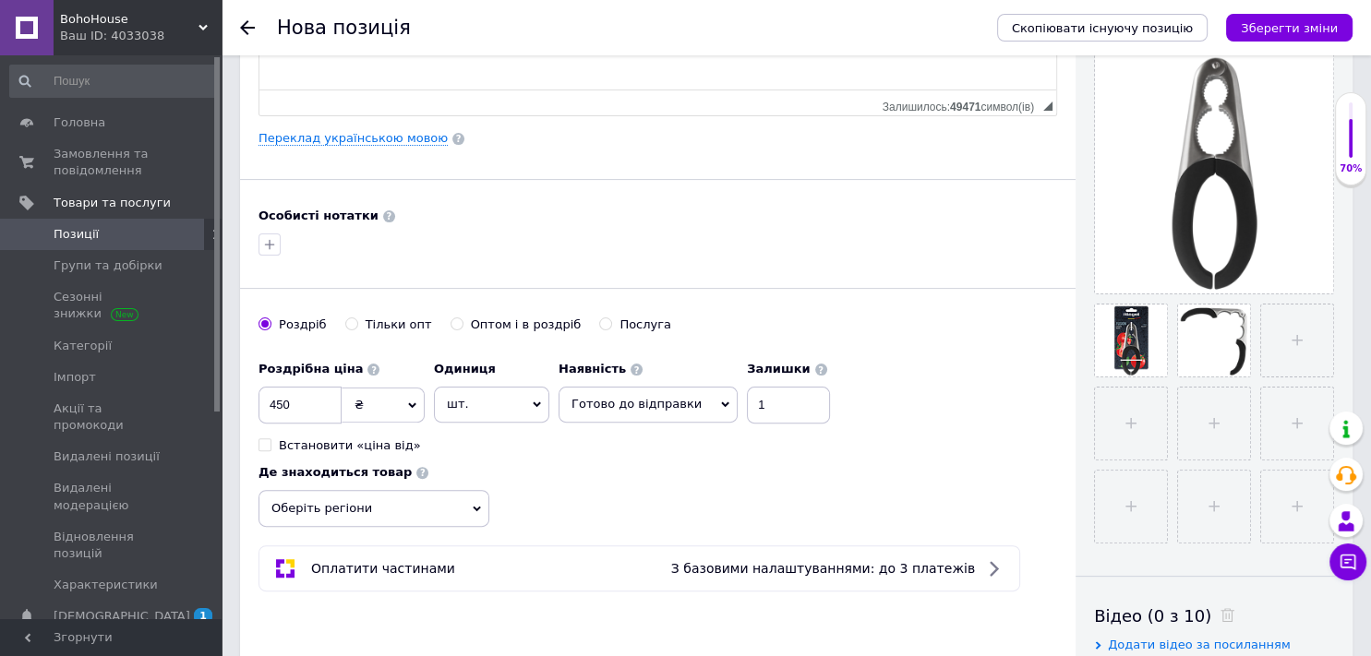
click at [395, 506] on span "Оберіть регіони" at bounding box center [373, 508] width 231 height 37
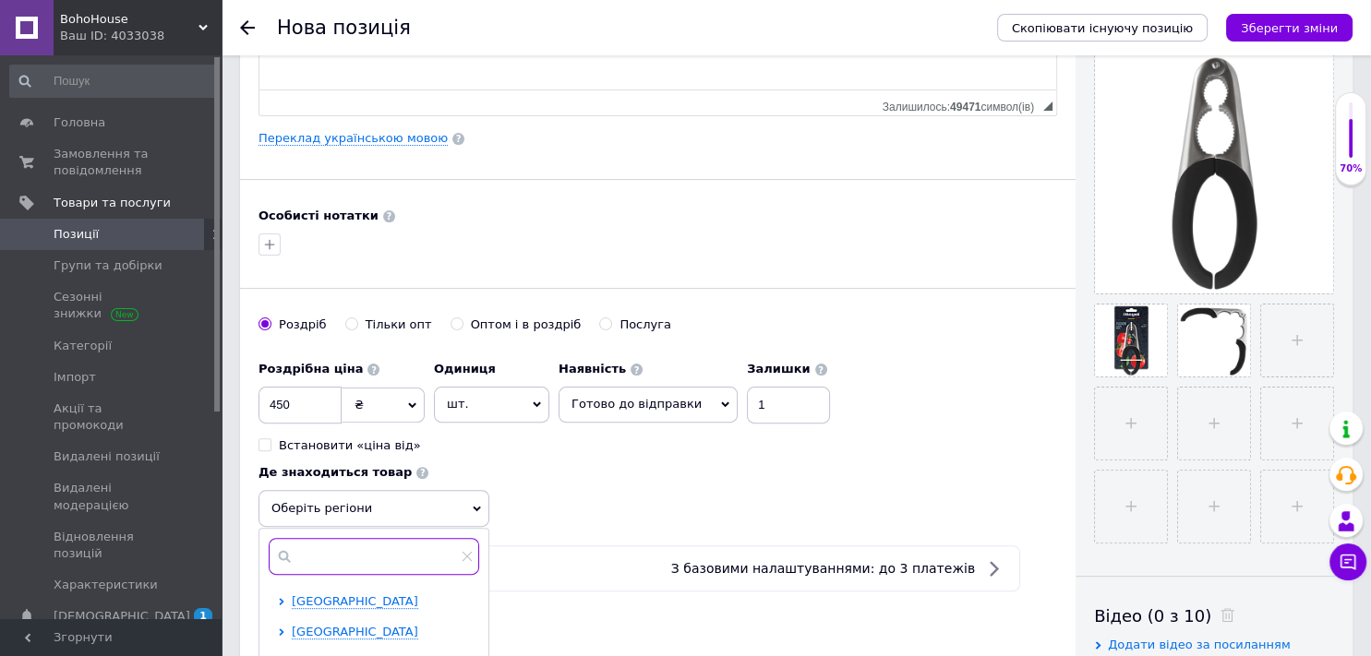
click at [389, 549] on input "text" at bounding box center [374, 556] width 210 height 37
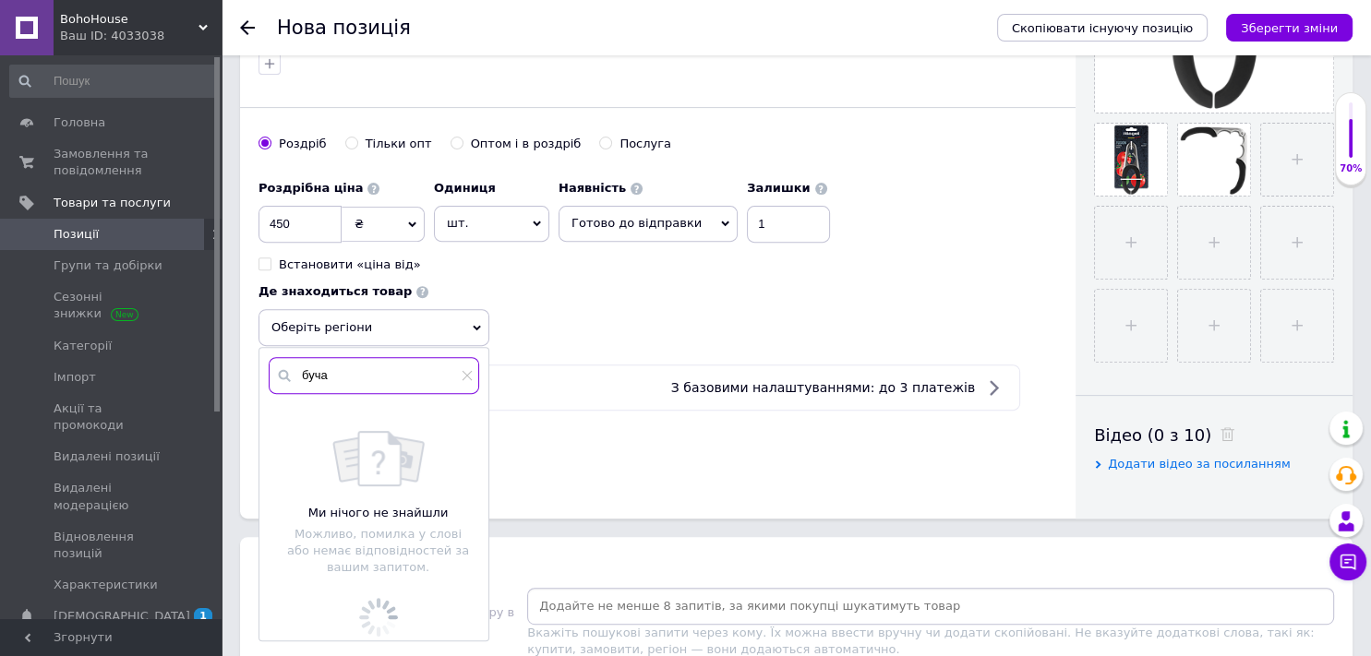
scroll to position [642, 0]
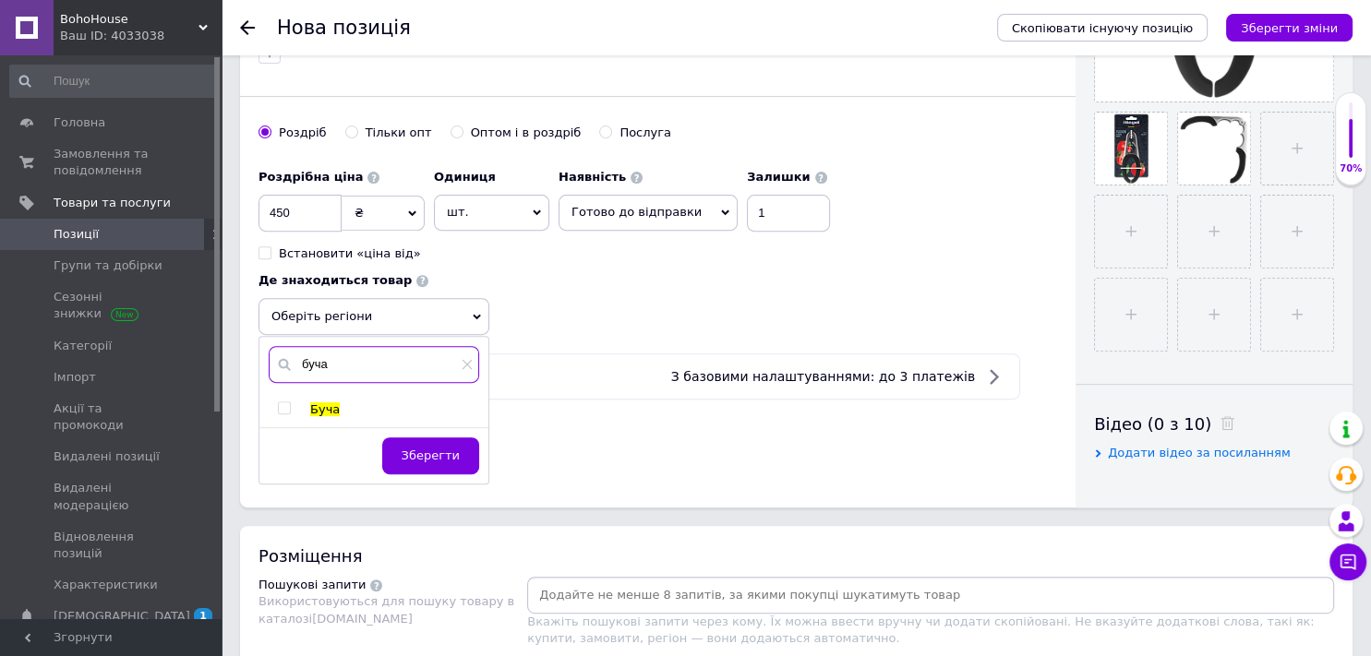
type input "буча"
click at [282, 401] on span at bounding box center [284, 407] width 13 height 13
click at [282, 402] on input "checkbox" at bounding box center [284, 408] width 12 height 12
checkbox input "true"
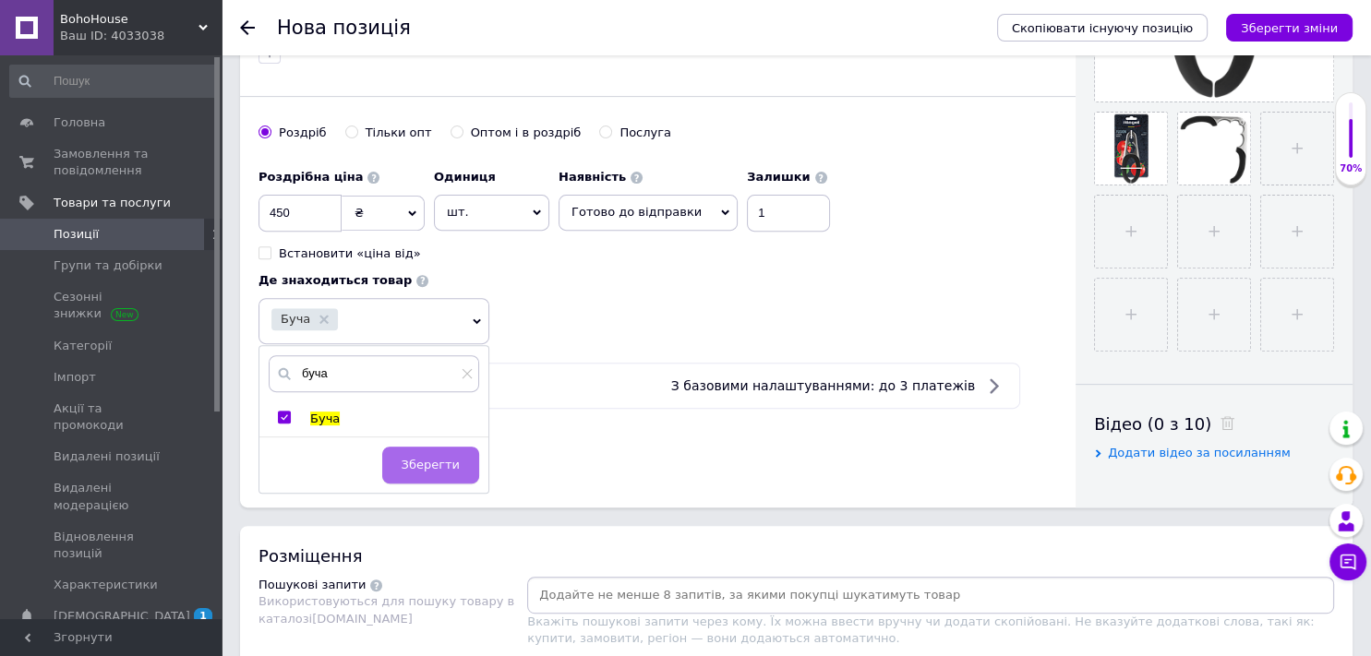
click at [419, 448] on button "Зберегти" at bounding box center [430, 465] width 97 height 37
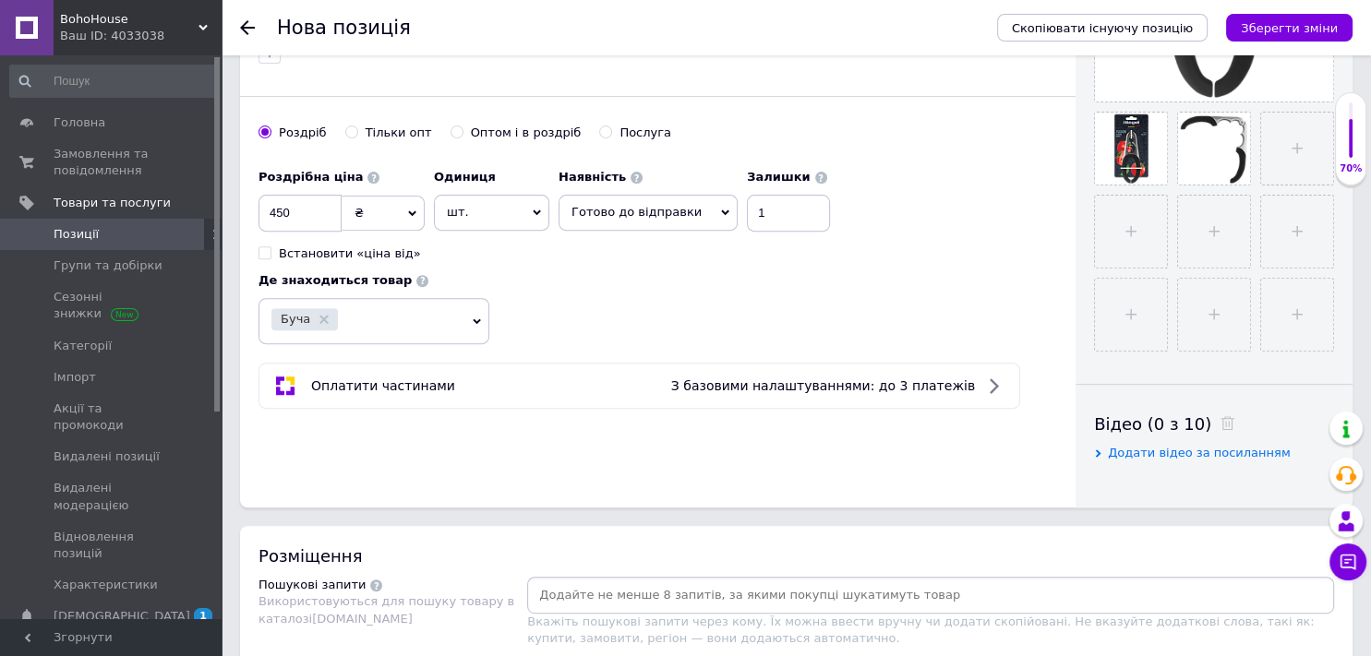
click at [689, 586] on input at bounding box center [930, 595] width 799 height 28
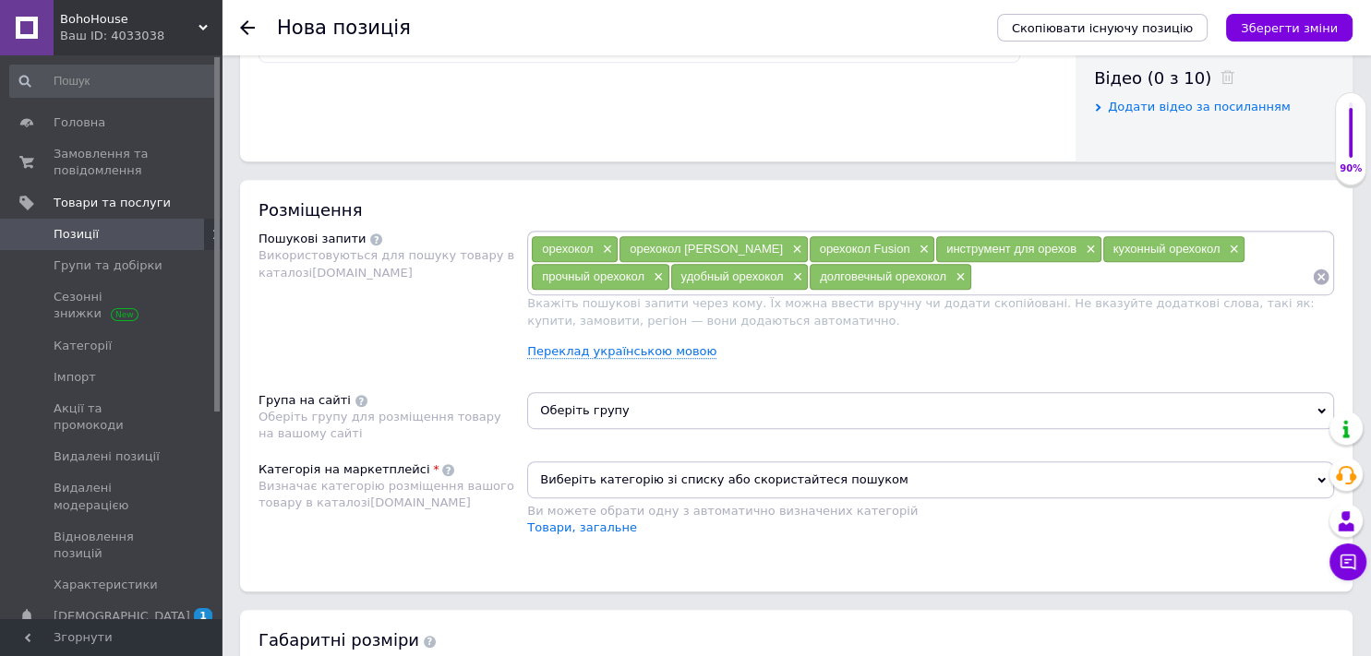
scroll to position [991, 0]
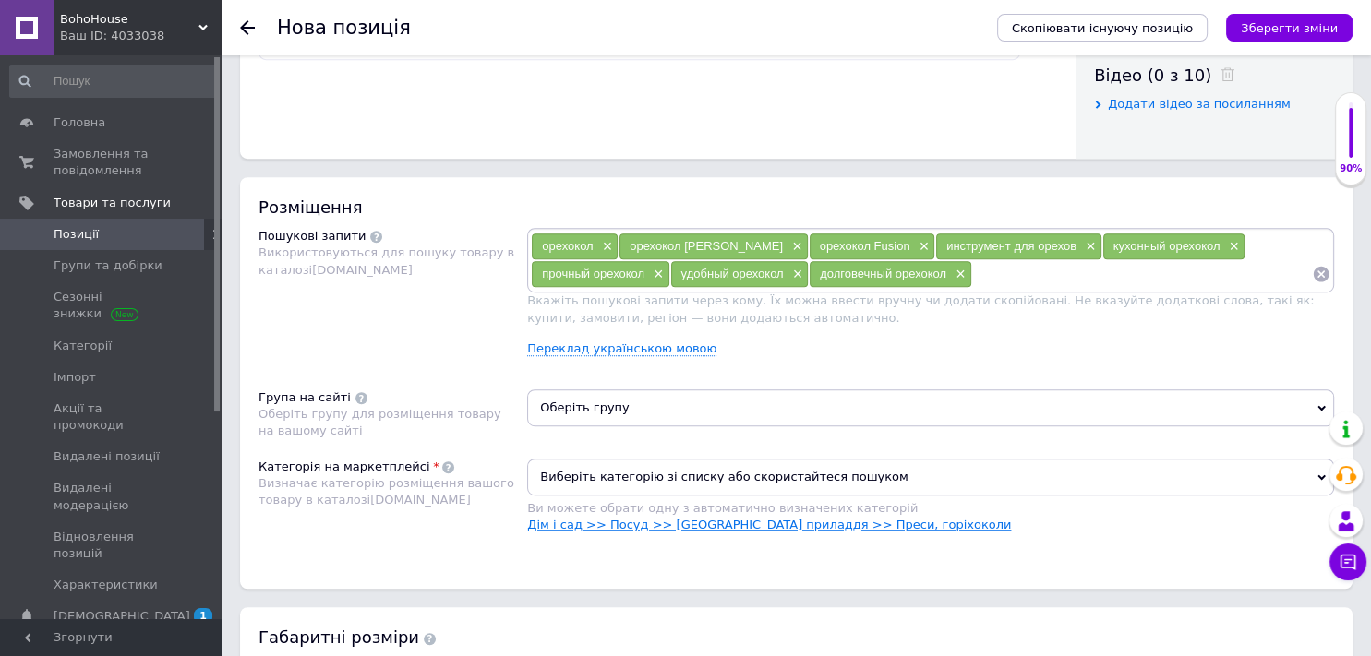
click at [590, 518] on link "Дім і сад >> Посуд >> [GEOGRAPHIC_DATA] приладдя >> Преси, горіхоколи" at bounding box center [769, 525] width 484 height 14
click at [616, 412] on span "Оберіть групу" at bounding box center [930, 407] width 807 height 37
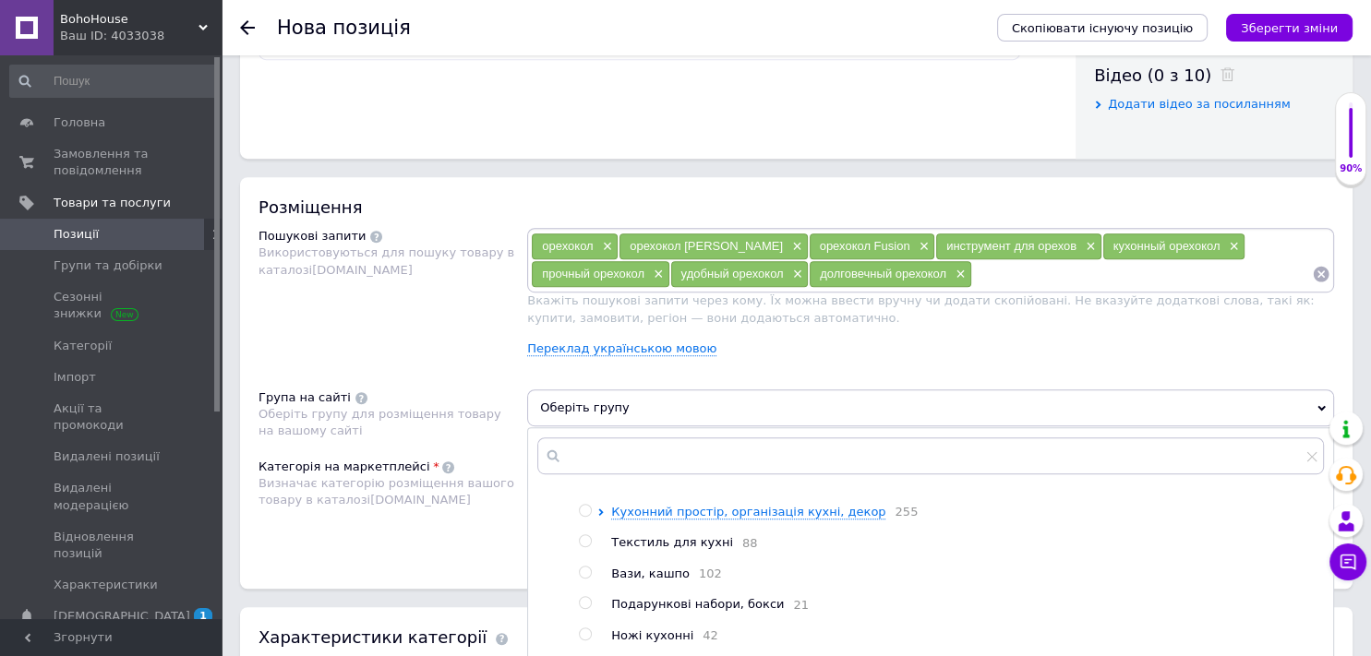
scroll to position [198, 0]
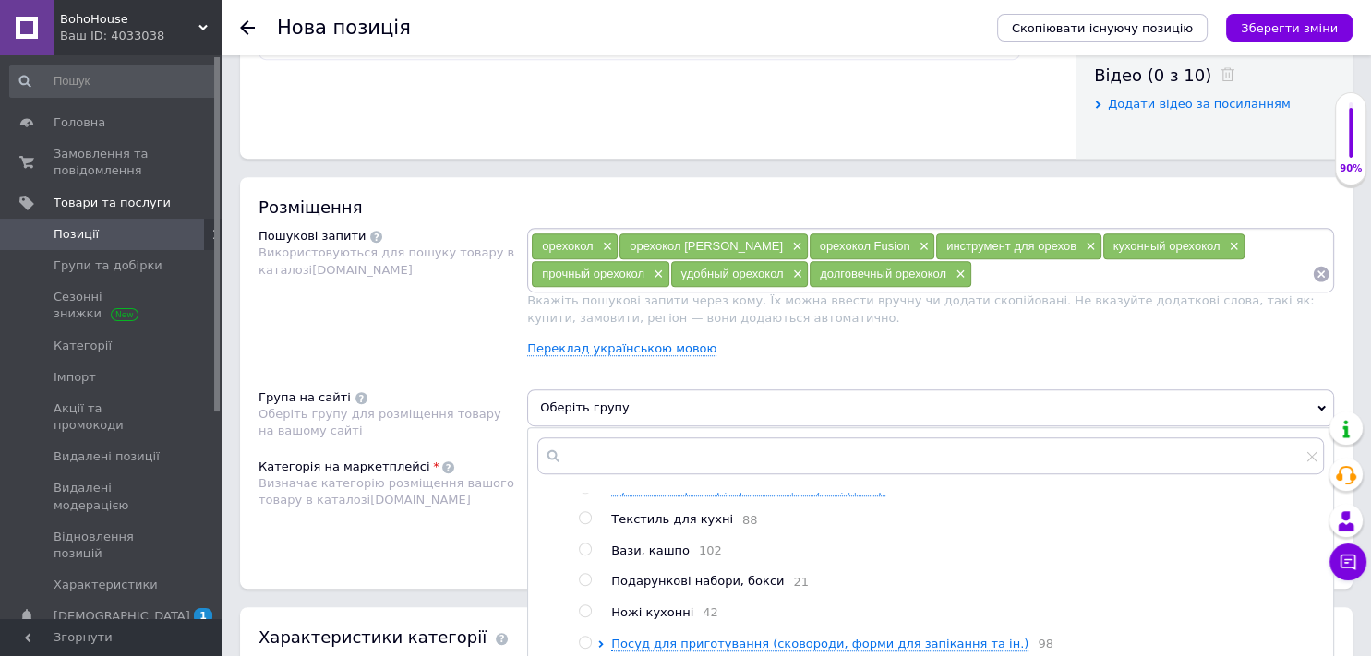
click at [583, 491] on input "radio" at bounding box center [585, 488] width 12 height 12
radio input "true"
click at [1276, 31] on icon "Зберегти зміни" at bounding box center [1288, 28] width 97 height 14
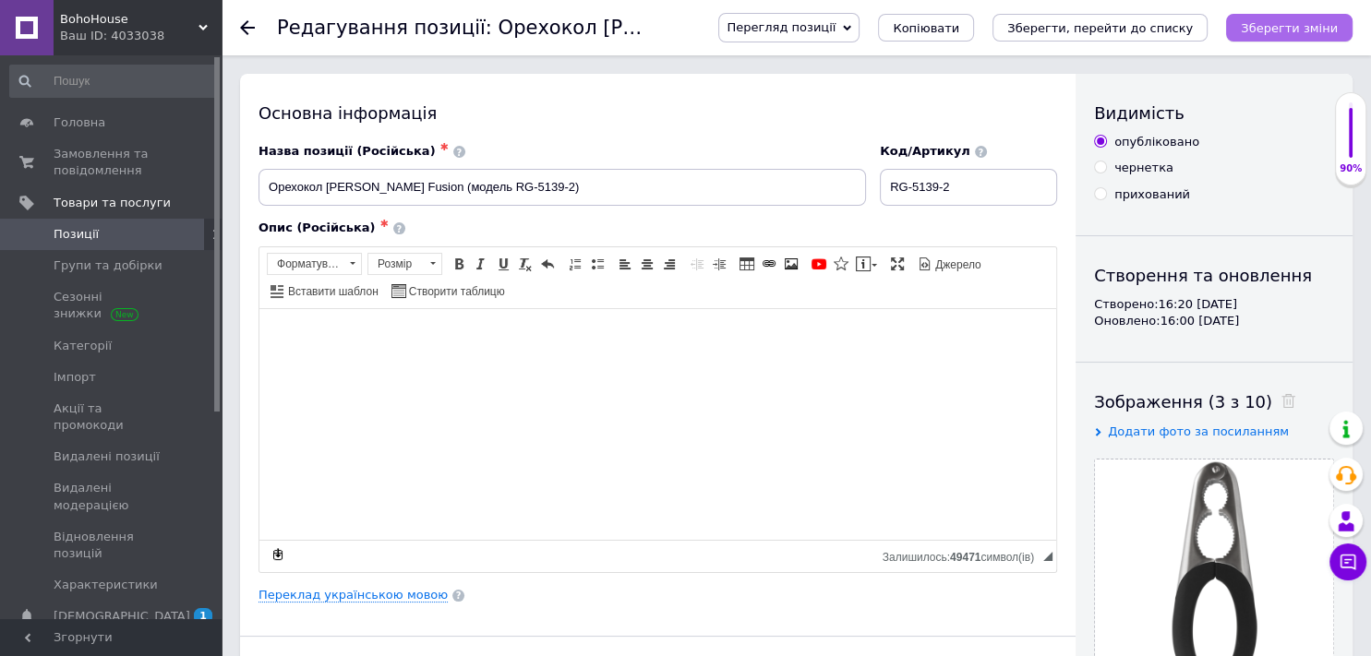
click at [1293, 28] on icon "Зберегти зміни" at bounding box center [1288, 28] width 97 height 14
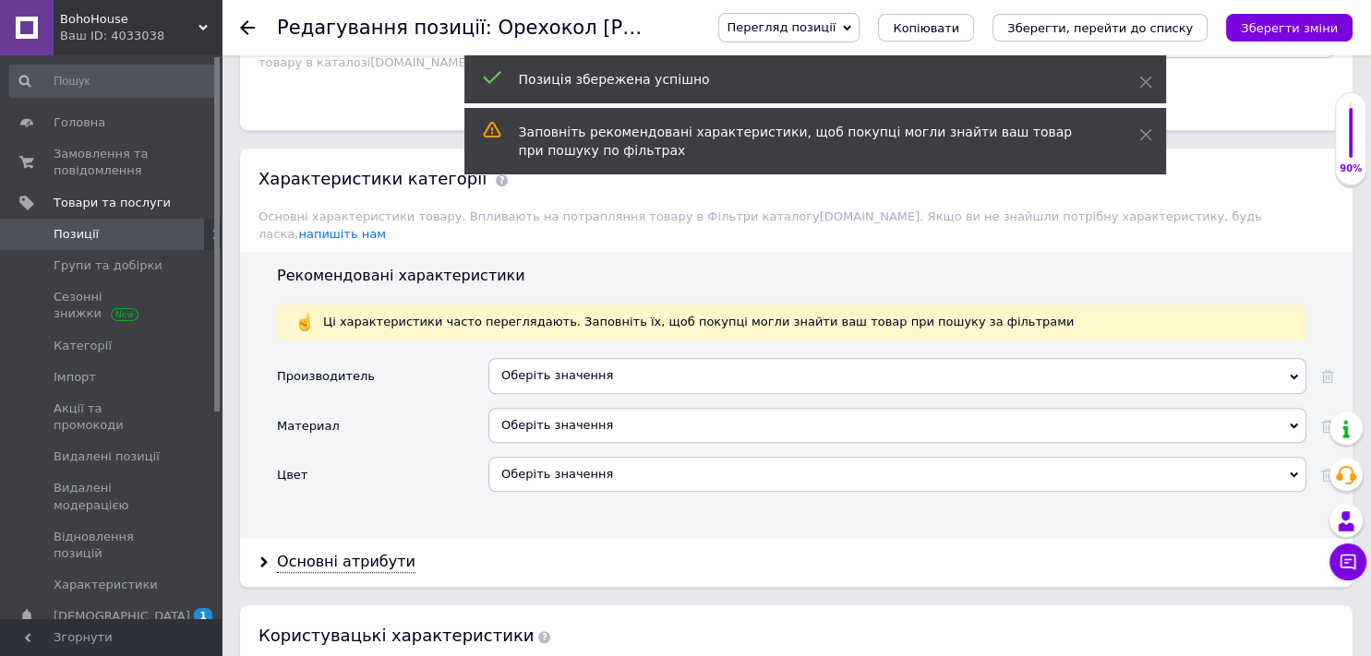
scroll to position [1390, 0]
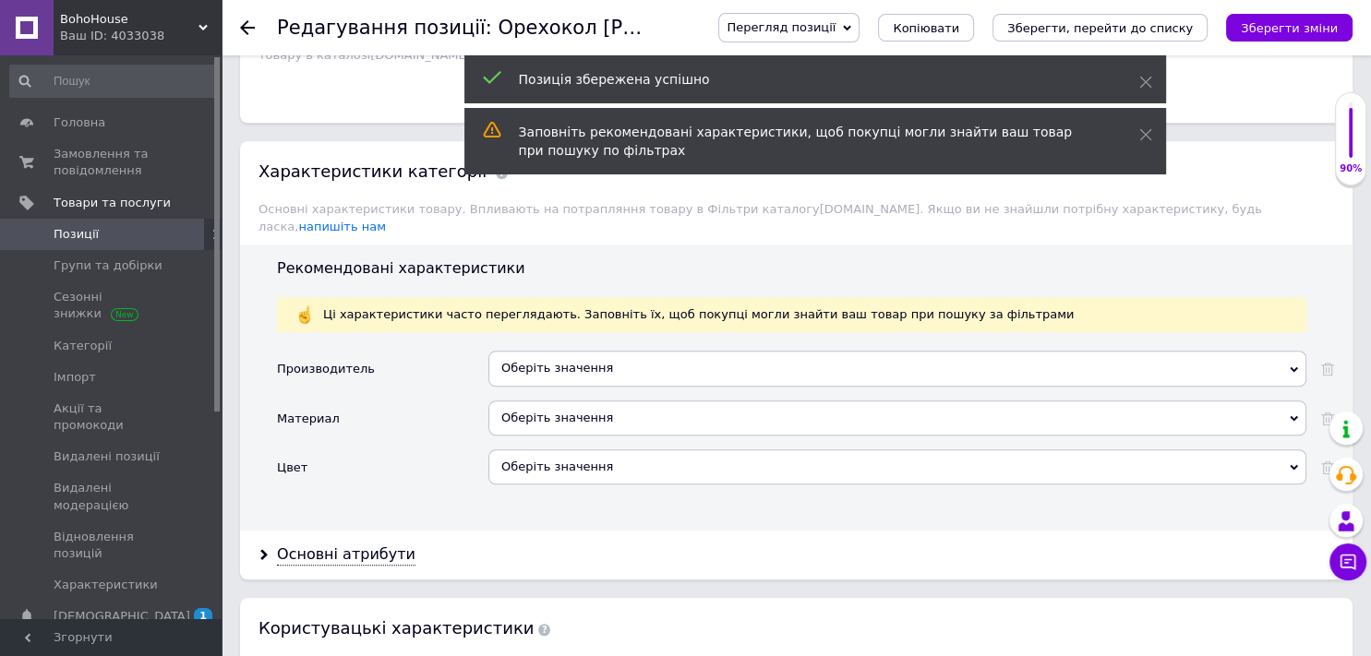
click at [558, 355] on div "Оберіть значення" at bounding box center [897, 368] width 818 height 35
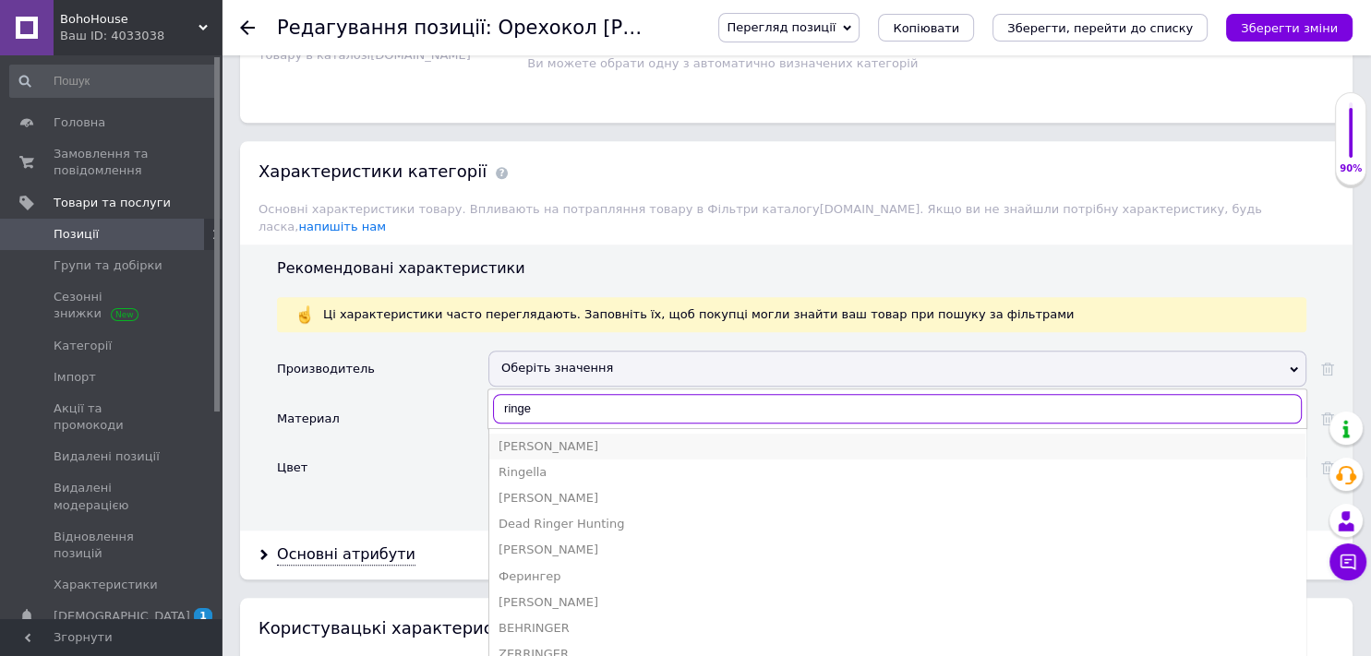
type input "ringe"
click at [546, 438] on div "[PERSON_NAME]" at bounding box center [896, 446] width 797 height 17
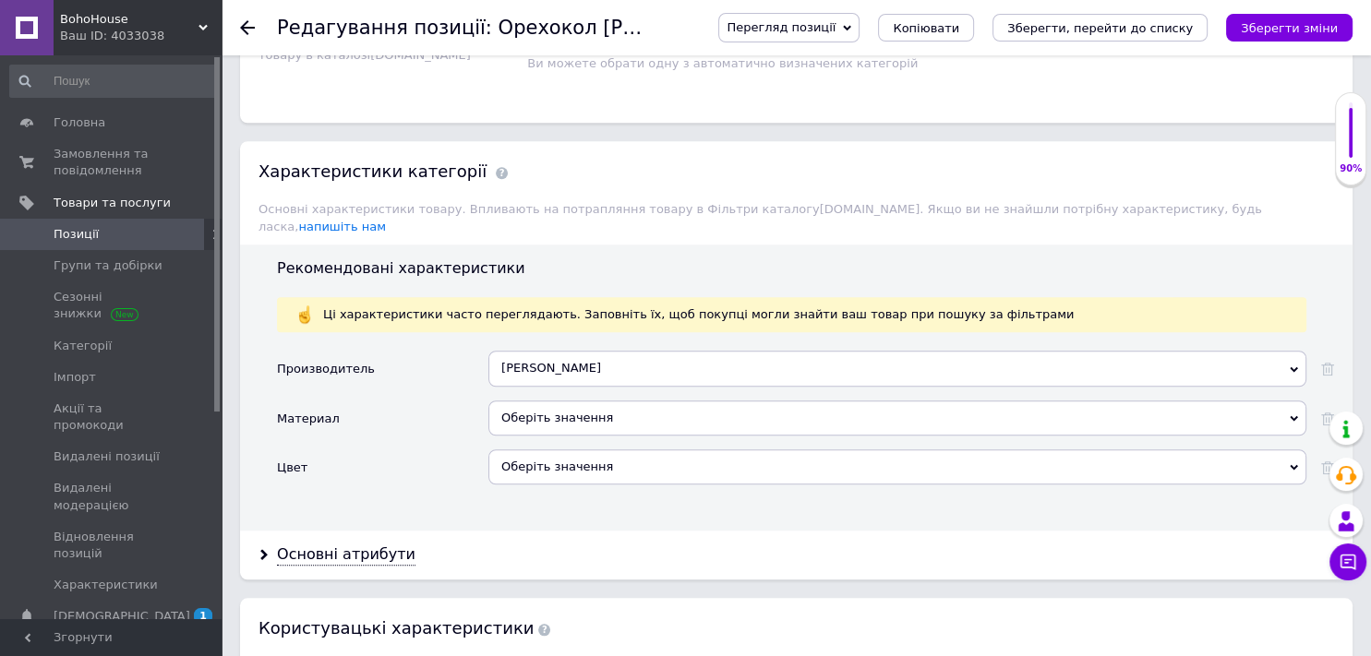
click at [579, 401] on div "Оберіть значення" at bounding box center [897, 418] width 818 height 35
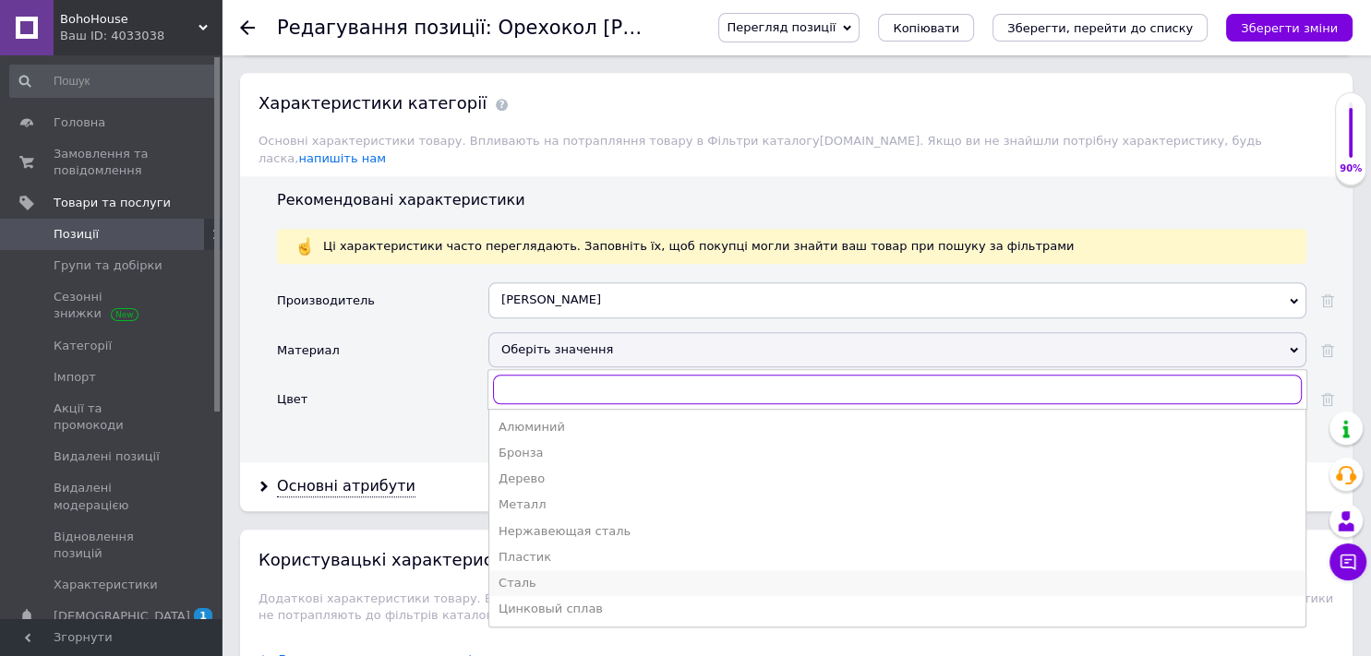
scroll to position [1461, 0]
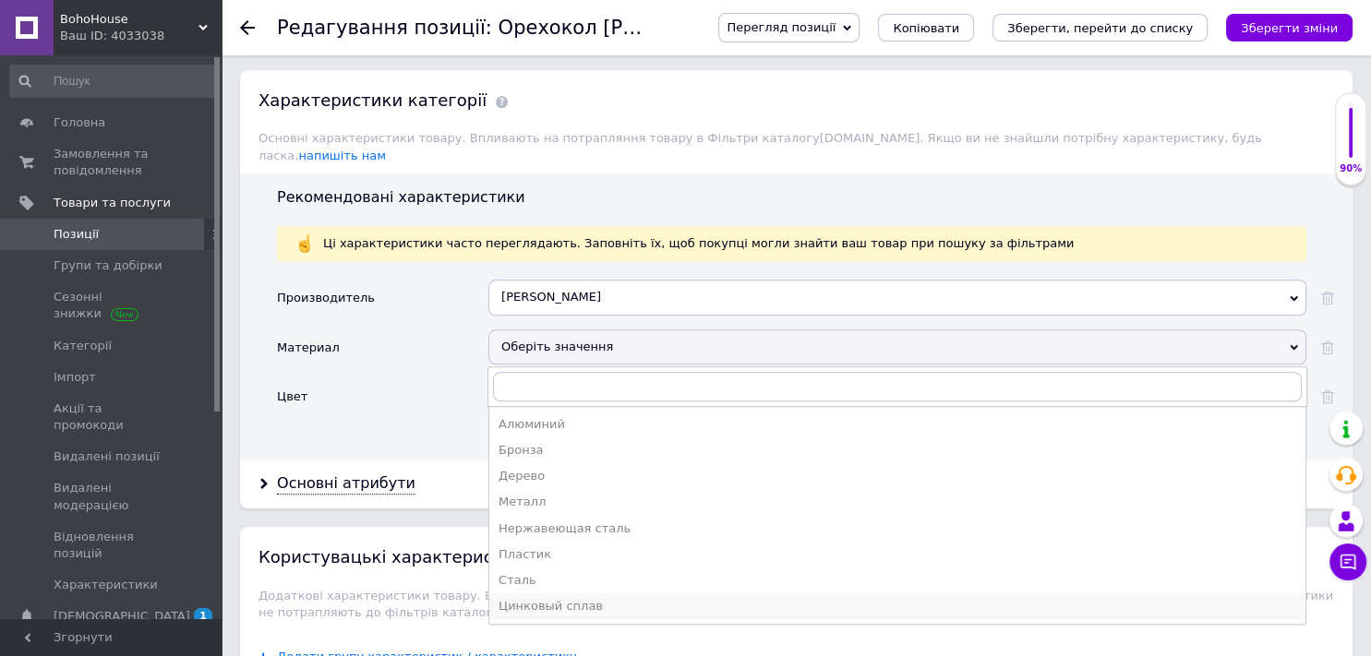
click at [520, 593] on li "Цинковый сплав" at bounding box center [897, 606] width 816 height 26
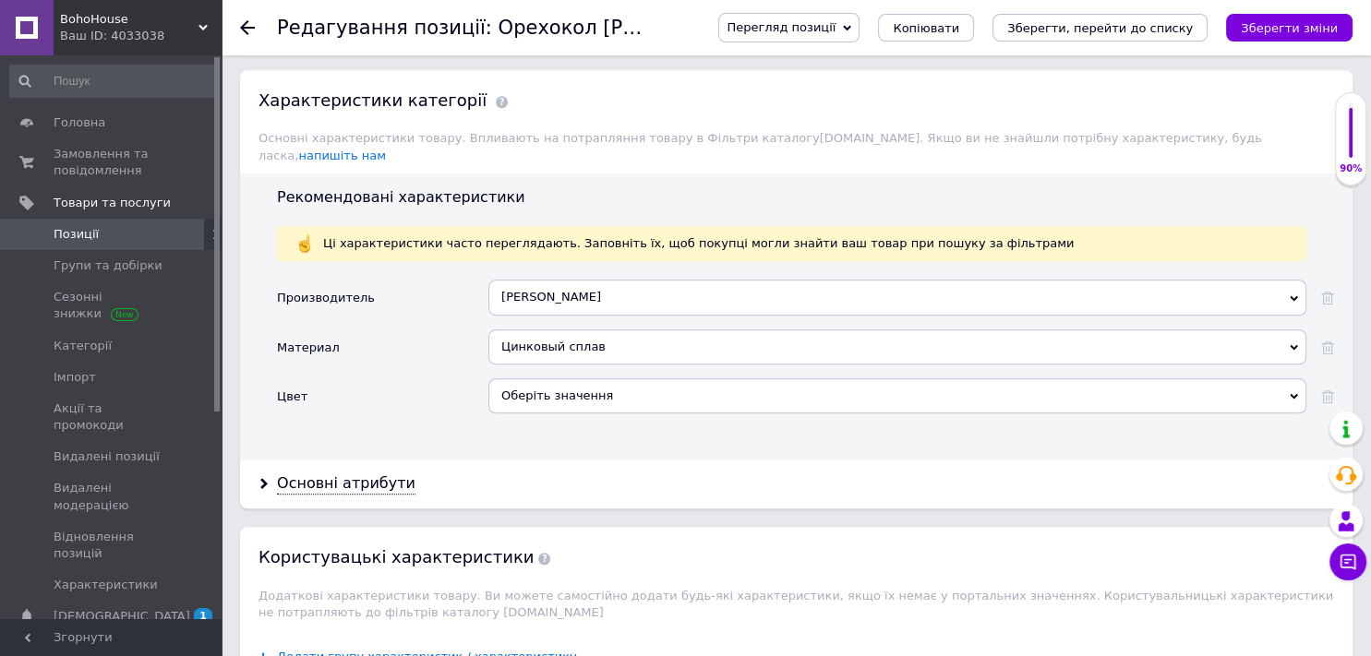
click at [551, 383] on div "Оберіть значення" at bounding box center [897, 395] width 818 height 35
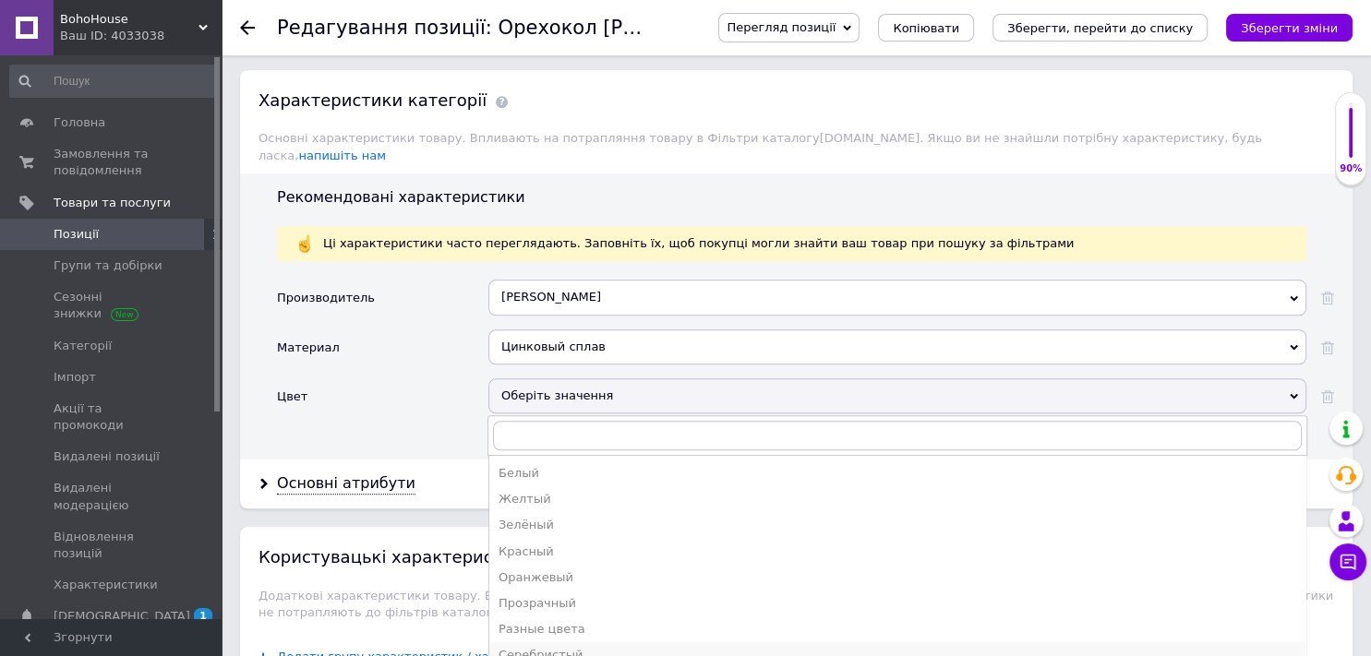
click at [540, 647] on div "Серебристый" at bounding box center [896, 655] width 797 height 17
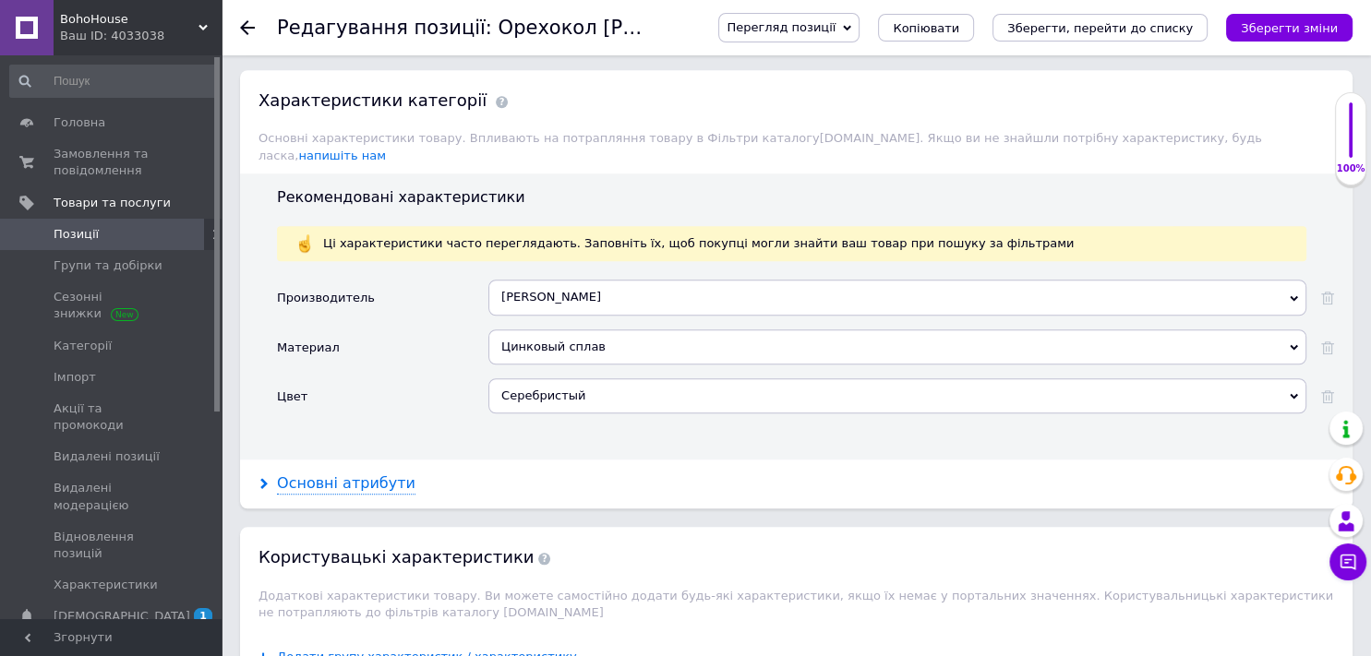
click at [376, 473] on div "Основні атрибути" at bounding box center [346, 483] width 138 height 21
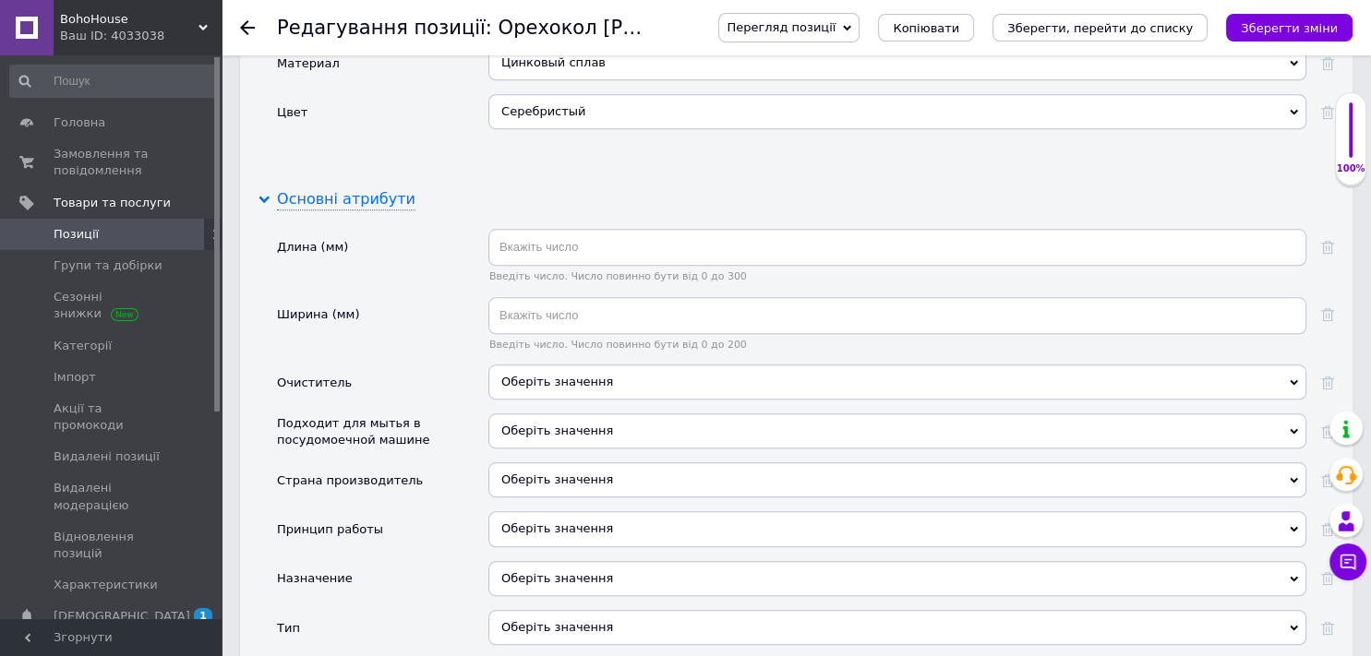
scroll to position [1746, 0]
click at [537, 461] on div "Оберіть значення" at bounding box center [897, 478] width 818 height 35
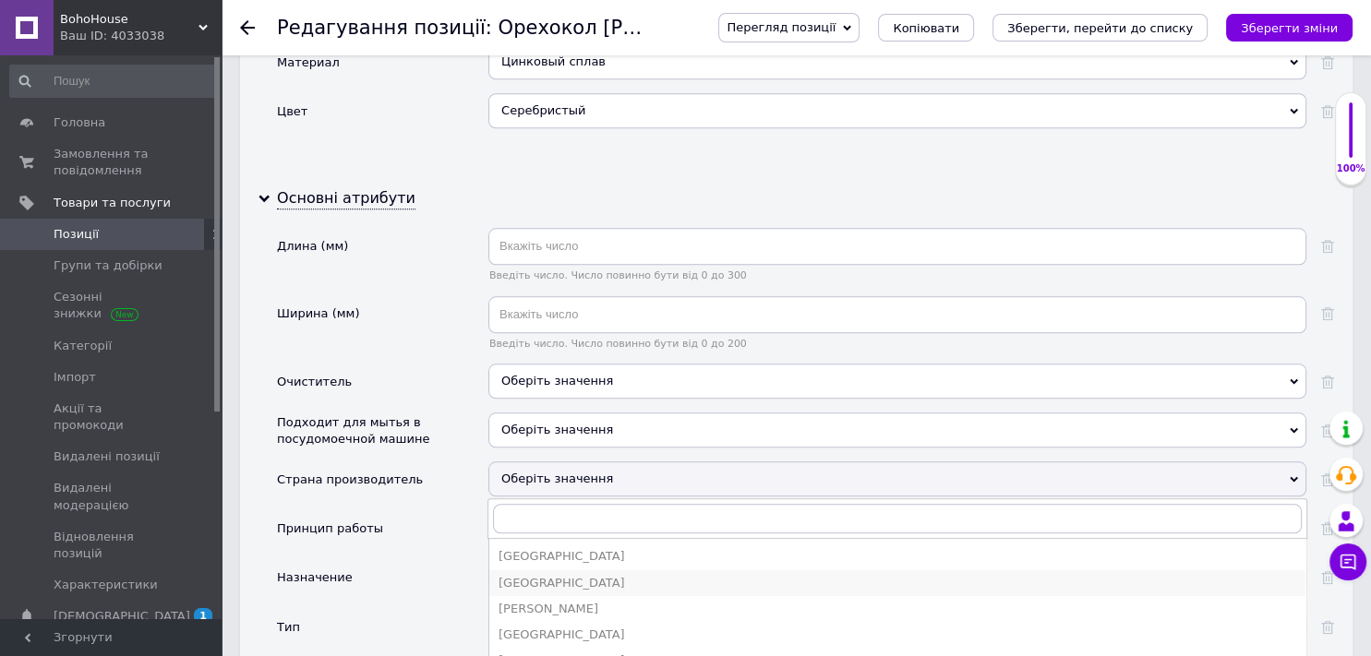
click at [518, 575] on div "[GEOGRAPHIC_DATA]" at bounding box center [896, 583] width 797 height 17
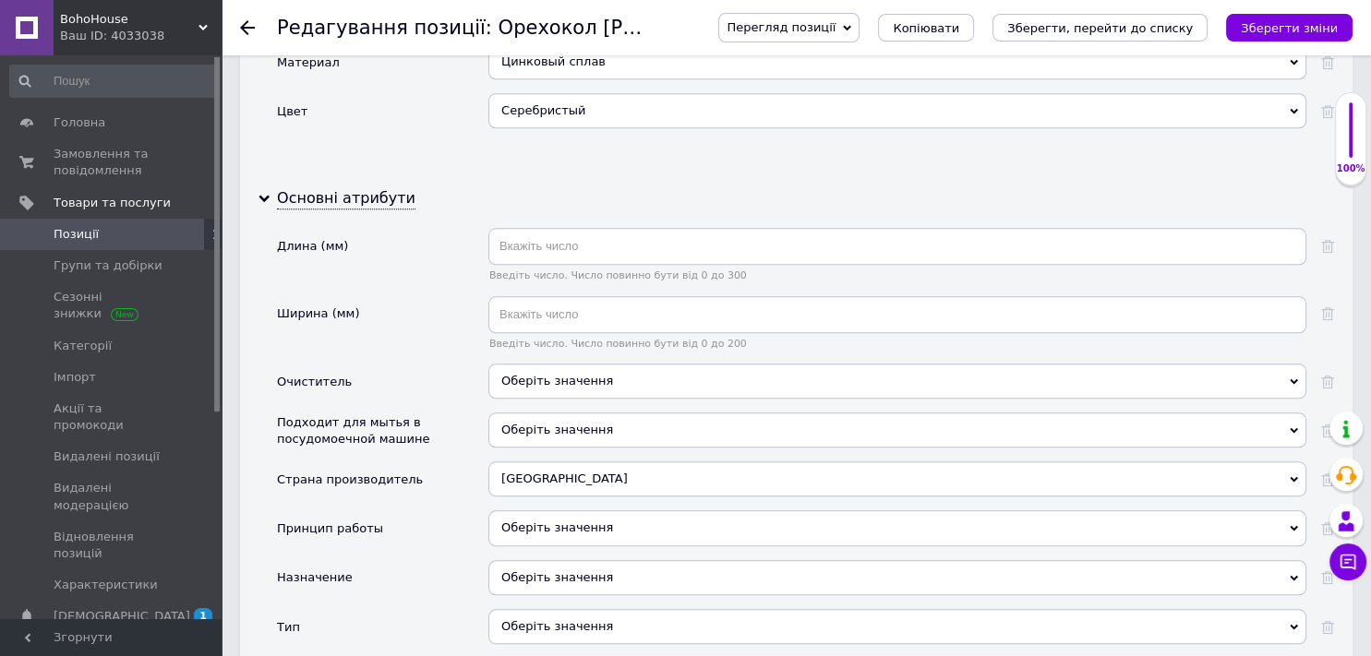
click at [556, 510] on div "Оберіть значення" at bounding box center [897, 527] width 818 height 35
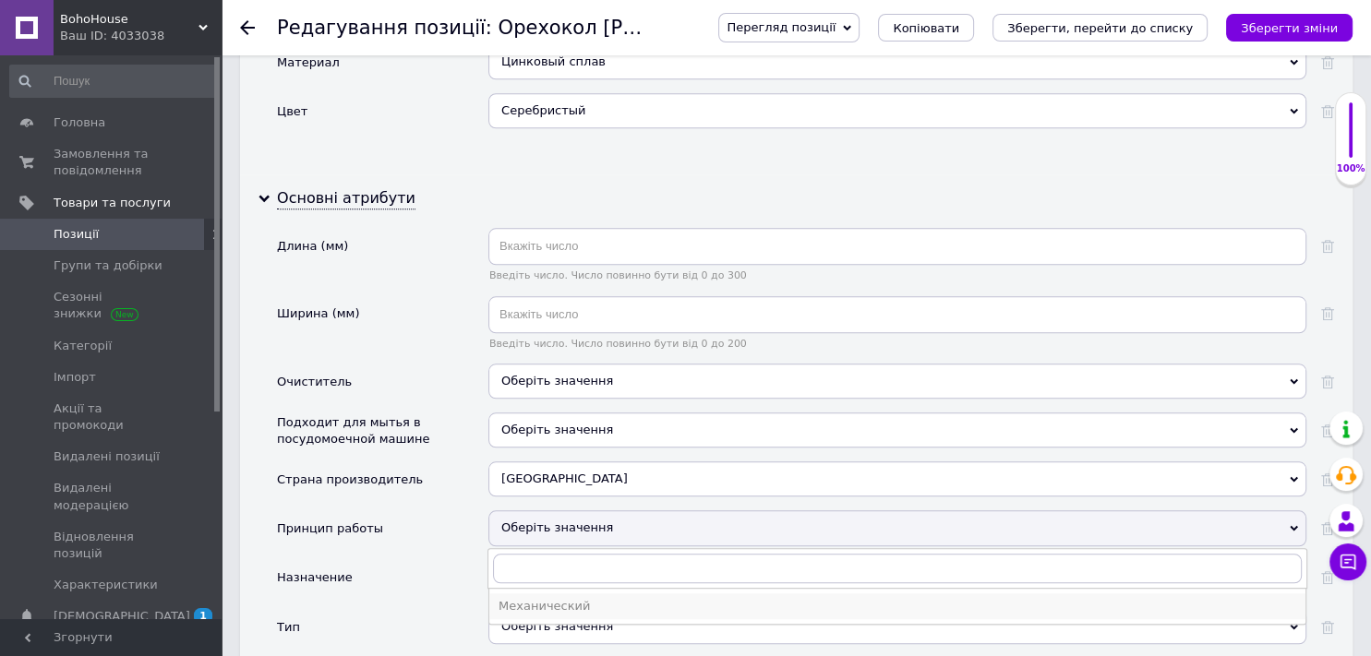
click at [553, 598] on div "Механический" at bounding box center [896, 606] width 797 height 17
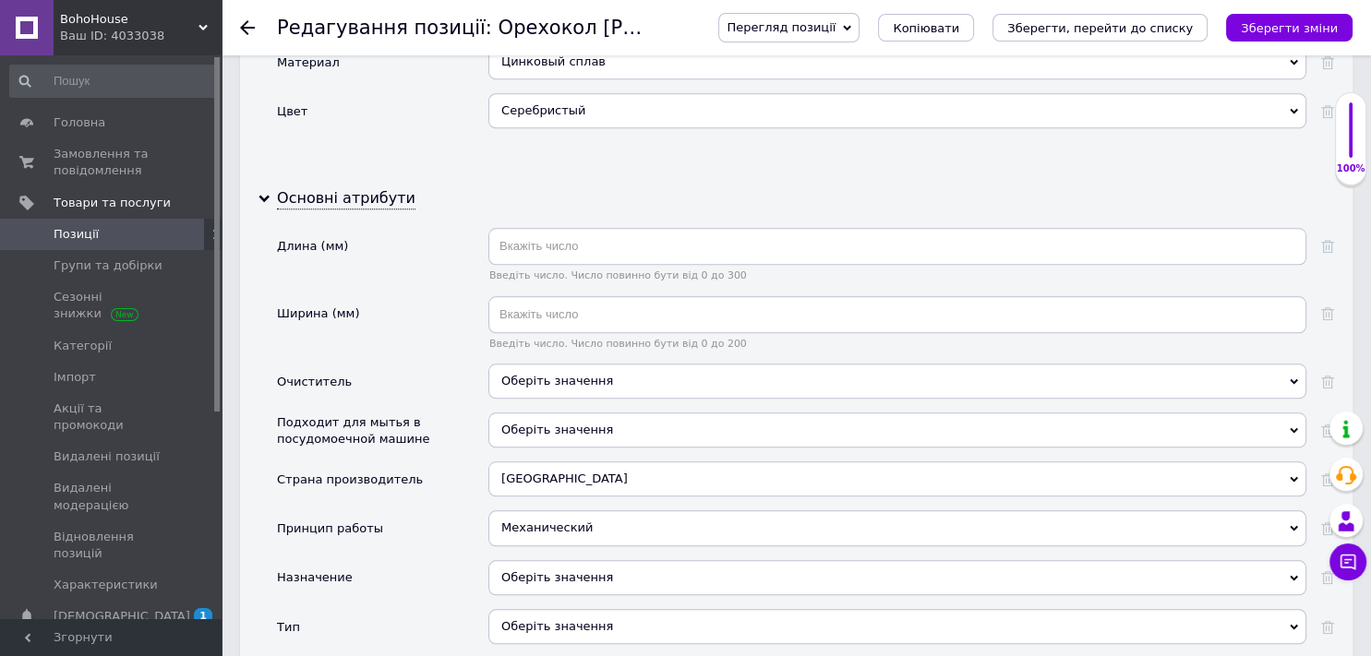
click at [552, 563] on div "Оберіть значення" at bounding box center [897, 577] width 818 height 35
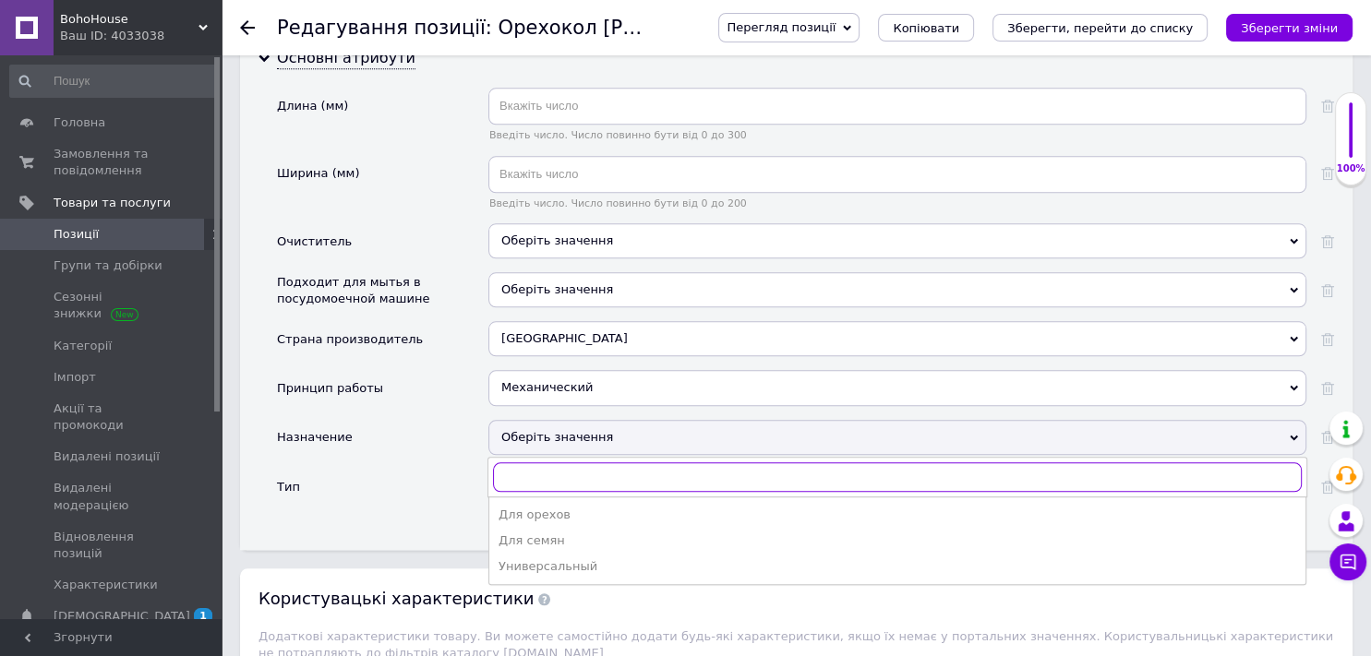
scroll to position [1887, 0]
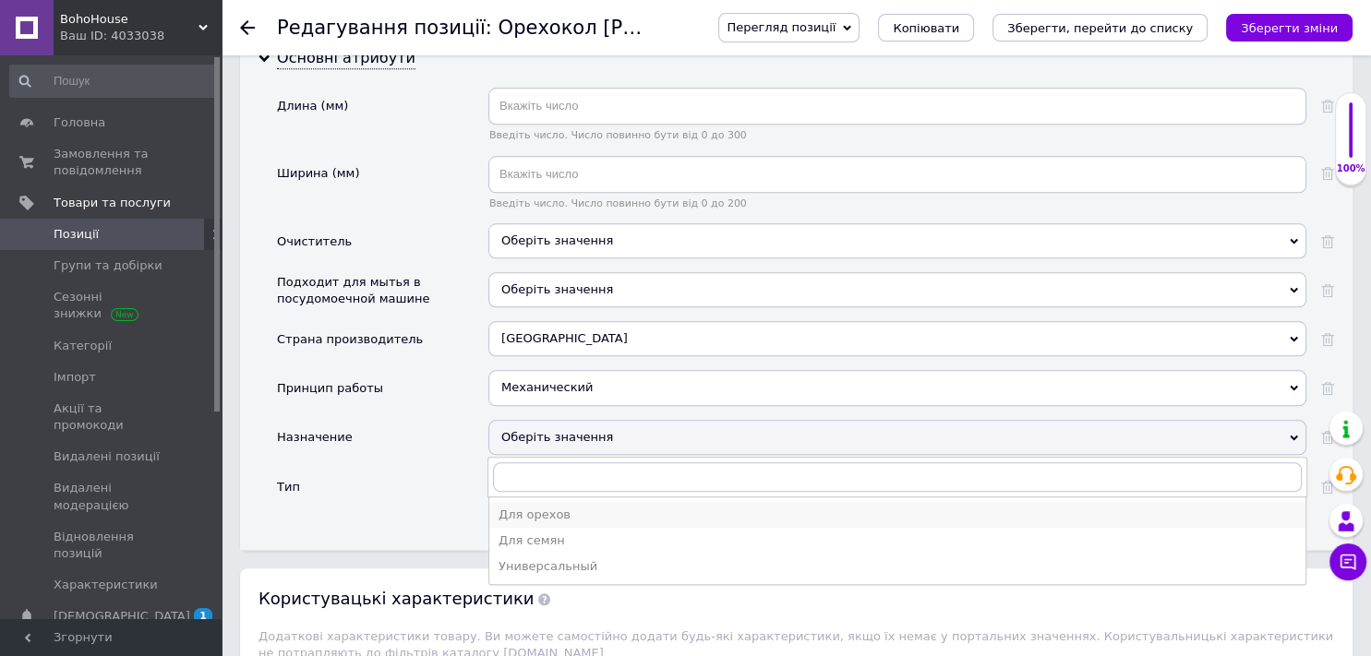
click at [536, 507] on div "Для орехов" at bounding box center [896, 515] width 797 height 17
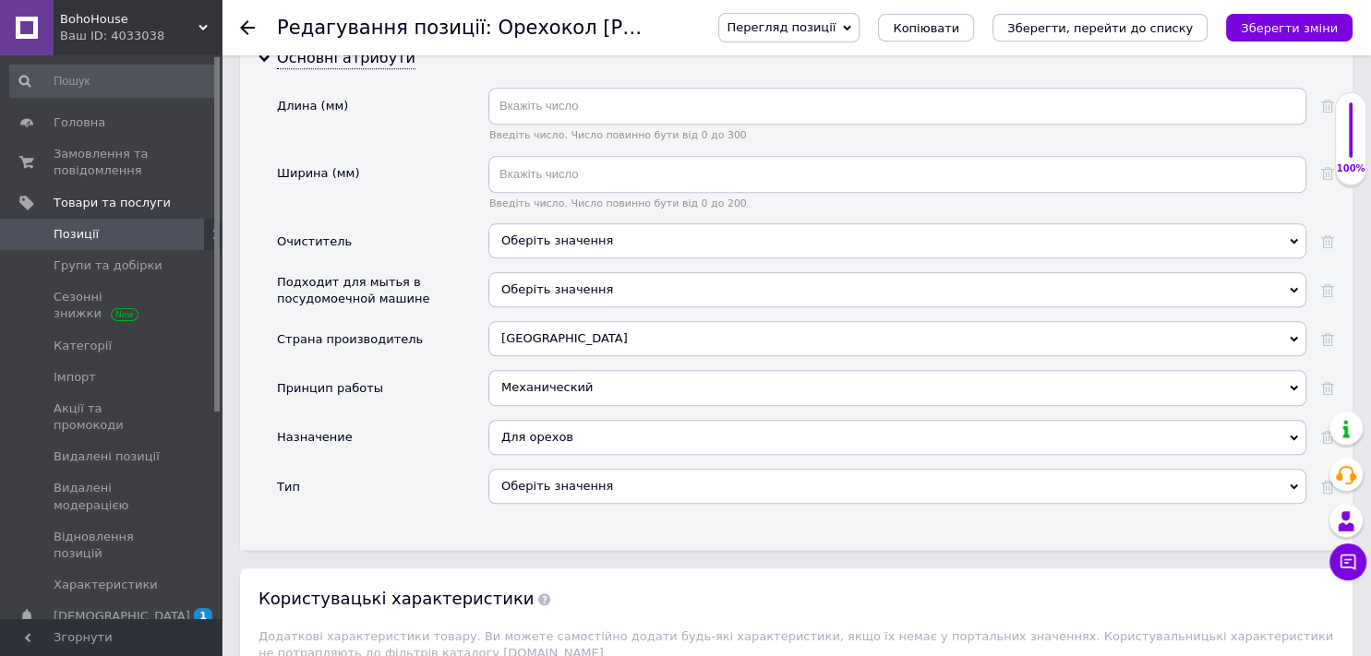
click at [557, 469] on div "Оберіть значення" at bounding box center [897, 486] width 818 height 35
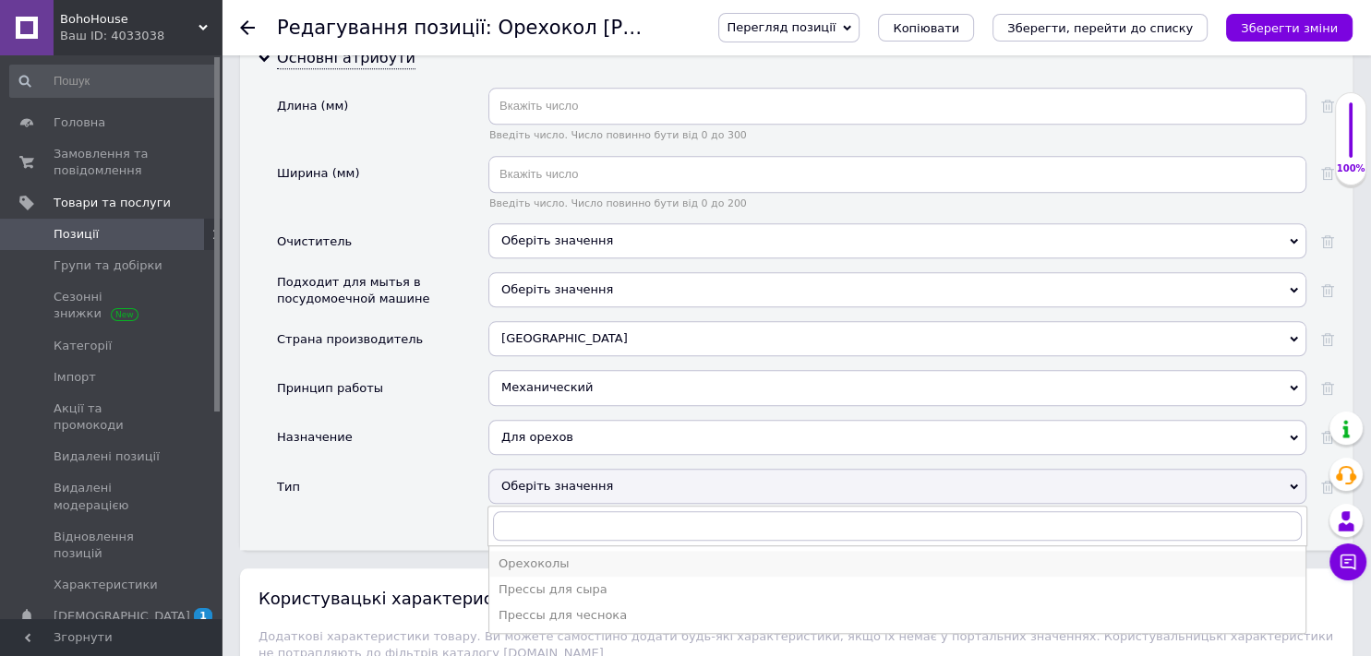
click at [544, 556] on div "Орехоколы" at bounding box center [896, 564] width 797 height 17
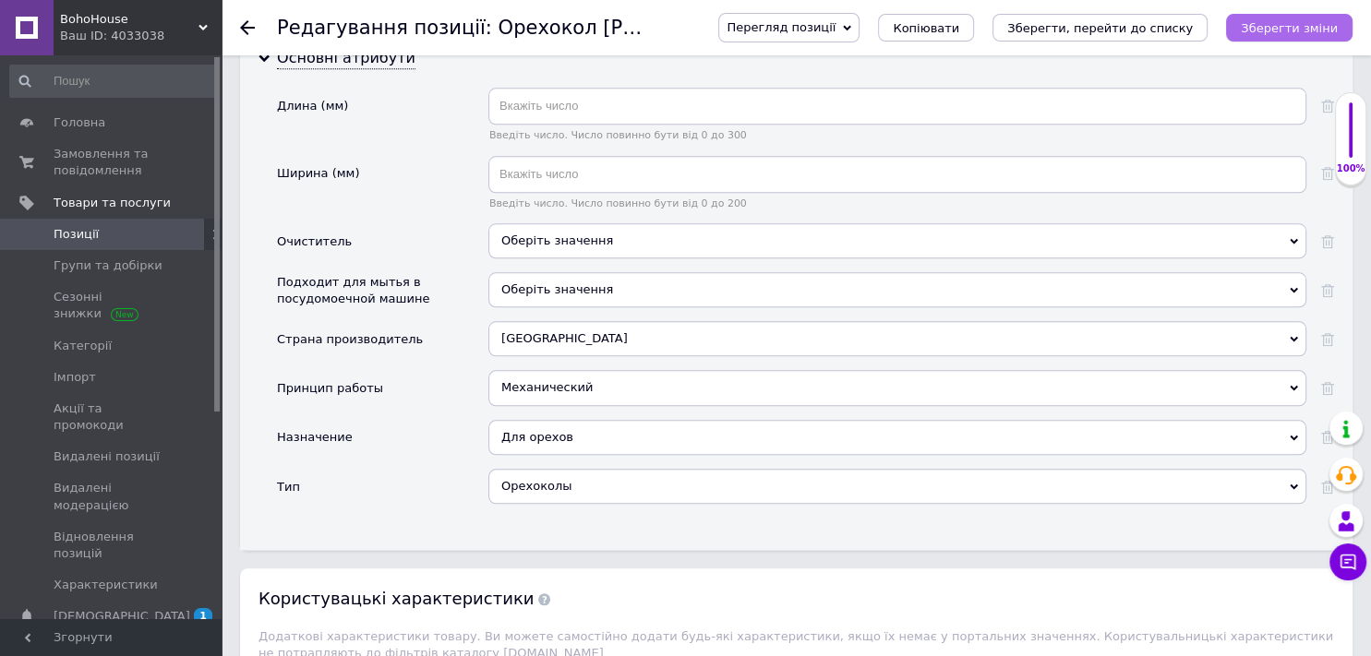
click at [1289, 38] on button "Зберегти зміни" at bounding box center [1289, 28] width 126 height 28
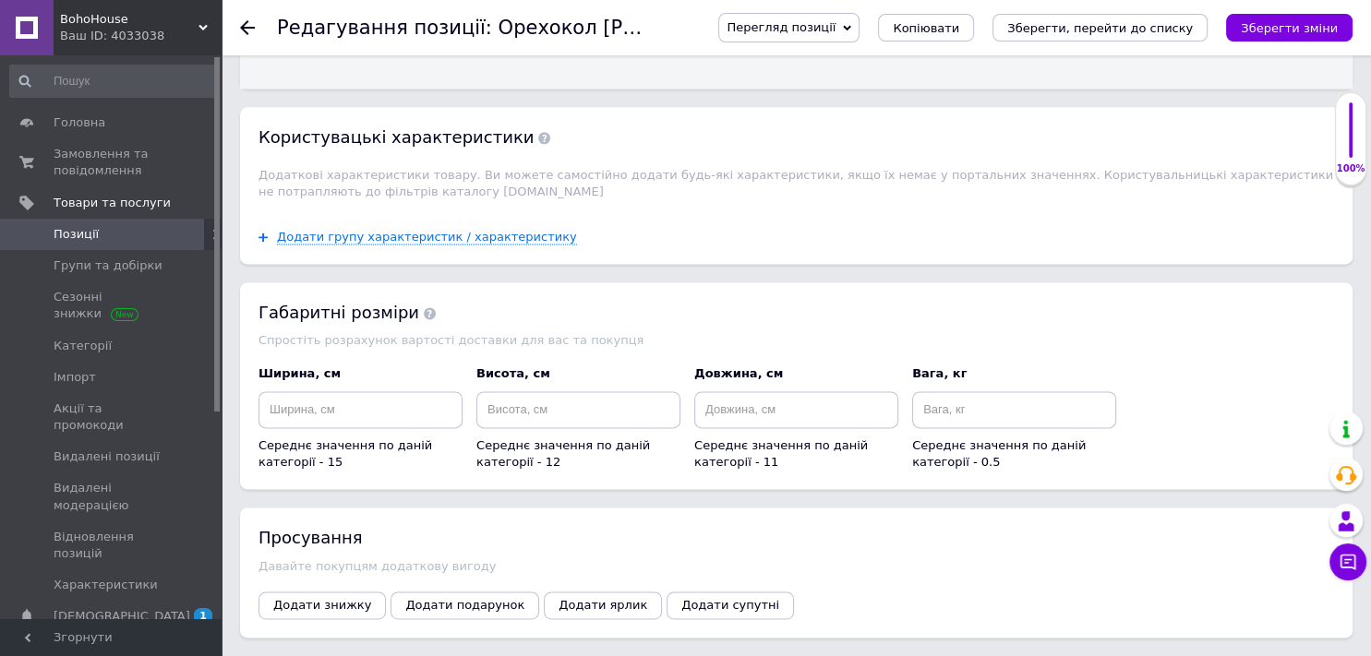
scroll to position [2352, 0]
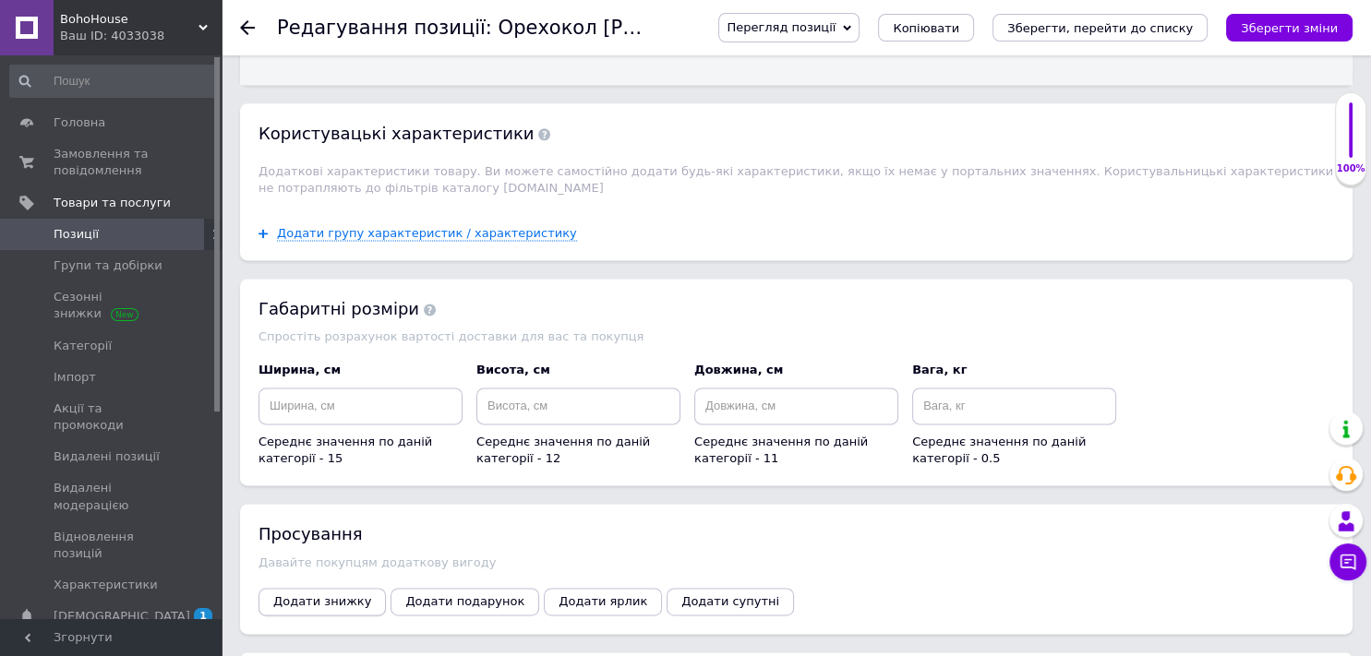
click at [313, 594] on span "Додати знижку" at bounding box center [322, 601] width 98 height 14
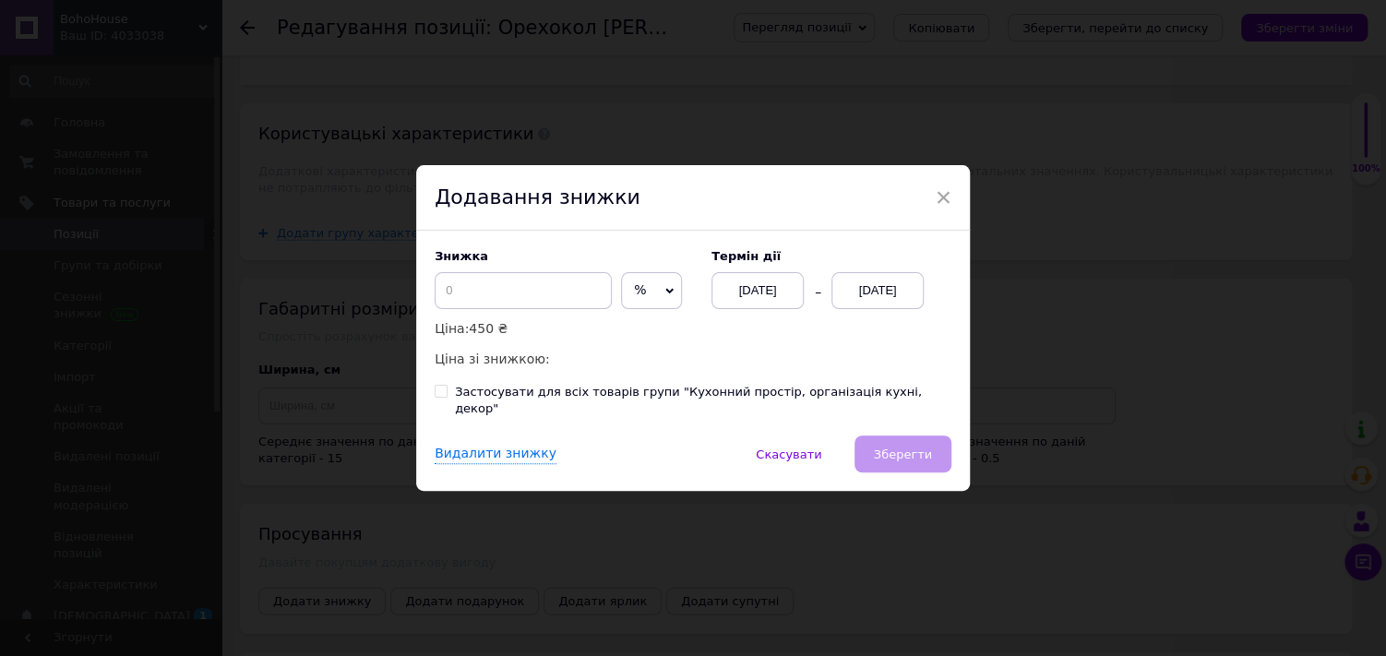
click at [651, 301] on span "%" at bounding box center [651, 290] width 61 height 37
click at [641, 334] on li "₴" at bounding box center [651, 330] width 59 height 26
click at [492, 302] on input at bounding box center [523, 290] width 177 height 37
type input "51"
click at [869, 309] on div "[DATE]" at bounding box center [878, 290] width 92 height 37
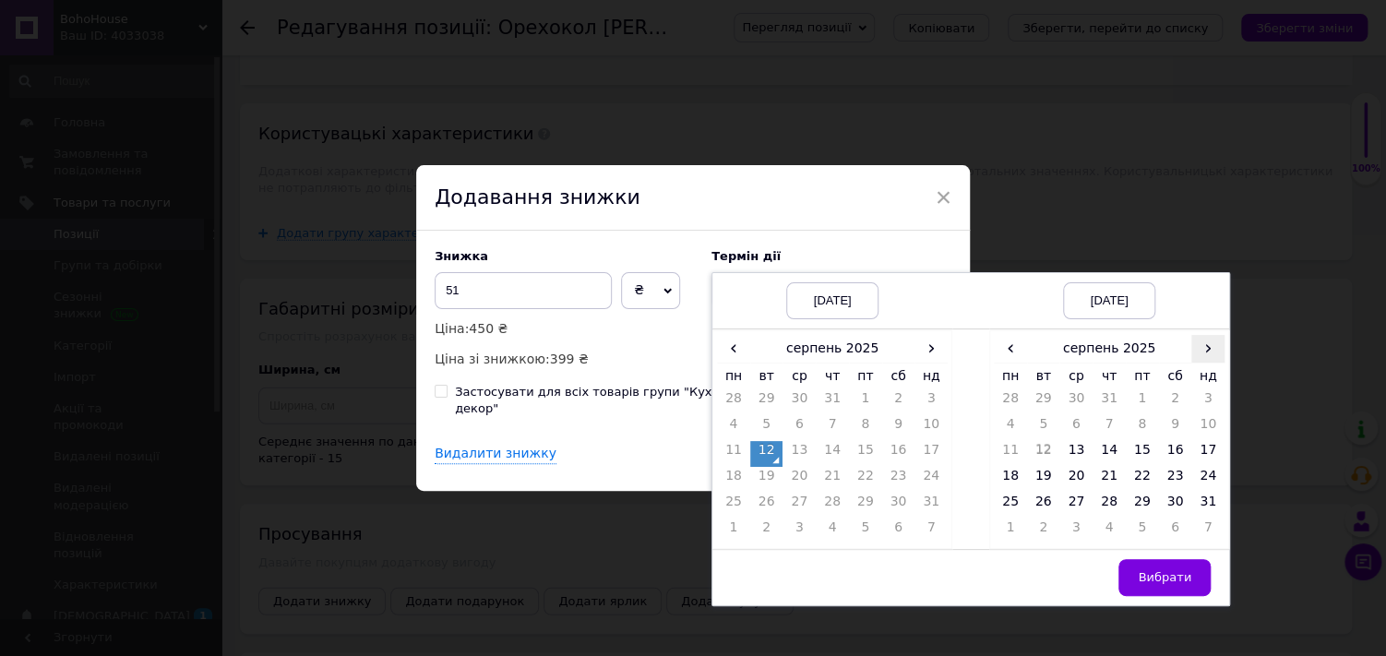
click at [1204, 361] on span "›" at bounding box center [1208, 348] width 33 height 27
click at [1144, 509] on td "26" at bounding box center [1142, 506] width 33 height 26
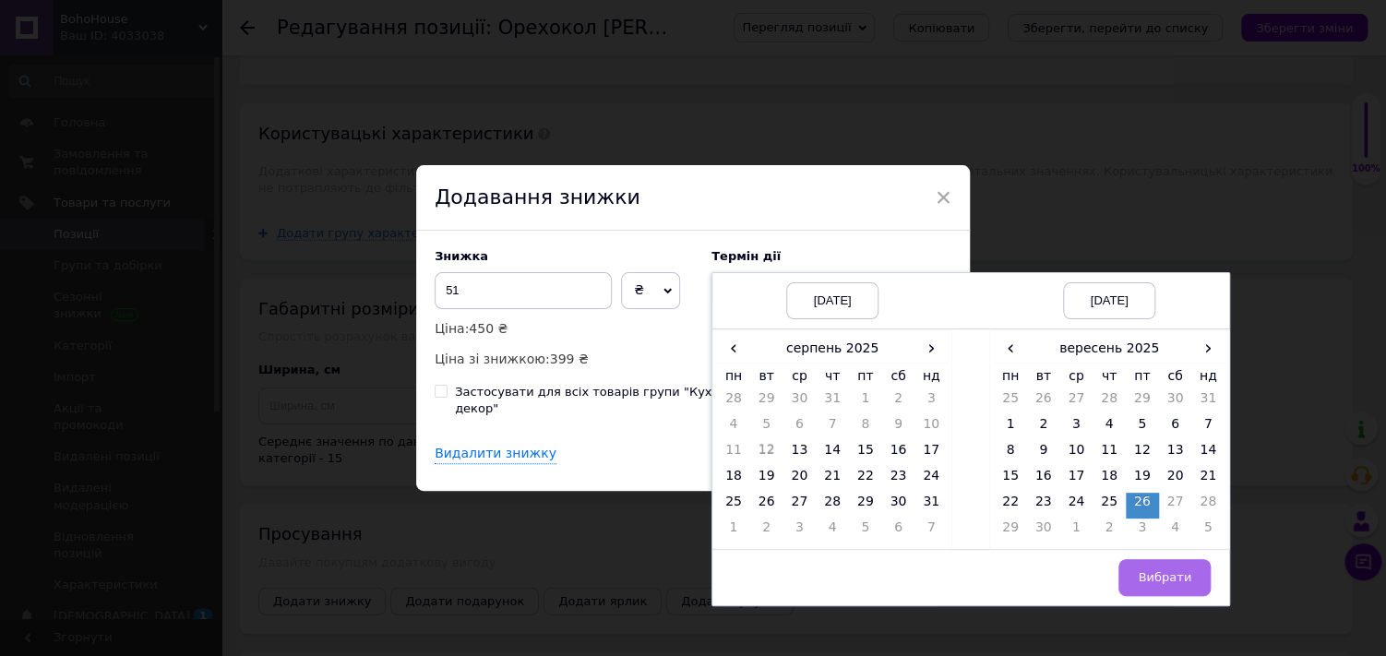
click at [1154, 575] on button "Вибрати" at bounding box center [1165, 577] width 92 height 37
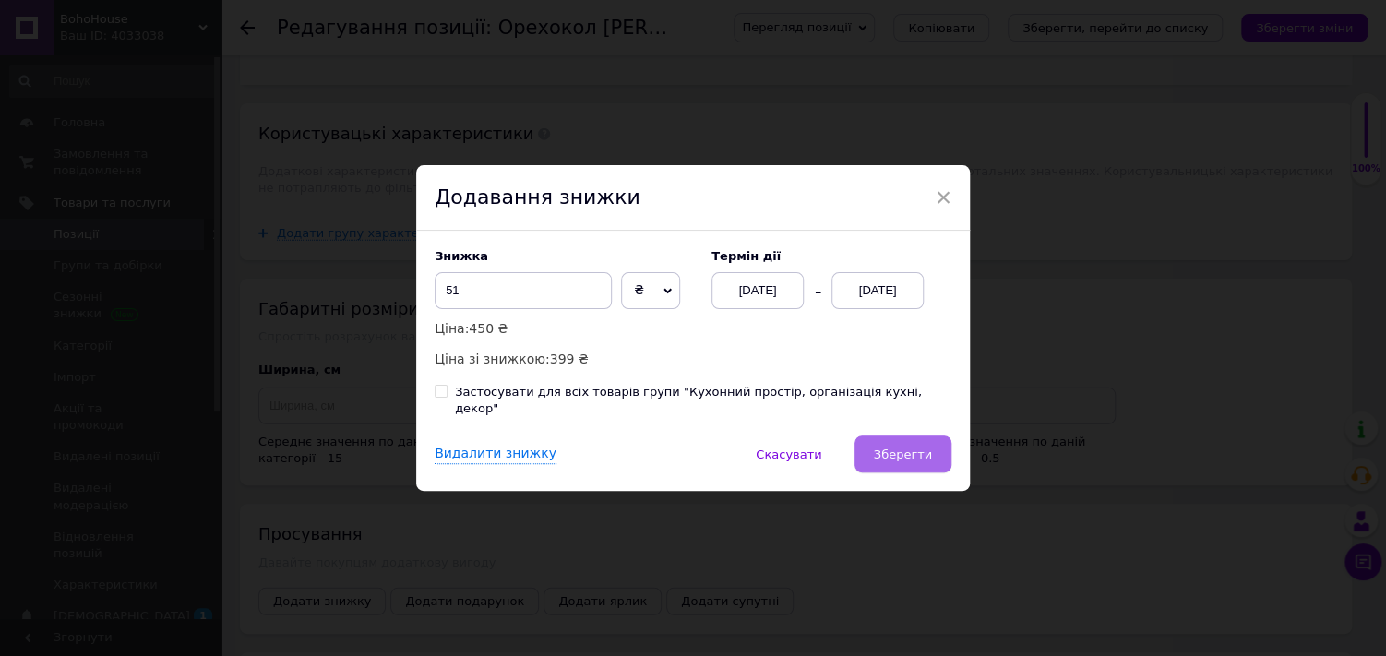
click at [892, 436] on button "Зберегти" at bounding box center [903, 454] width 97 height 37
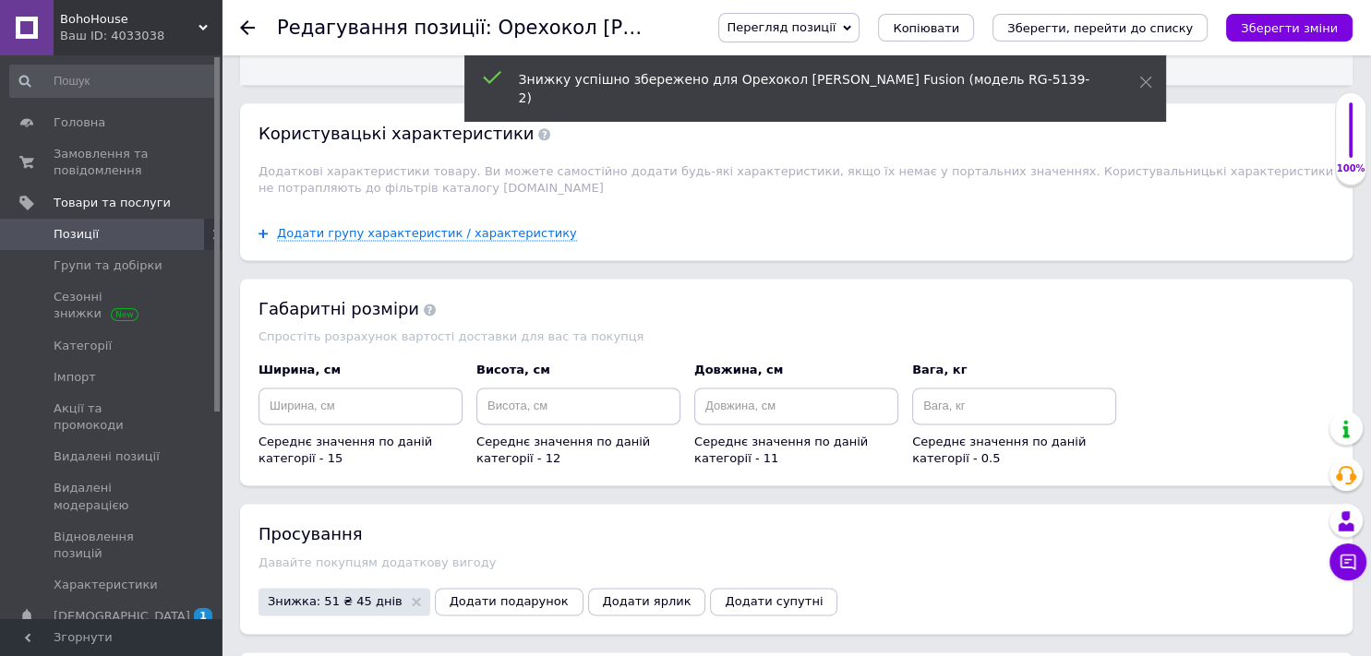
scroll to position [2592, 0]
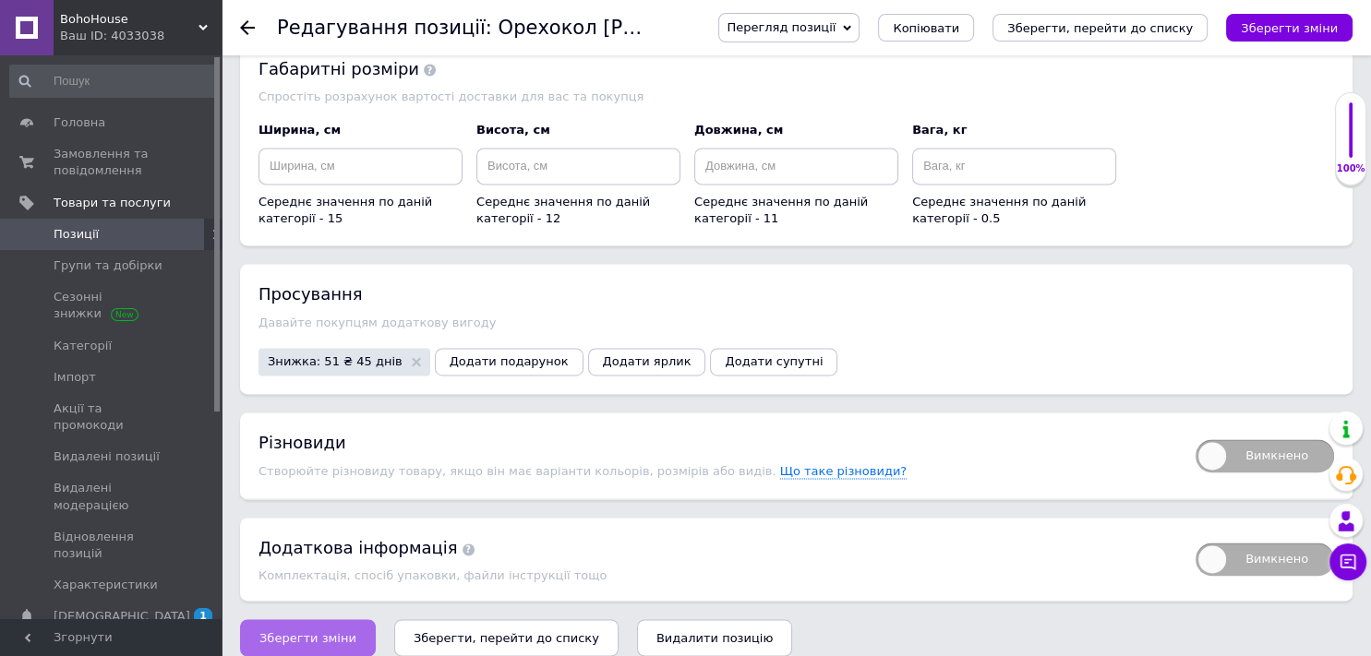
click at [306, 631] on span "Зберегти зміни" at bounding box center [307, 638] width 97 height 14
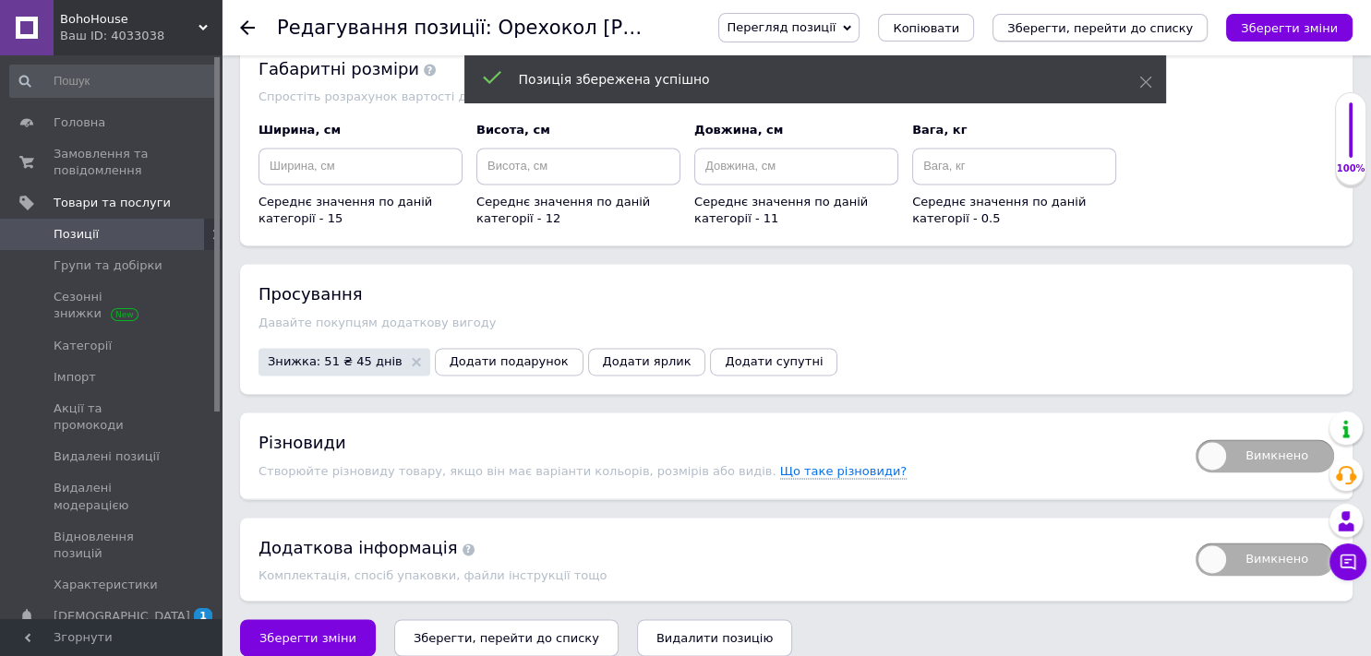
click at [1122, 21] on icon "Зберегти, перейти до списку" at bounding box center [1100, 28] width 186 height 14
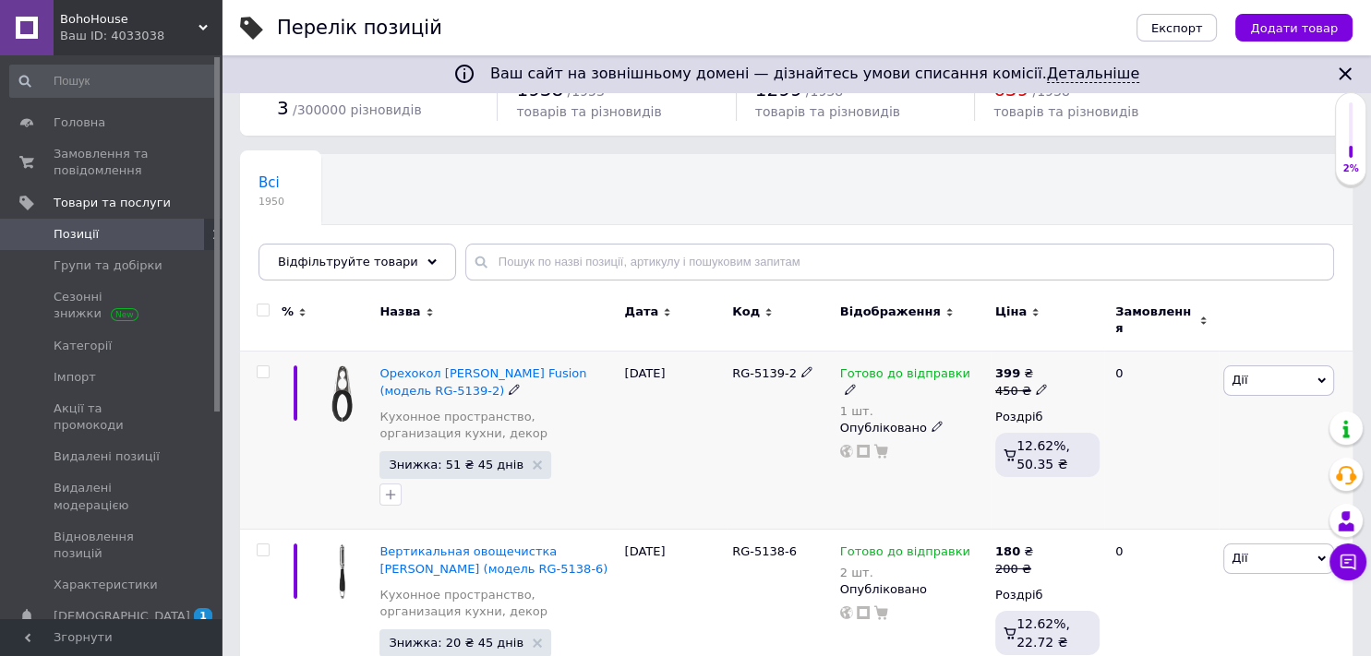
scroll to position [153, 0]
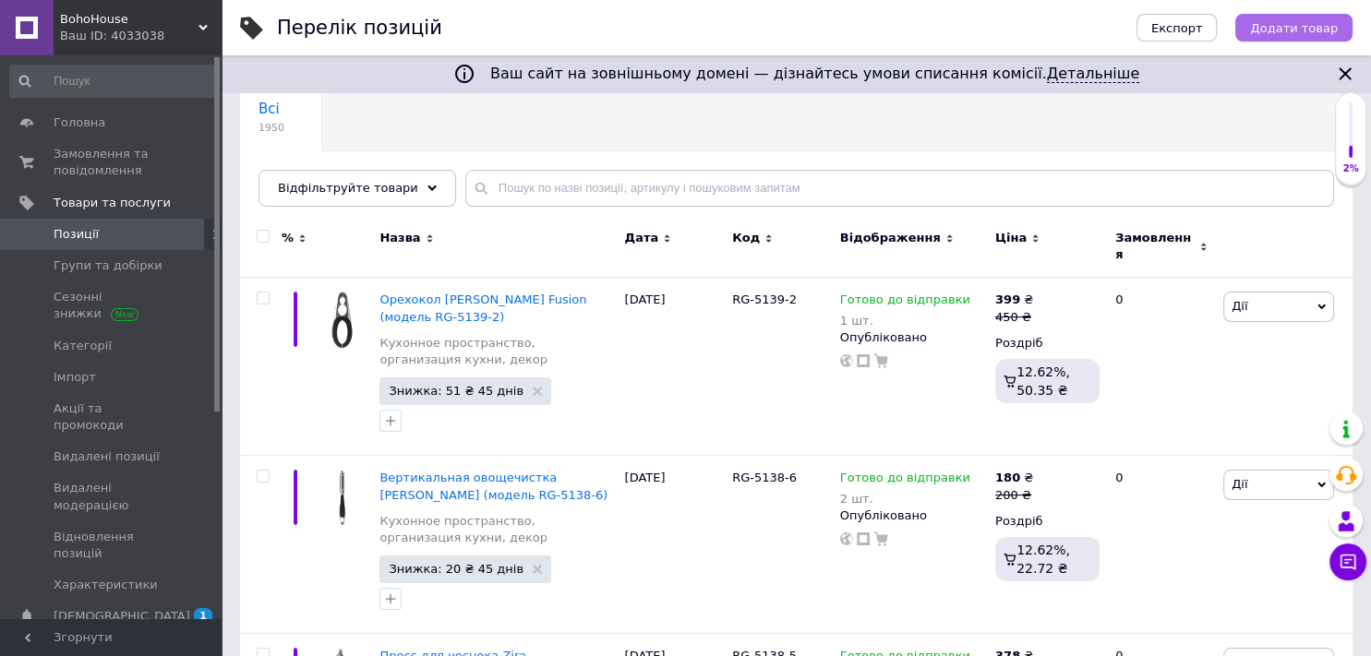
click at [1328, 26] on span "Додати товар" at bounding box center [1294, 28] width 88 height 14
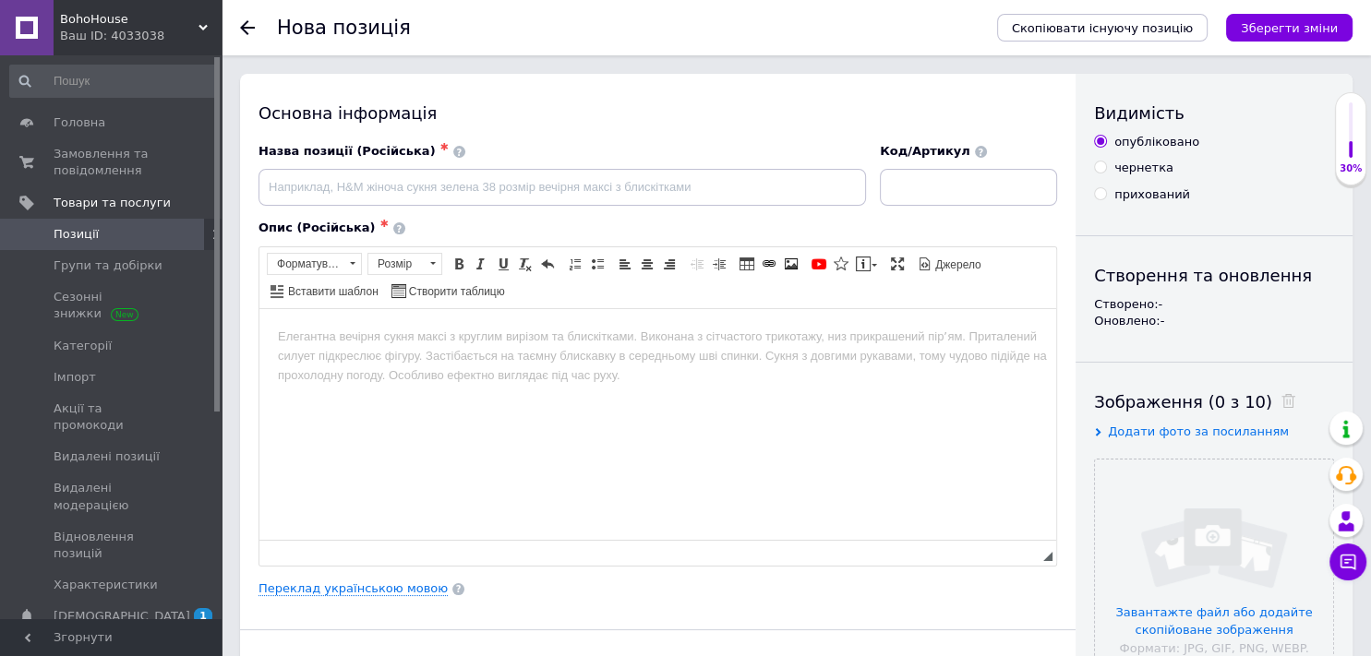
click at [1151, 435] on span "Додати фото за посиланням" at bounding box center [1198, 432] width 181 height 14
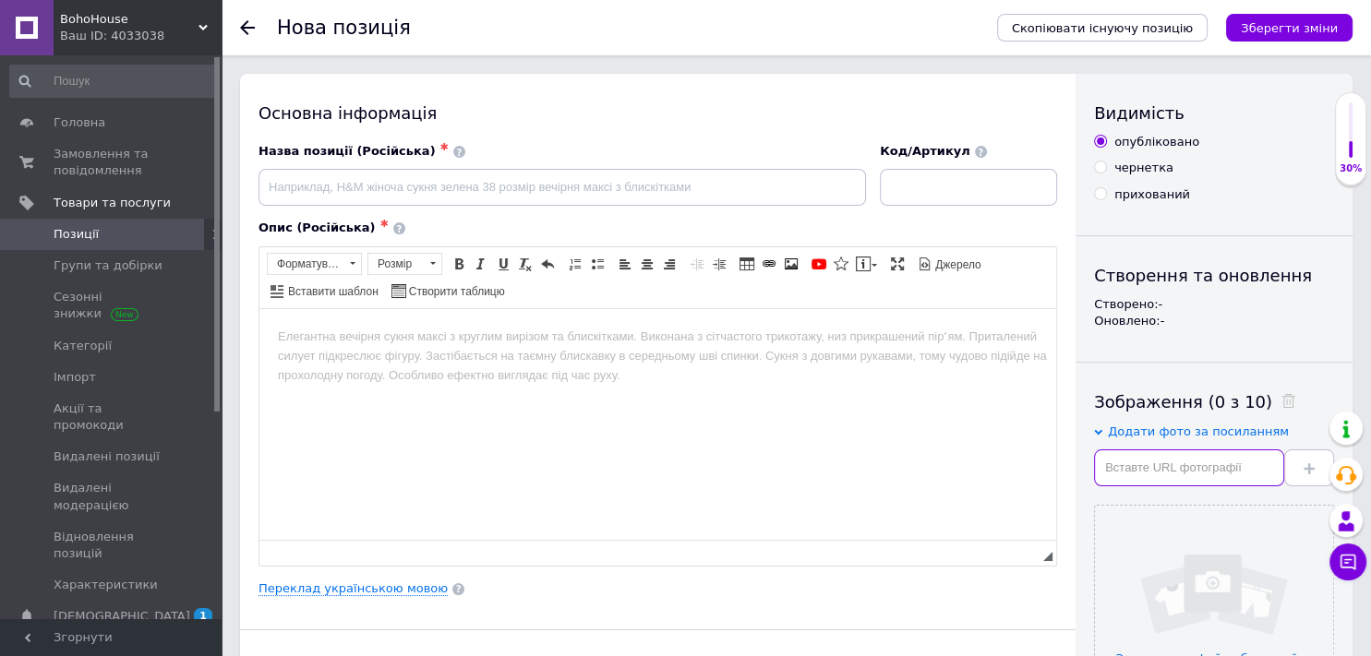
click at [1151, 468] on input "text" at bounding box center [1189, 467] width 190 height 37
paste input "[URL][DOMAIN_NAME][PERSON_NAME]"
type input "[URL][DOMAIN_NAME][PERSON_NAME]"
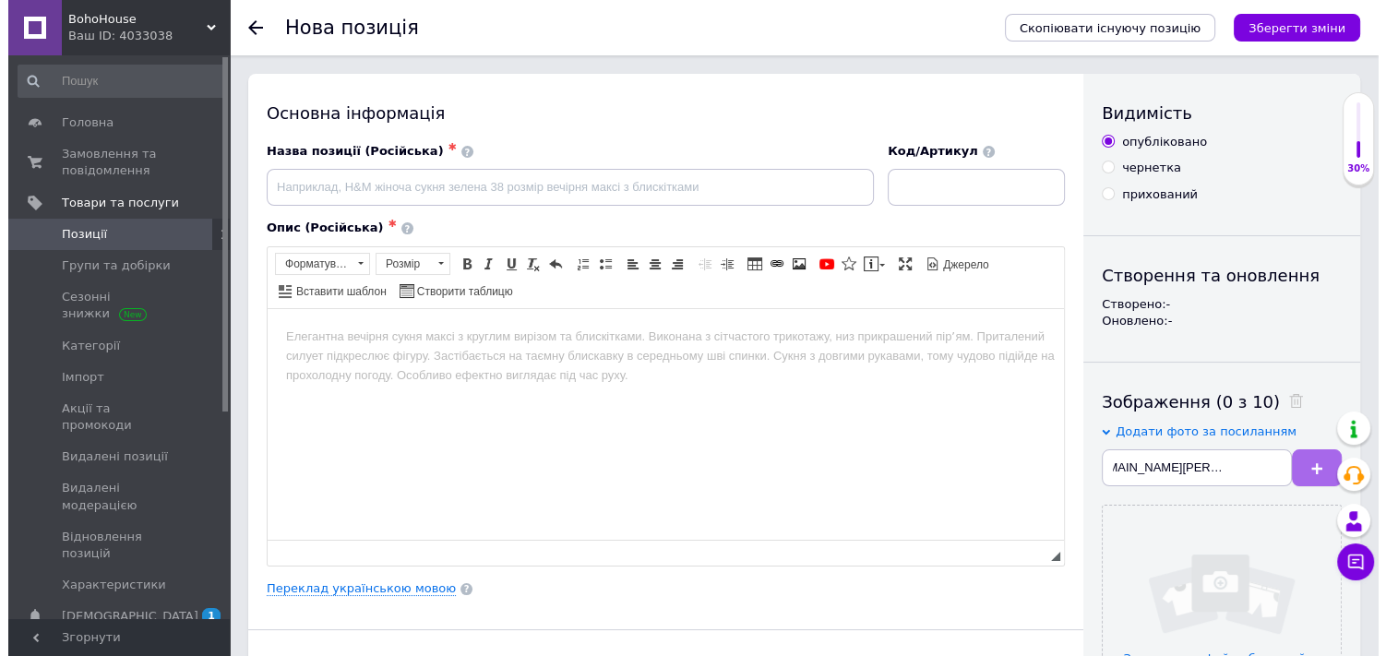
scroll to position [0, 0]
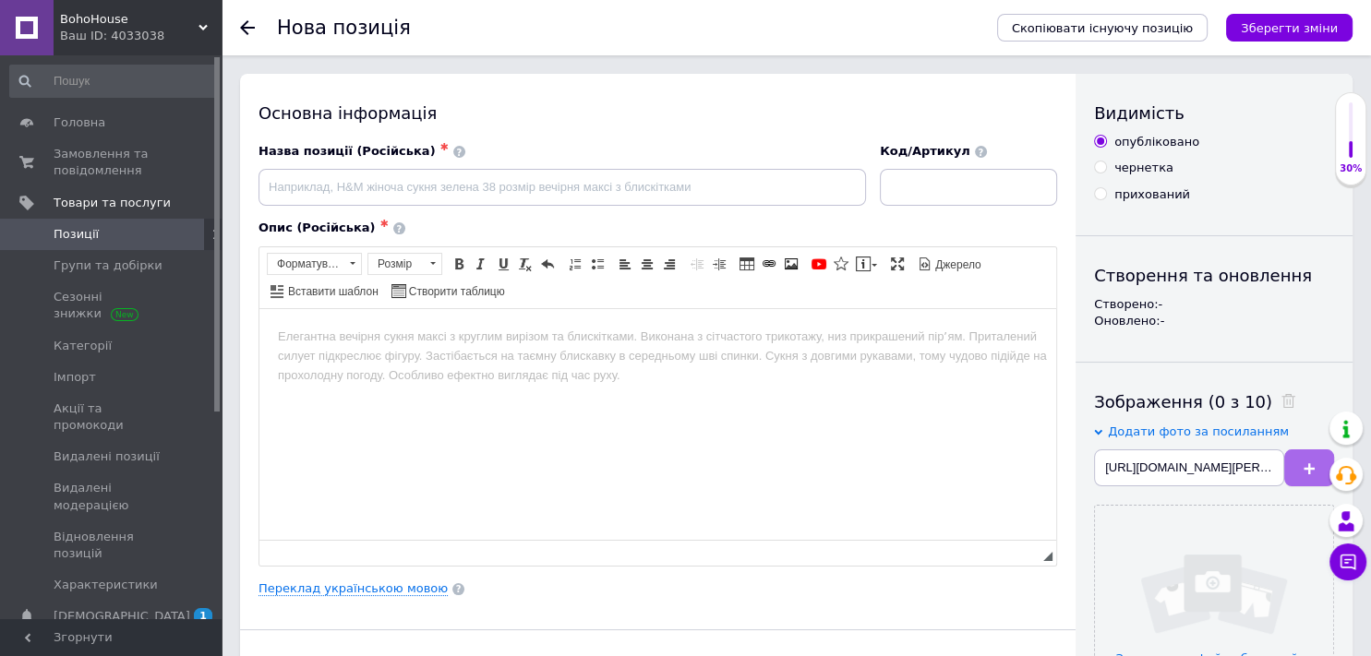
click at [1287, 459] on button at bounding box center [1309, 467] width 50 height 37
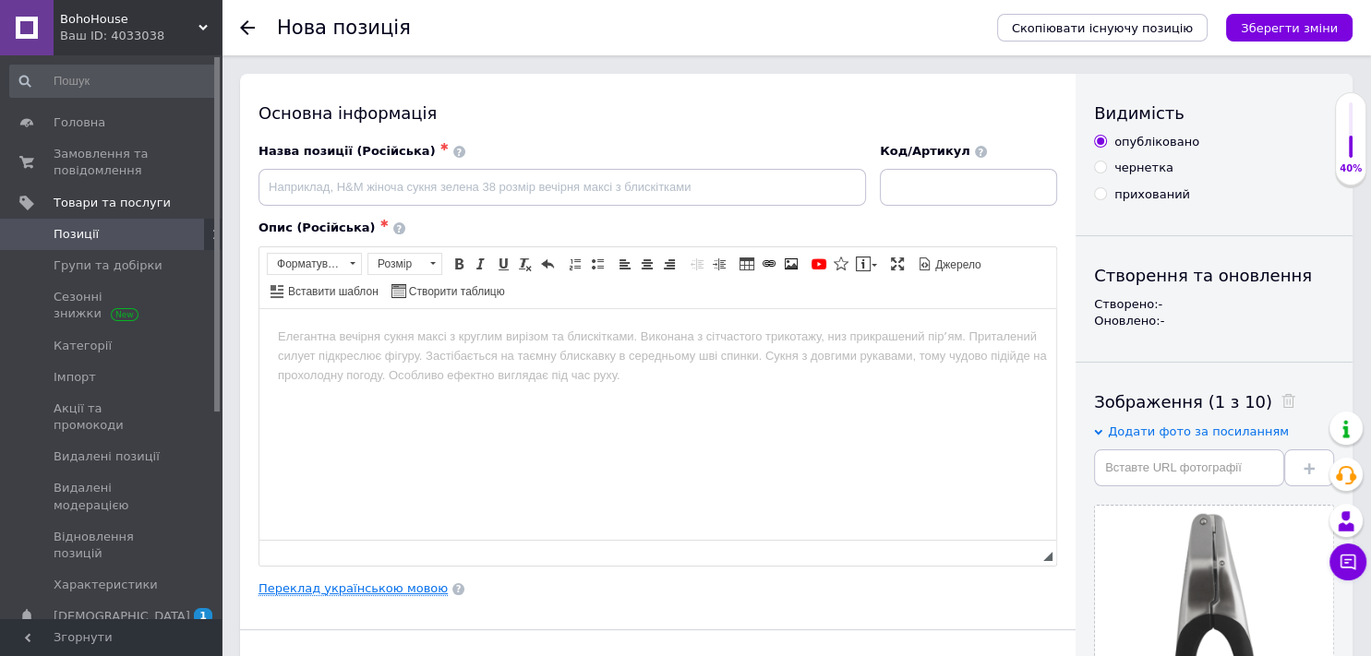
click at [389, 587] on link "Переклад українською мовою" at bounding box center [352, 588] width 189 height 15
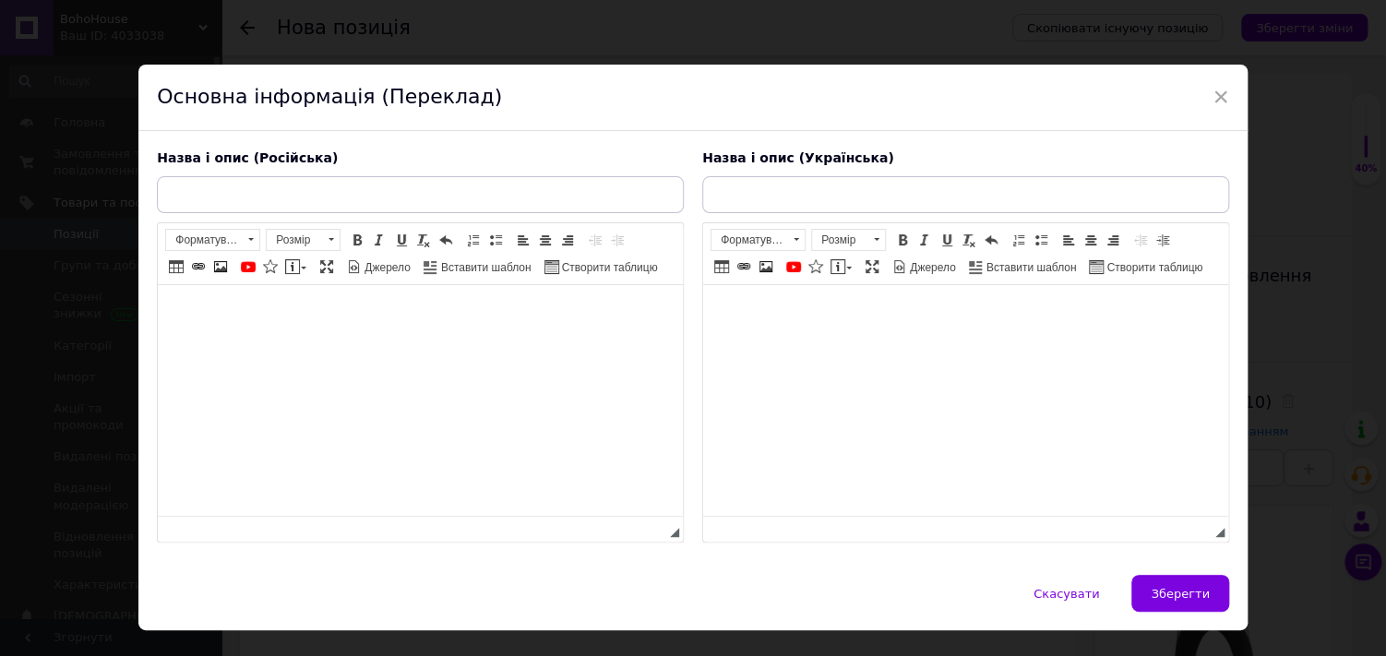
click at [502, 341] on html at bounding box center [420, 313] width 525 height 56
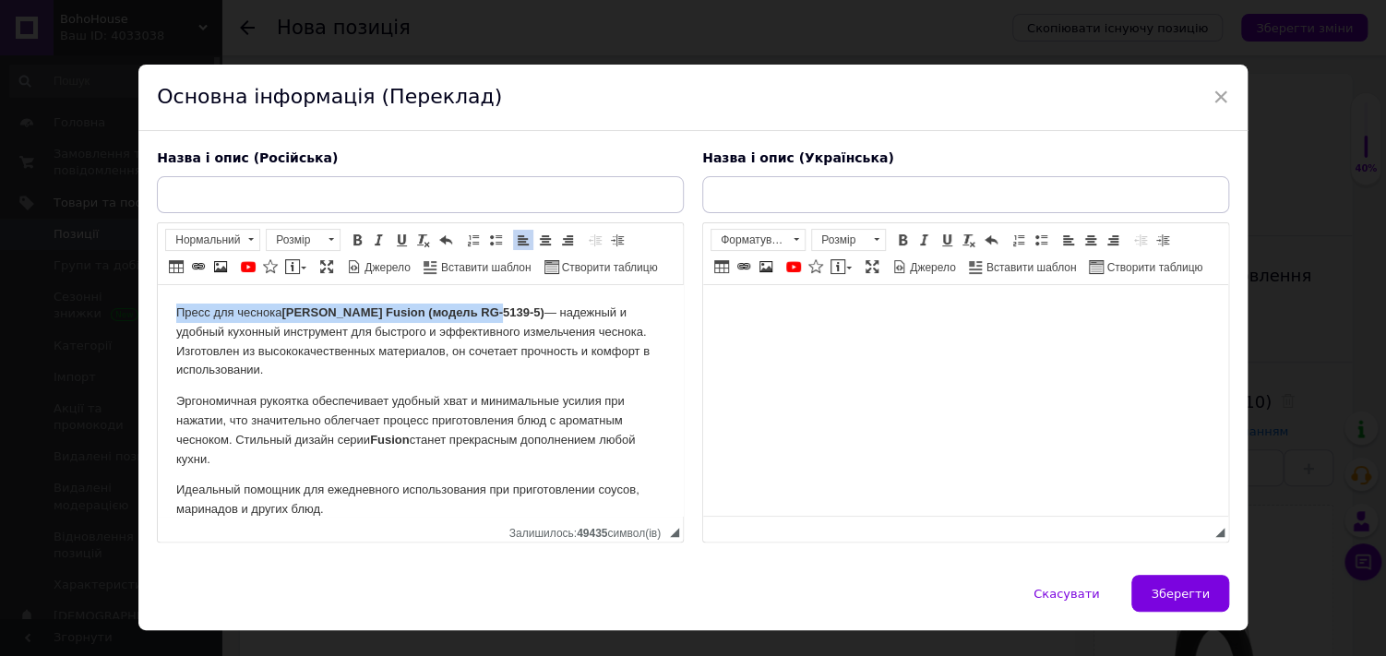
drag, startPoint x: 175, startPoint y: 305, endPoint x: 492, endPoint y: 306, distance: 316.6
click at [492, 306] on html "Пресс для чеснока [PERSON_NAME] Fusion (модель RG-5139-5) — надежный и удобный …" at bounding box center [420, 411] width 525 height 253
copy p "Пресс для чеснока [PERSON_NAME] Fusion (модель RG-5139-5)"
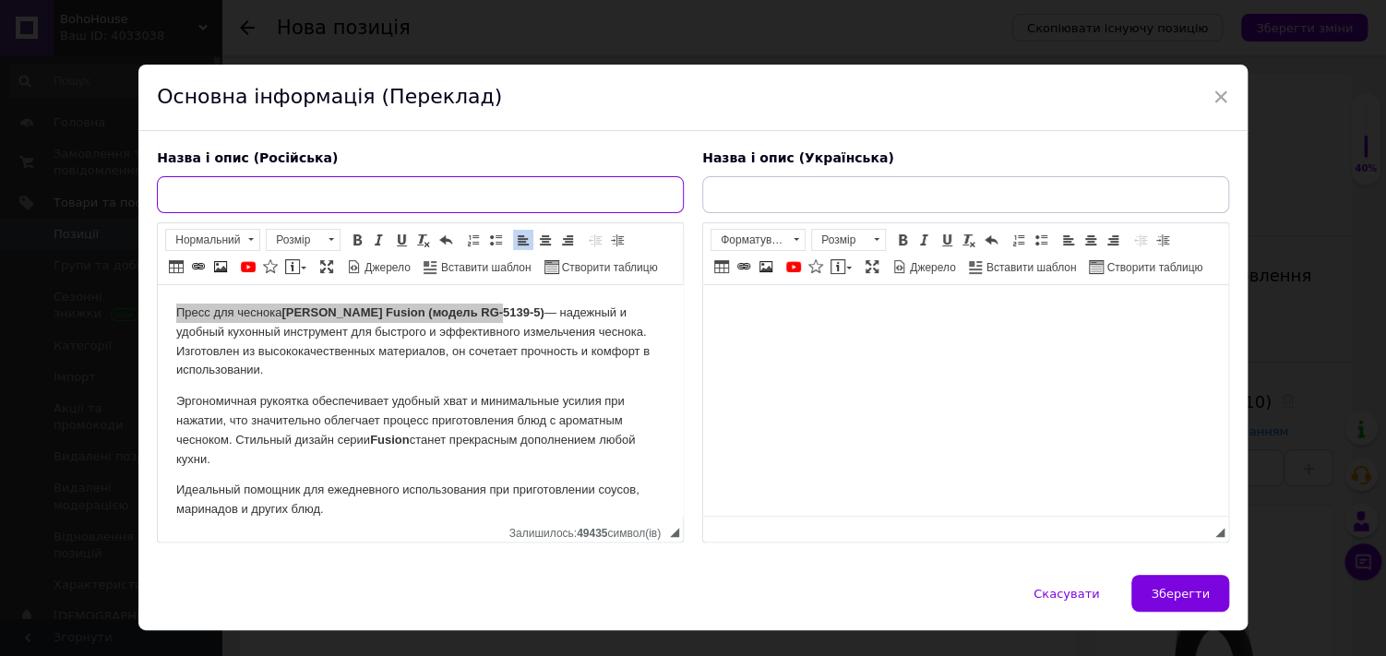
click at [481, 191] on input "text" at bounding box center [420, 194] width 527 height 37
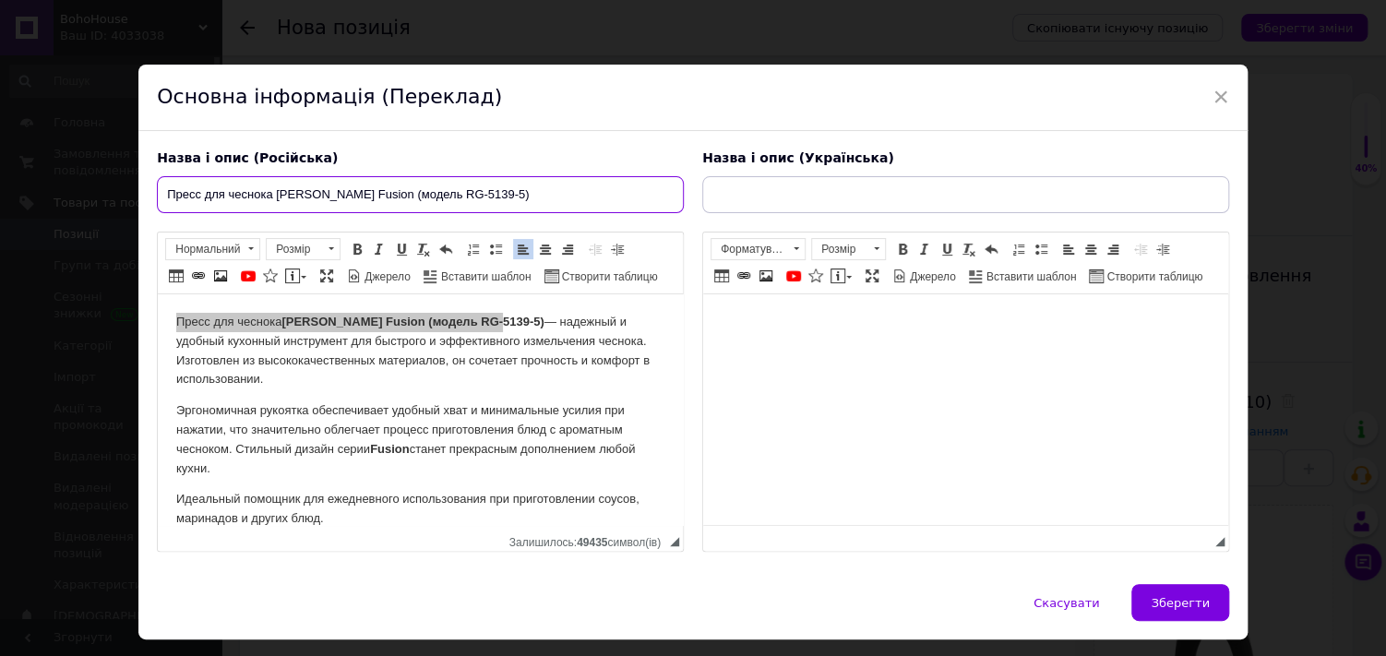
type input "Пресс для чеснока [PERSON_NAME] Fusion (модель RG-5139-5)"
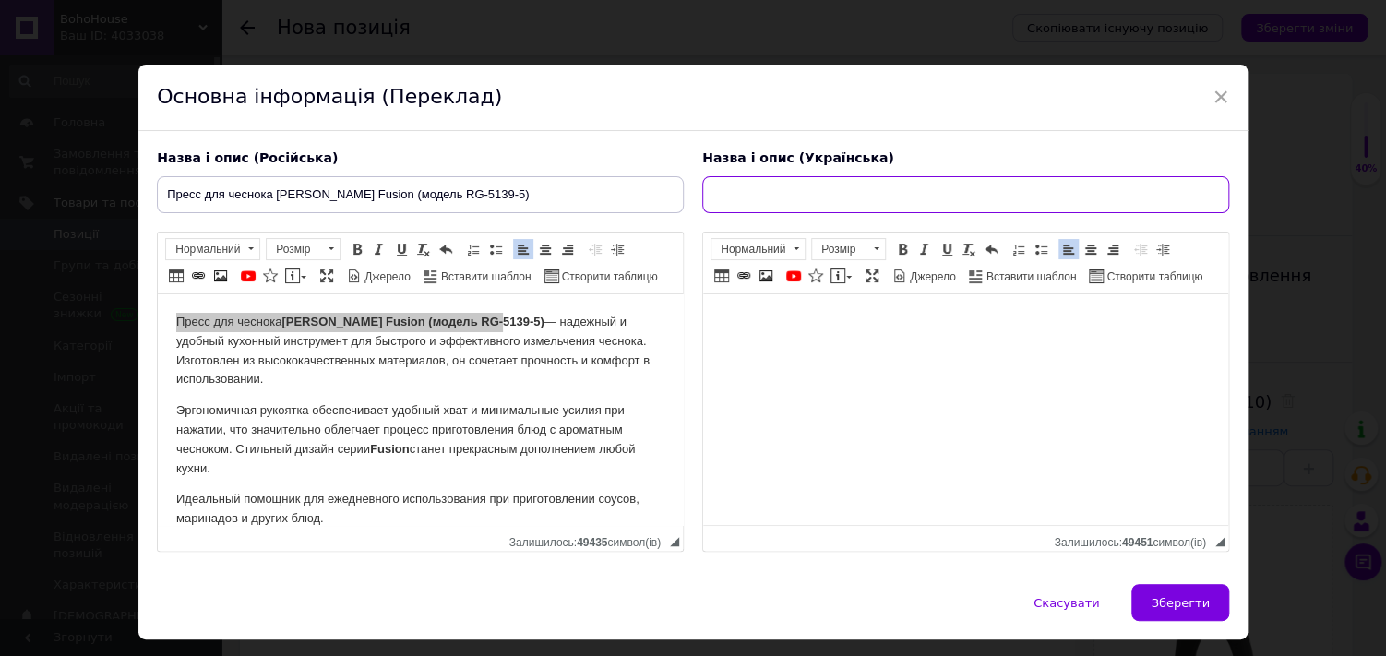
click at [968, 193] on input "text" at bounding box center [965, 194] width 527 height 37
paste input "Прес для часнику [PERSON_NAME] Fusion (модель RG-5139-5)"
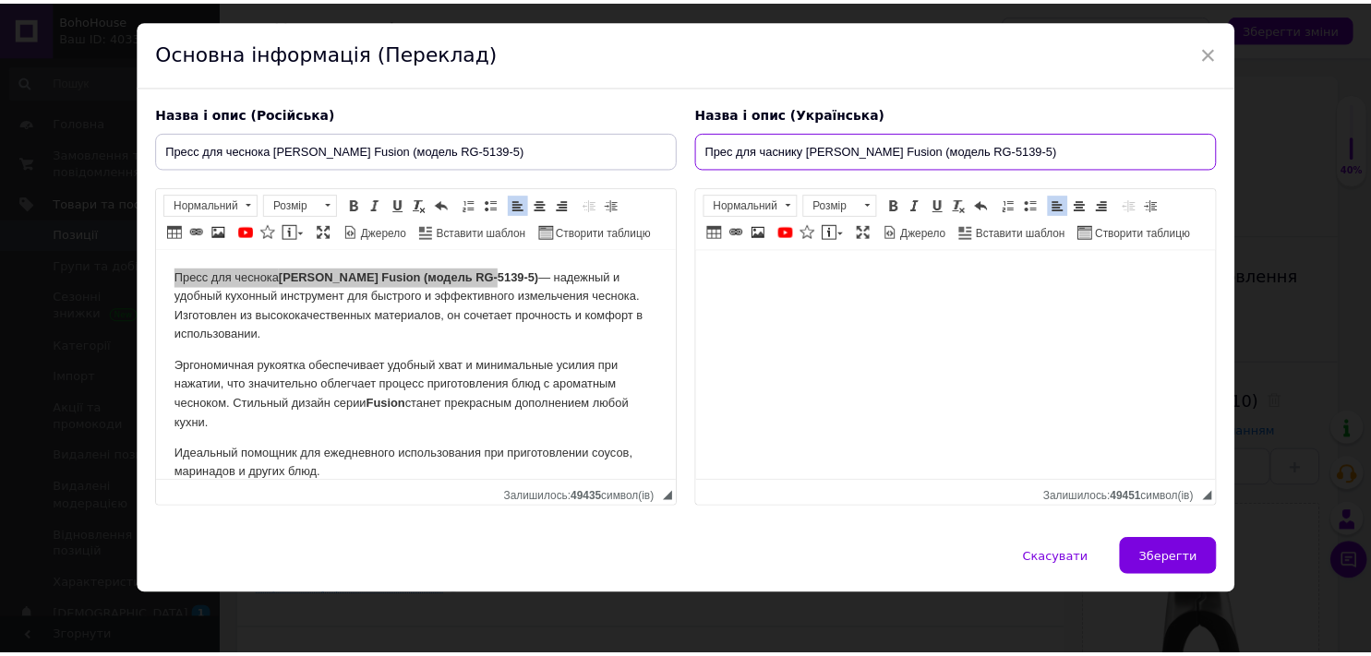
scroll to position [22, 0]
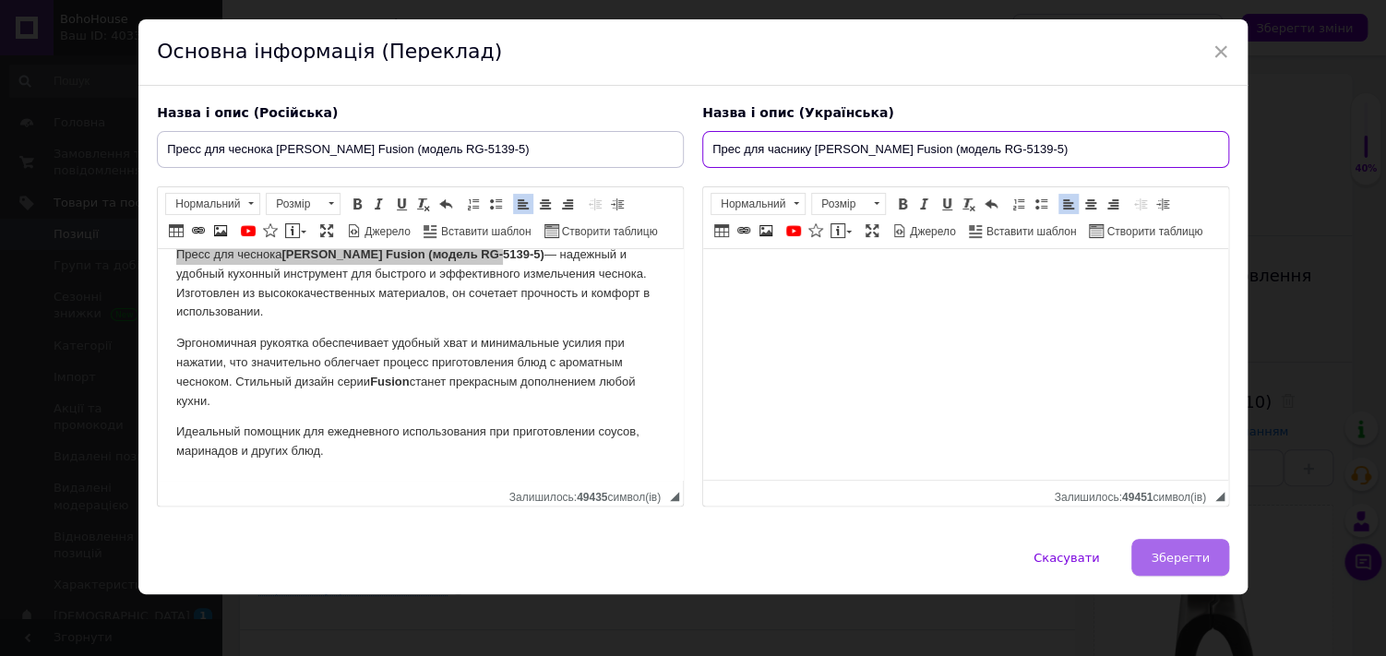
type input "Прес для часнику [PERSON_NAME] Fusion (модель RG-5139-5)"
click at [1171, 541] on button "Зберегти" at bounding box center [1180, 557] width 97 height 37
type input "Пресс для чеснока [PERSON_NAME] Fusion (модель RG-5139-5)"
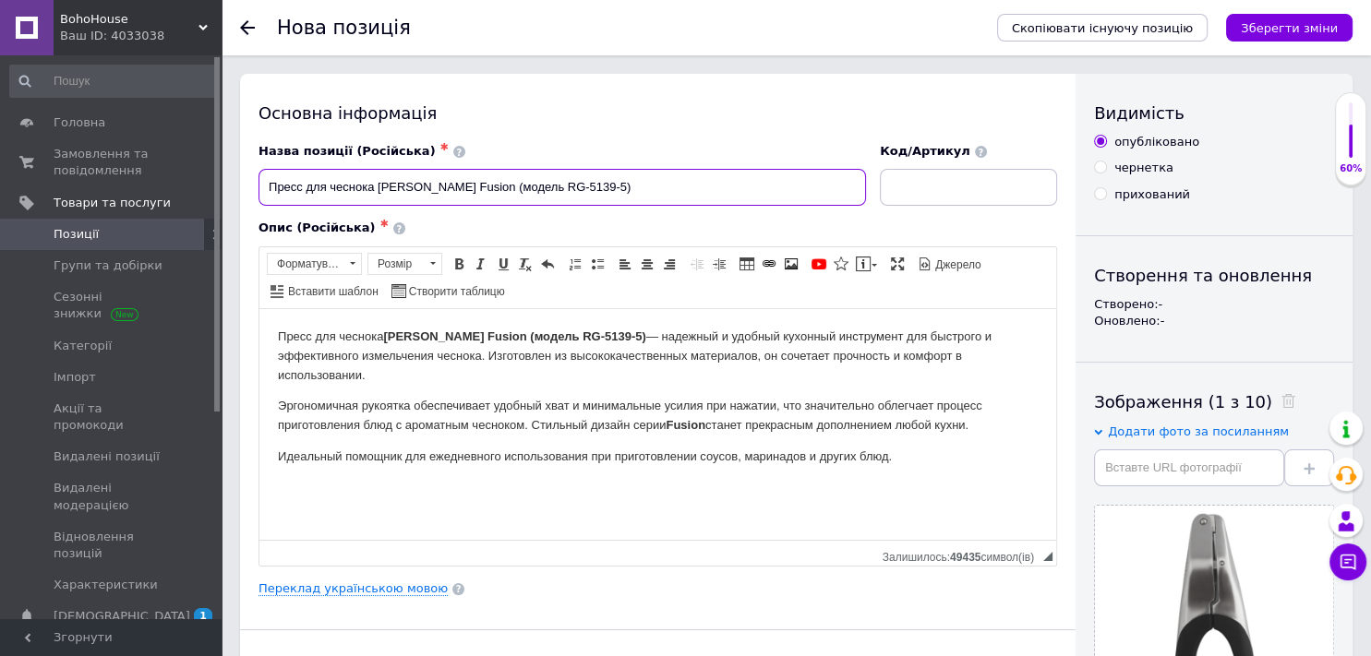
drag, startPoint x: 511, startPoint y: 193, endPoint x: 570, endPoint y: 195, distance: 59.1
click at [570, 195] on input "Пресс для чеснока [PERSON_NAME] Fusion (модель RG-5139-5)" at bounding box center [561, 187] width 607 height 37
click at [927, 198] on input at bounding box center [968, 187] width 177 height 37
paste input "RG-5139-5"
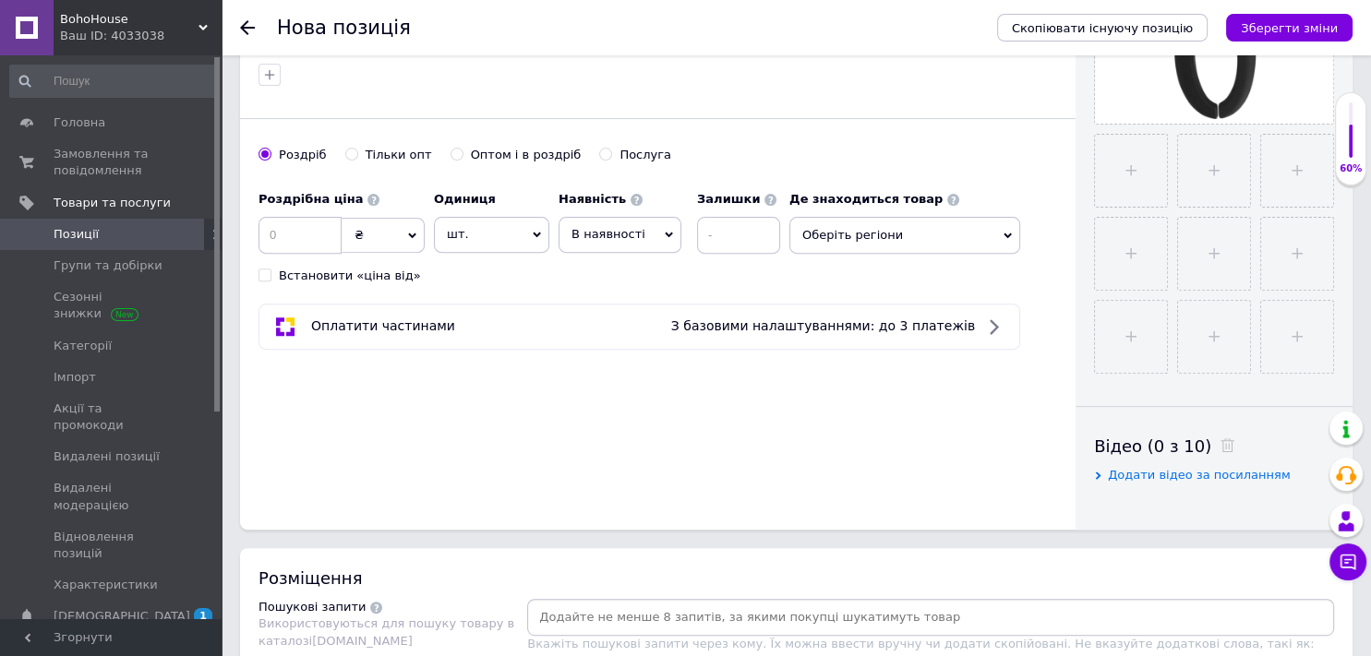
scroll to position [620, 0]
type input "RG-5139-5"
click at [312, 243] on input at bounding box center [299, 235] width 83 height 37
type input "500"
click at [599, 236] on span "В наявності" at bounding box center [608, 234] width 74 height 14
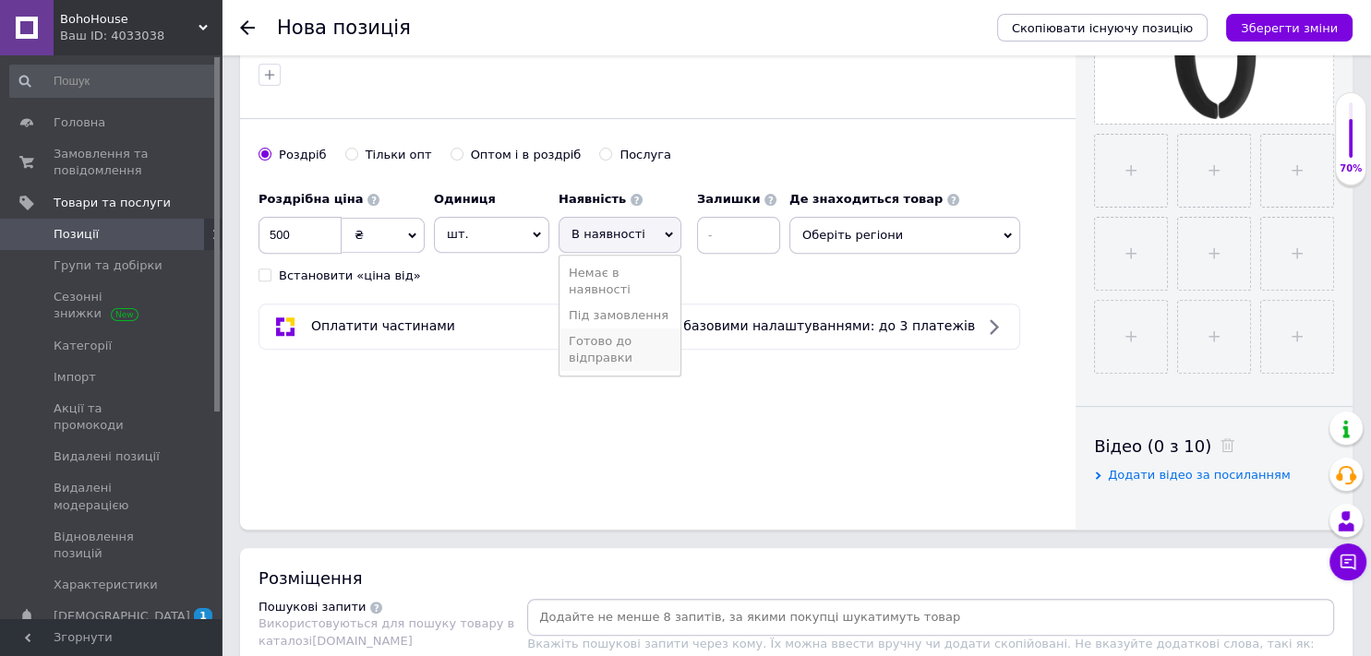
click at [581, 353] on li "Готово до відправки" at bounding box center [619, 350] width 121 height 42
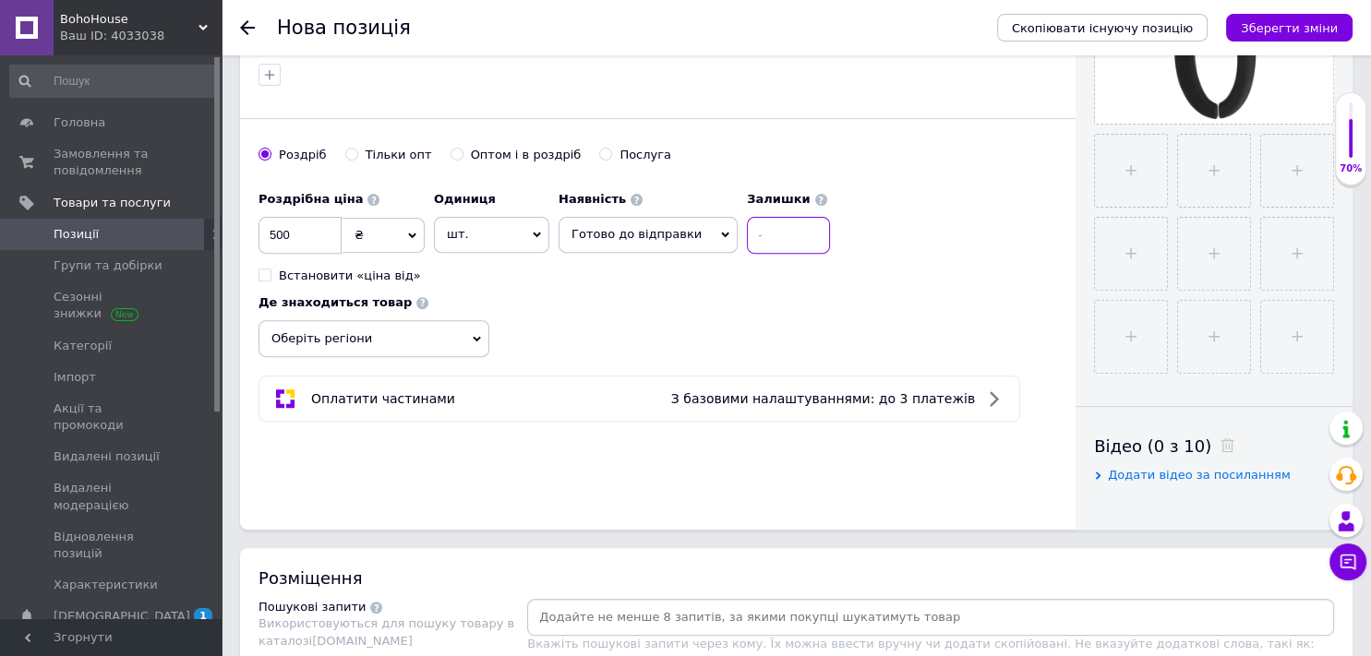
click at [769, 246] on input at bounding box center [788, 235] width 83 height 37
type input "2"
click at [384, 331] on span "Оберіть регіони" at bounding box center [373, 338] width 231 height 37
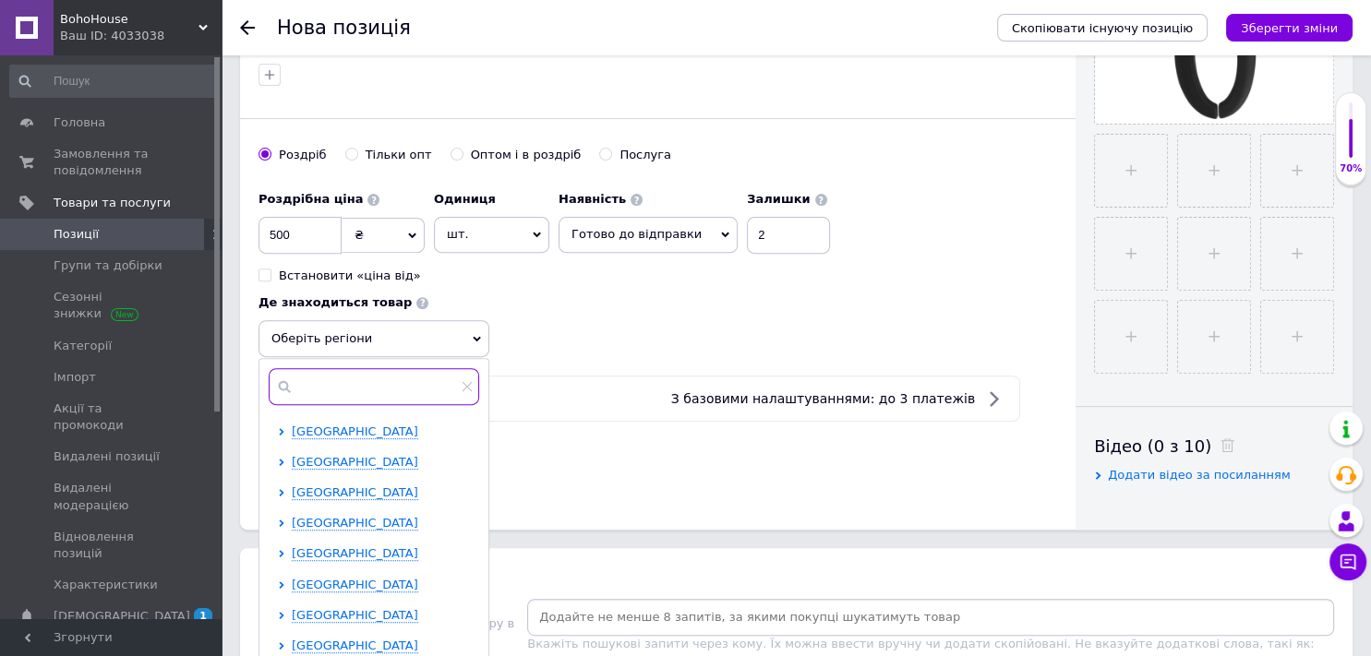
click at [379, 377] on input "text" at bounding box center [374, 386] width 210 height 37
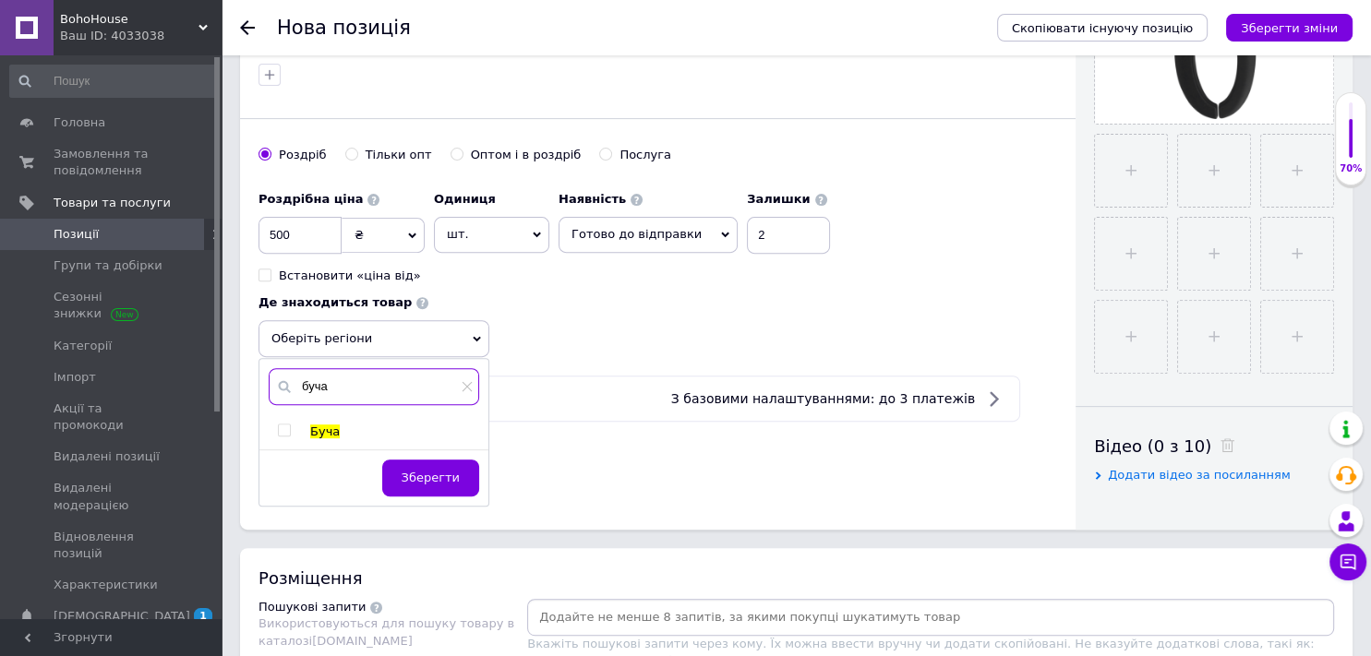
type input "буча"
click at [278, 431] on input "checkbox" at bounding box center [284, 431] width 12 height 12
checkbox input "true"
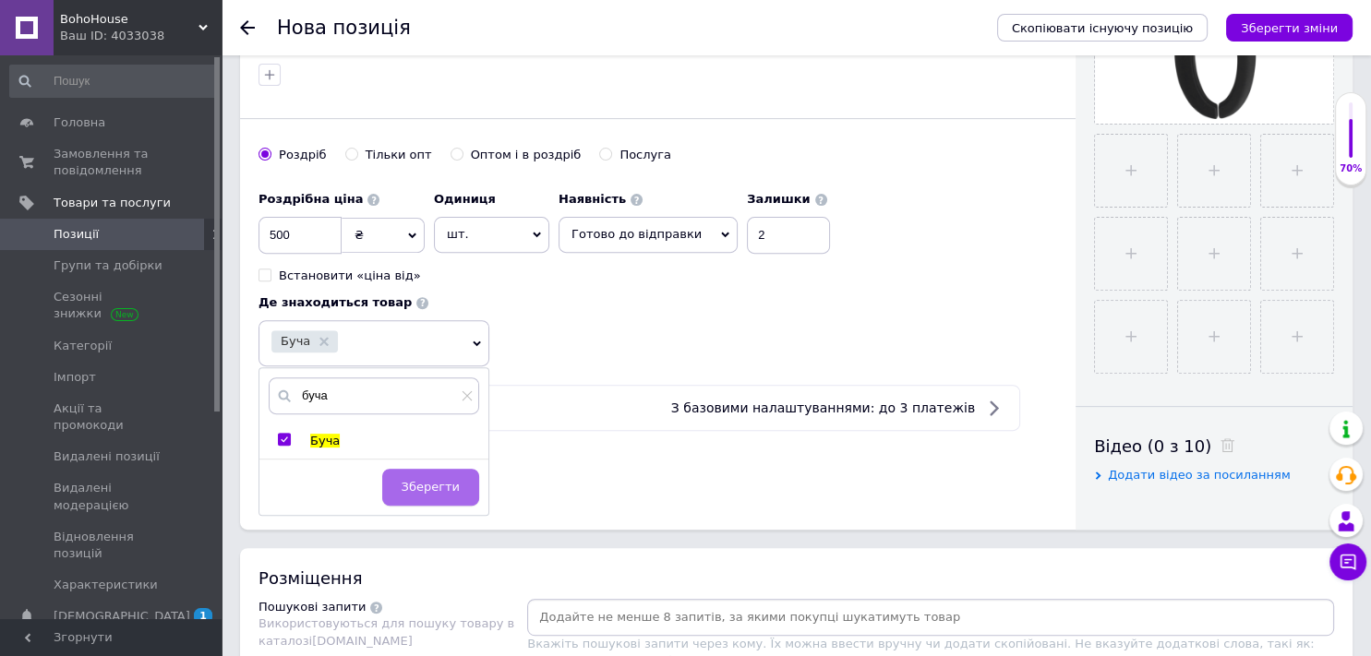
click at [398, 482] on button "Зберегти" at bounding box center [430, 487] width 97 height 37
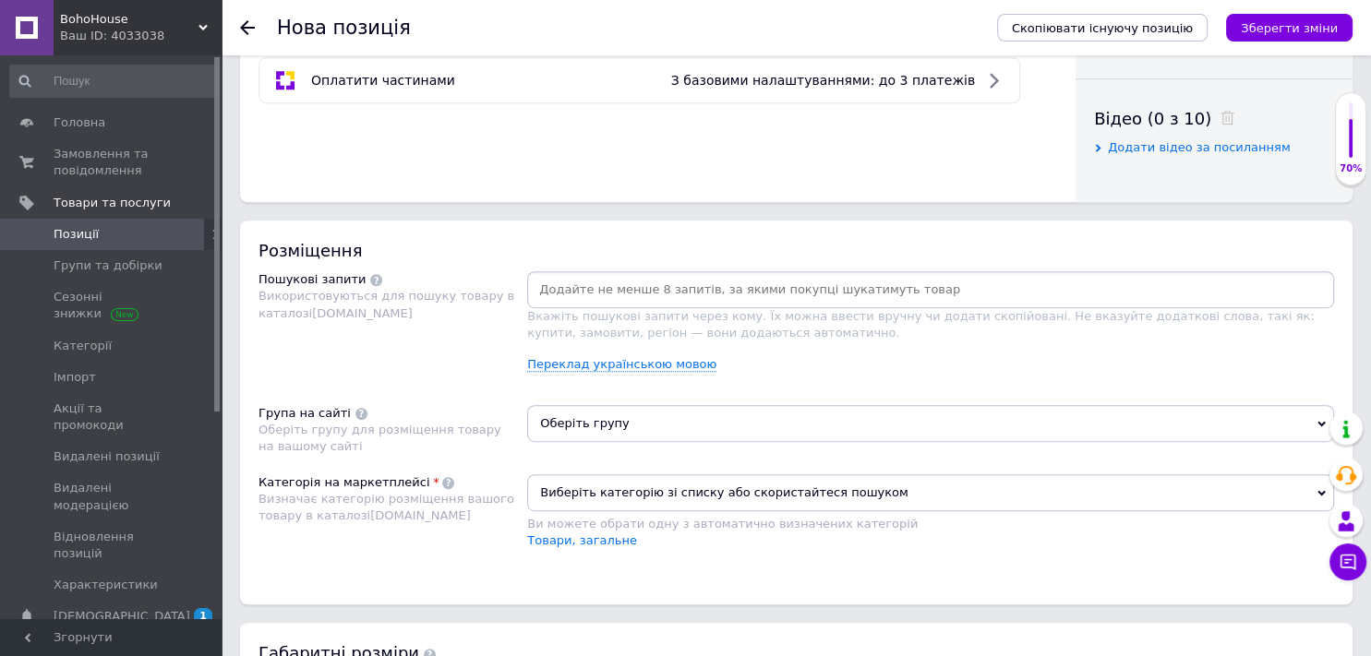
scroll to position [949, 0]
click at [658, 292] on input at bounding box center [930, 289] width 799 height 28
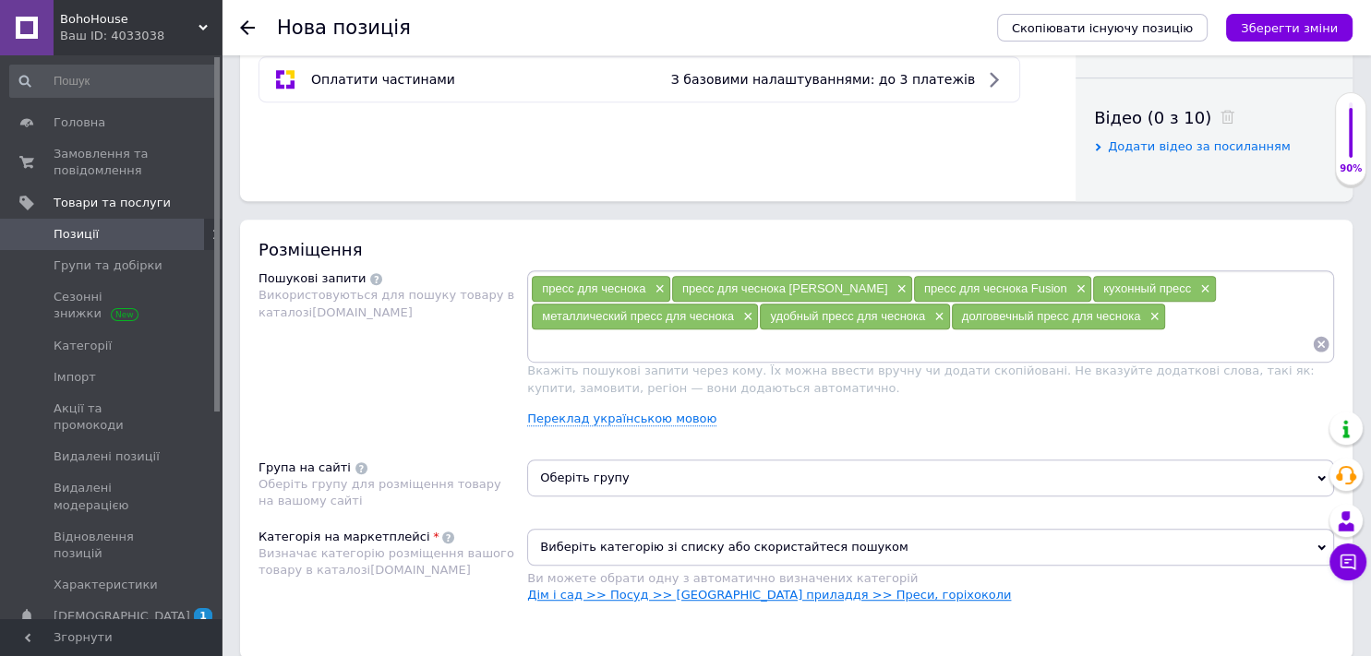
click at [626, 594] on link "Дім і сад >> Посуд >> [GEOGRAPHIC_DATA] приладдя >> Преси, горіхоколи" at bounding box center [769, 595] width 484 height 14
click at [650, 481] on span "Оберіть групу" at bounding box center [930, 478] width 807 height 37
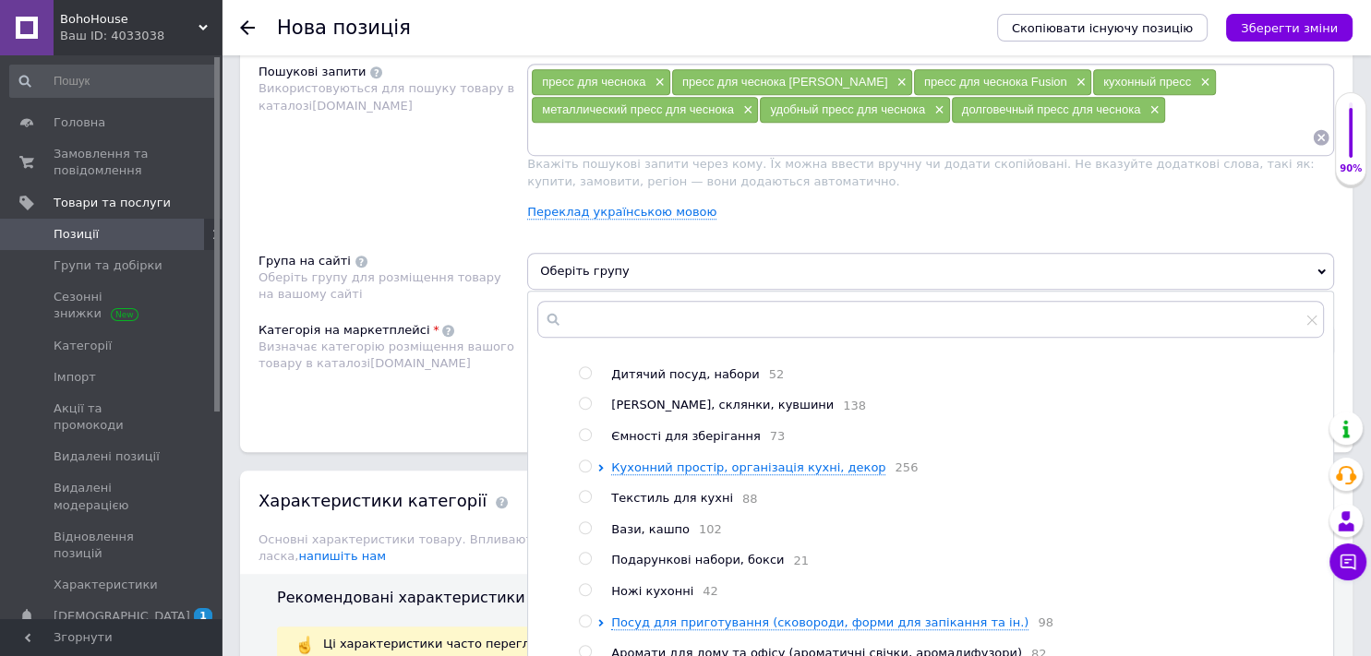
scroll to position [87, 0]
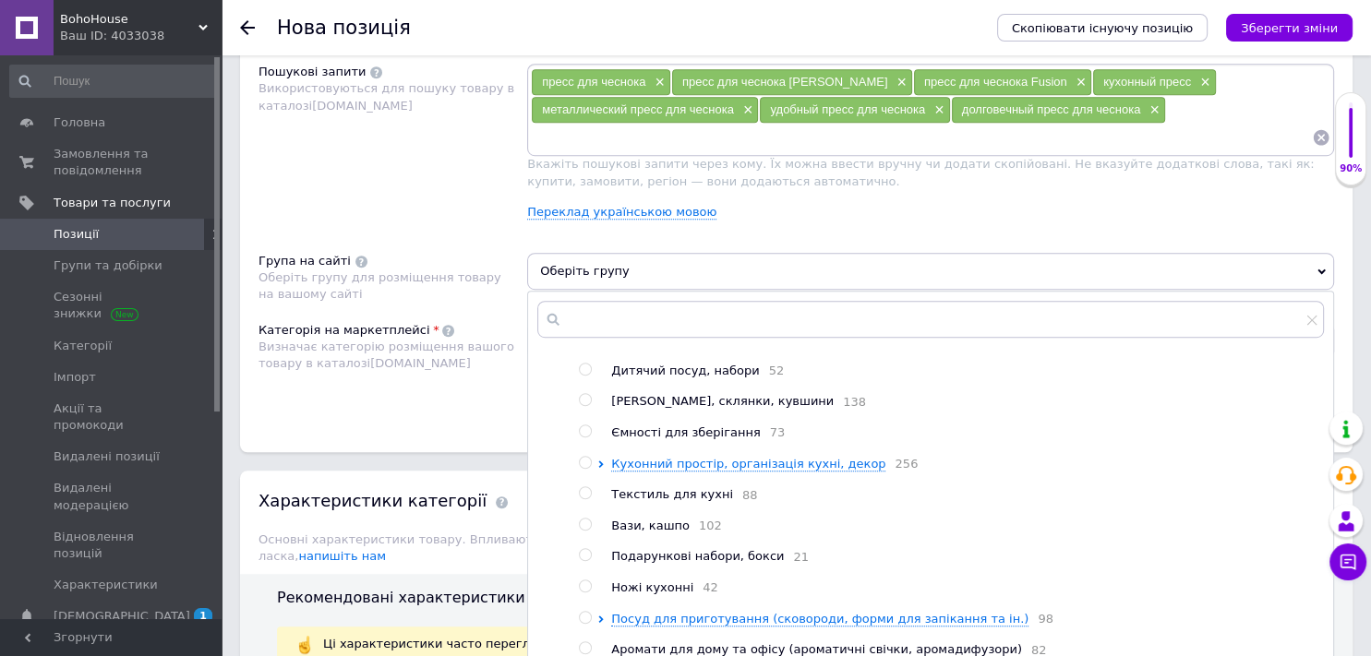
click at [584, 469] on input "radio" at bounding box center [585, 463] width 12 height 12
radio input "true"
click at [488, 405] on div "Категорія на маркетплейсі Визначає категорію розміщення вашого товару в каталоз…" at bounding box center [392, 368] width 269 height 93
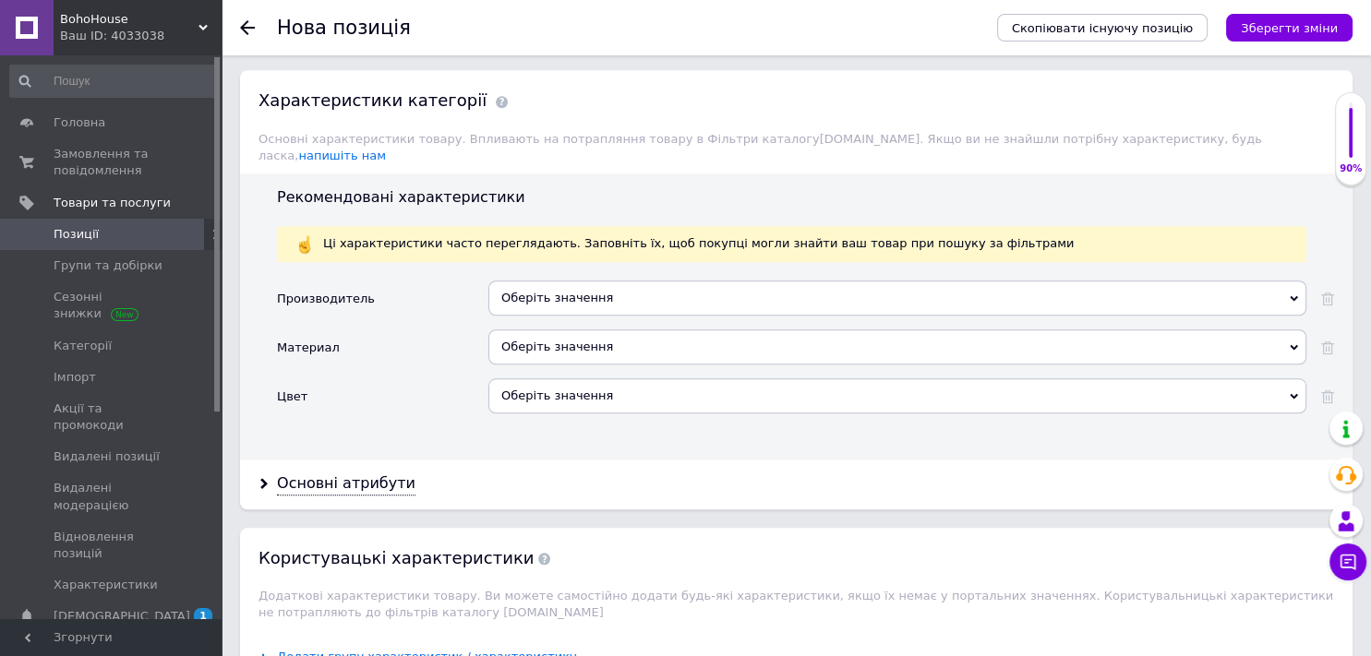
scroll to position [1560, 0]
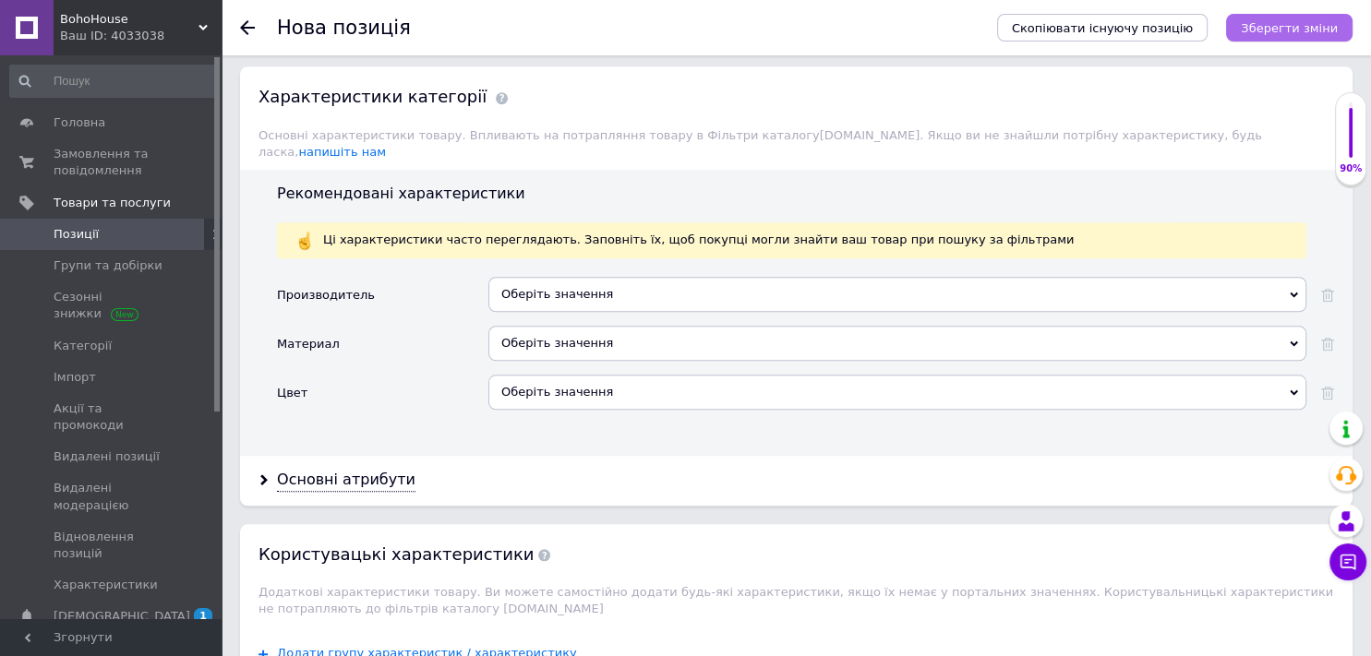
click at [1310, 21] on icon "Зберегти зміни" at bounding box center [1288, 28] width 97 height 14
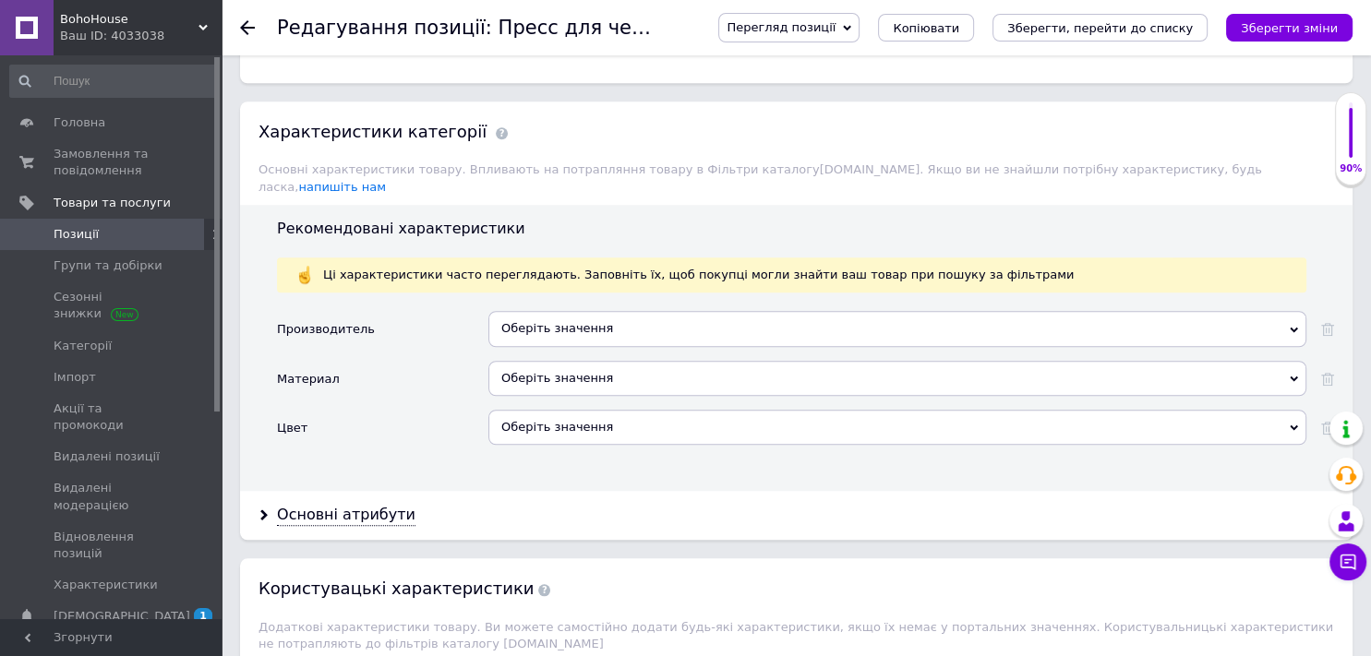
scroll to position [1458, 0]
click at [535, 310] on div "Оберіть значення" at bounding box center [897, 327] width 818 height 35
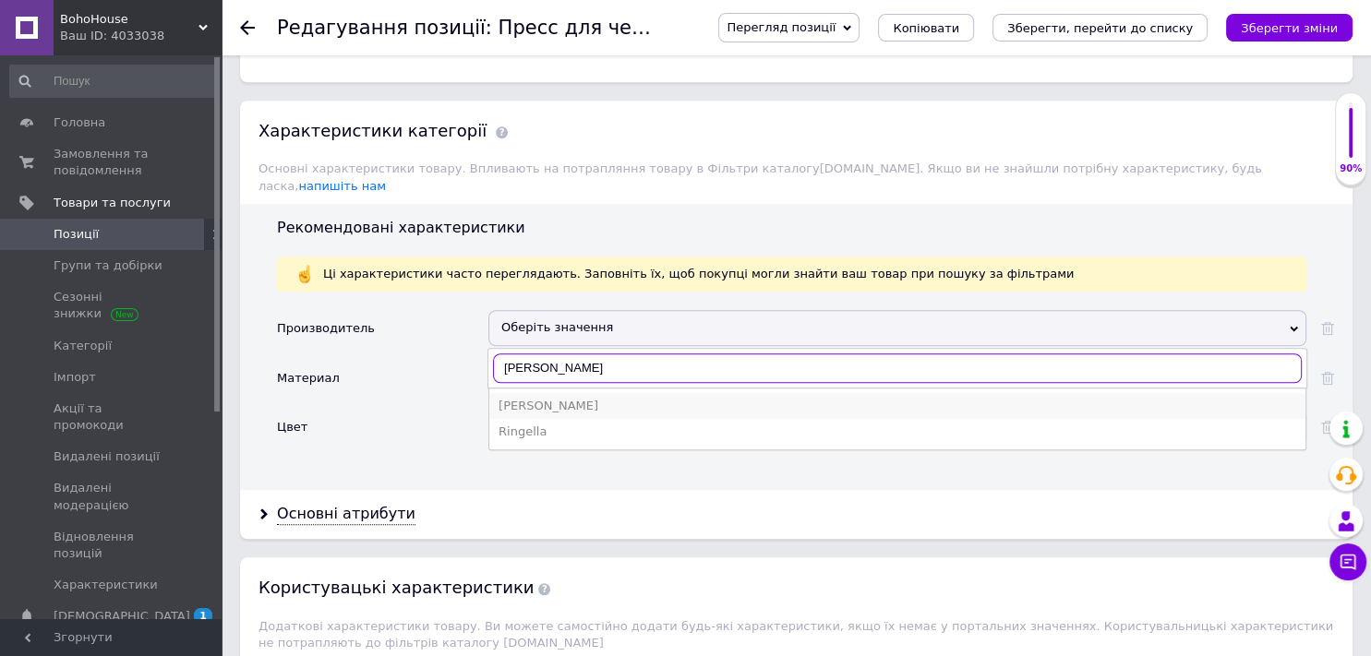
type input "[PERSON_NAME]"
click at [526, 398] on div "[PERSON_NAME]" at bounding box center [896, 406] width 797 height 17
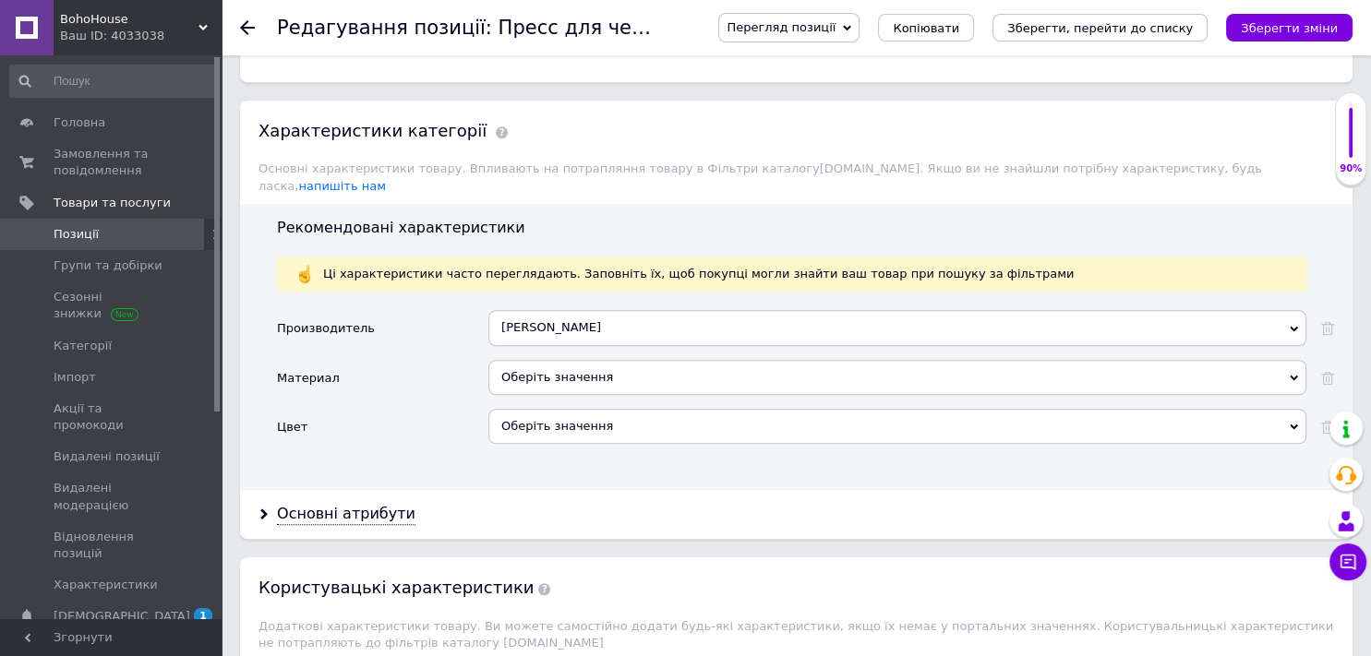
click at [536, 360] on div "Оберіть значення" at bounding box center [897, 377] width 818 height 35
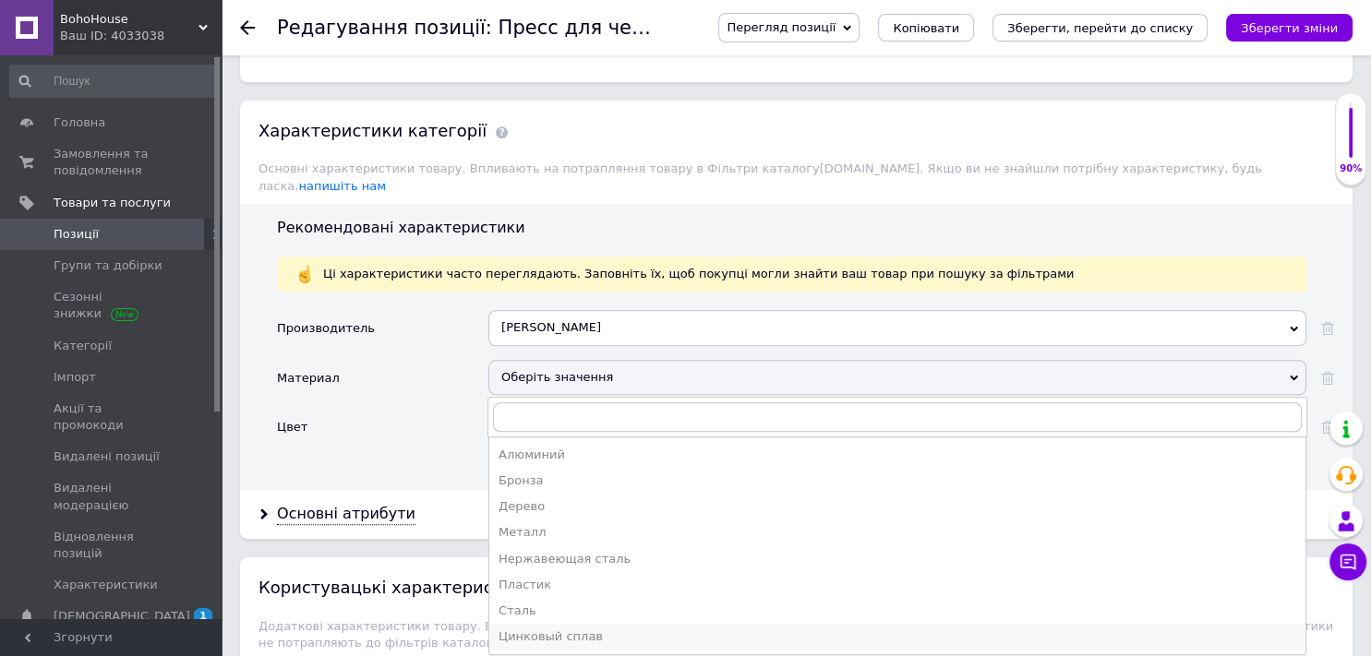
click at [529, 629] on div "Цинковый сплав" at bounding box center [896, 637] width 797 height 17
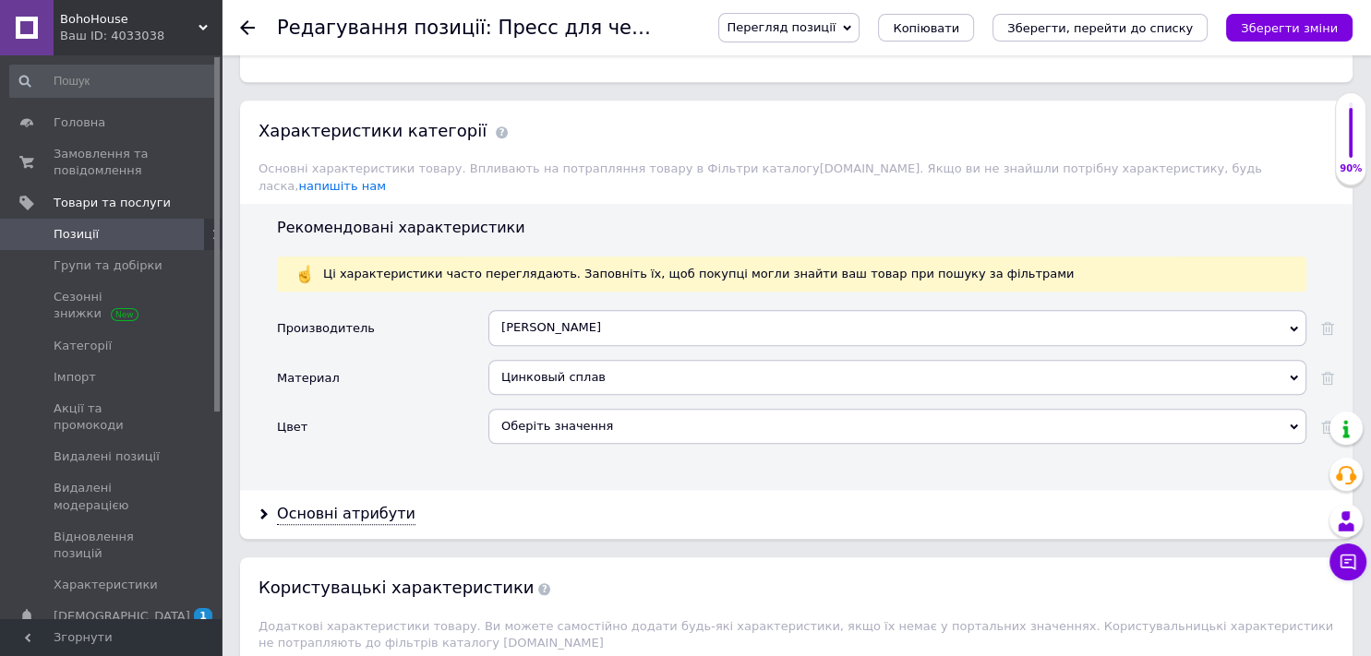
click at [547, 409] on div "Оберіть значення" at bounding box center [897, 426] width 818 height 35
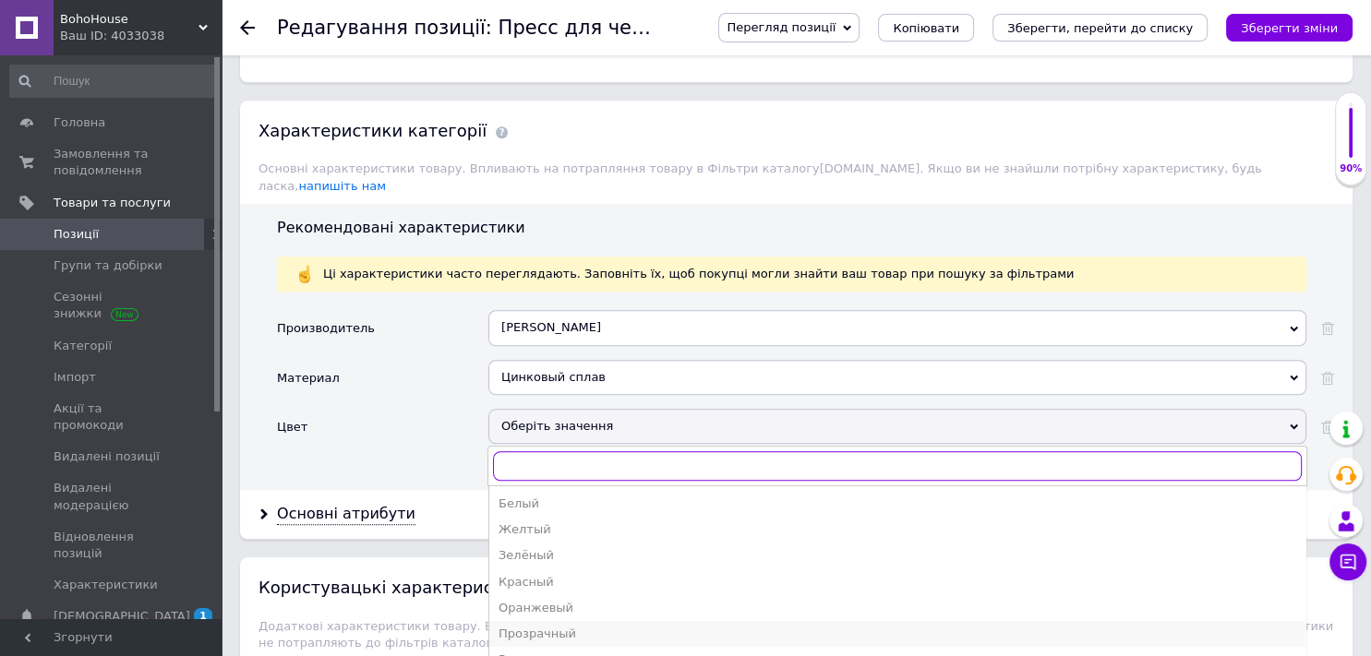
scroll to position [19, 0]
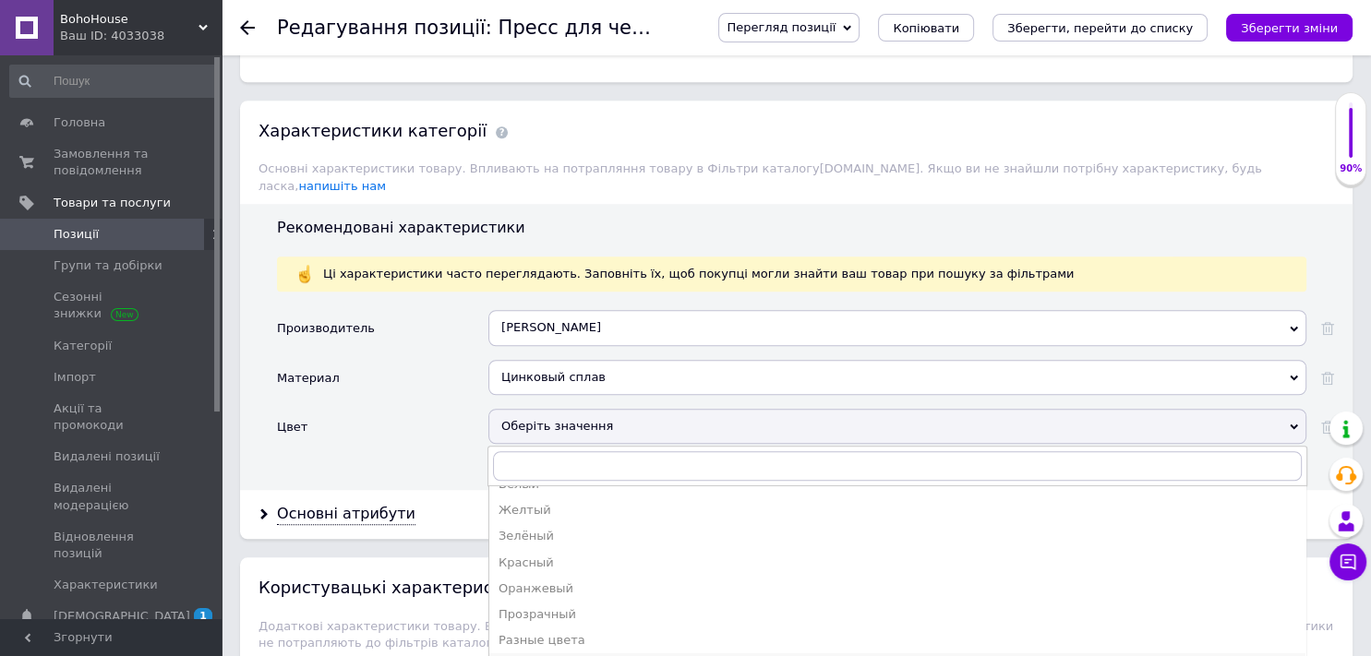
click at [545, 655] on div "Серебристый" at bounding box center [896, 666] width 797 height 17
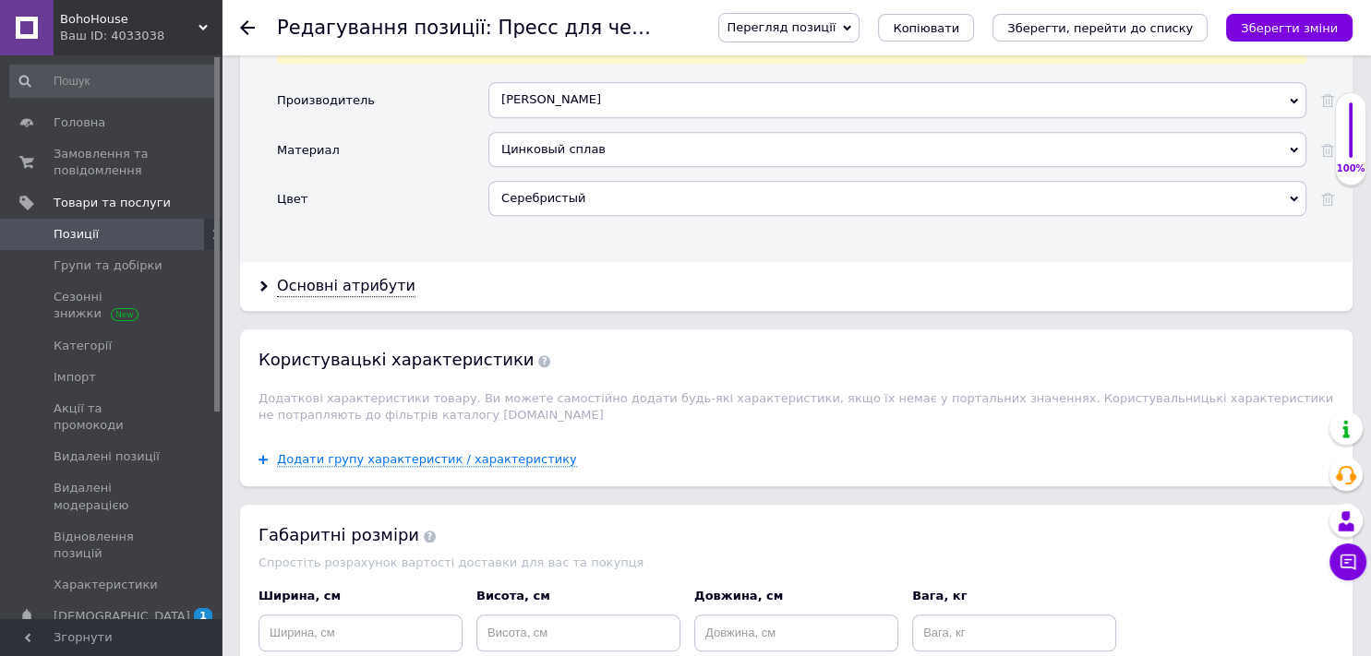
scroll to position [1687, 0]
click at [311, 275] on div "Основні атрибути" at bounding box center [346, 285] width 138 height 21
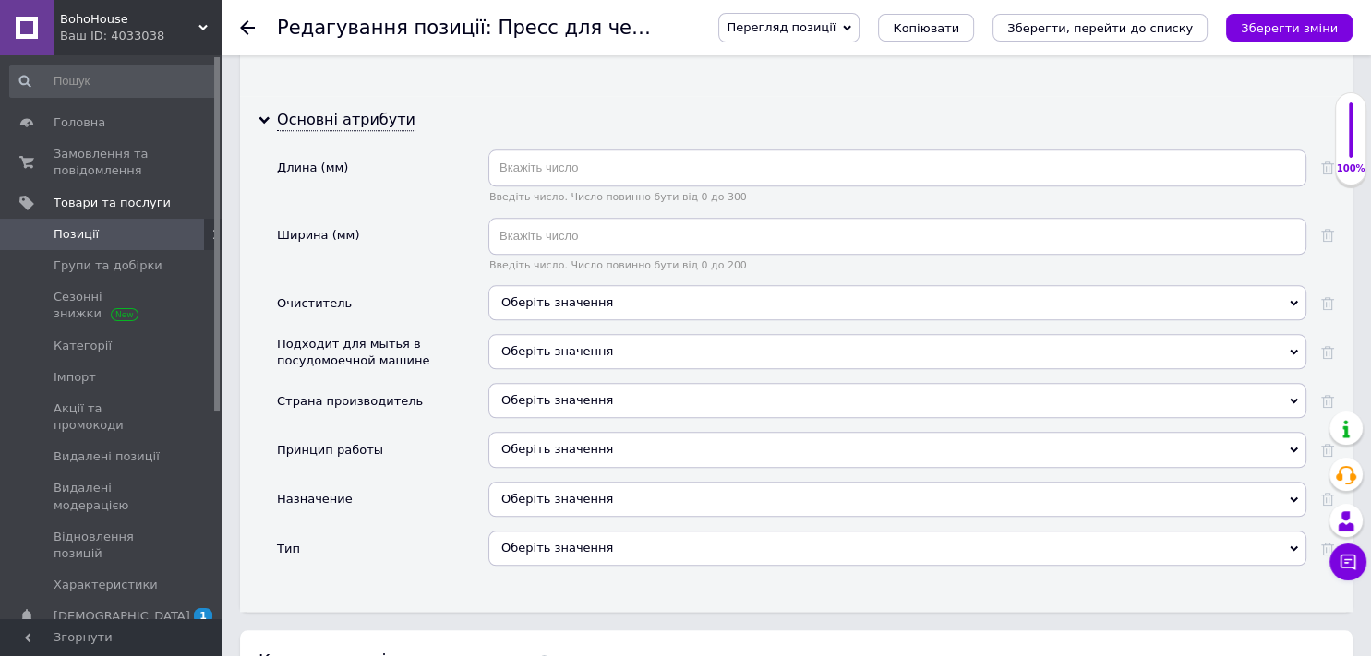
scroll to position [1853, 0]
click at [556, 382] on div "Оберіть значення" at bounding box center [897, 399] width 818 height 35
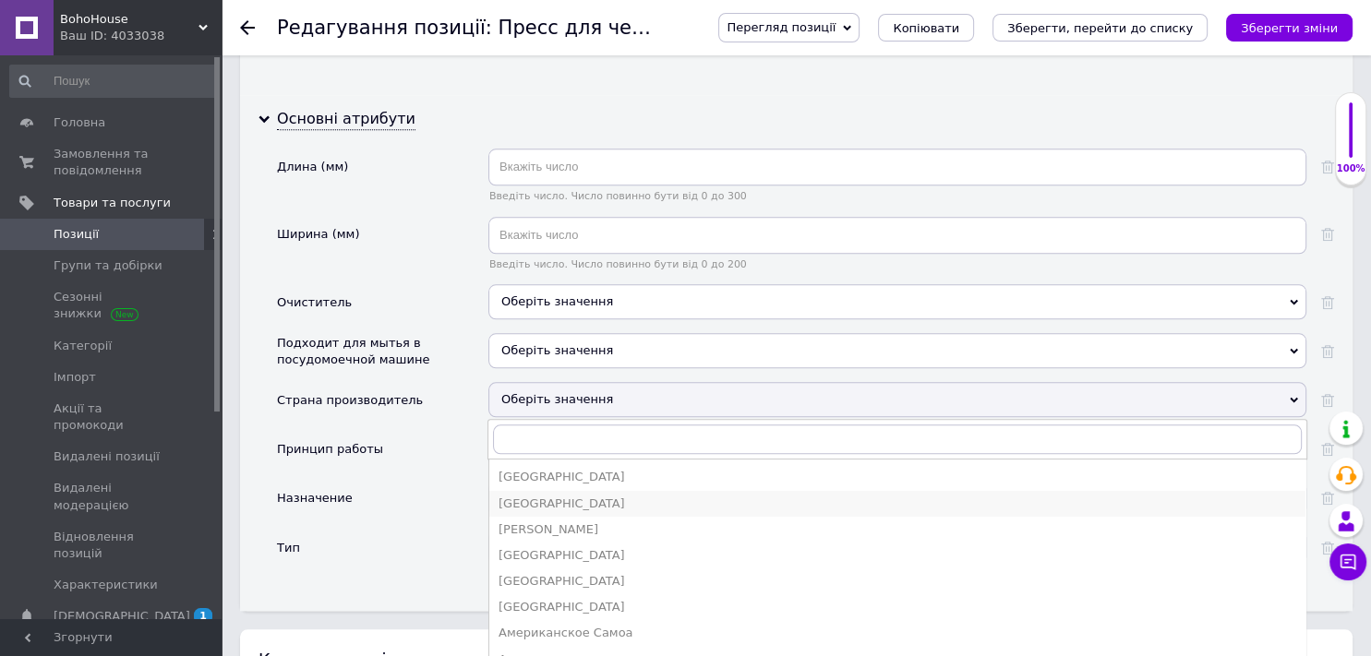
click at [533, 491] on li "[GEOGRAPHIC_DATA]" at bounding box center [897, 504] width 816 height 26
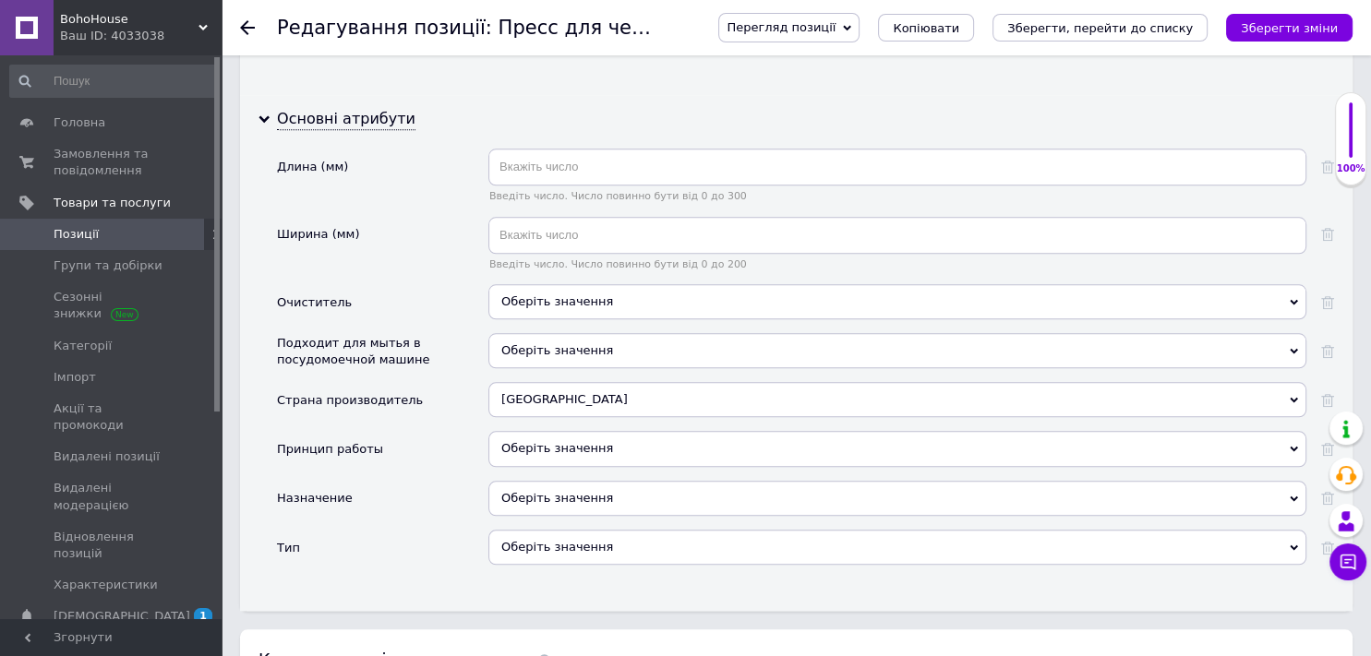
click at [545, 431] on div "Оберіть значення" at bounding box center [897, 448] width 818 height 35
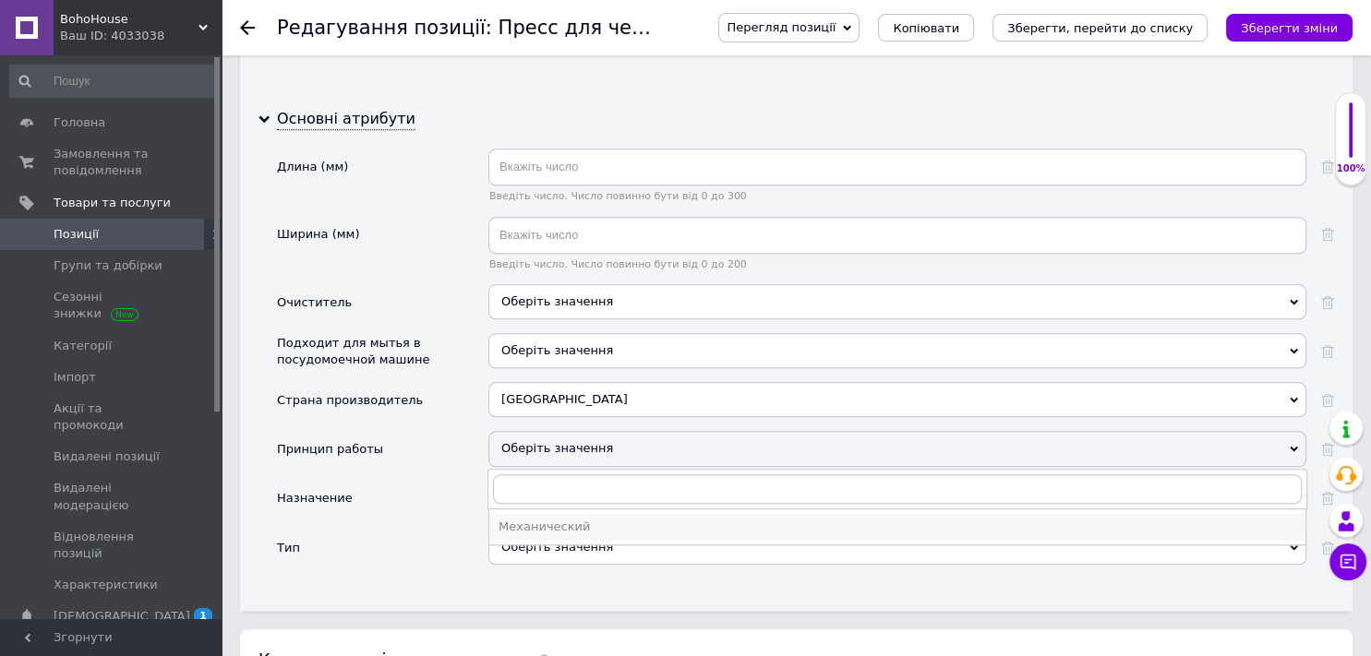
click at [540, 519] on div "Механический" at bounding box center [896, 527] width 797 height 17
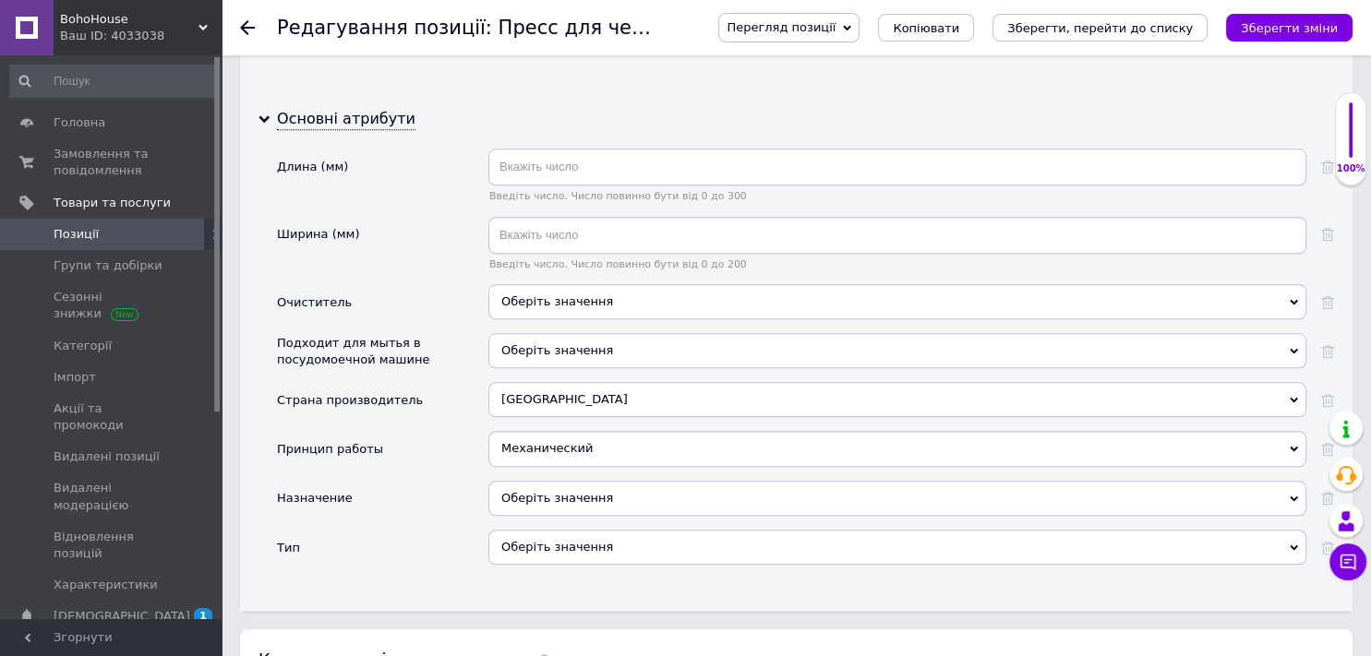
click at [521, 482] on div "Оберіть значення" at bounding box center [897, 498] width 818 height 35
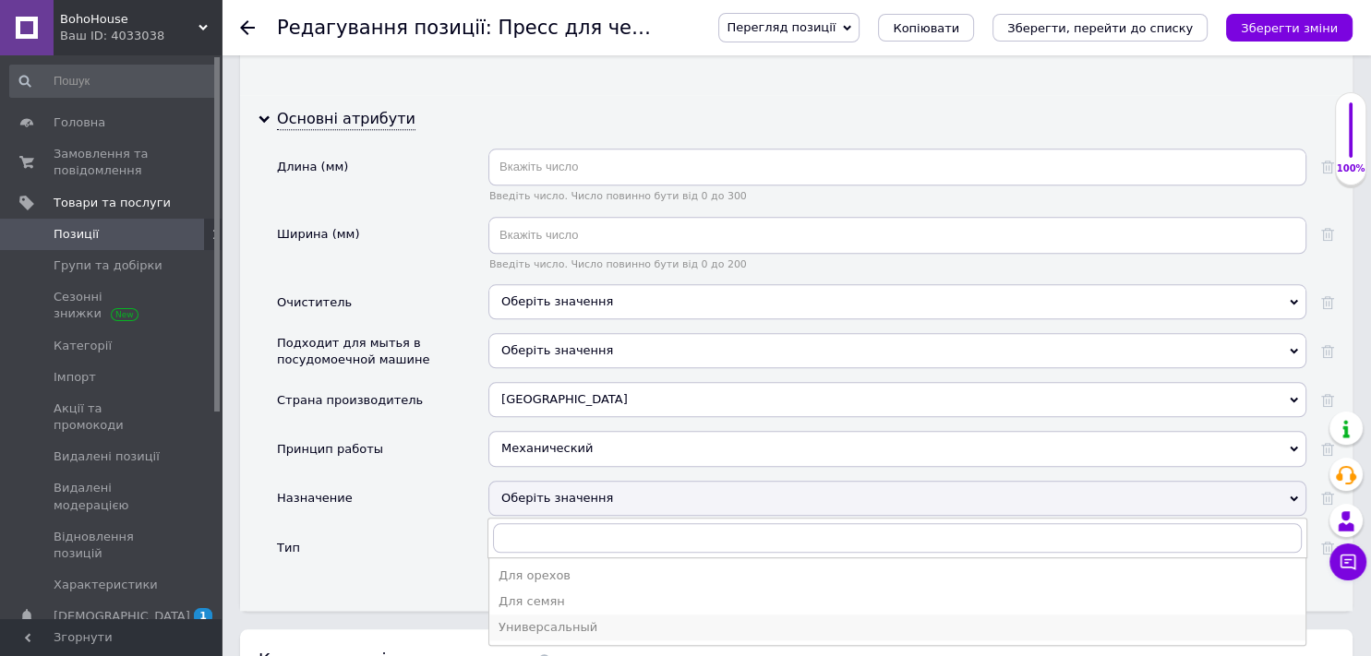
click at [544, 619] on div "Универсальный" at bounding box center [896, 627] width 797 height 17
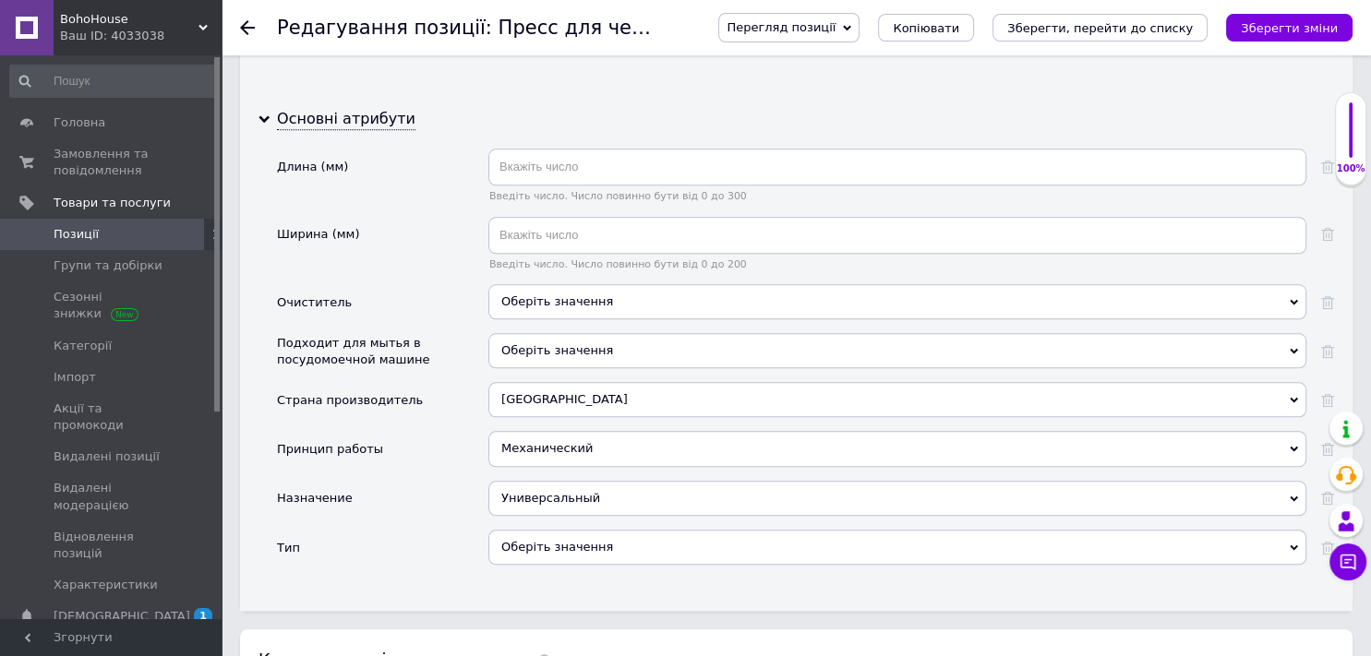
click at [567, 534] on div "Оберіть значення" at bounding box center [897, 547] width 818 height 35
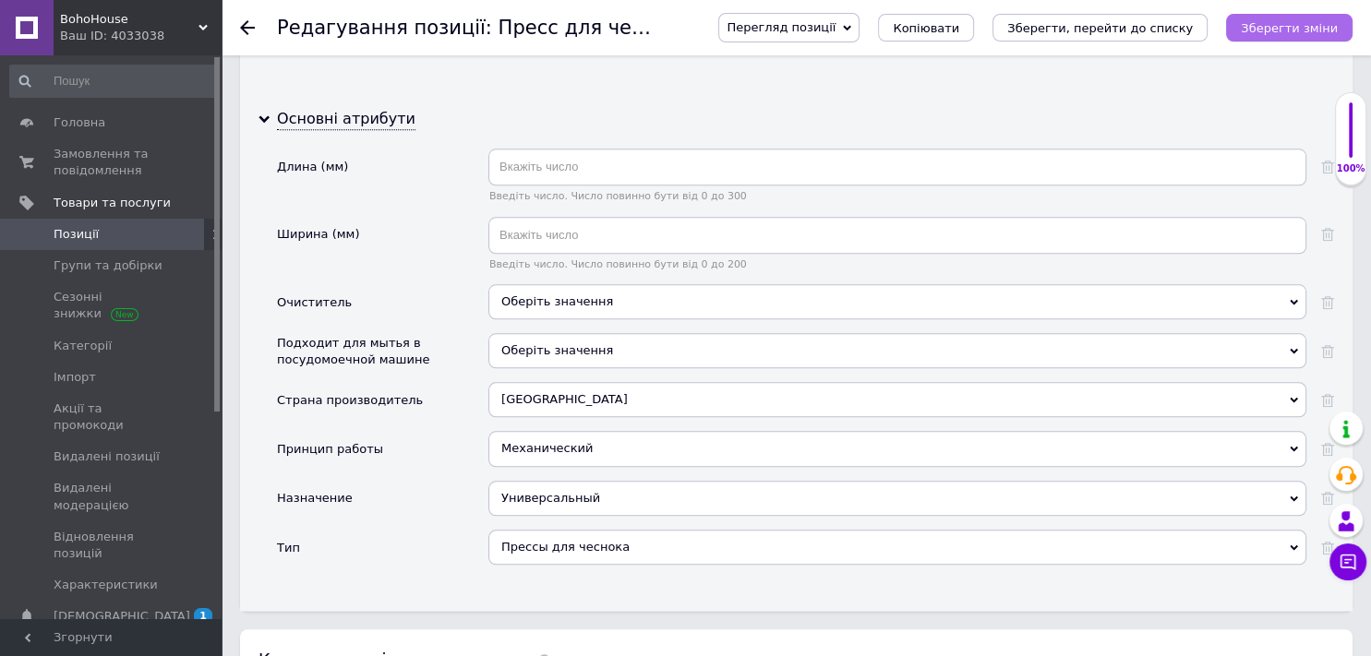
click at [1252, 22] on button "Зберегти зміни" at bounding box center [1289, 28] width 126 height 28
click at [1151, 36] on button "Зберегти, перейти до списку" at bounding box center [1099, 28] width 215 height 28
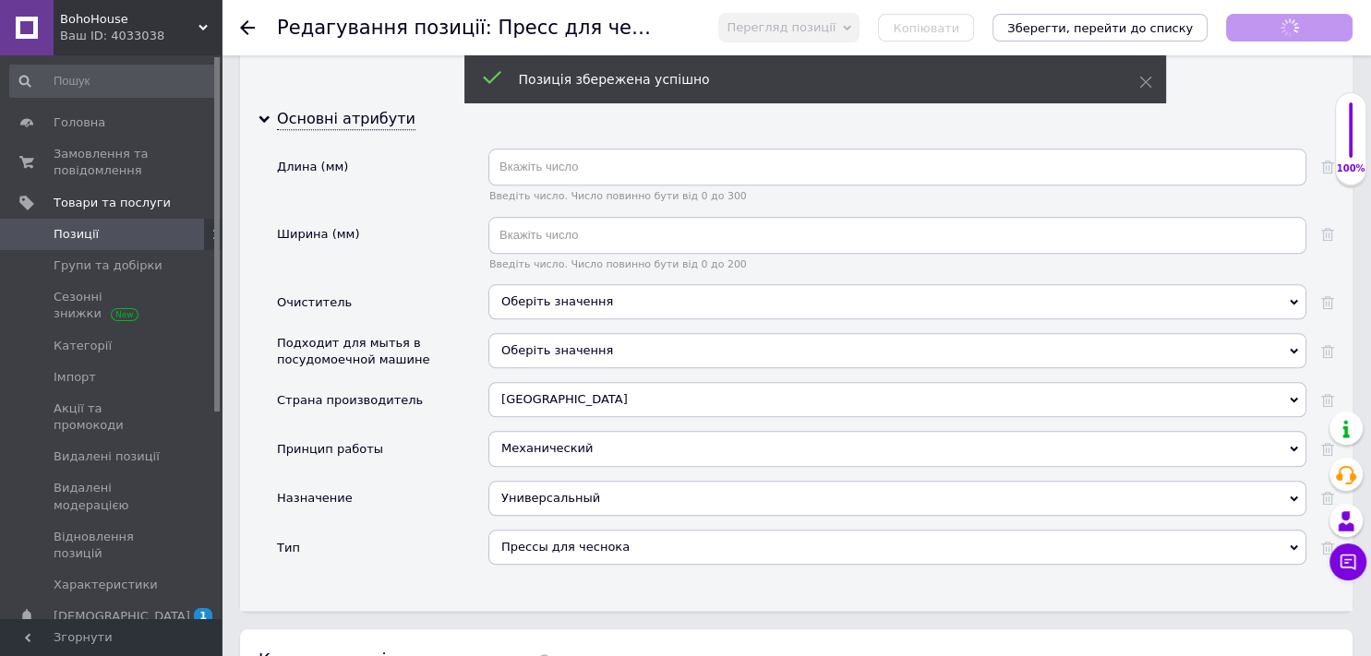
scroll to position [2261, 0]
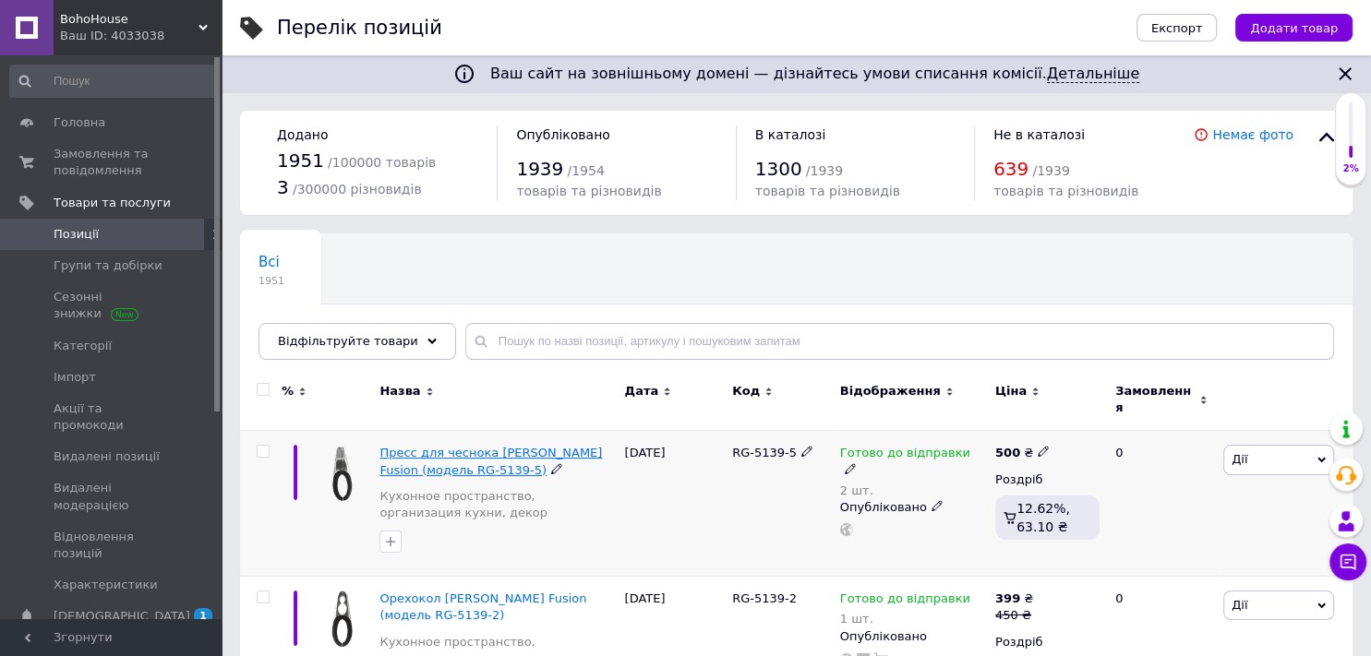
click at [438, 446] on span "Пресс для чеснока [PERSON_NAME] Fusion (модель RG-5139-5)" at bounding box center [490, 461] width 222 height 30
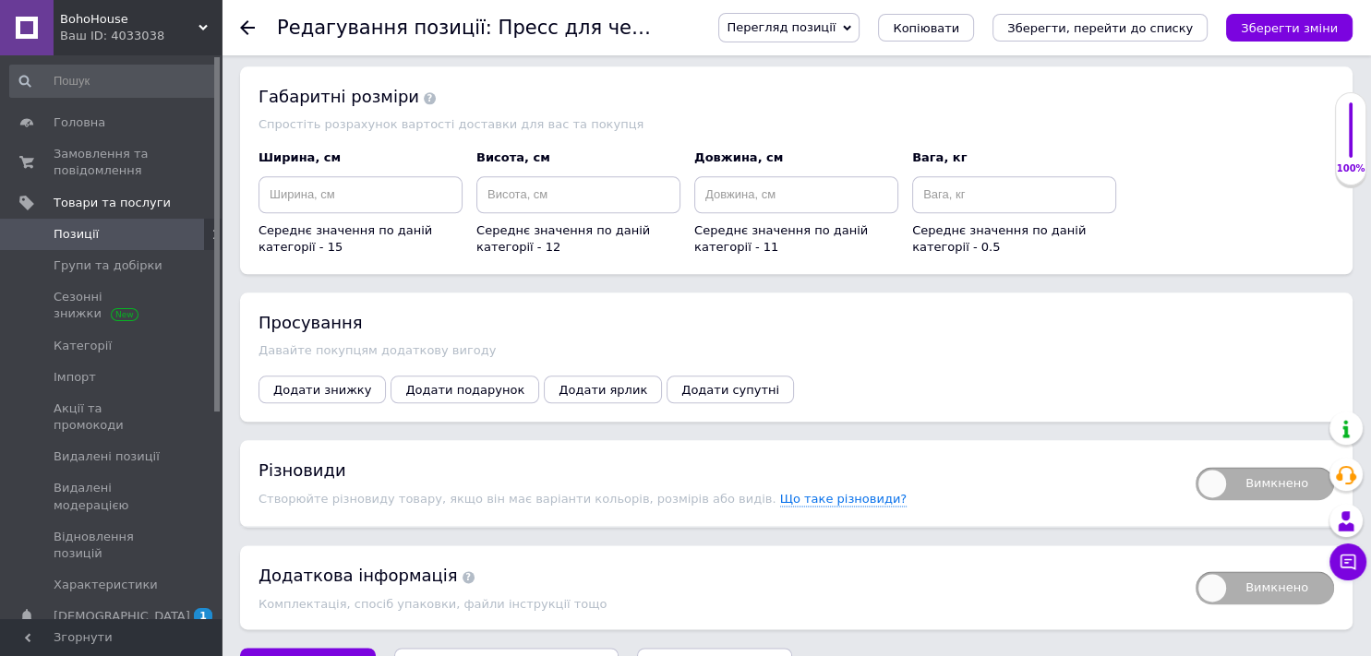
scroll to position [2156, 0]
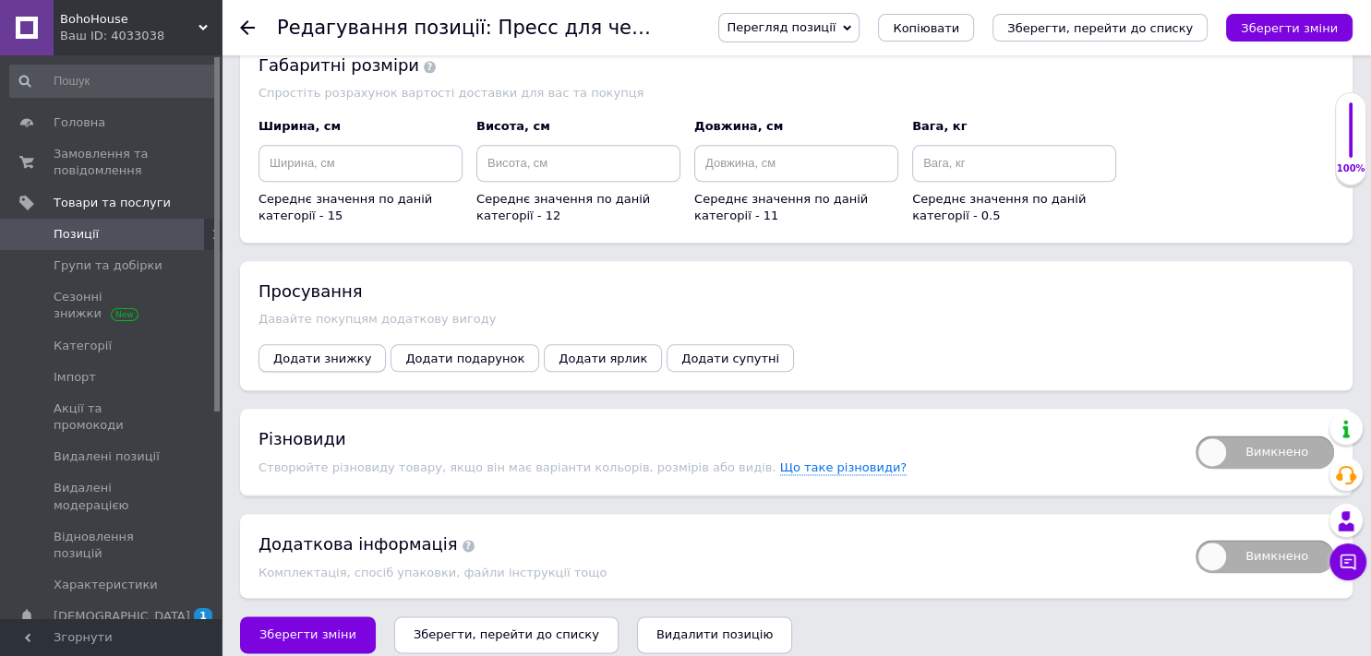
click at [346, 352] on span "Додати знижку" at bounding box center [322, 359] width 98 height 14
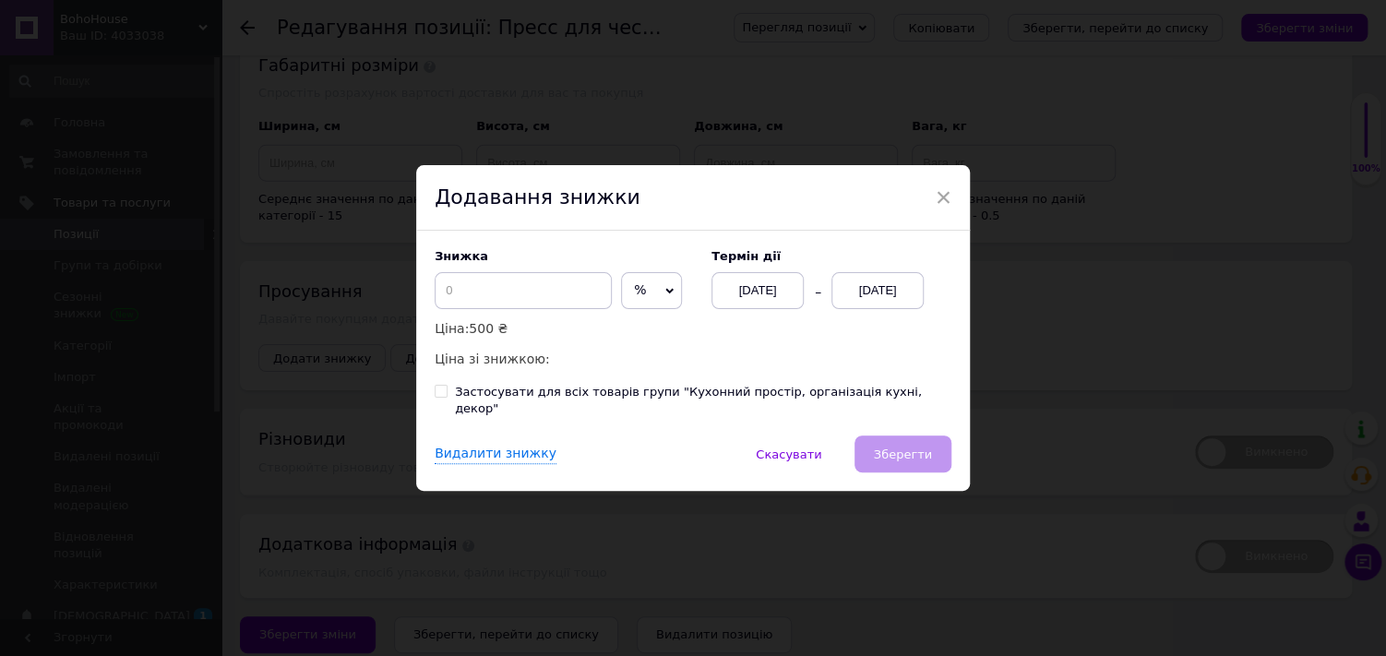
click at [646, 287] on span "%" at bounding box center [651, 290] width 61 height 37
click at [626, 339] on li "₴" at bounding box center [651, 330] width 59 height 26
click at [545, 304] on input "1" at bounding box center [523, 290] width 177 height 37
type input "11"
click at [877, 308] on div "[DATE]" at bounding box center [878, 290] width 92 height 37
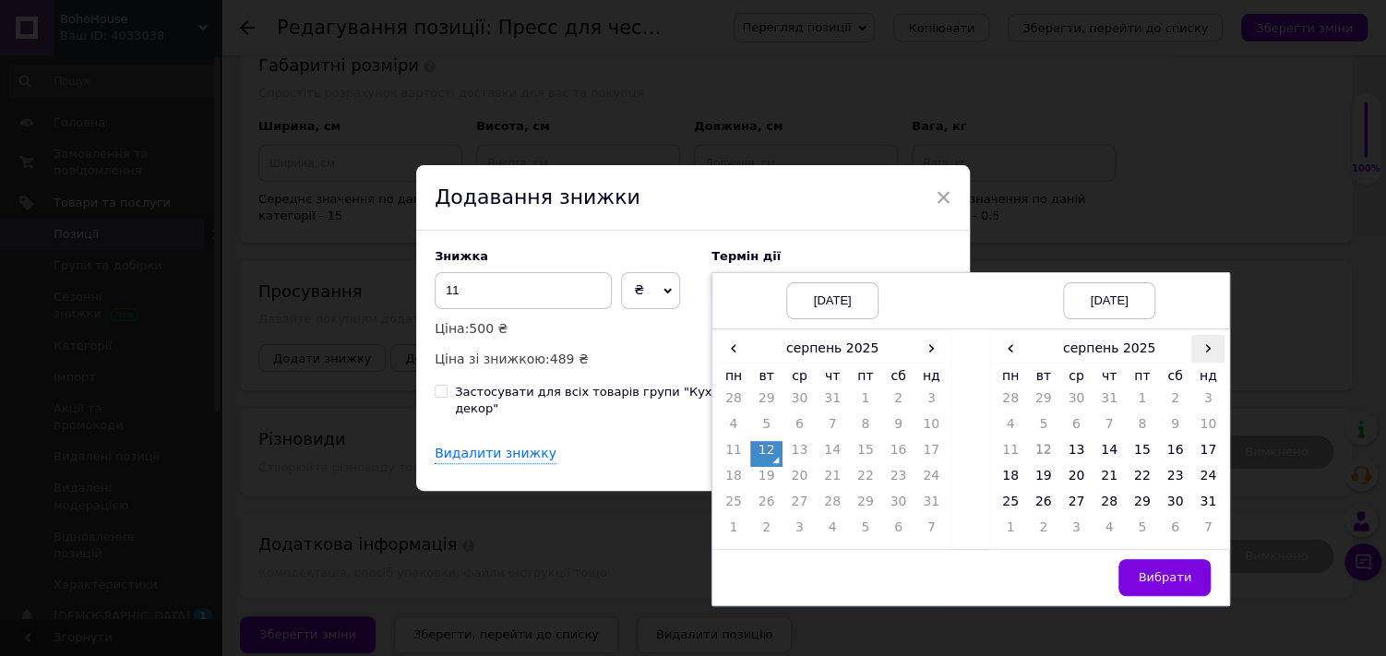
click at [1209, 355] on span "›" at bounding box center [1208, 348] width 33 height 27
click at [1127, 519] on td "26" at bounding box center [1142, 506] width 33 height 26
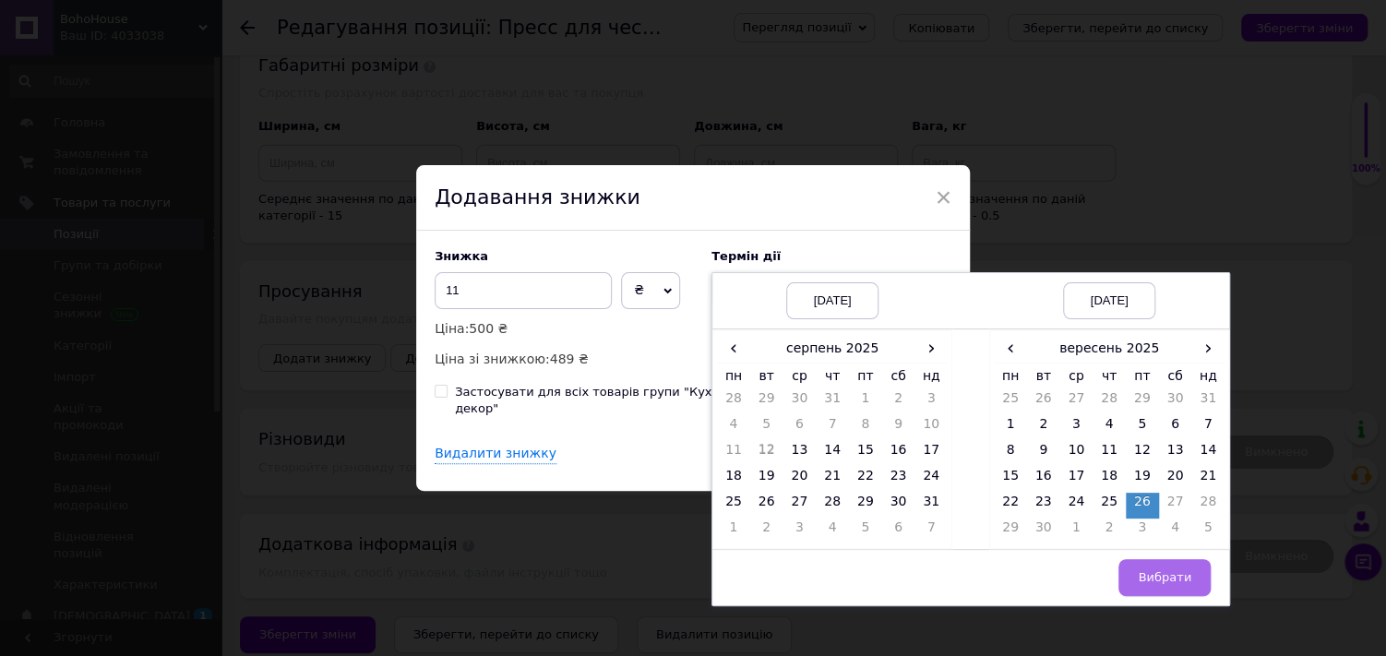
click at [1161, 584] on span "Вибрати" at bounding box center [1165, 577] width 54 height 14
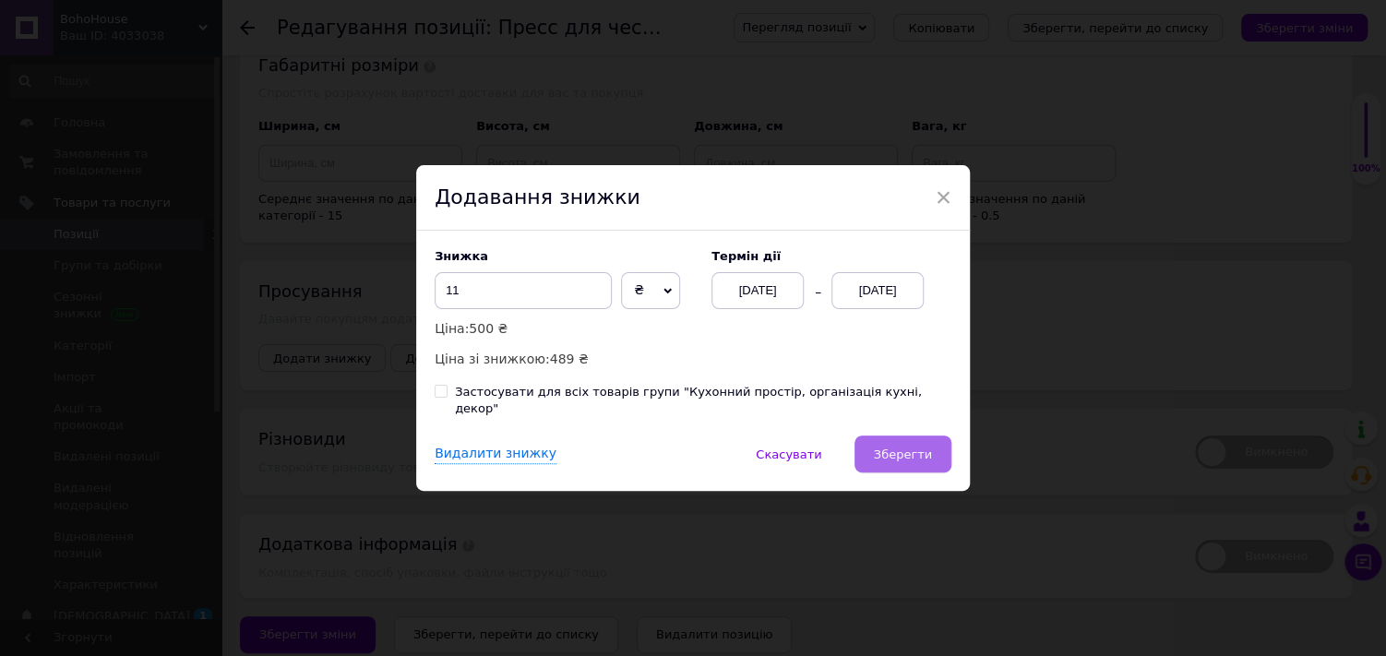
click at [944, 453] on button "Зберегти" at bounding box center [903, 454] width 97 height 37
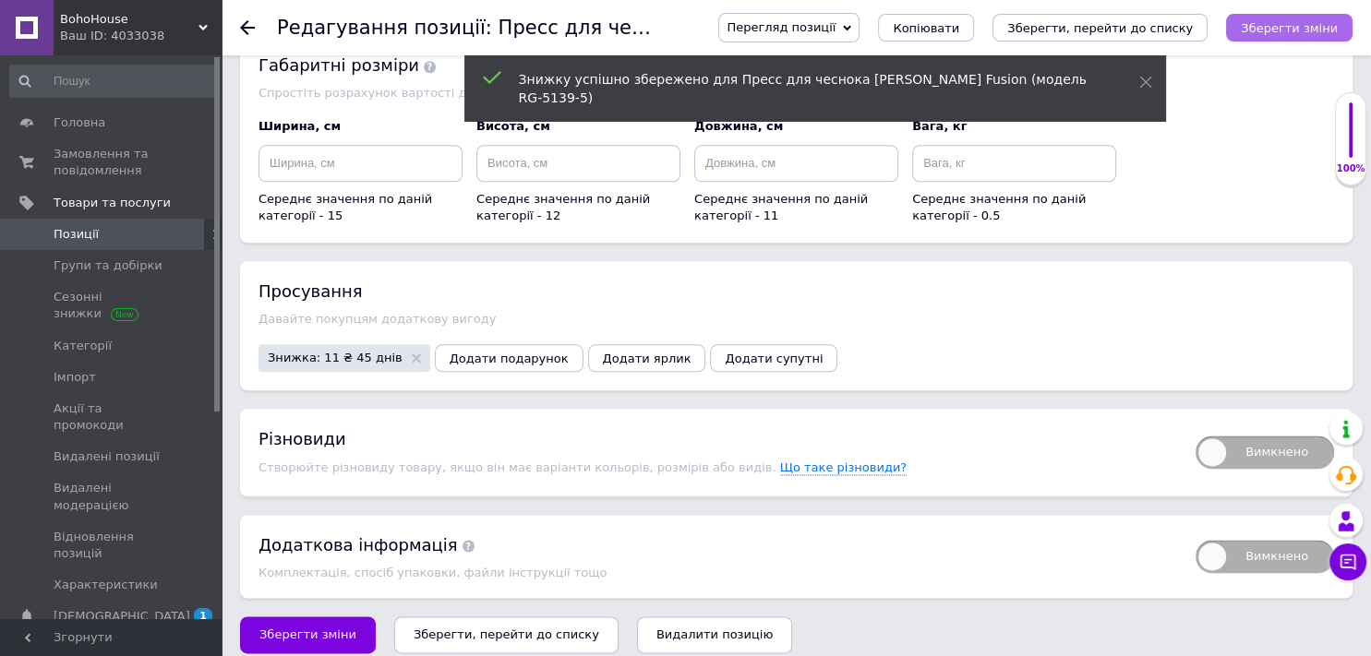
click at [1274, 15] on button "Зберегти зміни" at bounding box center [1289, 28] width 126 height 28
click at [1168, 34] on icon "Зберегти, перейти до списку" at bounding box center [1100, 28] width 186 height 14
